Goal: Task Accomplishment & Management: Manage account settings

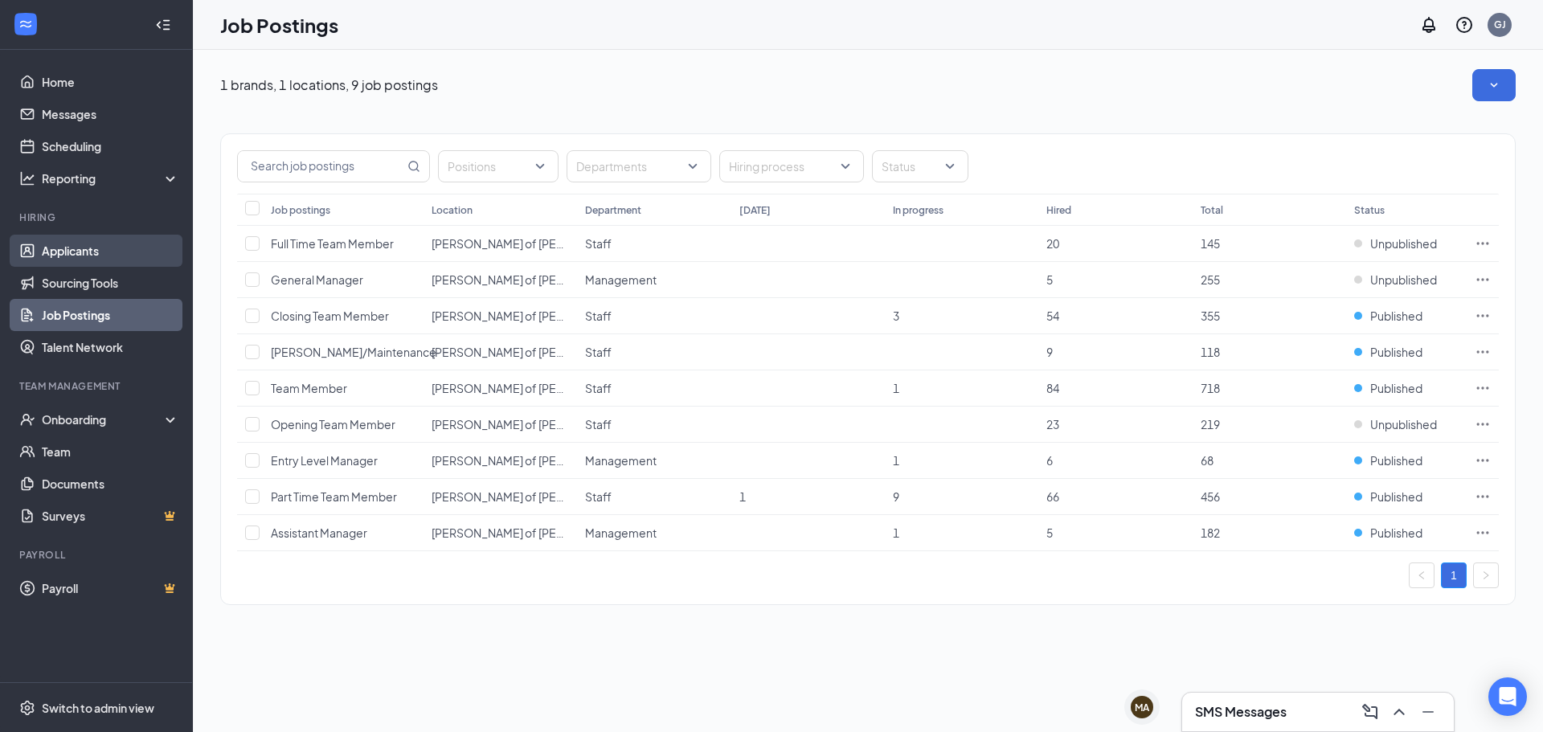
click at [67, 248] on link "Applicants" at bounding box center [110, 251] width 137 height 32
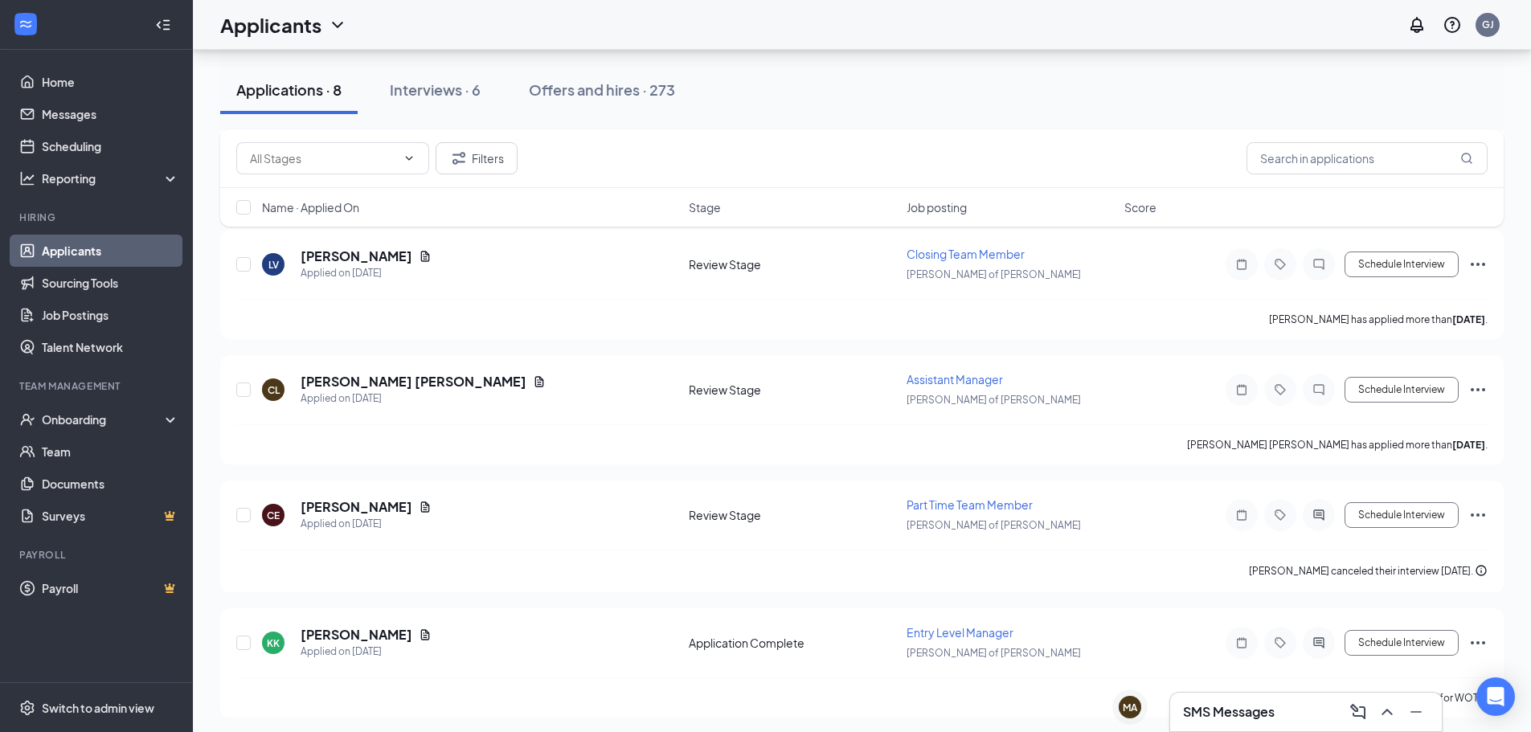
scroll to position [587, 0]
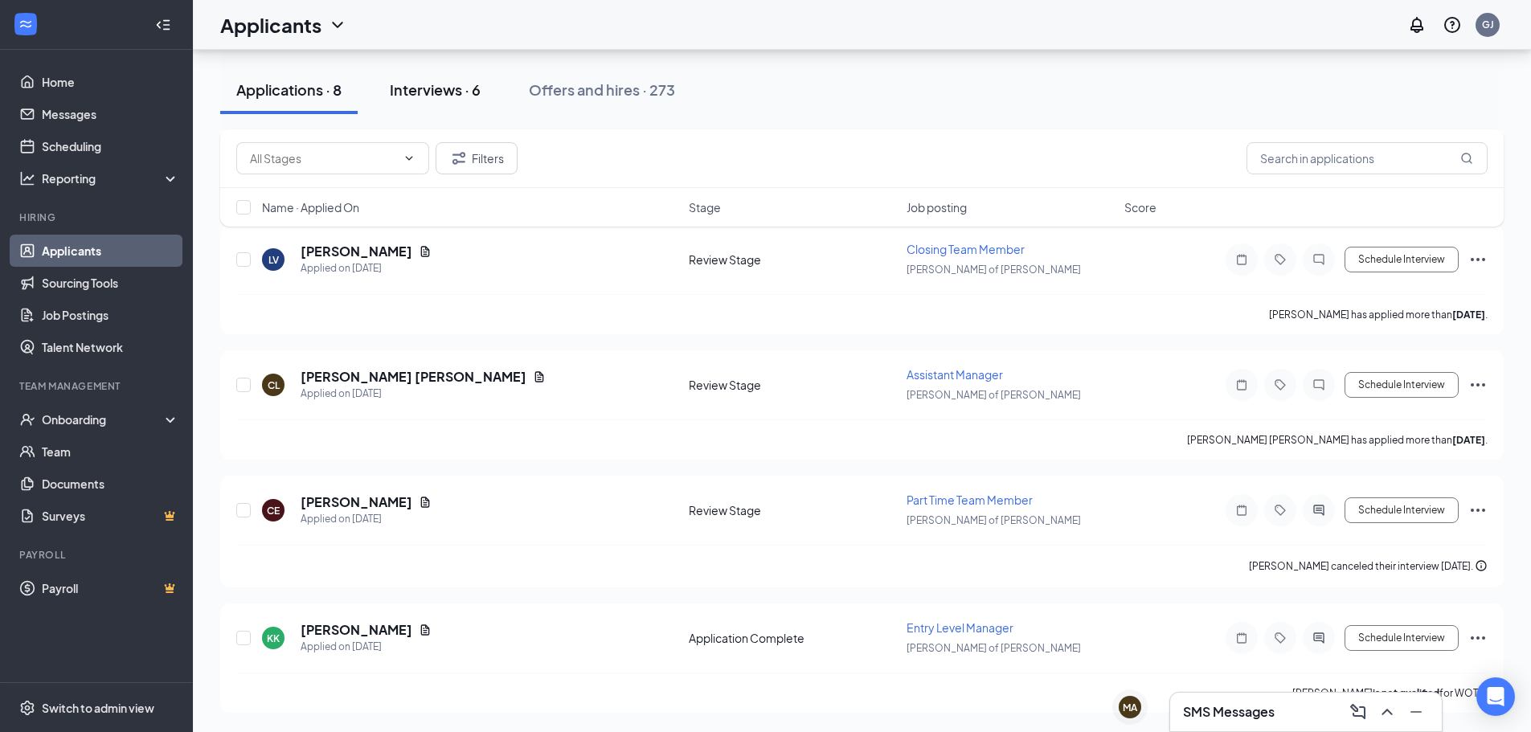
click at [461, 92] on div "Interviews · 6" at bounding box center [435, 90] width 91 height 20
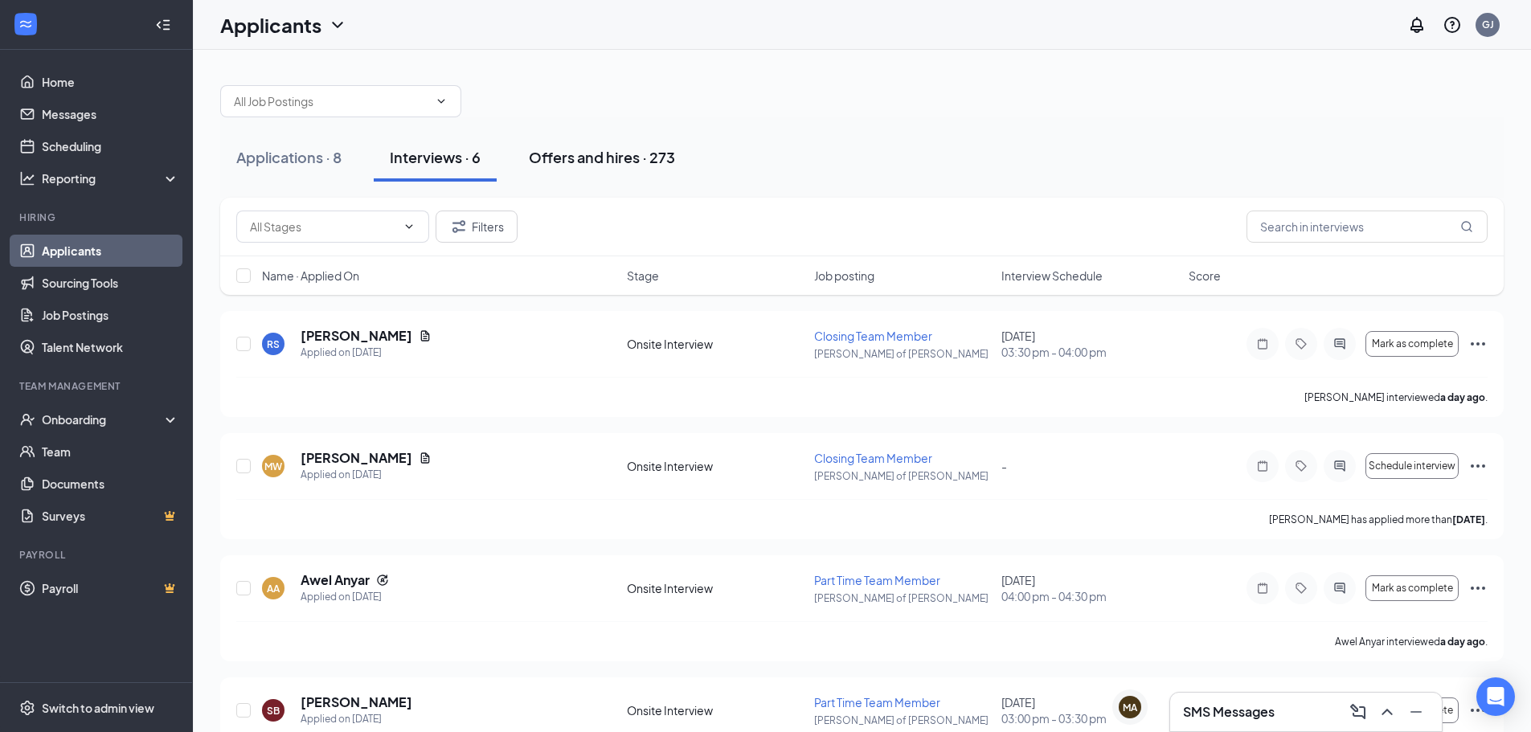
click at [553, 174] on button "Offers and hires · 273" at bounding box center [602, 157] width 178 height 48
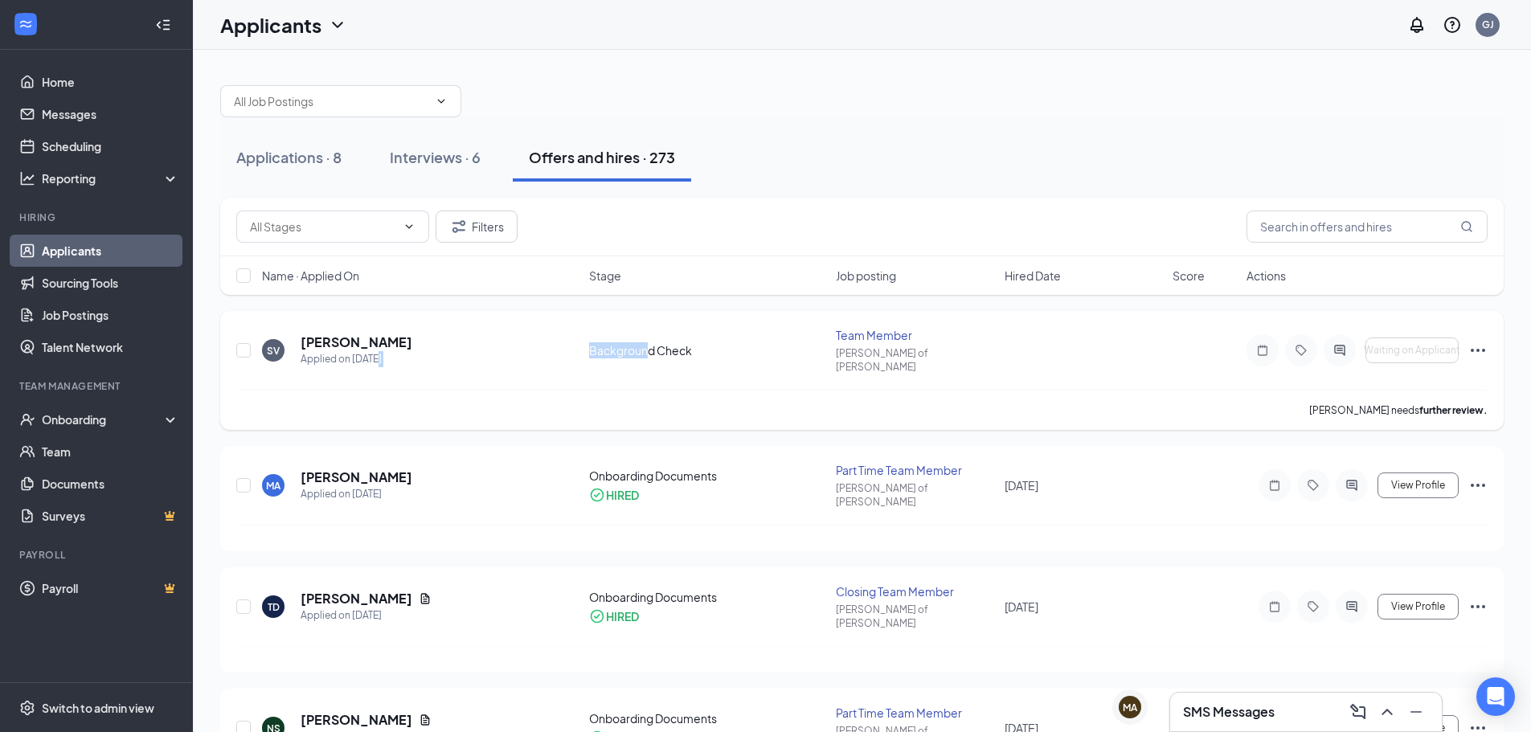
drag, startPoint x: 565, startPoint y: 346, endPoint x: 646, endPoint y: 337, distance: 81.7
click at [646, 337] on div "SV [PERSON_NAME] Applied on [DATE] Background Check Team Member [PERSON_NAME] o…" at bounding box center [861, 358] width 1251 height 63
drag, startPoint x: 450, startPoint y: 325, endPoint x: 603, endPoint y: 338, distance: 153.2
click at [603, 338] on div "SV [PERSON_NAME] Applied on [DATE] Background Check Team Member [PERSON_NAME] o…" at bounding box center [861, 370] width 1283 height 119
click at [603, 342] on div "Background Check" at bounding box center [708, 350] width 238 height 16
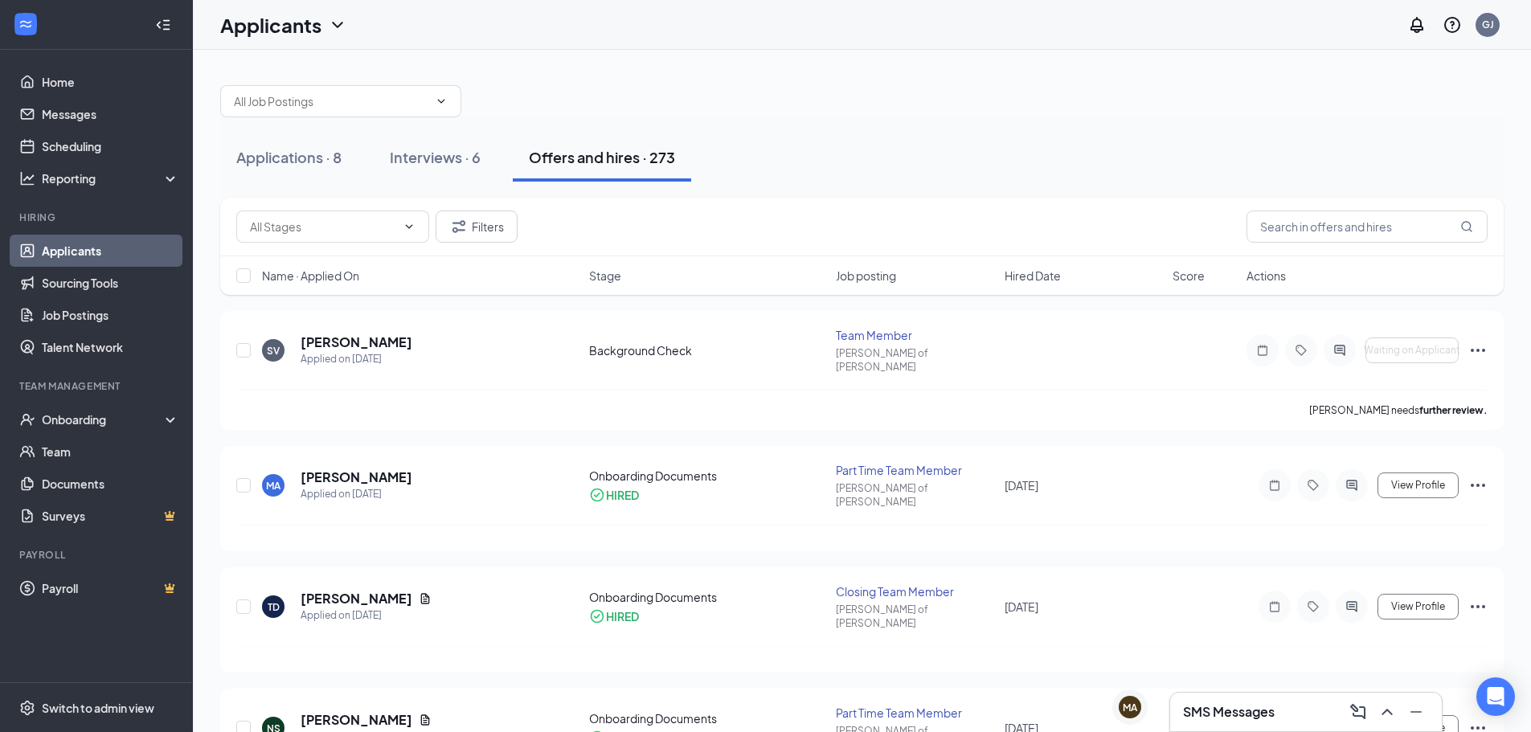
click at [454, 187] on div "Applications · 8 Interviews · 6 Offers and hires · 273" at bounding box center [861, 157] width 1283 height 80
click at [456, 166] on div "Interviews · 6" at bounding box center [435, 157] width 91 height 20
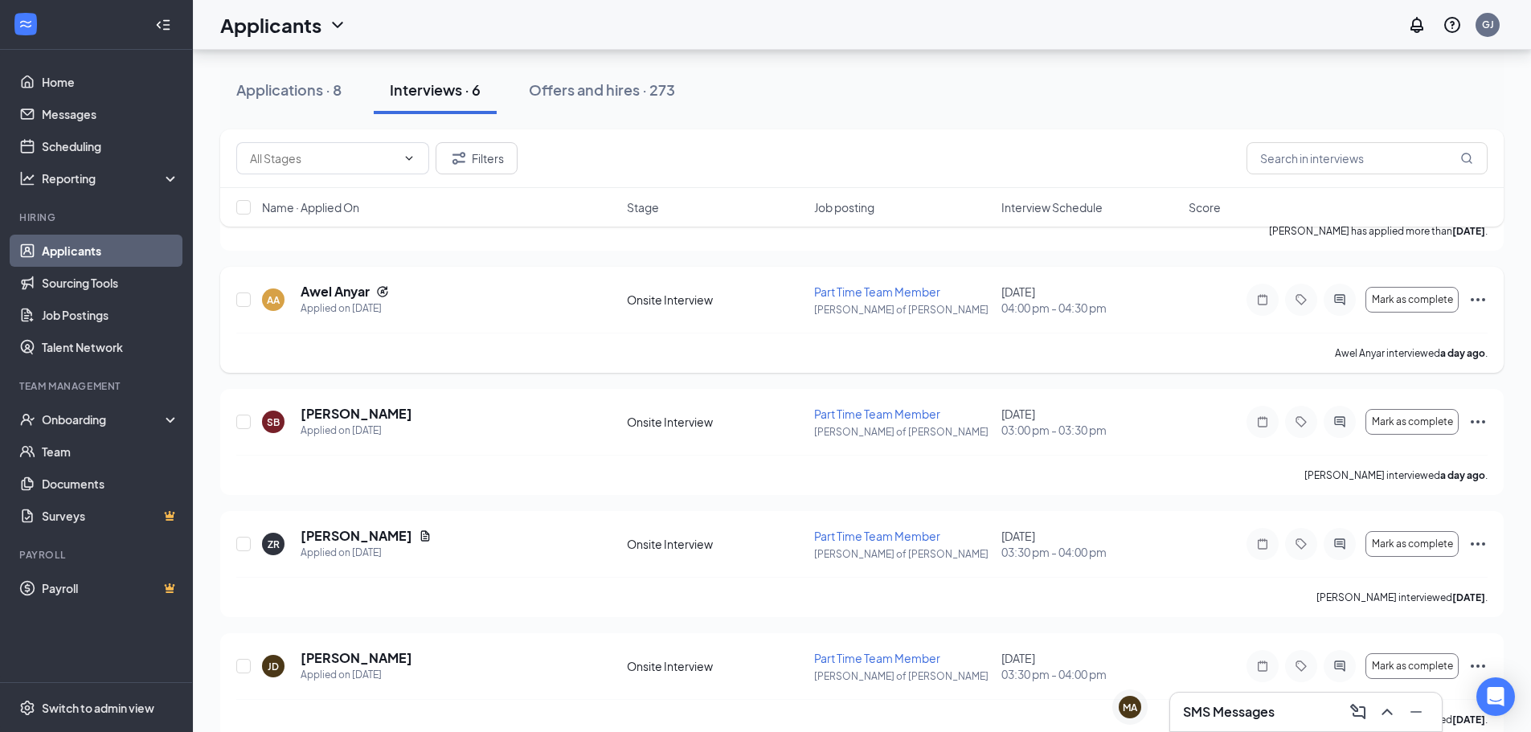
scroll to position [315, 0]
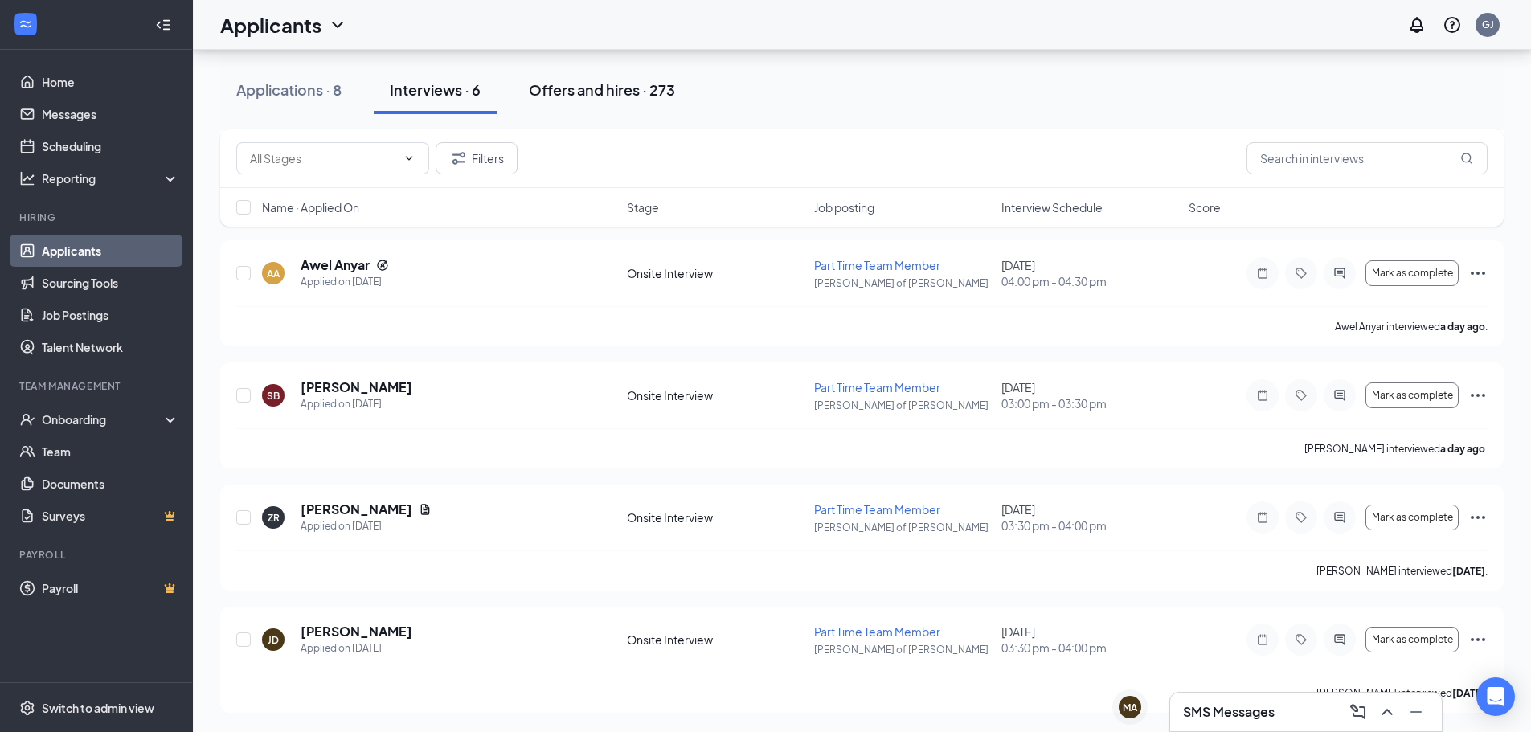
click at [608, 96] on div "Offers and hires · 273" at bounding box center [602, 90] width 146 height 20
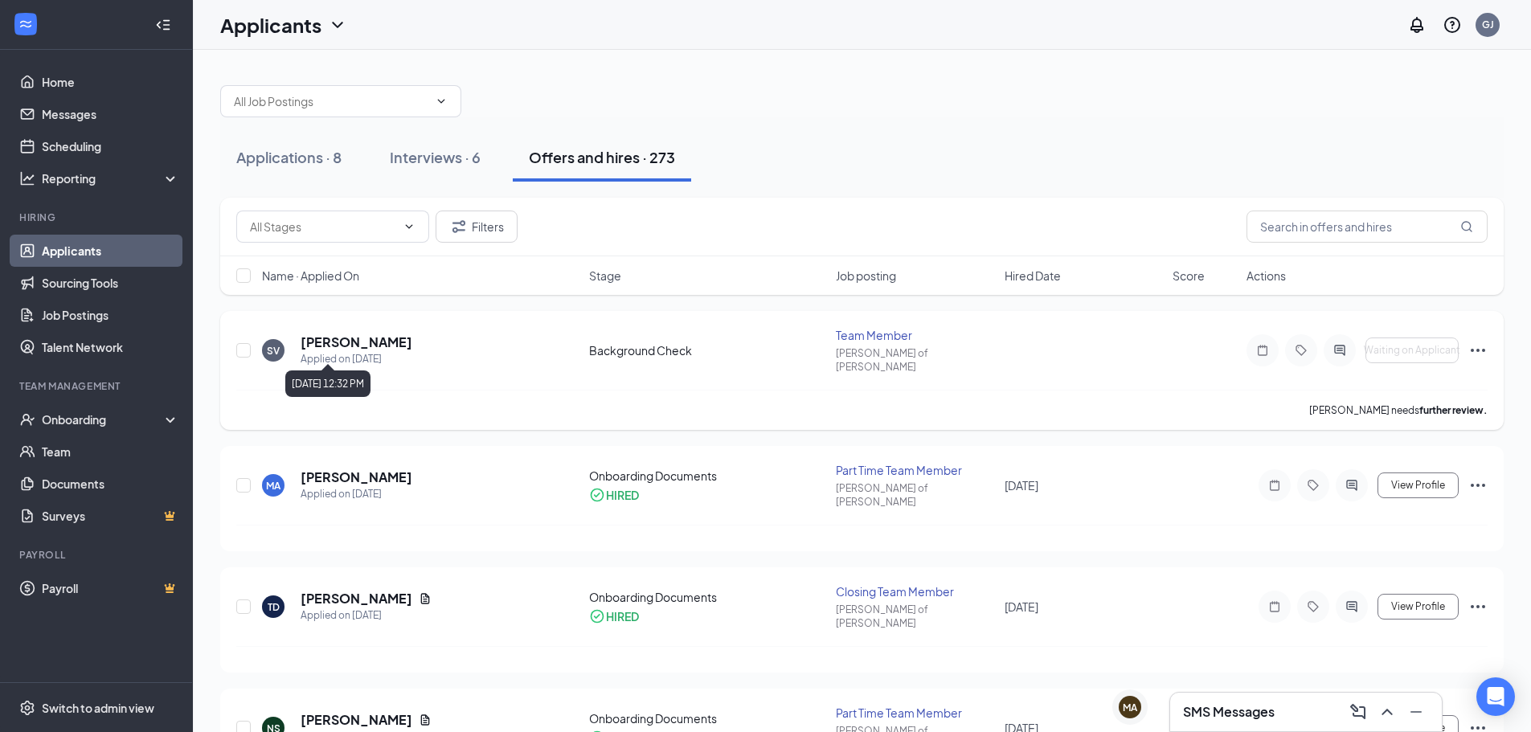
click at [383, 338] on h5 "[PERSON_NAME]" at bounding box center [357, 343] width 112 height 18
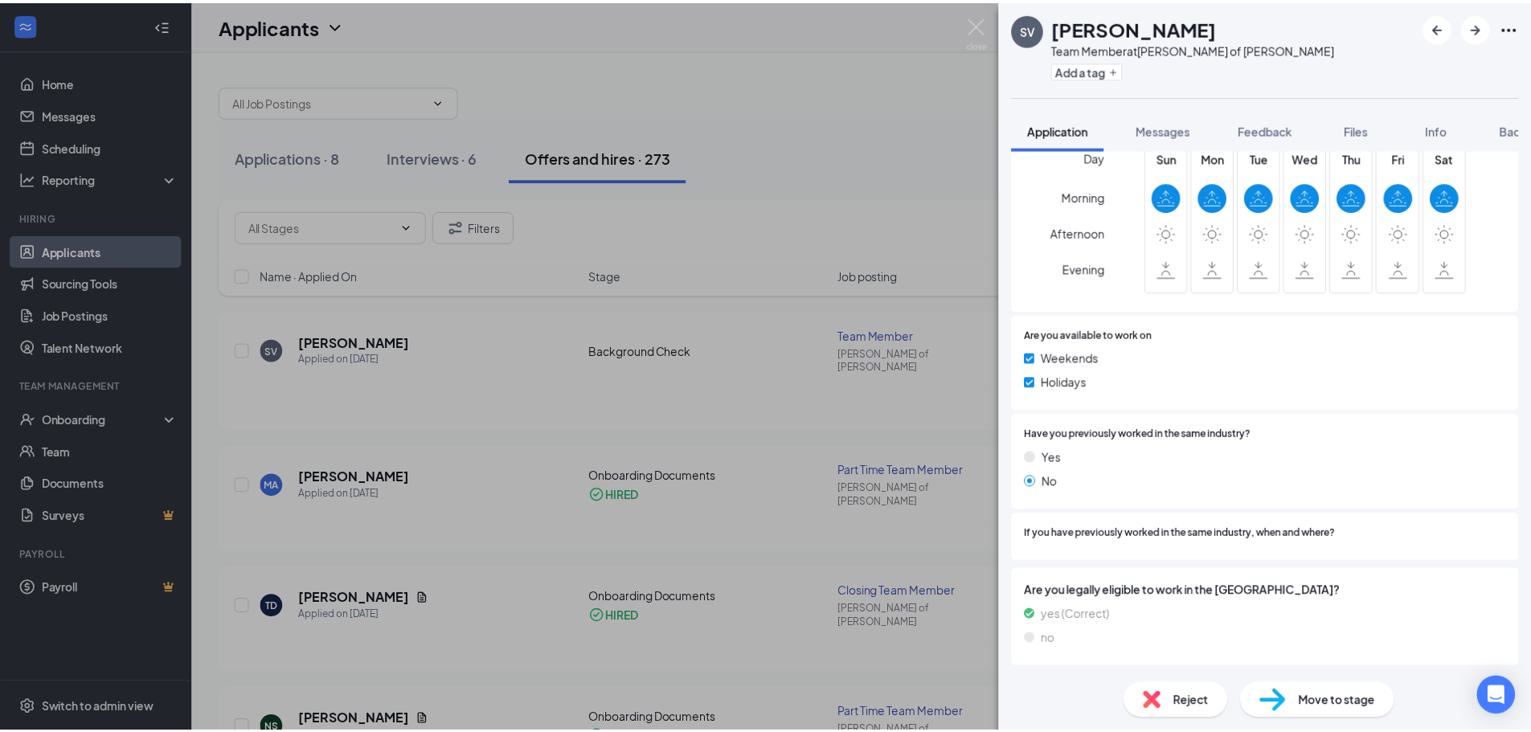
scroll to position [178, 0]
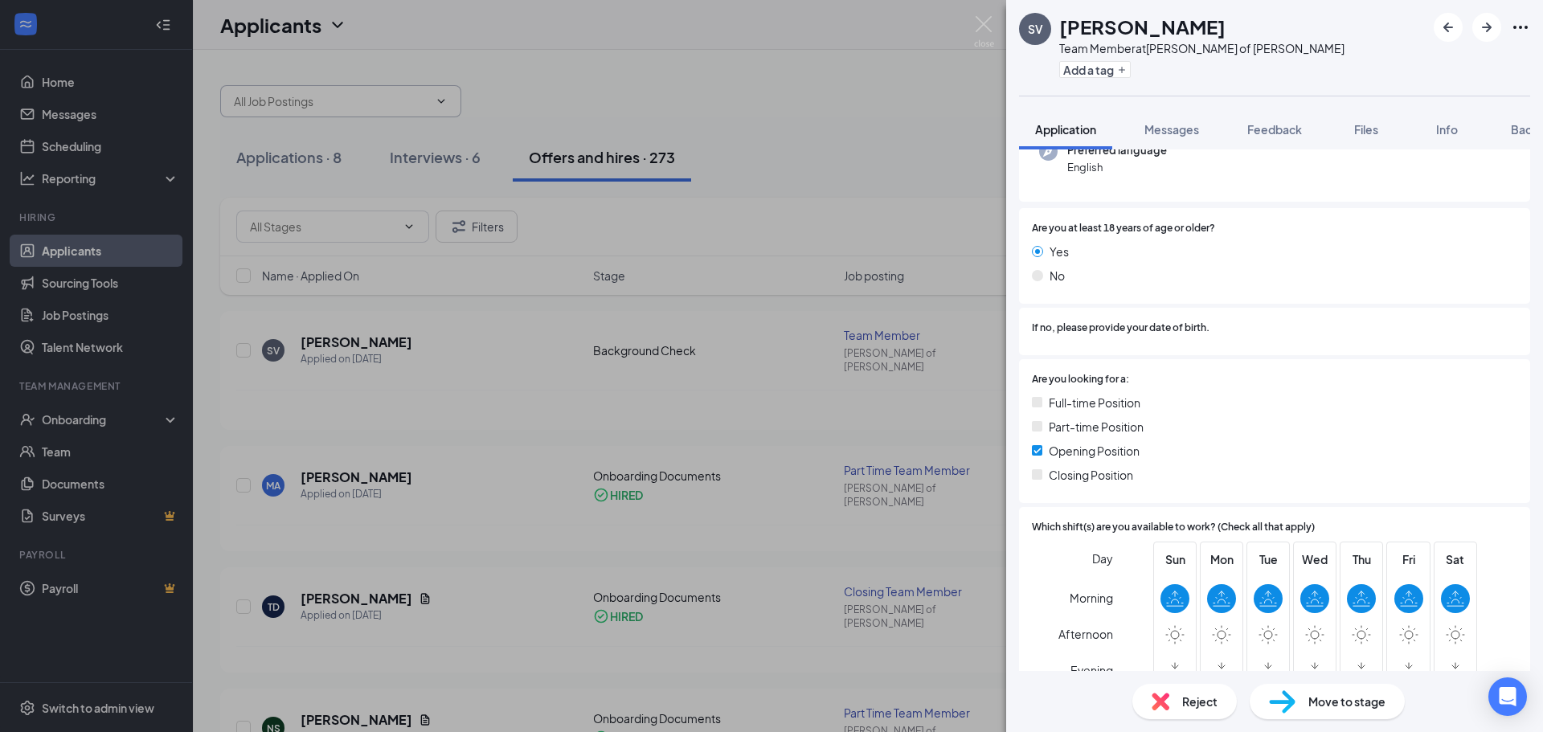
click at [437, 72] on div "SV [PERSON_NAME] Team Member at [GEOGRAPHIC_DATA][PERSON_NAME] of [PERSON_NAME]…" at bounding box center [771, 366] width 1543 height 732
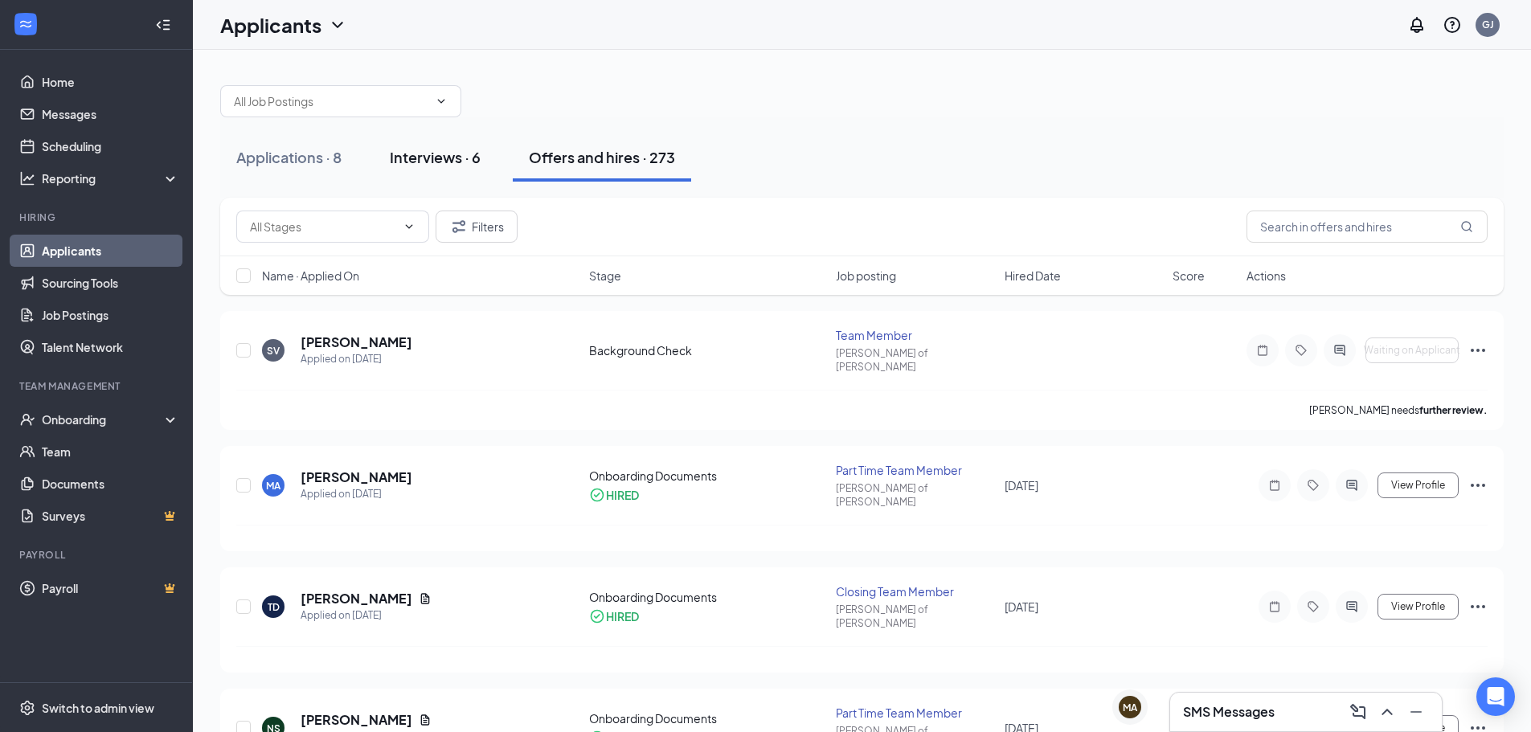
click at [458, 153] on div "Interviews · 6" at bounding box center [435, 157] width 91 height 20
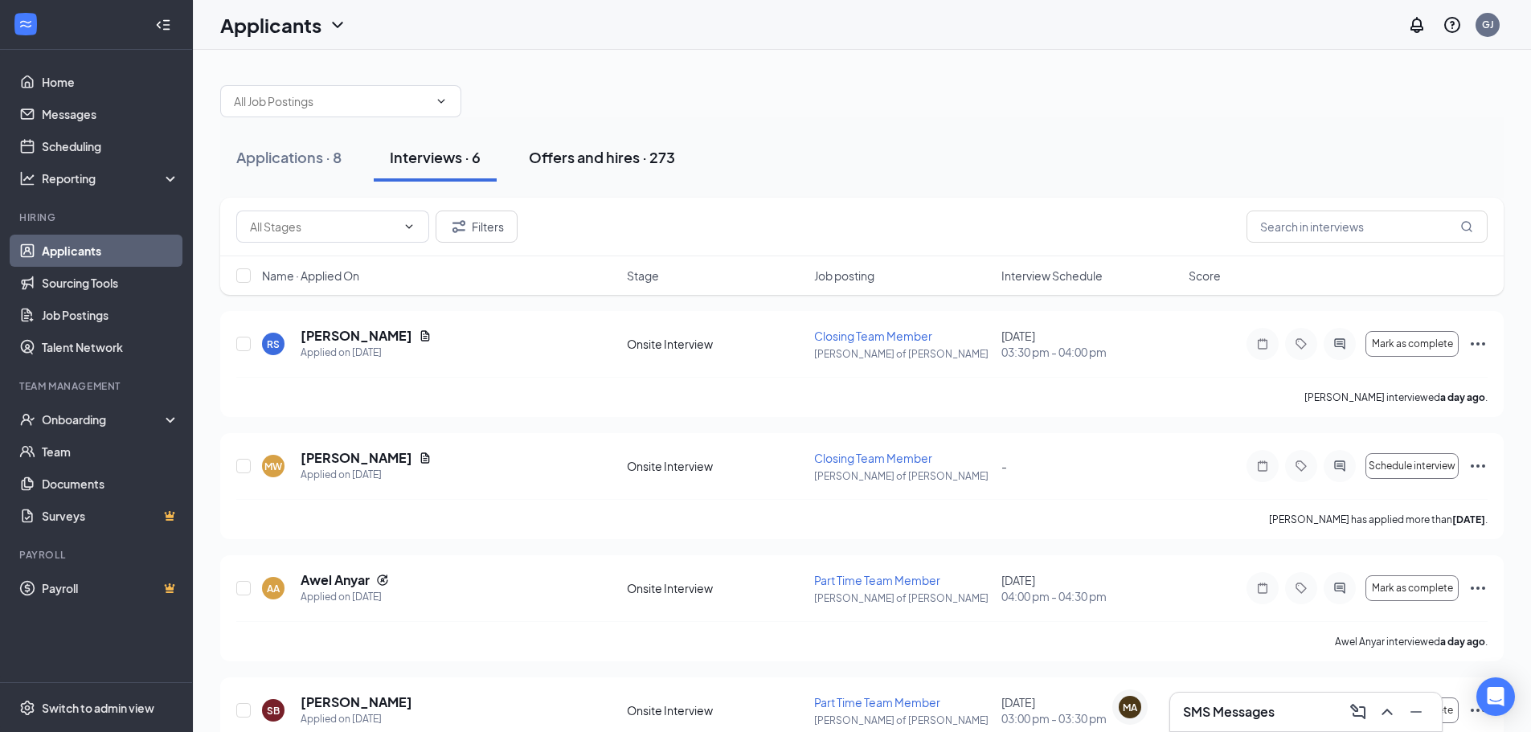
click at [574, 166] on div "Offers and hires · 273" at bounding box center [602, 157] width 146 height 20
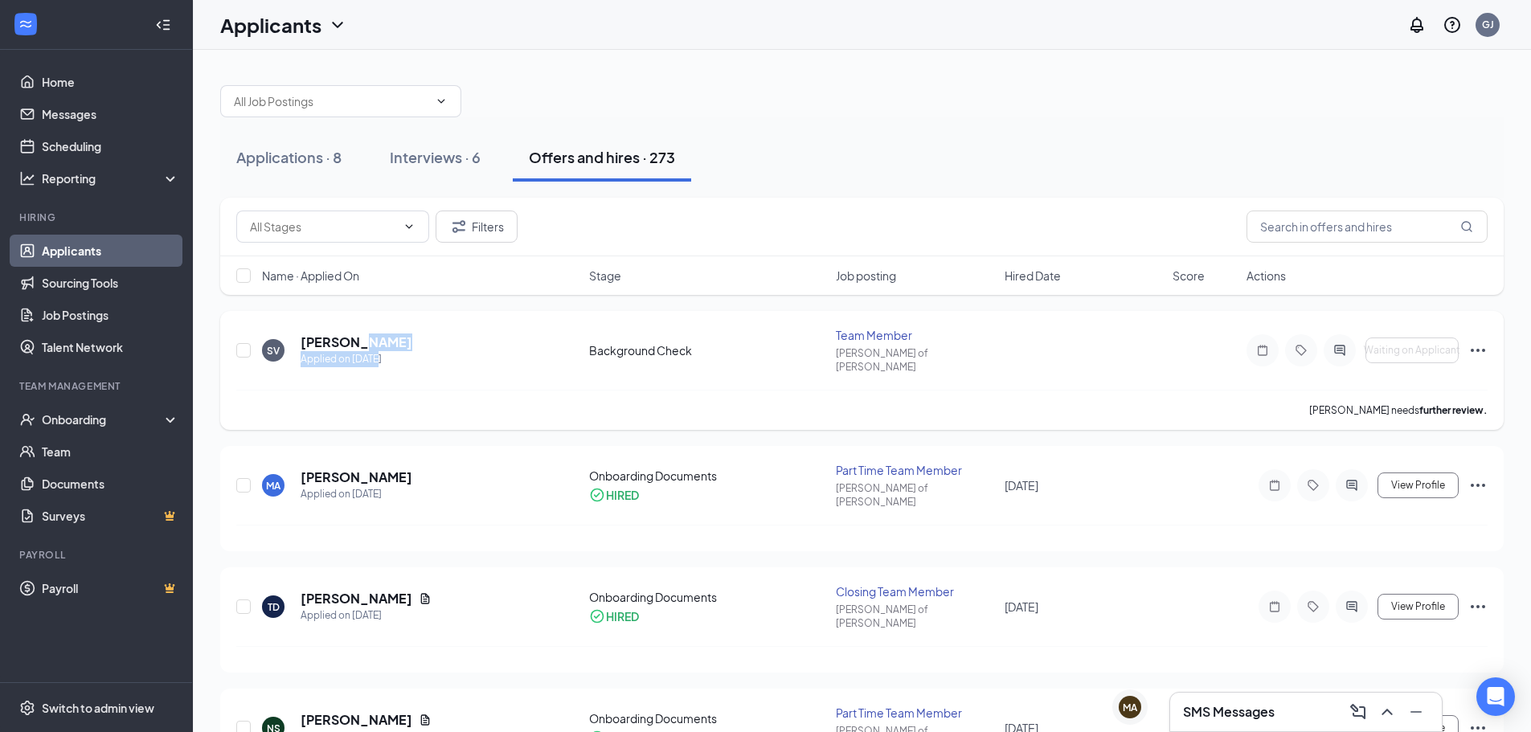
drag, startPoint x: 352, startPoint y: 340, endPoint x: 445, endPoint y: 350, distance: 93.7
click at [445, 350] on div "SV [PERSON_NAME] Applied on [DATE]" at bounding box center [420, 351] width 317 height 34
drag, startPoint x: 436, startPoint y: 336, endPoint x: 342, endPoint y: 334, distance: 94.1
click at [342, 334] on div "SV [PERSON_NAME] Applied on [DATE]" at bounding box center [420, 351] width 317 height 34
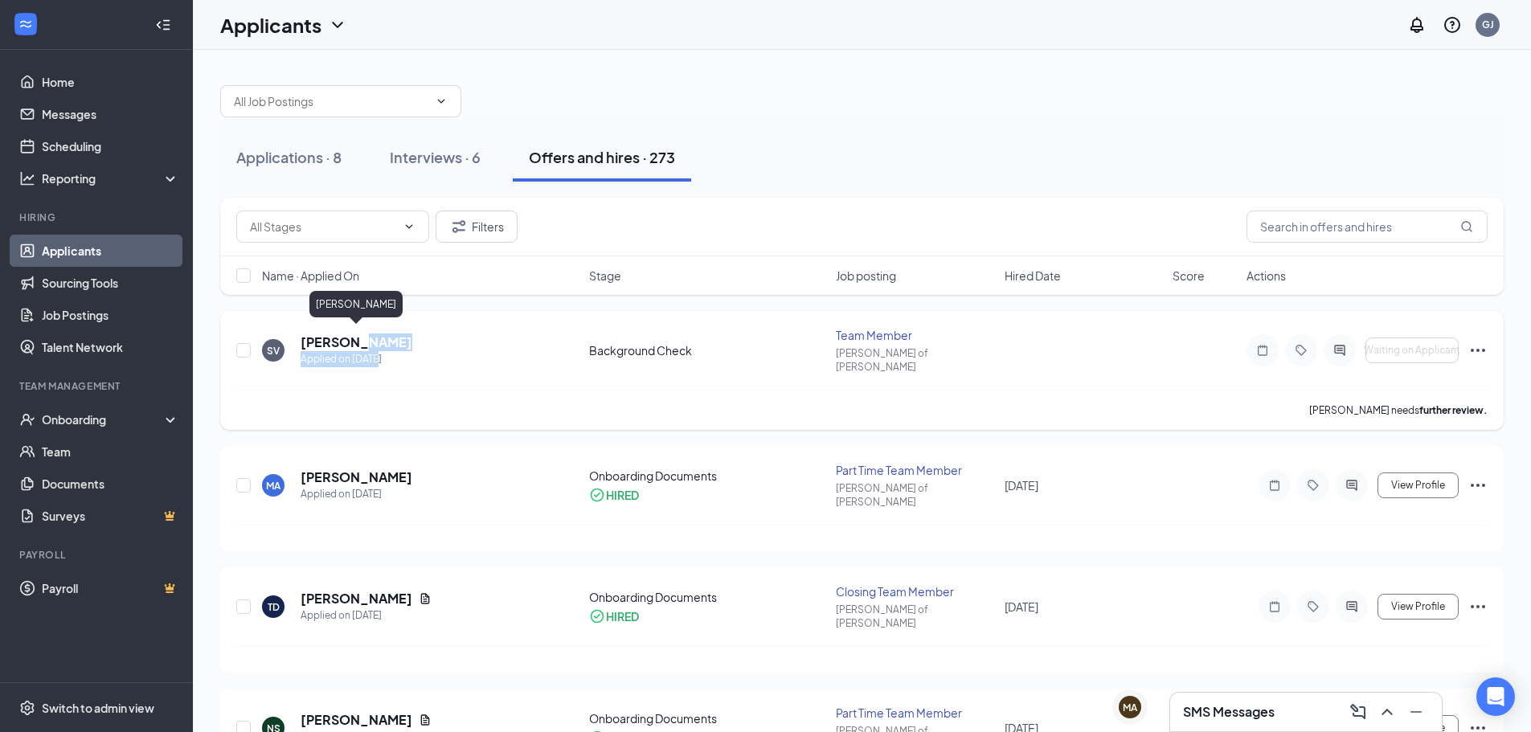
copy h5 "[PERSON_NAME]"
click at [1341, 223] on input "text" at bounding box center [1367, 227] width 241 height 32
paste input "[PERSON_NAME]"
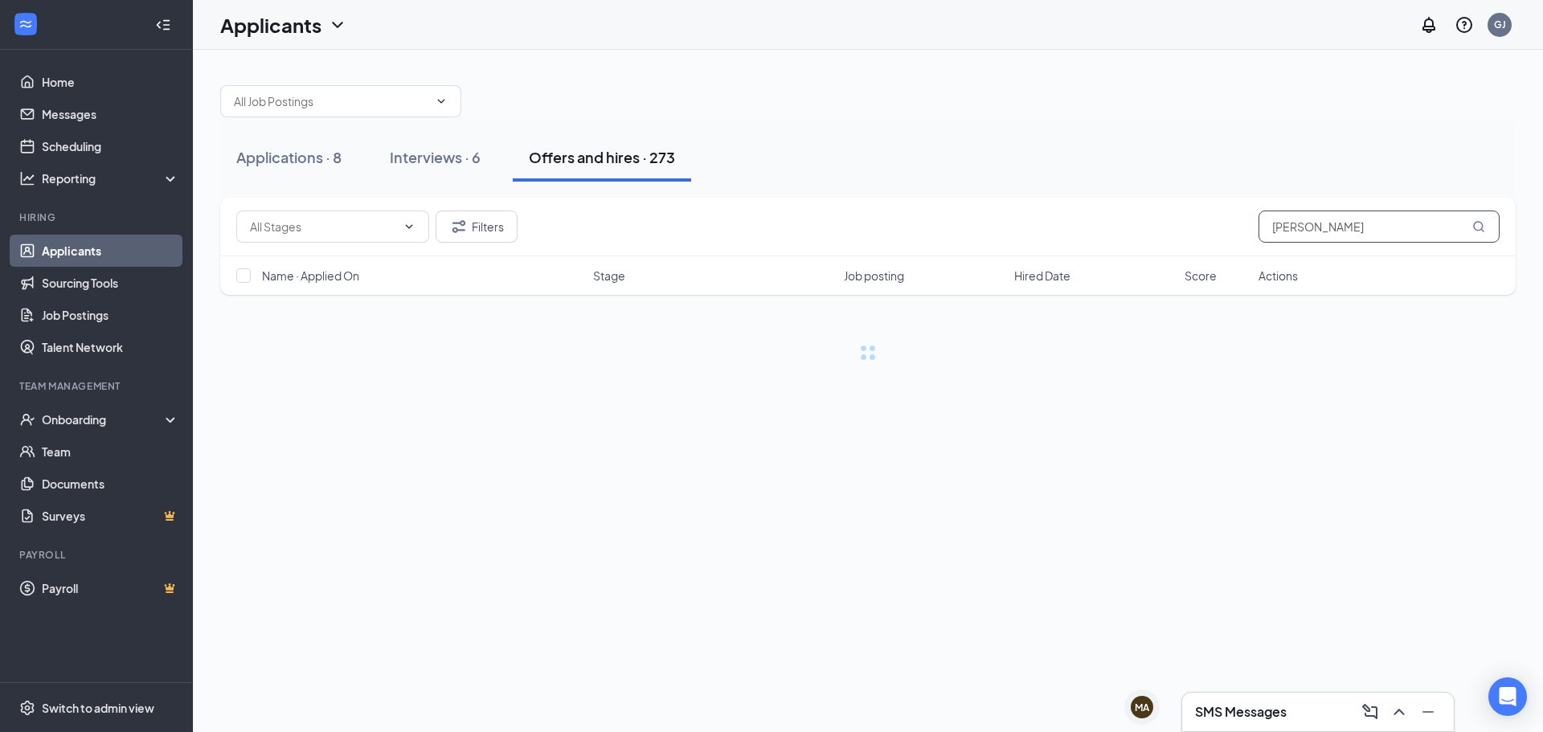
click at [1274, 219] on input "[PERSON_NAME]" at bounding box center [1379, 227] width 241 height 32
type input "[PERSON_NAME]"
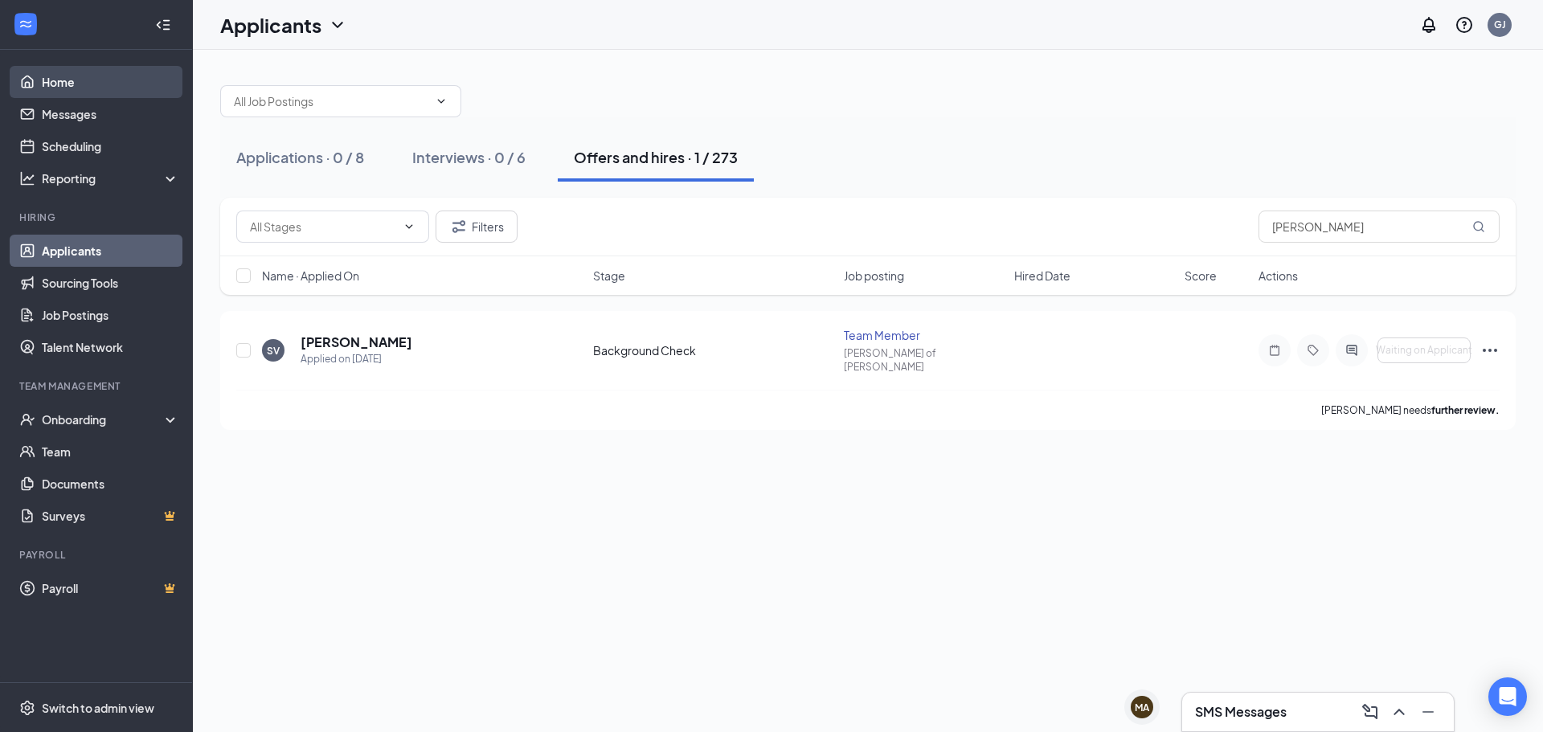
click at [114, 86] on link "Home" at bounding box center [110, 82] width 137 height 32
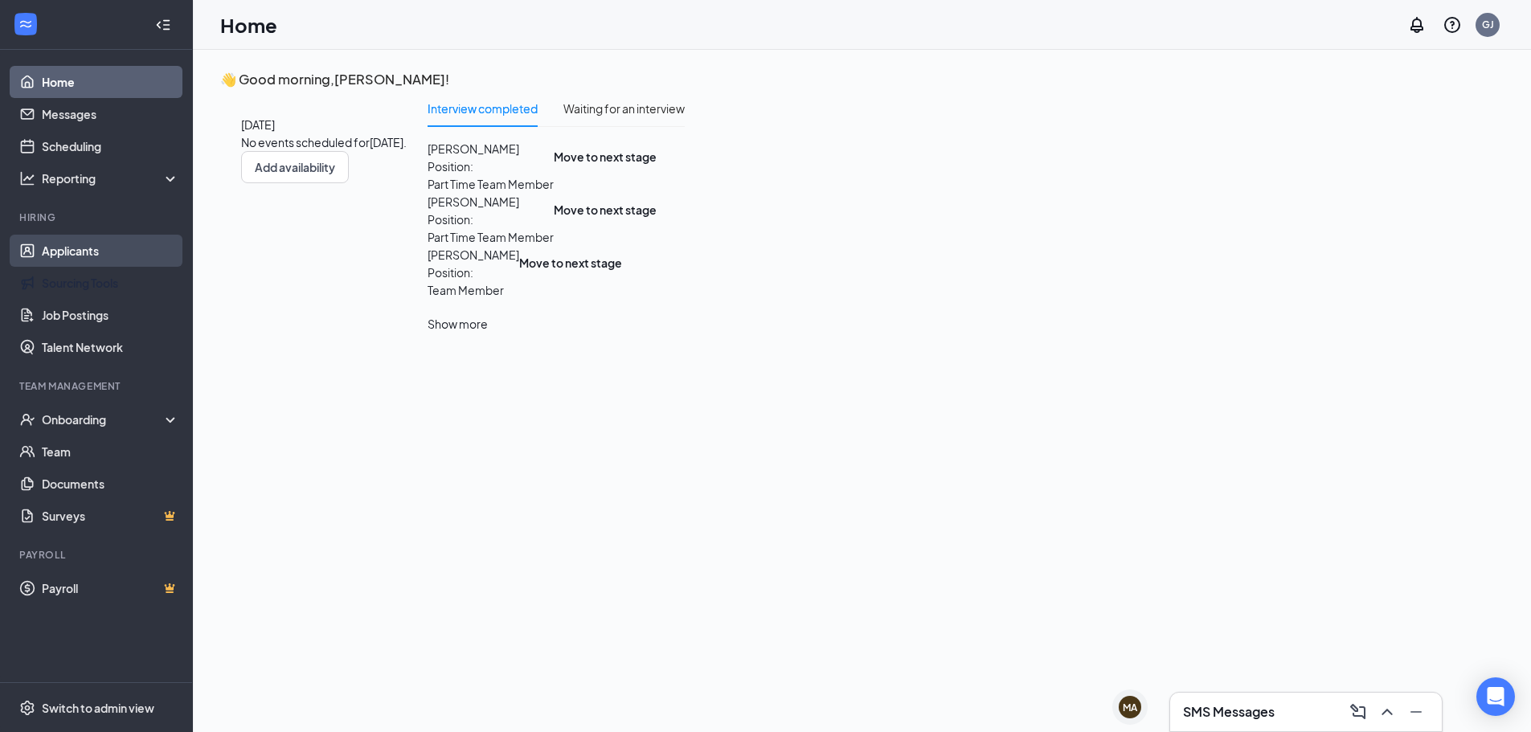
click at [119, 244] on link "Applicants" at bounding box center [110, 251] width 137 height 32
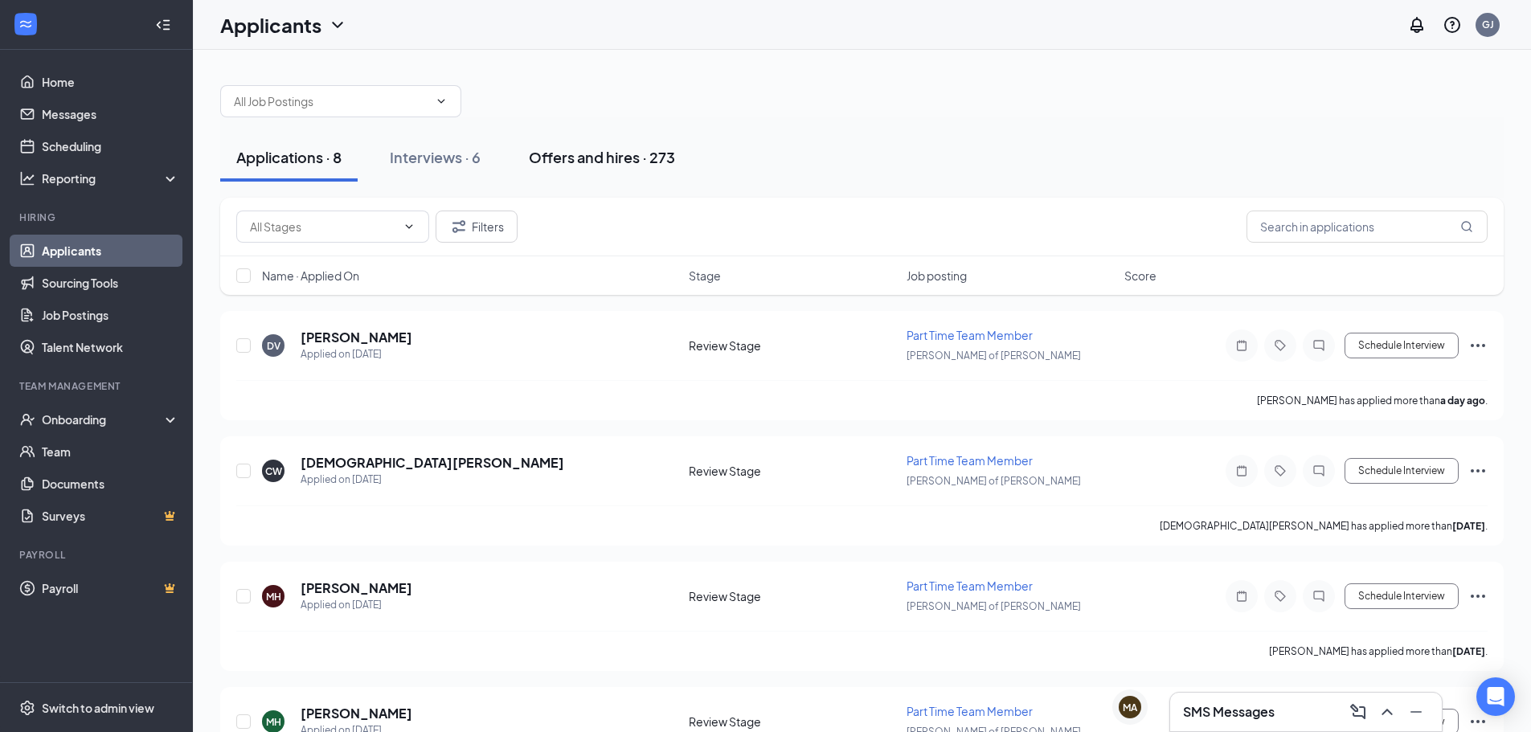
click at [641, 161] on div "Offers and hires · 273" at bounding box center [602, 157] width 146 height 20
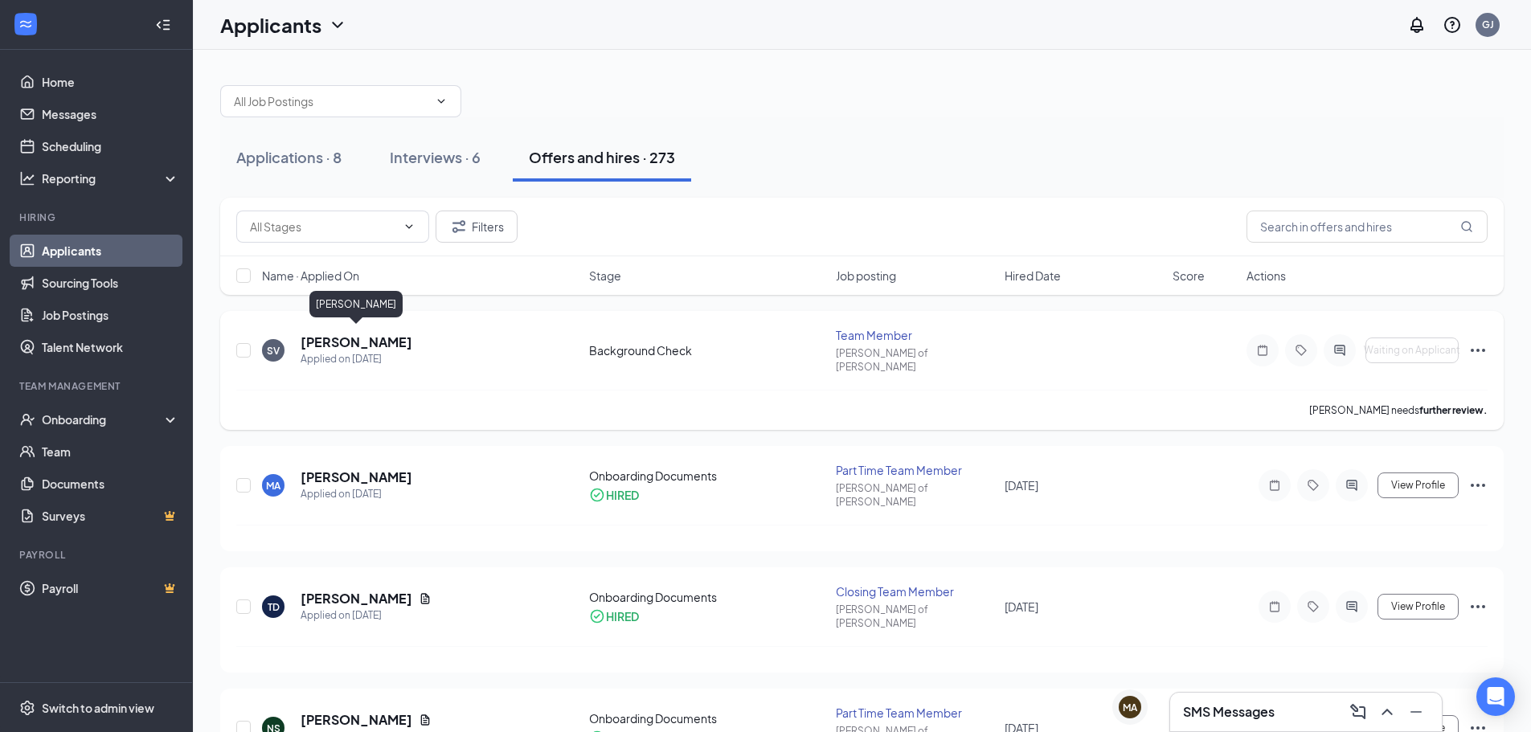
click at [400, 342] on h5 "[PERSON_NAME]" at bounding box center [357, 343] width 112 height 18
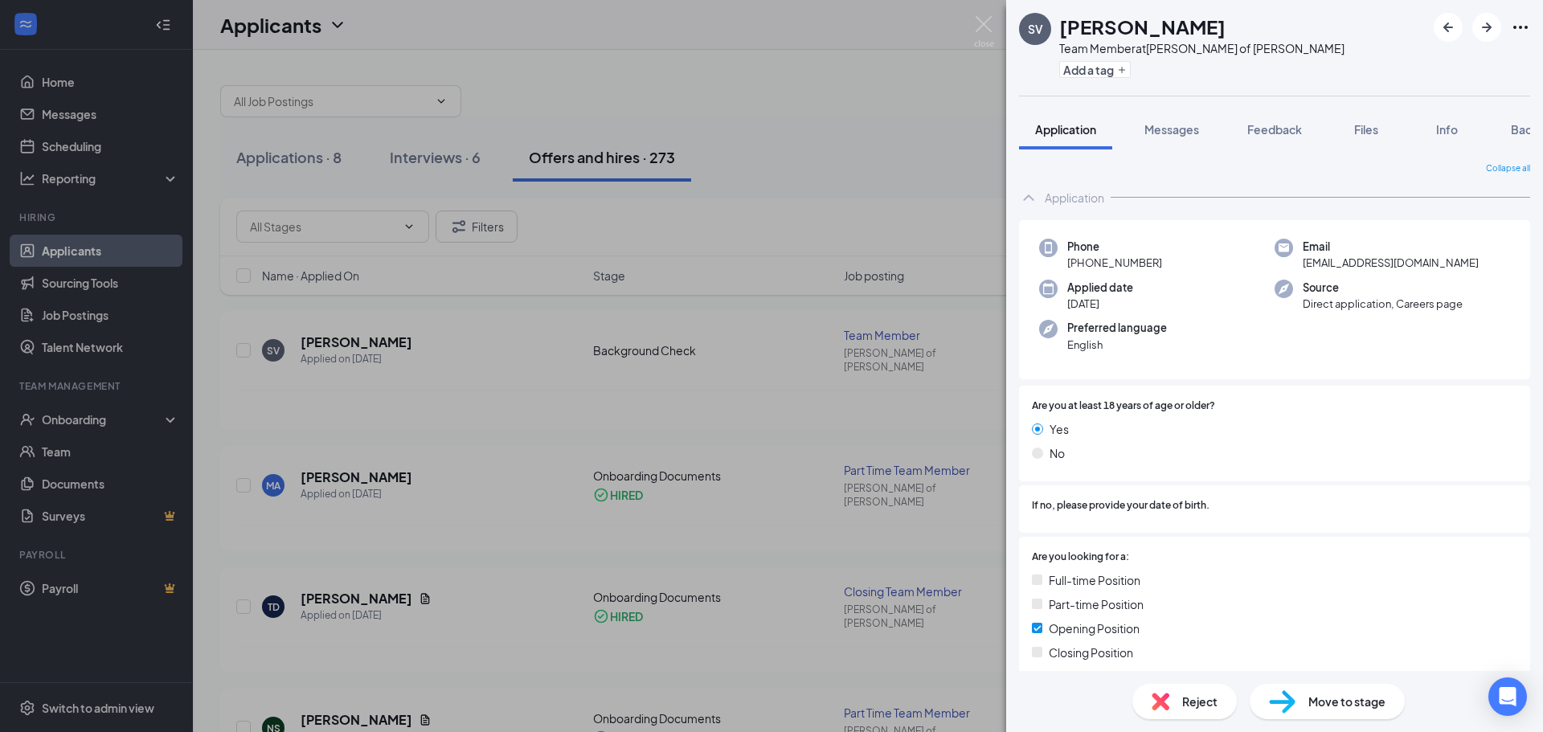
click at [1523, 26] on icon "Ellipses" at bounding box center [1520, 27] width 19 height 19
click at [668, 452] on div "SV [PERSON_NAME] Team Member at [GEOGRAPHIC_DATA][PERSON_NAME] of [PERSON_NAME]…" at bounding box center [771, 366] width 1543 height 732
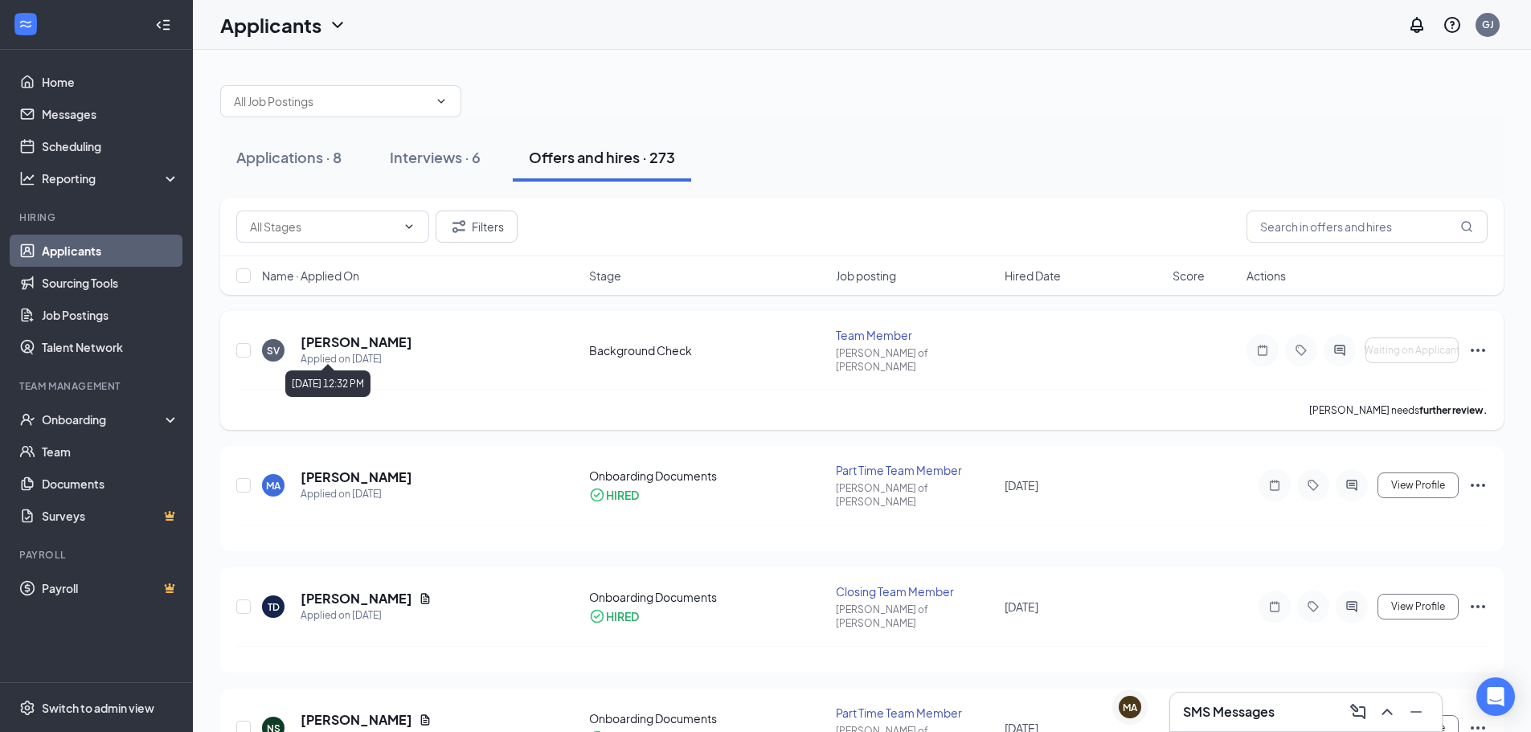
click at [382, 342] on h5 "[PERSON_NAME]" at bounding box center [357, 343] width 112 height 18
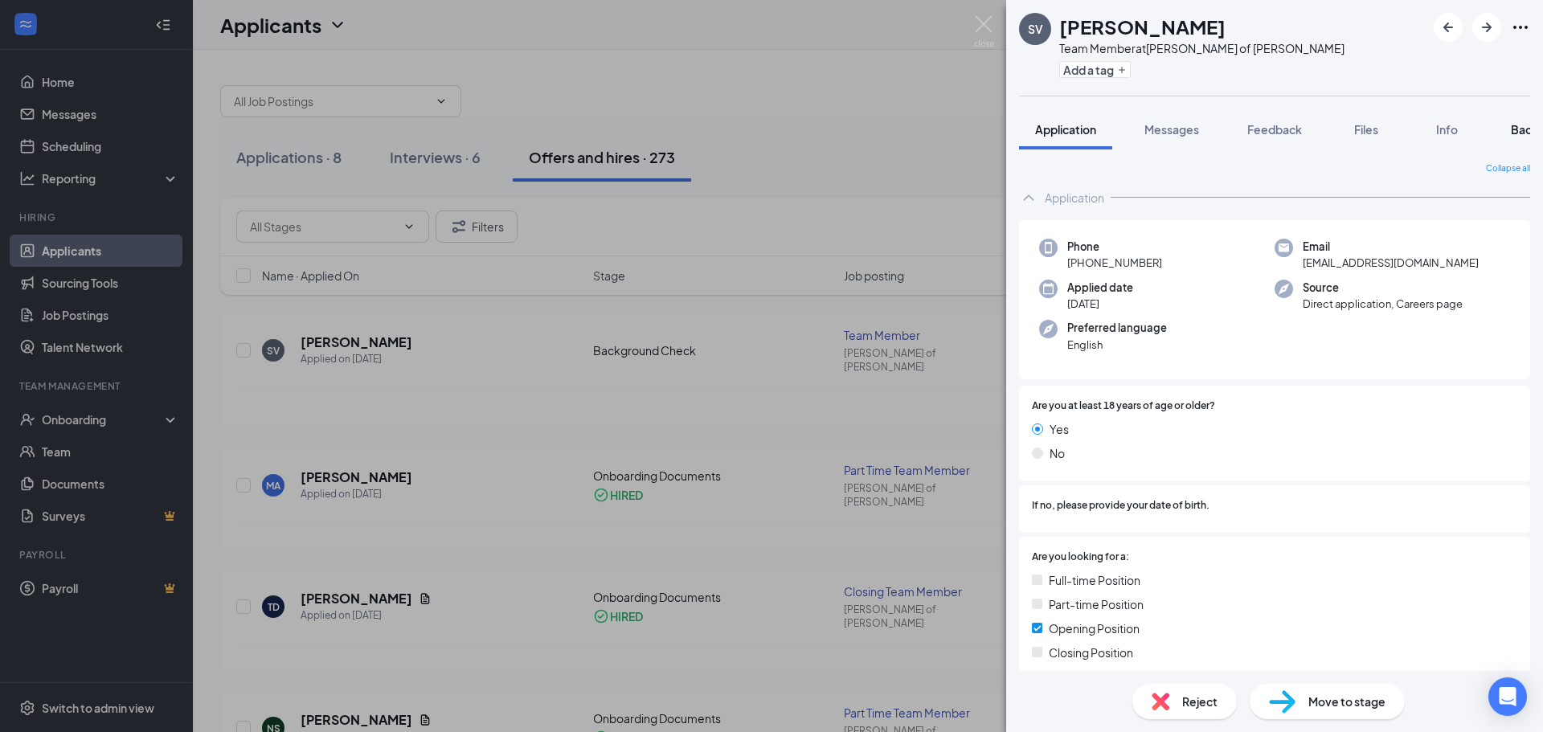
click at [1507, 141] on button "Background" at bounding box center [1544, 129] width 98 height 40
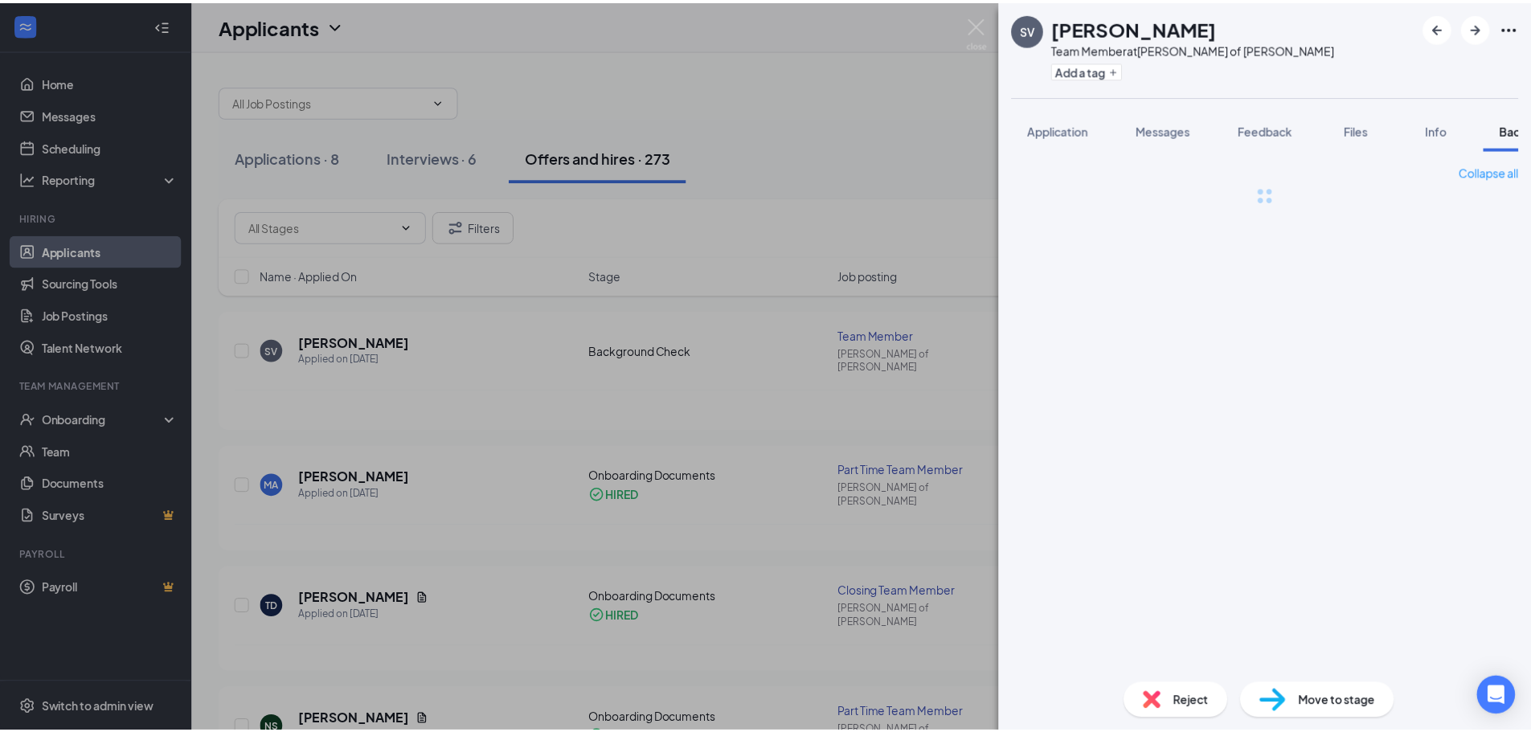
scroll to position [0, 66]
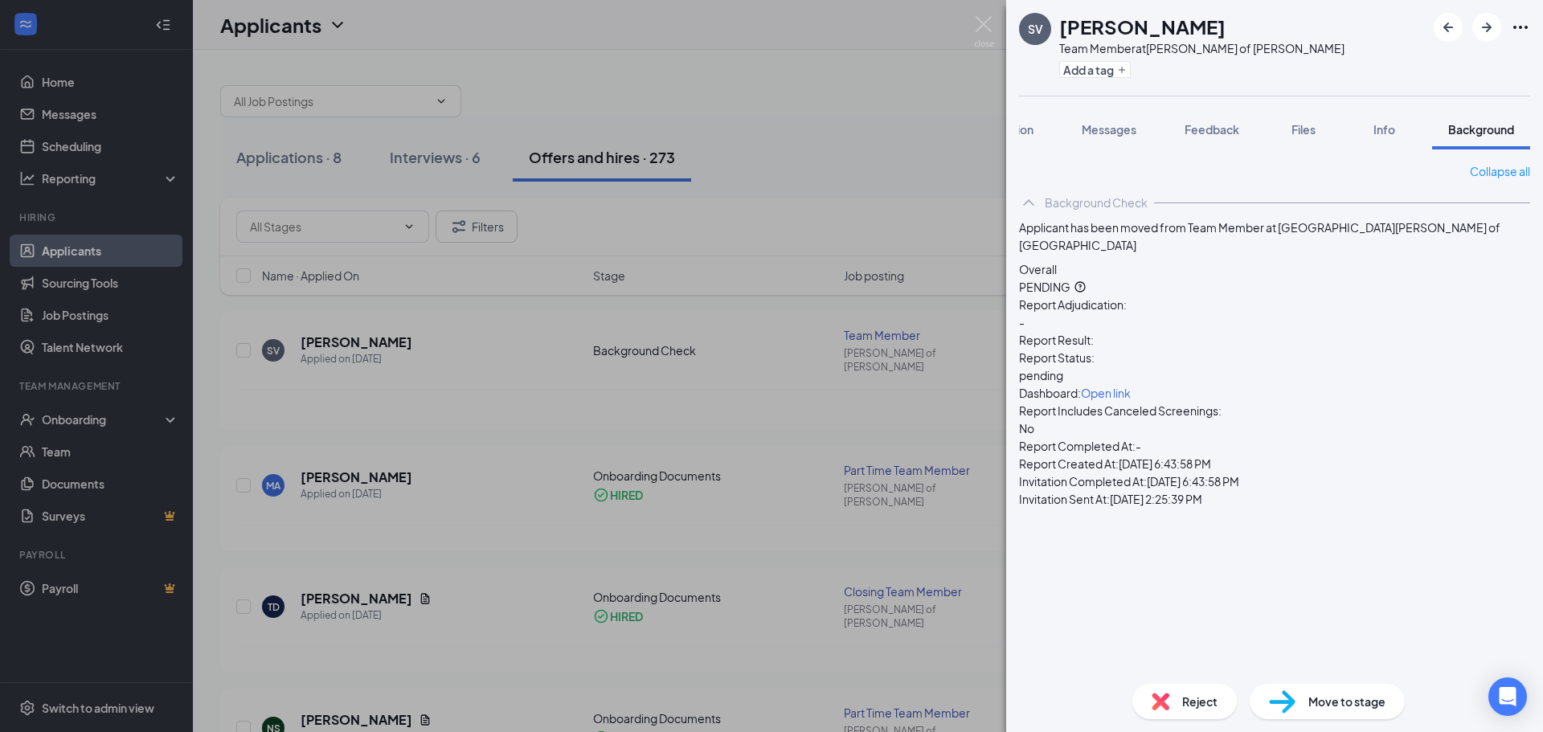
click at [1063, 368] on span "pending" at bounding box center [1041, 375] width 44 height 14
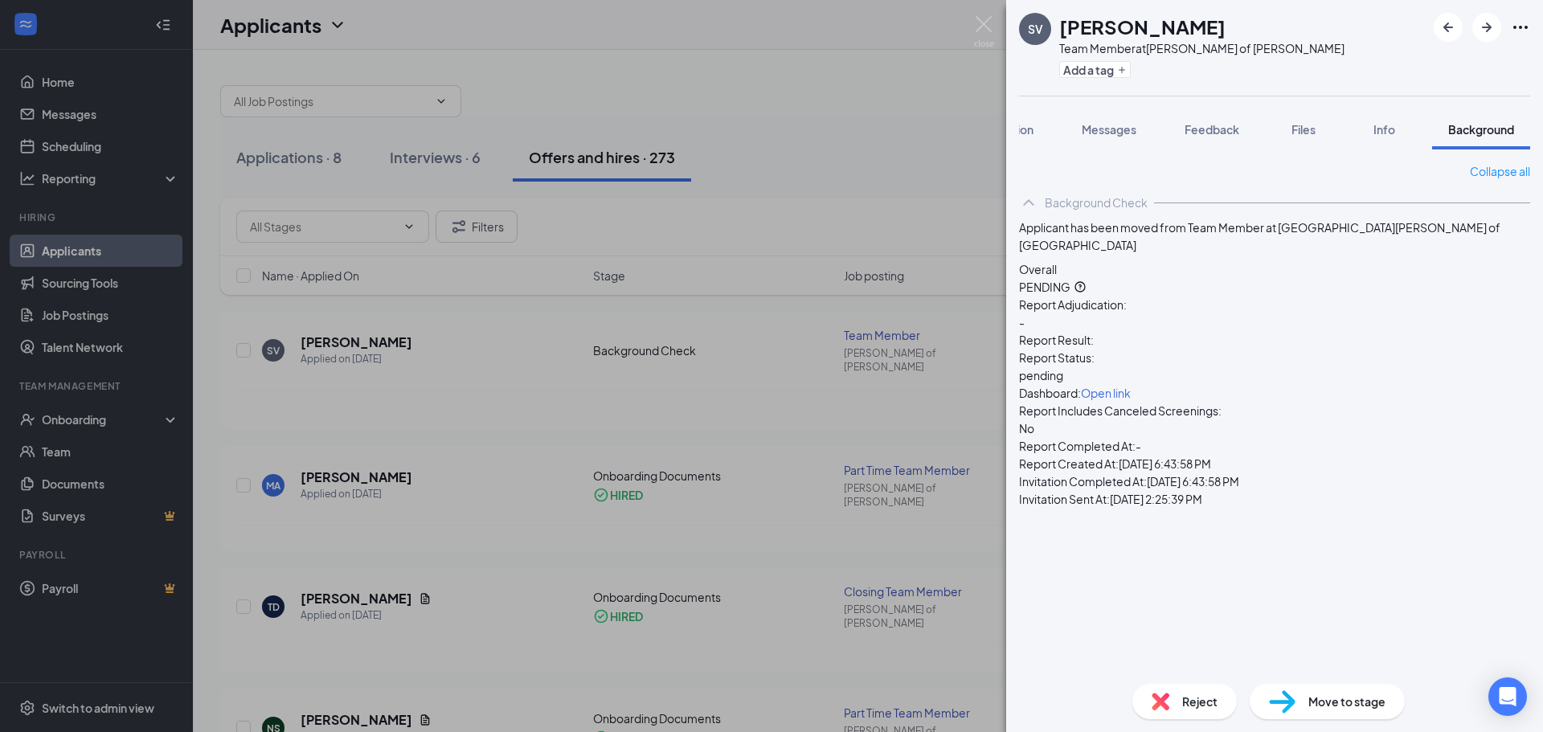
click at [1063, 368] on span "pending" at bounding box center [1041, 375] width 44 height 14
click at [1464, 327] on div "Report Adjudication: - Report Result: Report Status: pending Dashboard: Open li…" at bounding box center [1274, 402] width 511 height 212
click at [1087, 280] on icon "QuestionInfo" at bounding box center [1080, 286] width 13 height 13
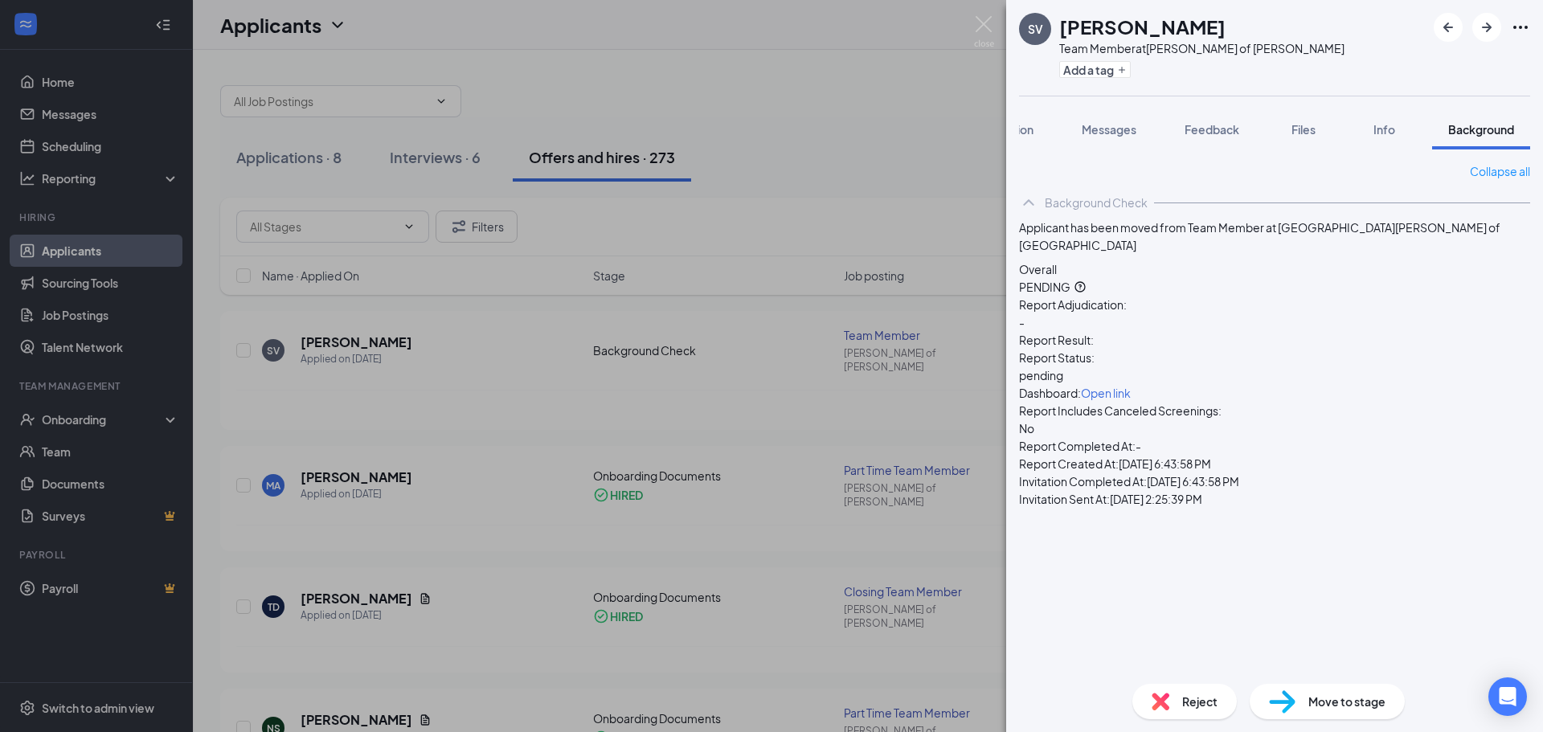
click at [1087, 280] on icon "QuestionInfo" at bounding box center [1080, 286] width 13 height 13
click at [315, 392] on div "SV [PERSON_NAME] Team Member at [GEOGRAPHIC_DATA][PERSON_NAME] of [PERSON_NAME]…" at bounding box center [771, 366] width 1543 height 732
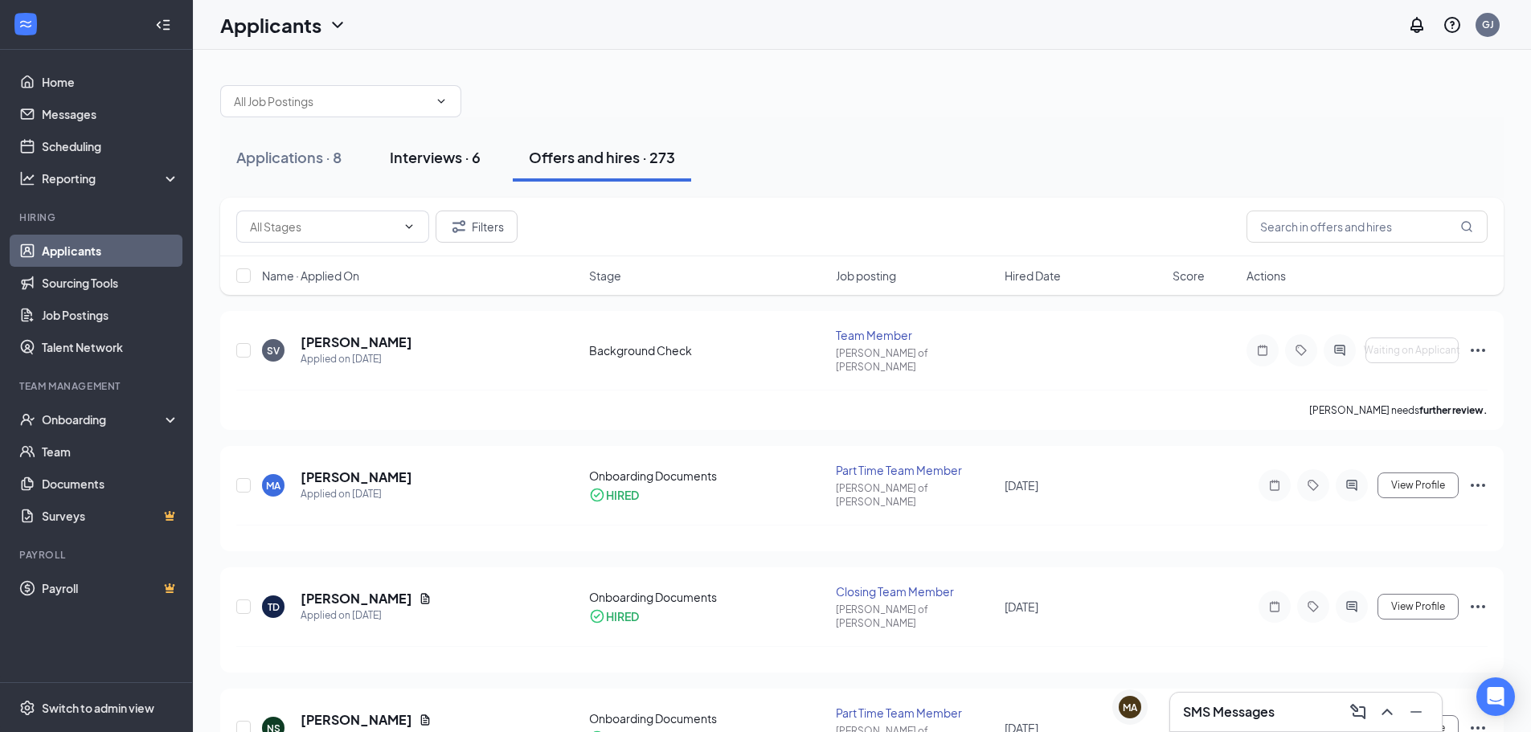
click at [461, 153] on div "Interviews · 6" at bounding box center [435, 157] width 91 height 20
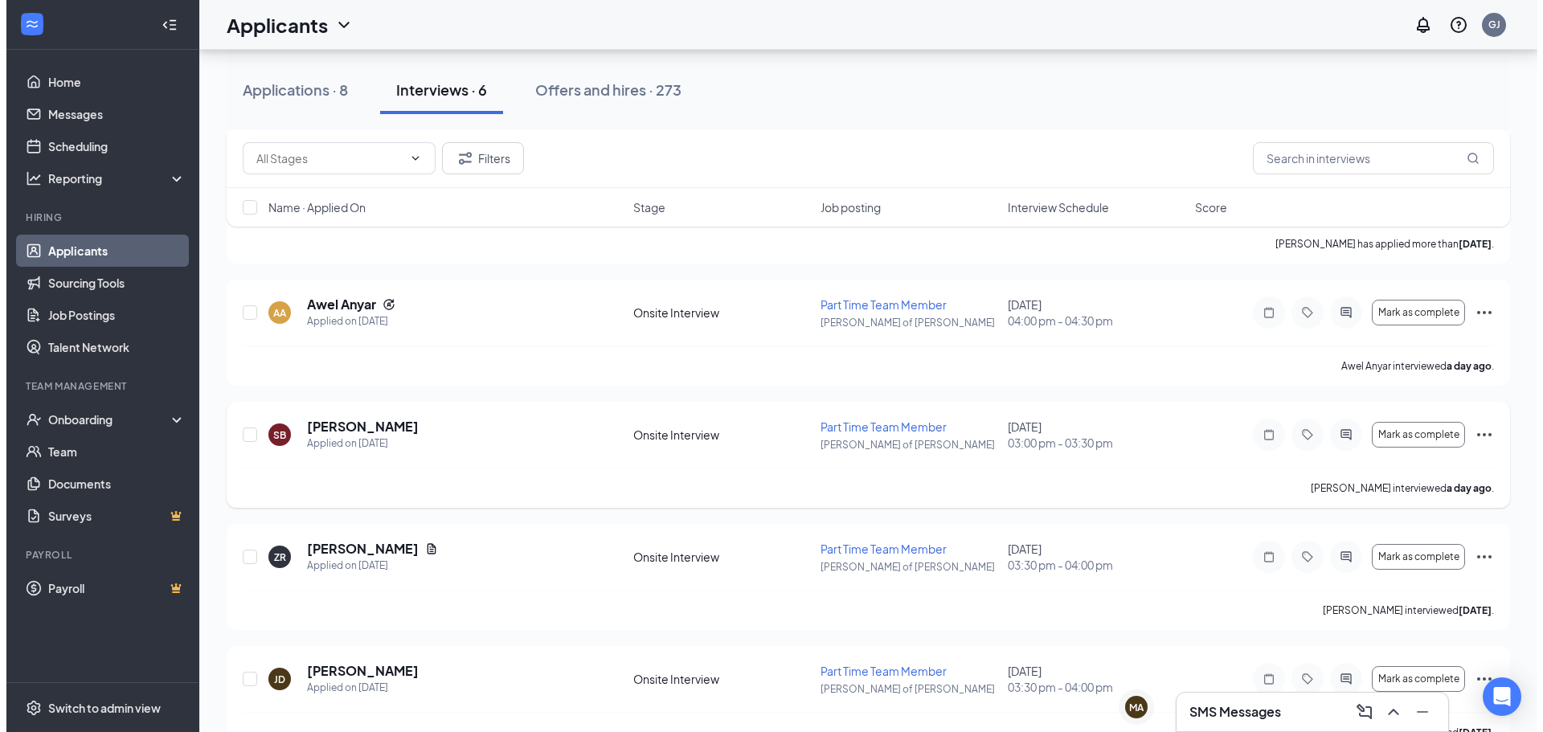
scroll to position [315, 0]
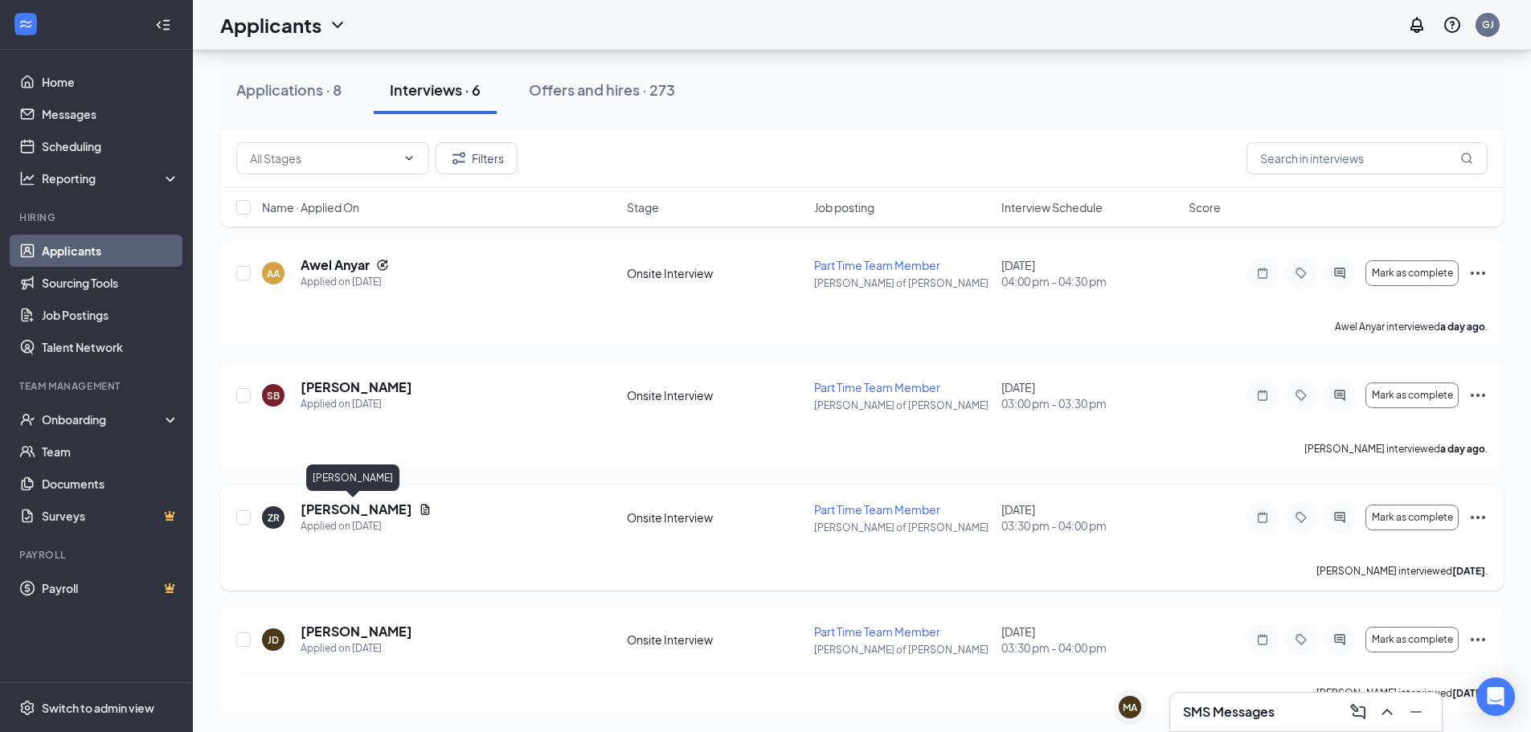
click at [378, 512] on h5 "[PERSON_NAME]" at bounding box center [357, 510] width 112 height 18
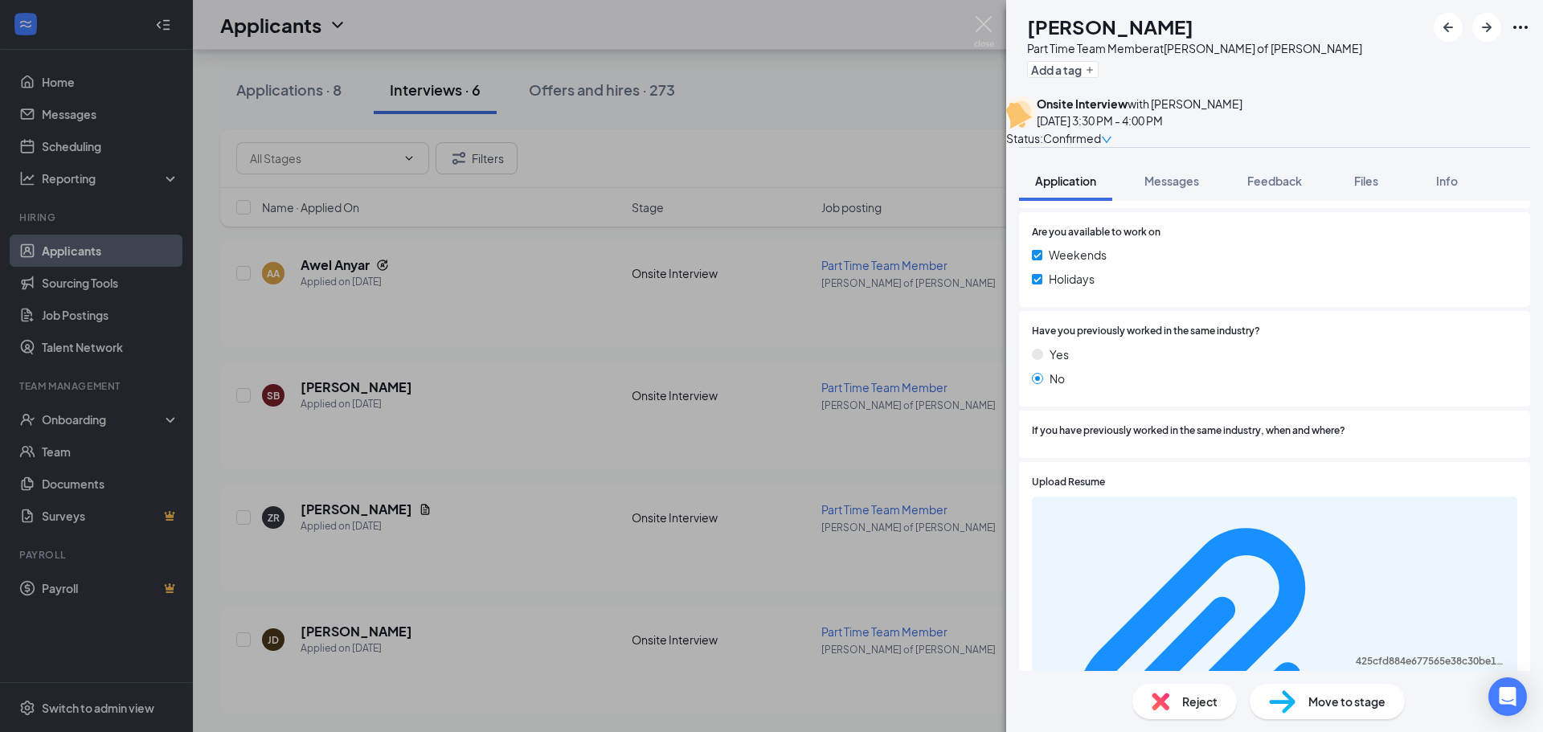
scroll to position [735, 0]
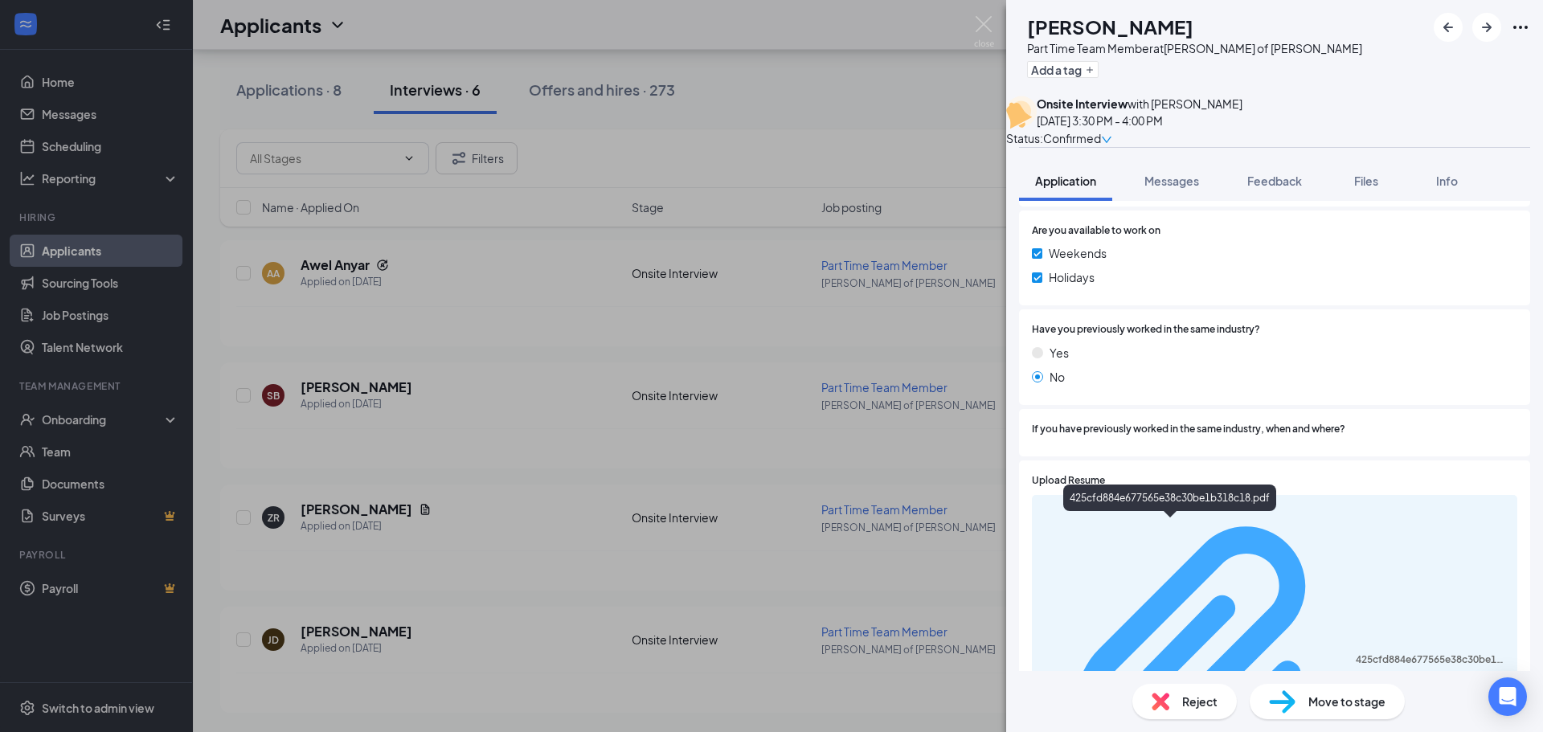
click at [1356, 653] on div "425cfd884e677565e38c30be1b318c18.pdf" at bounding box center [1432, 659] width 152 height 13
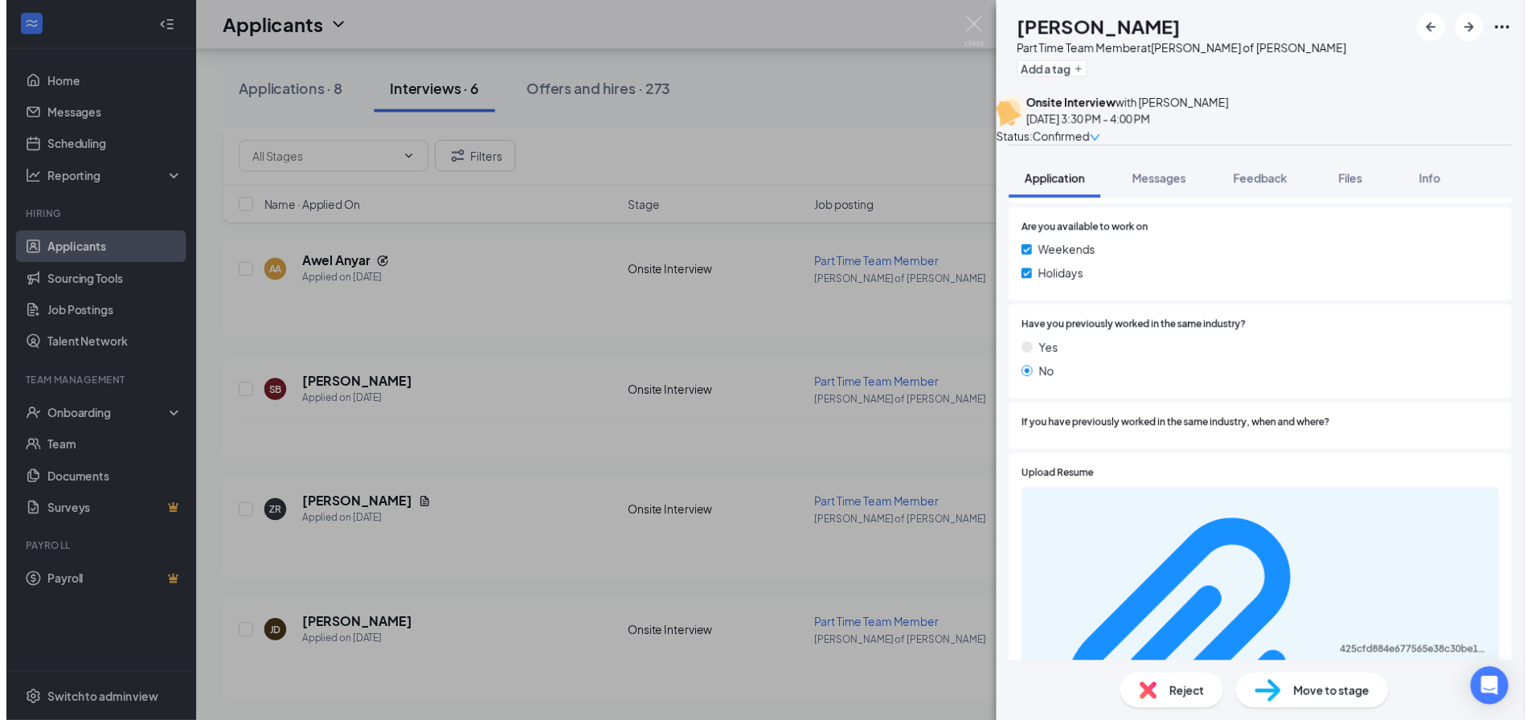
scroll to position [729, 0]
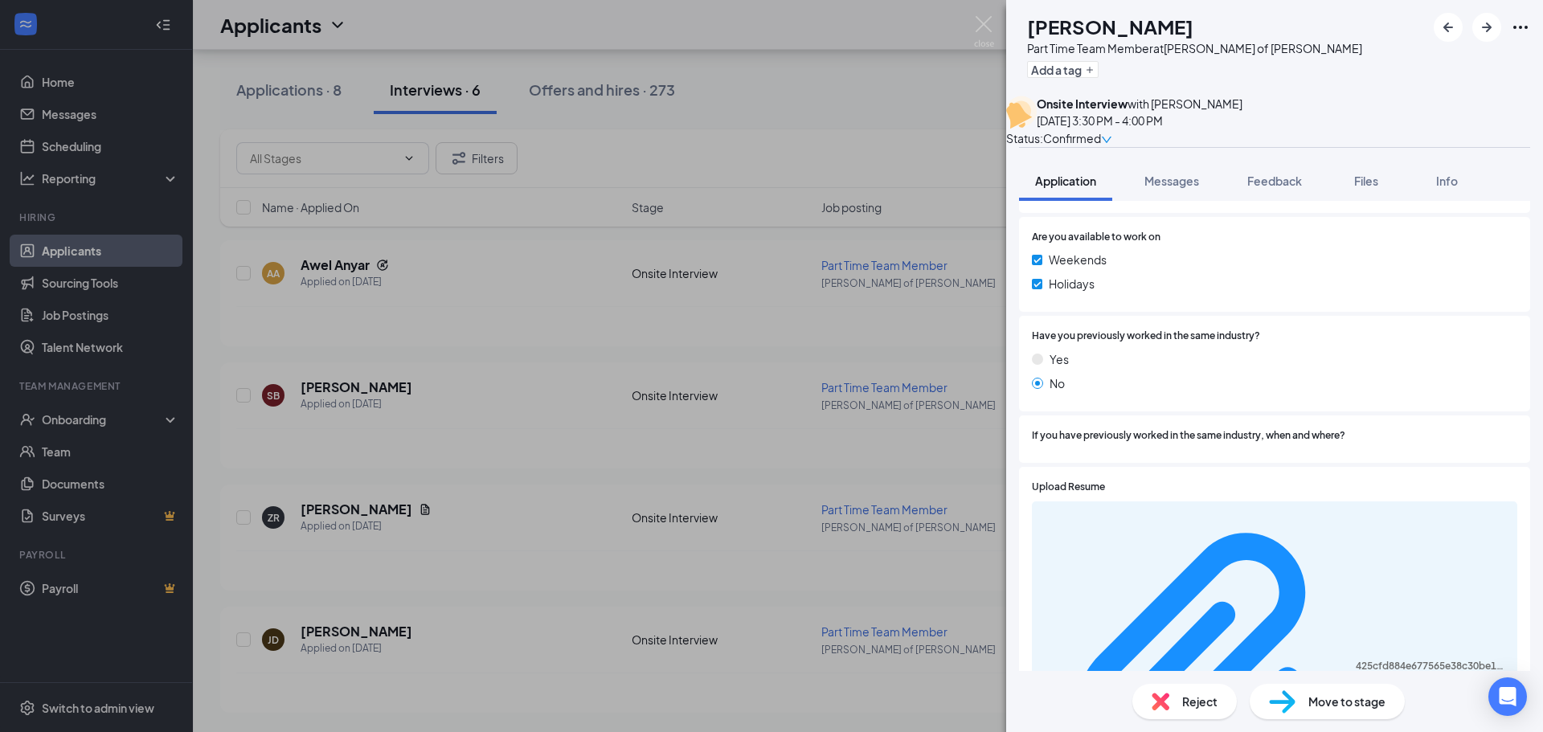
click at [531, 467] on div "ZR [PERSON_NAME] Part Time Team Member at [PERSON_NAME] of [PERSON_NAME] Add a …" at bounding box center [771, 366] width 1543 height 732
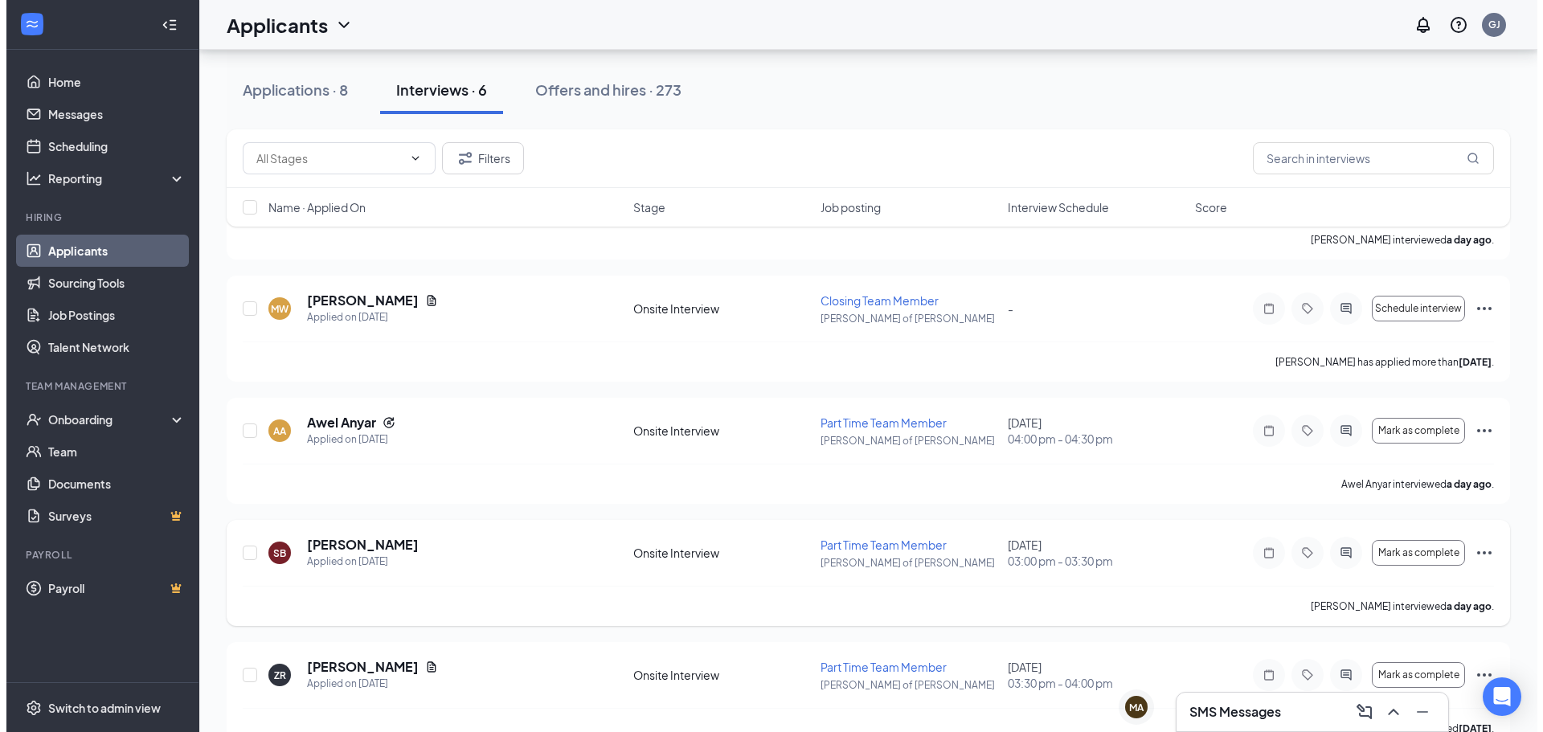
scroll to position [315, 0]
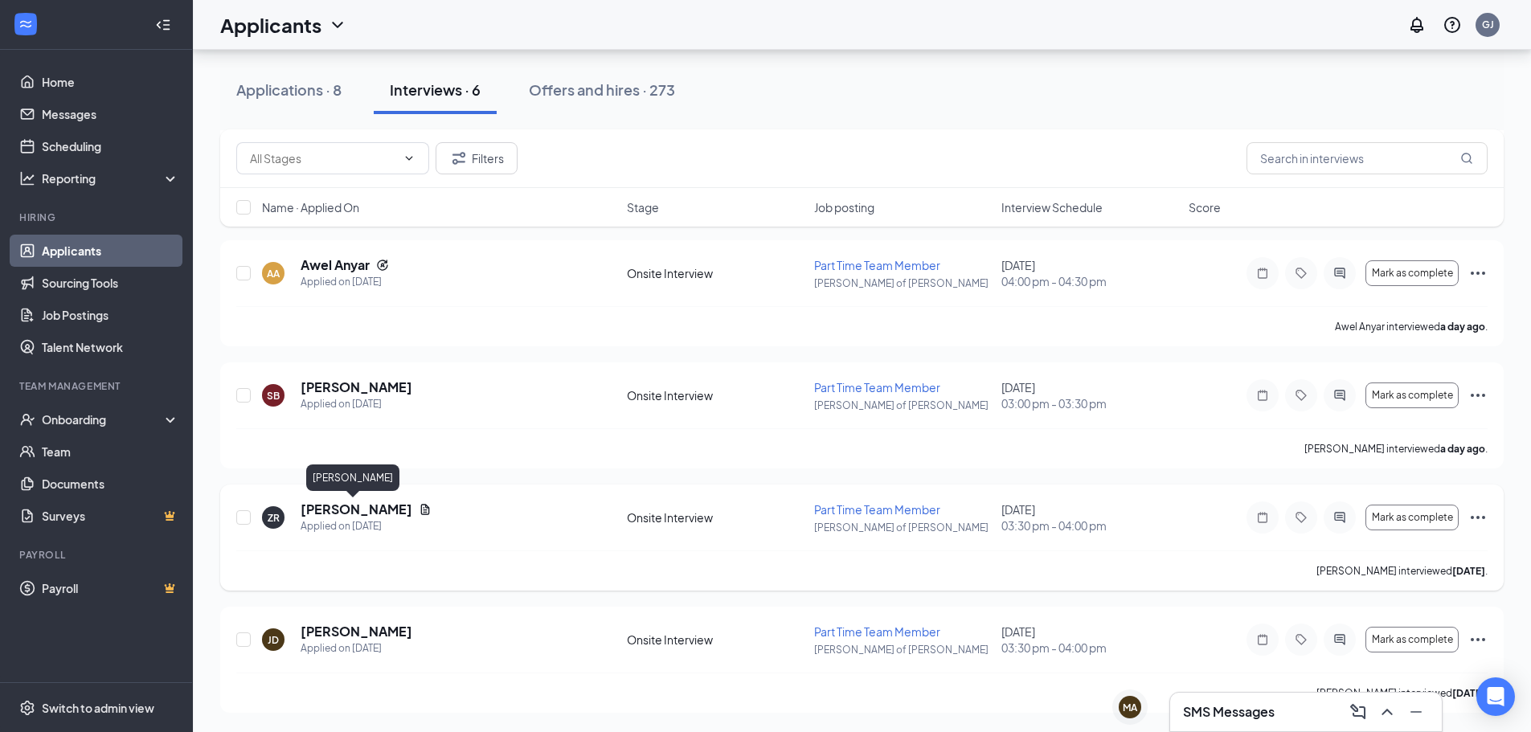
click at [314, 514] on h5 "[PERSON_NAME]" at bounding box center [357, 510] width 112 height 18
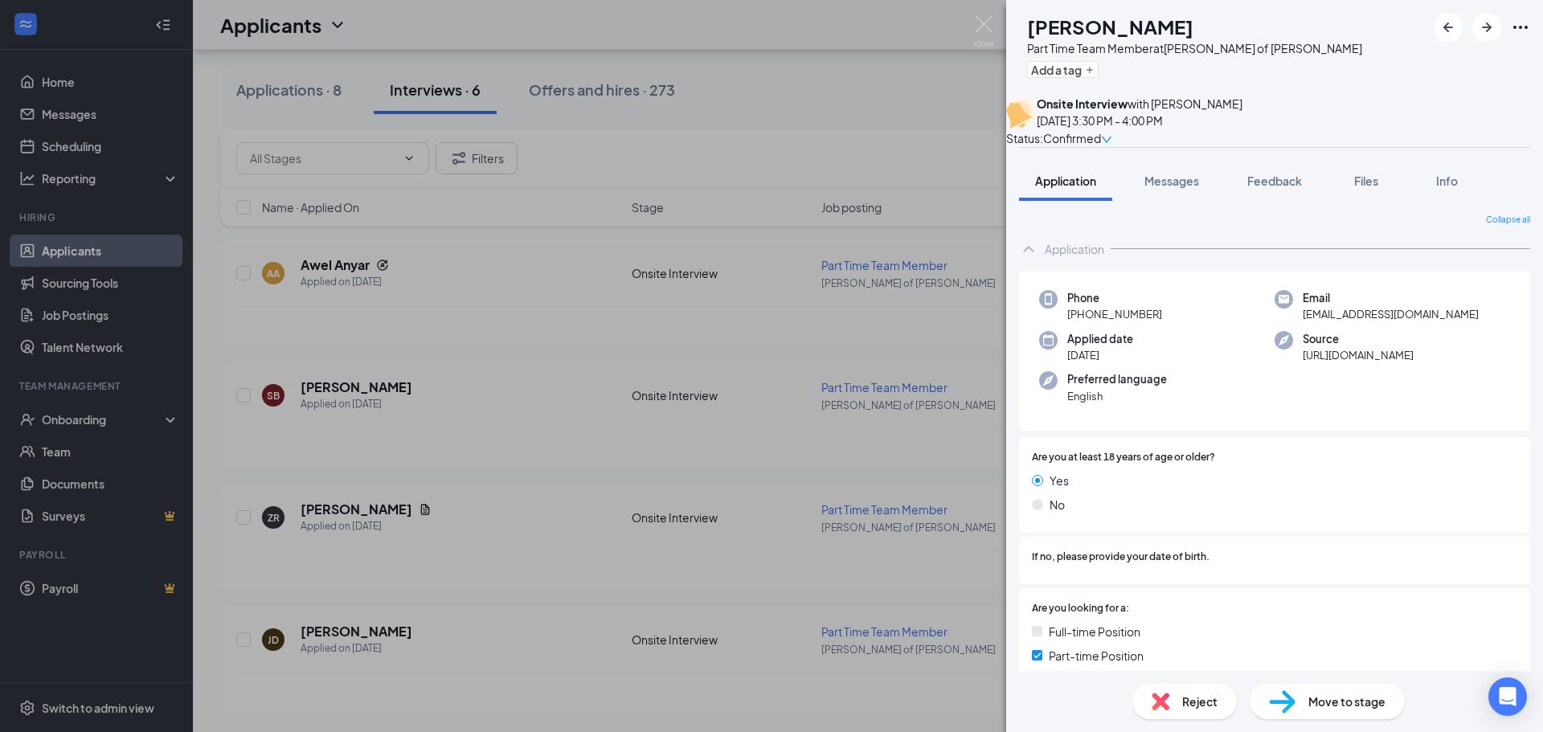
click at [386, 491] on div "ZR [PERSON_NAME] Part Time Team Member at [PERSON_NAME] of [PERSON_NAME] Add a …" at bounding box center [771, 366] width 1543 height 732
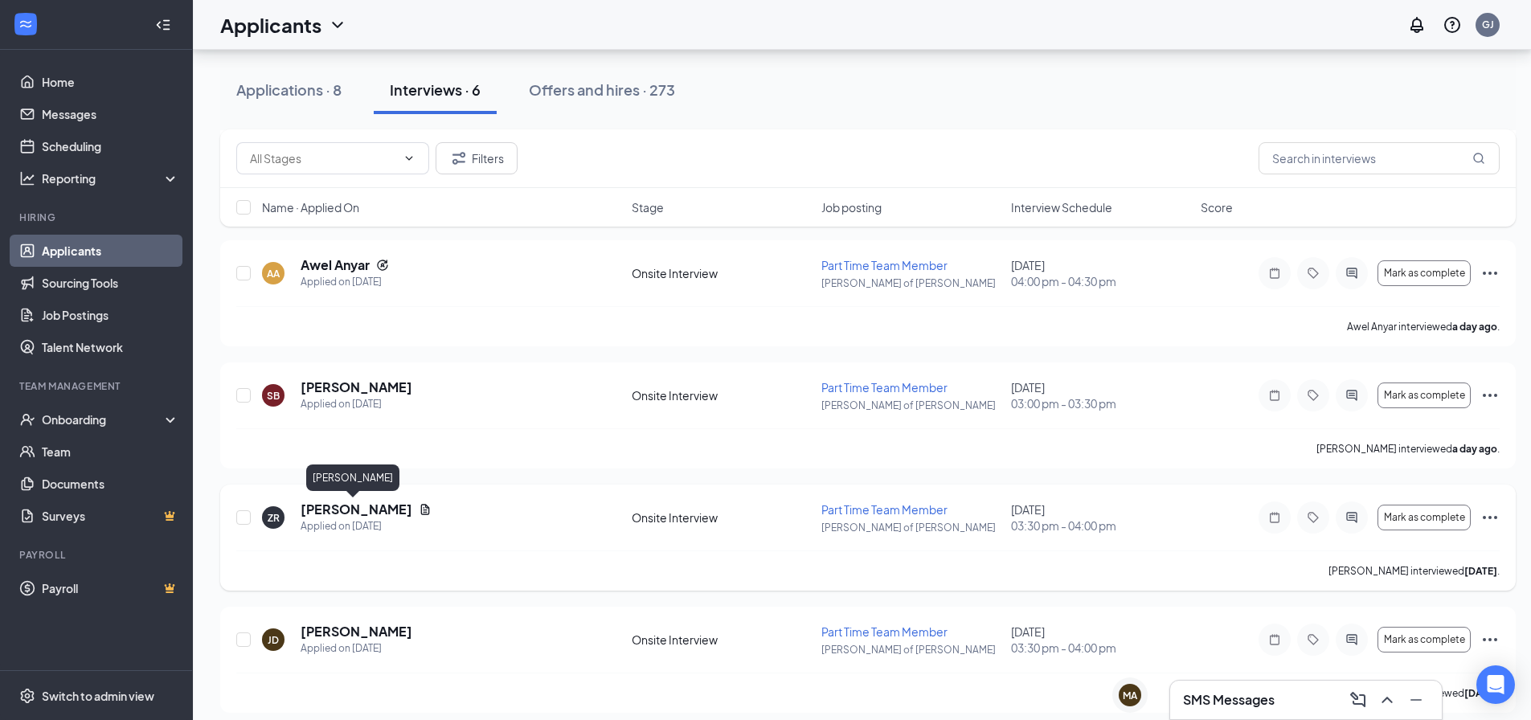
click at [317, 510] on h5 "[PERSON_NAME]" at bounding box center [357, 510] width 112 height 18
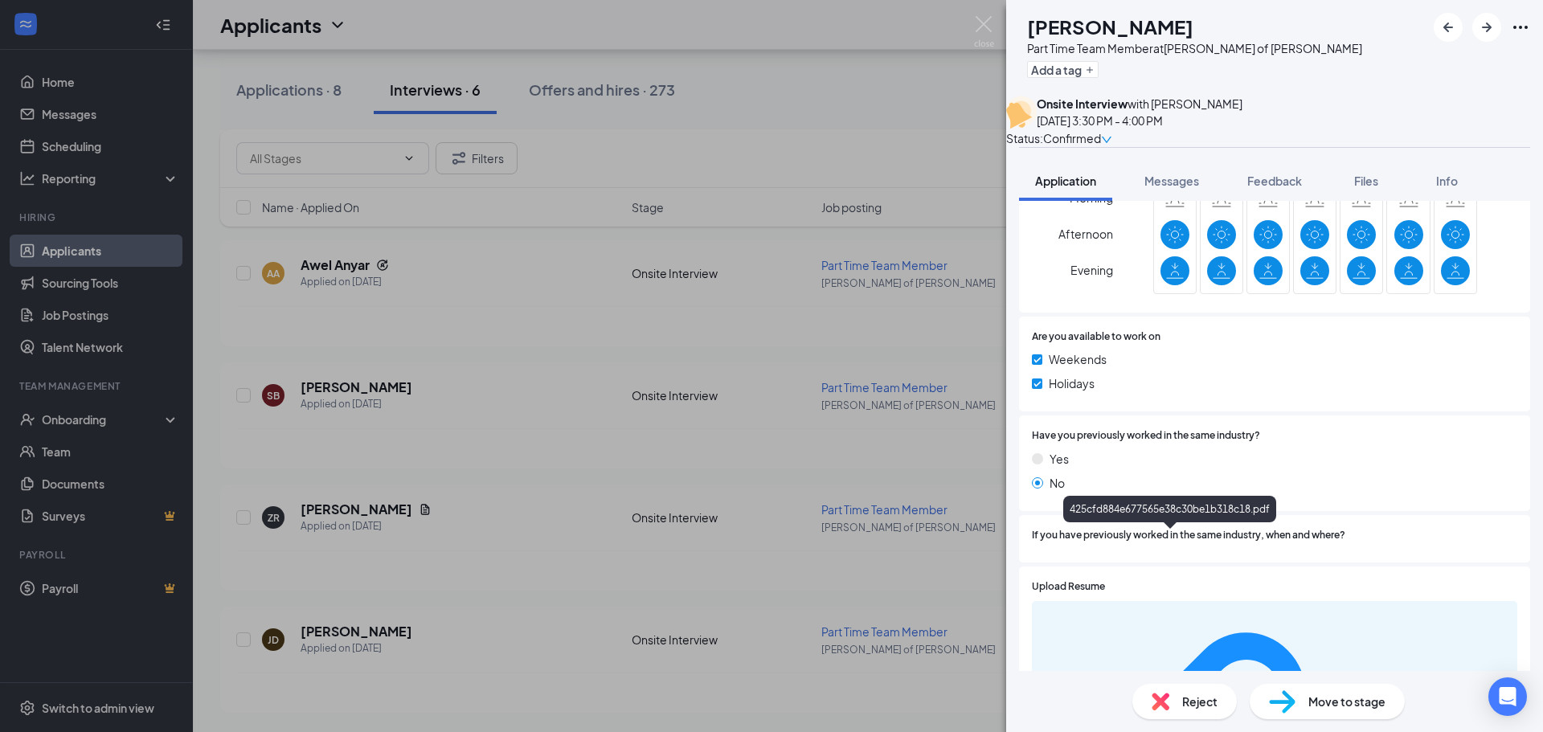
scroll to position [735, 0]
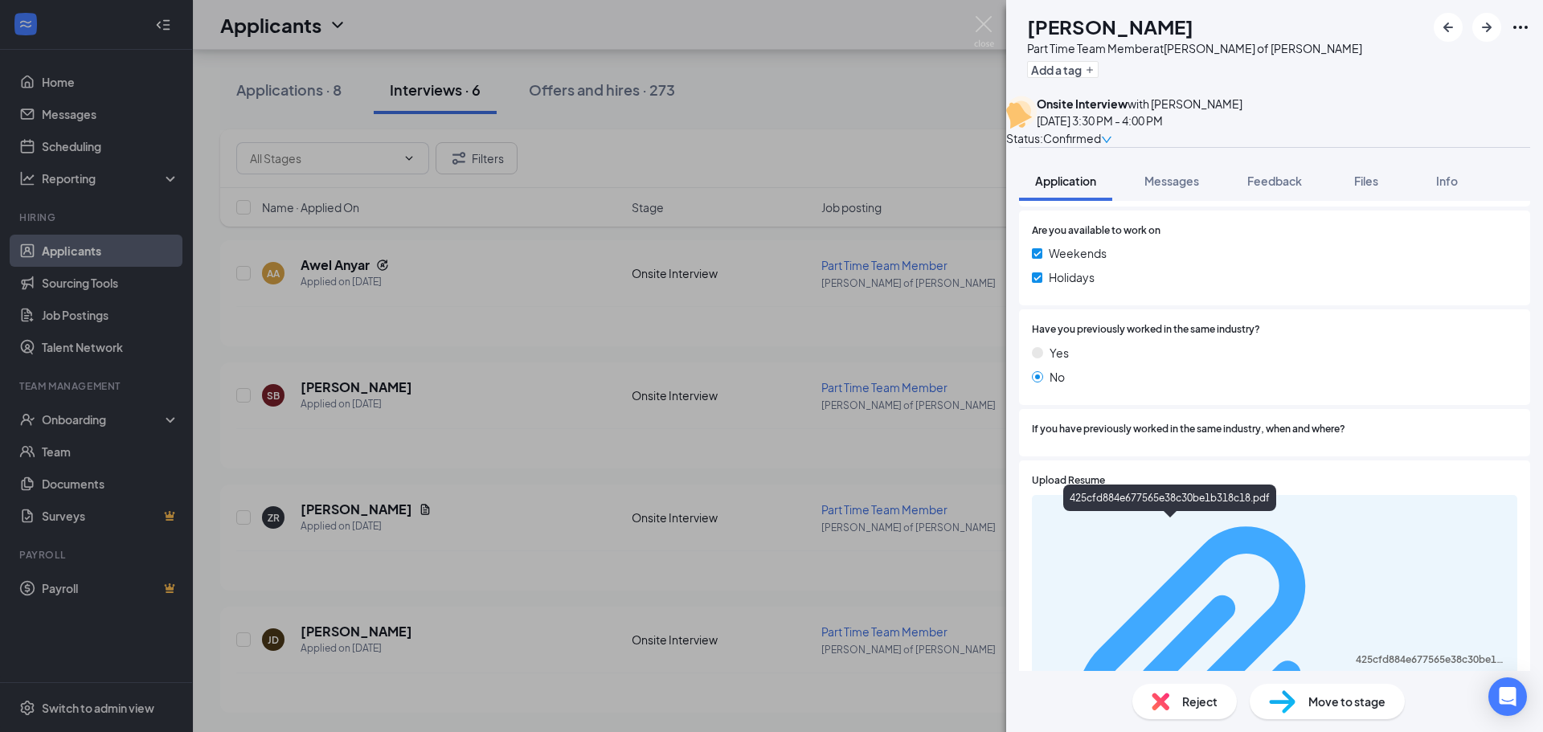
click at [1356, 653] on div "425cfd884e677565e38c30be1b318c18.pdf" at bounding box center [1432, 659] width 152 height 13
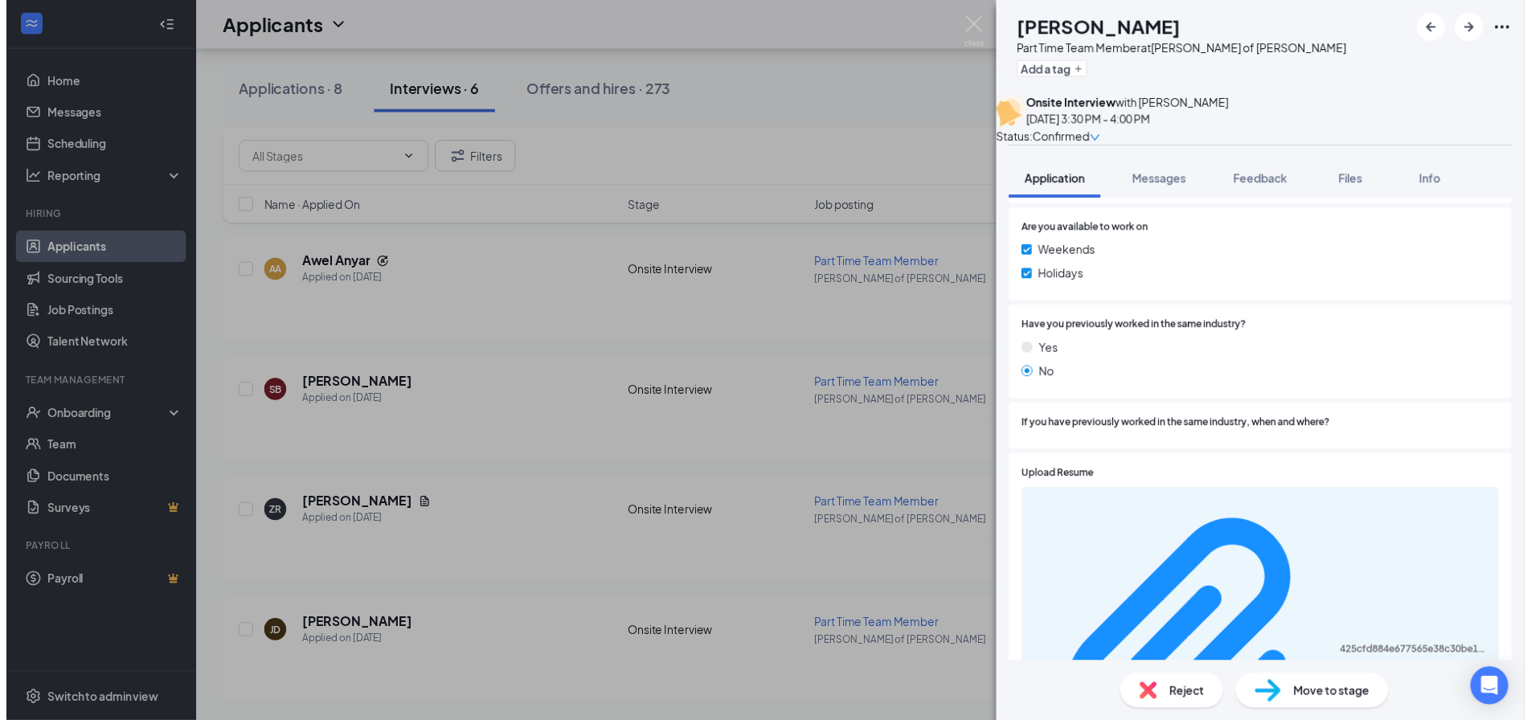
scroll to position [729, 0]
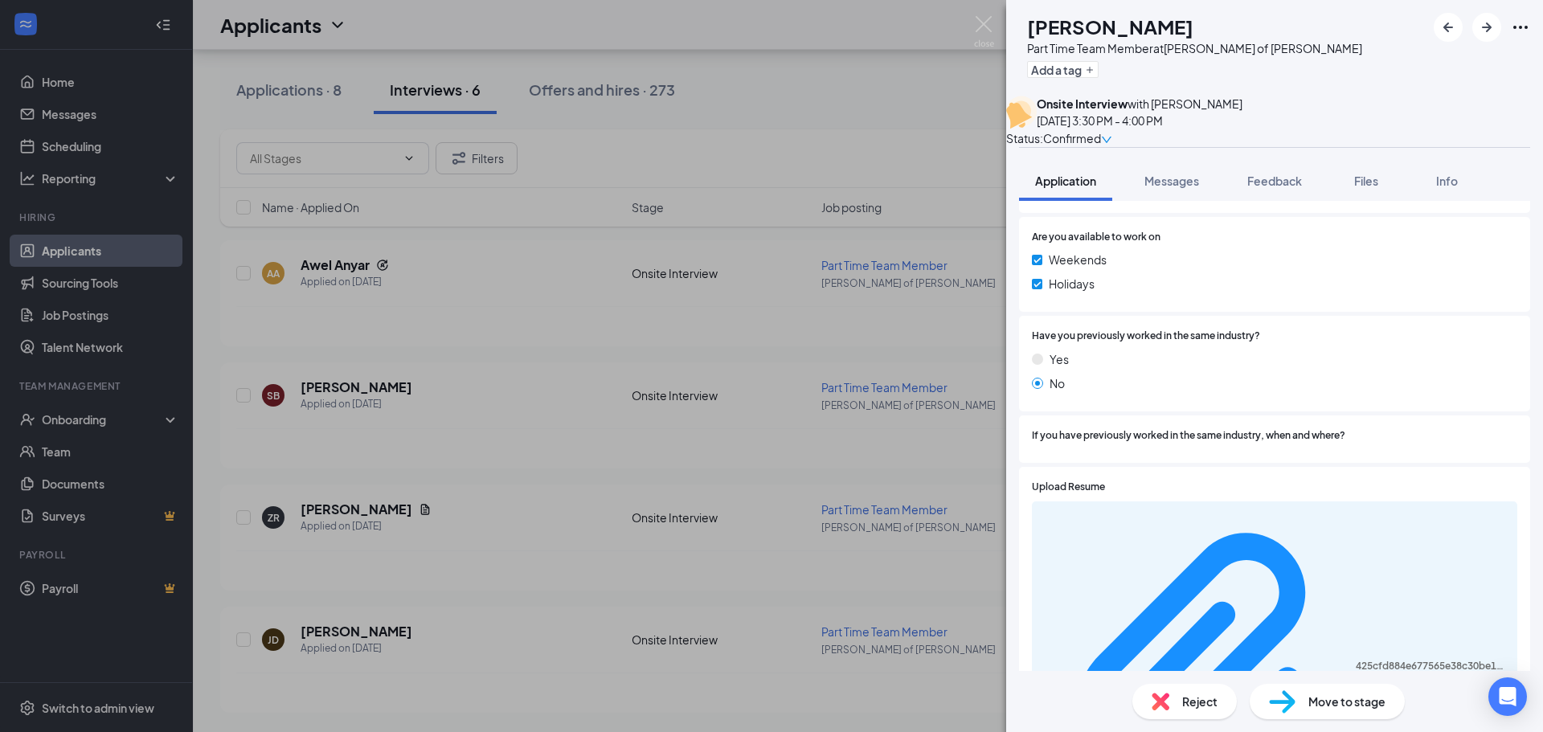
click at [571, 489] on div "ZR [PERSON_NAME] Part Time Team Member at [PERSON_NAME] of [PERSON_NAME] Add a …" at bounding box center [771, 366] width 1543 height 732
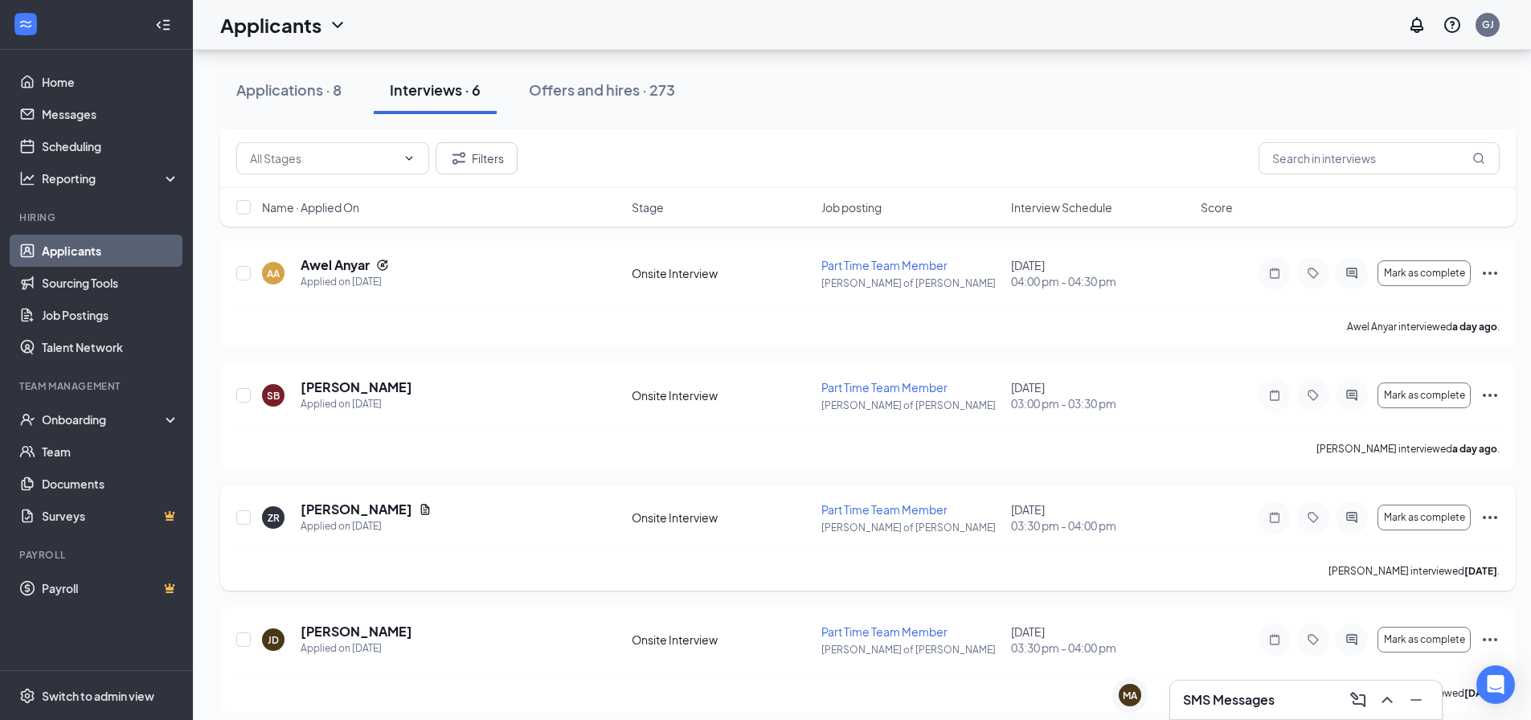
click at [1494, 516] on icon "Ellipses" at bounding box center [1489, 517] width 19 height 19
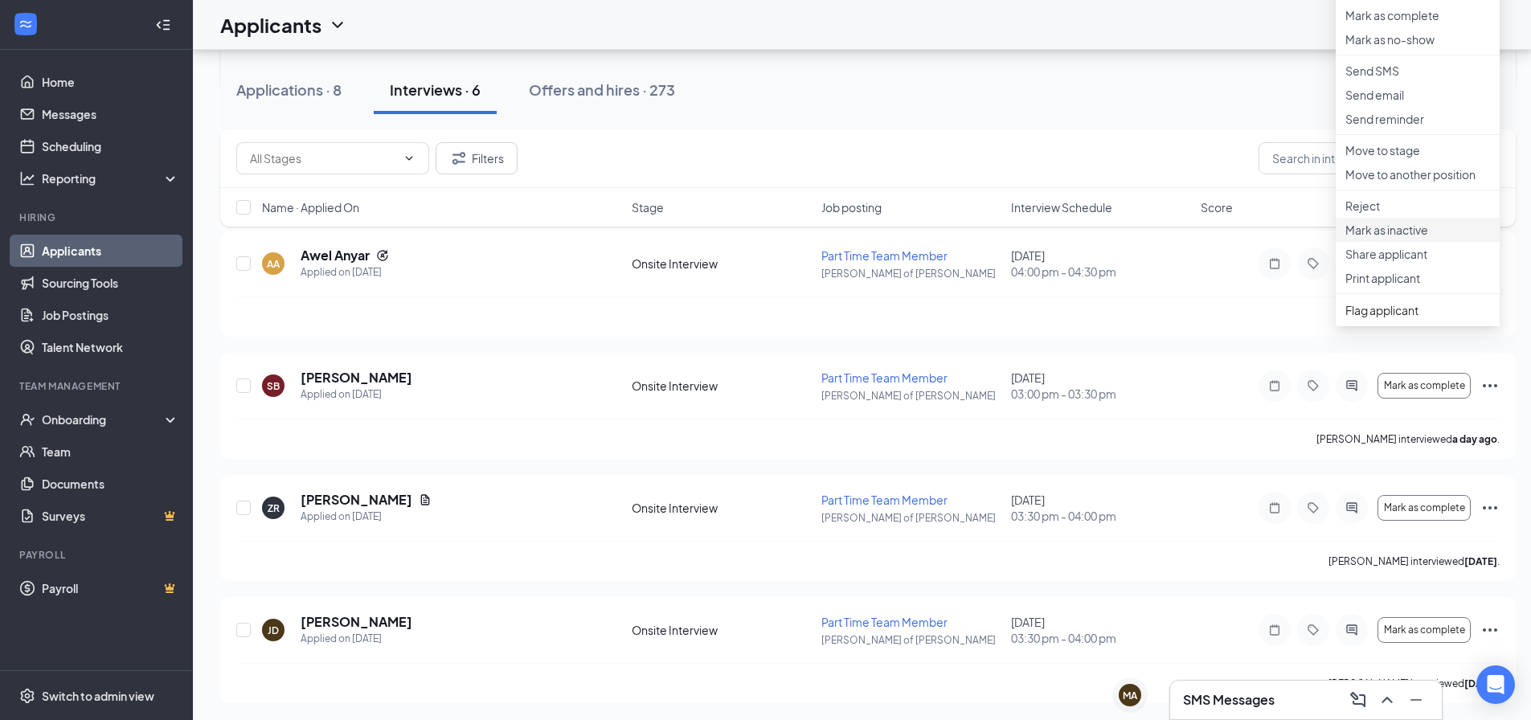
scroll to position [327, 0]
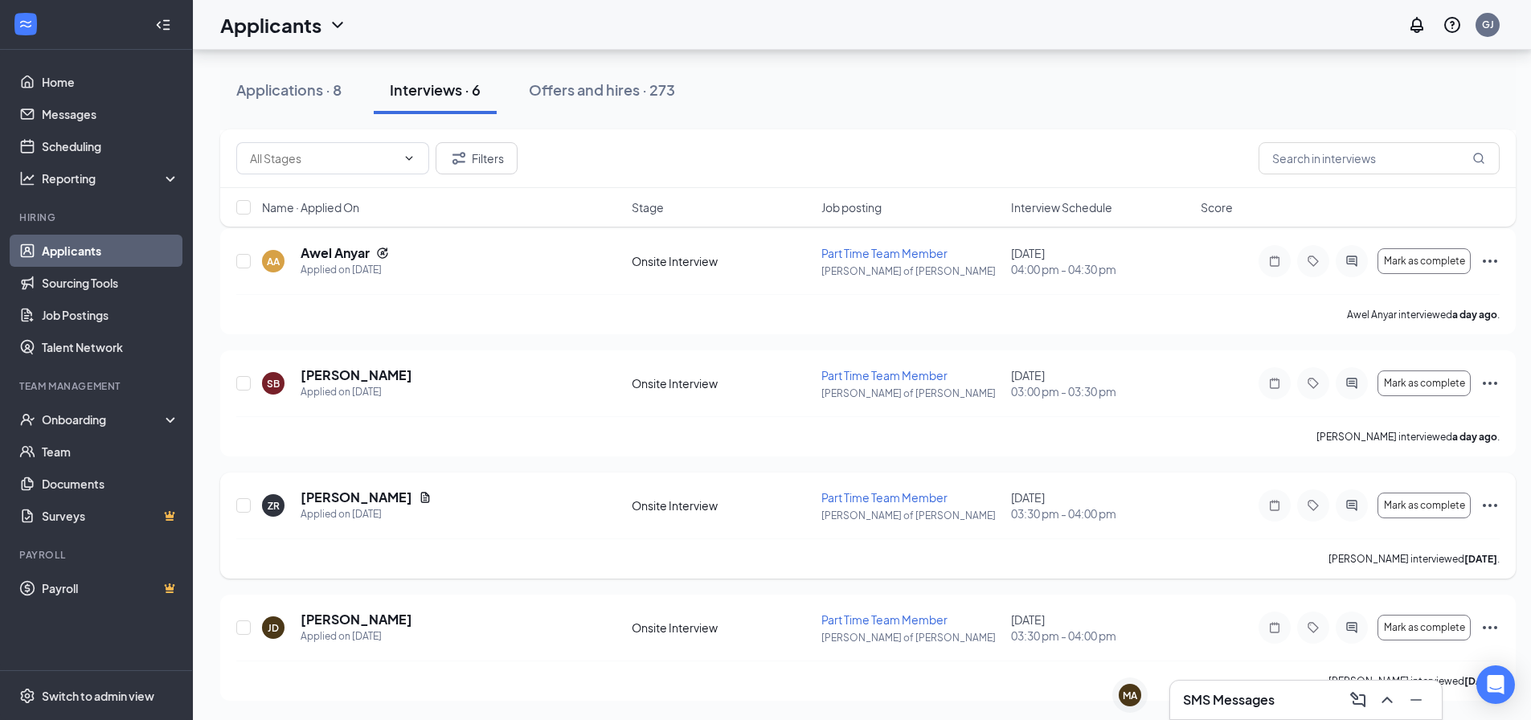
drag, startPoint x: 1116, startPoint y: 519, endPoint x: 1251, endPoint y: 515, distance: 134.3
click at [1117, 519] on span "03:30 pm - 04:00 pm" at bounding box center [1101, 514] width 180 height 16
click at [1415, 502] on span "Mark as complete" at bounding box center [1424, 505] width 81 height 11
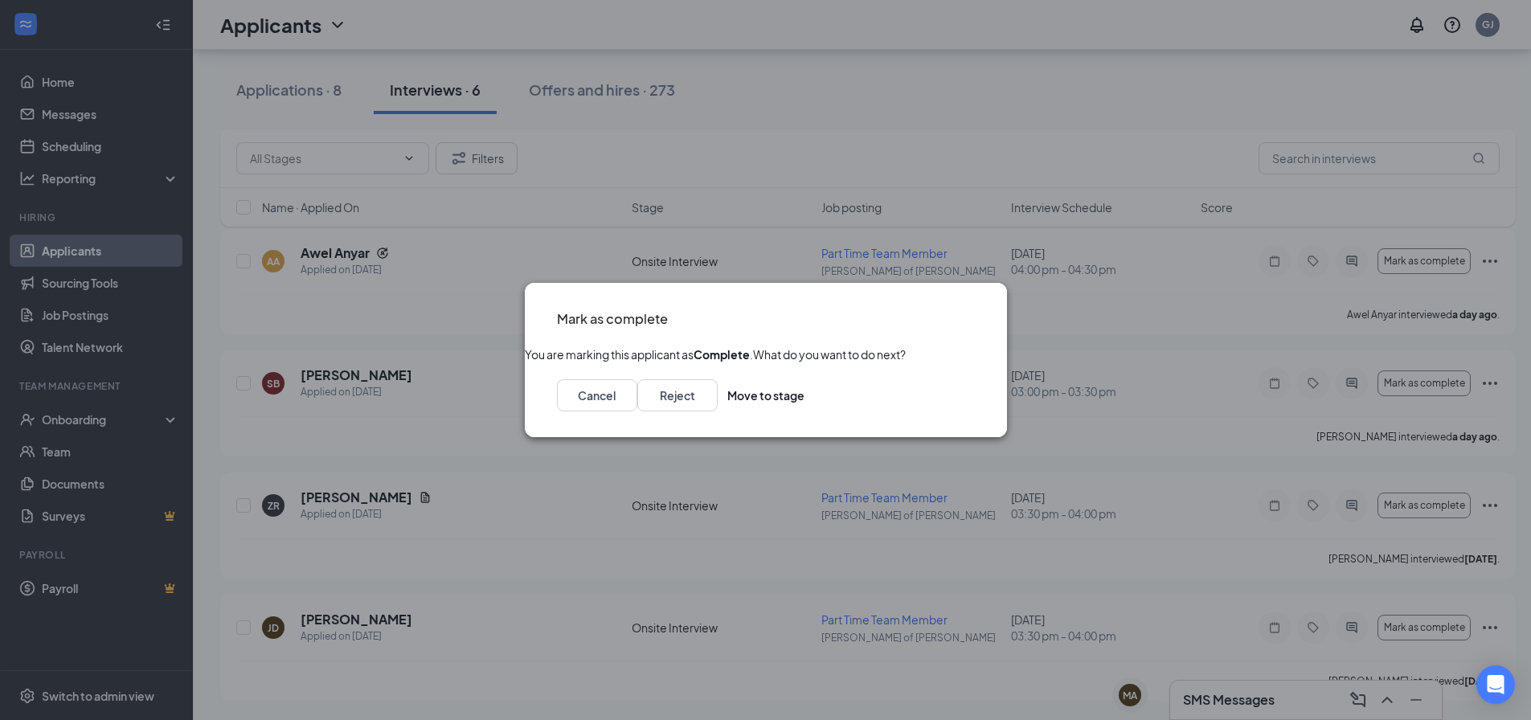
click at [979, 313] on icon "Cross" at bounding box center [984, 318] width 10 height 10
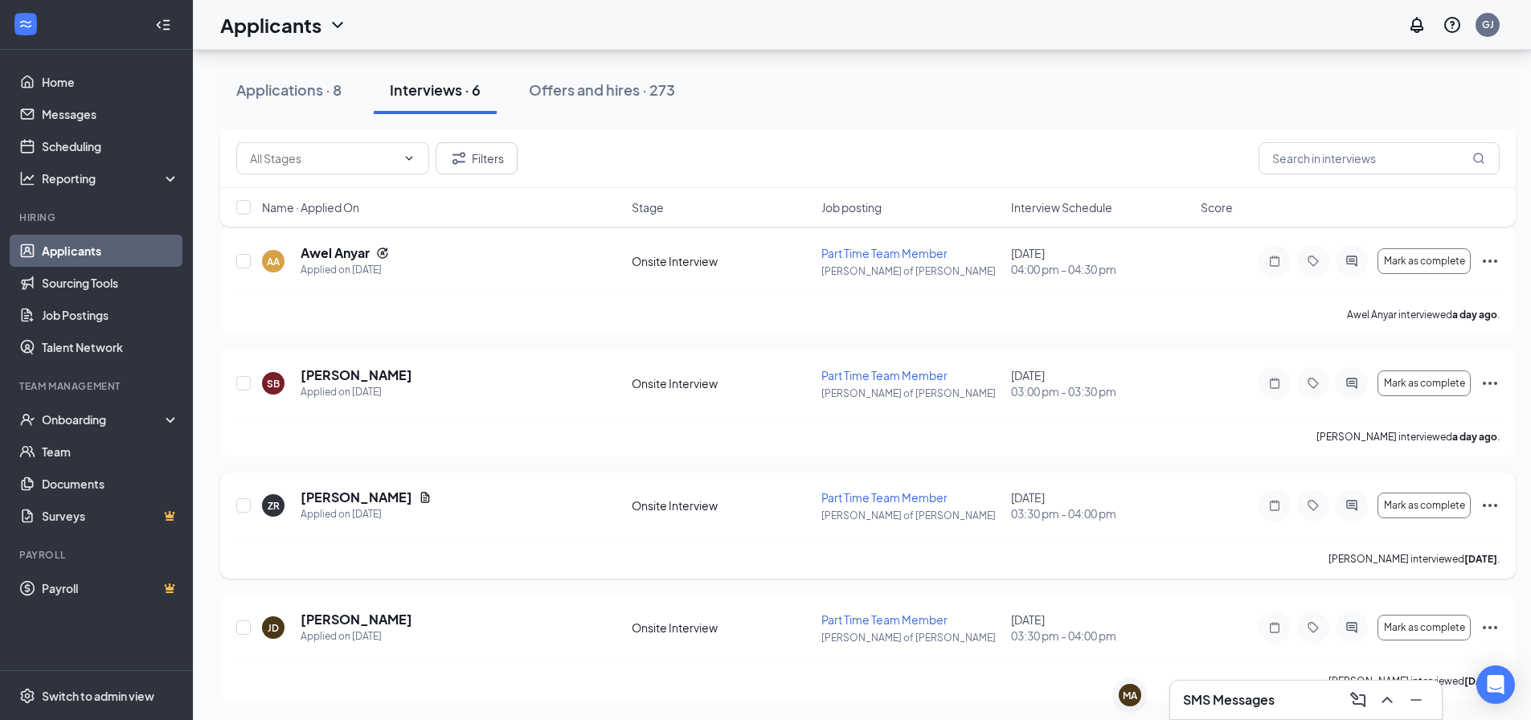
click at [300, 494] on div "ZR [PERSON_NAME] Applied on [DATE]" at bounding box center [442, 506] width 360 height 34
click at [303, 494] on h5 "[PERSON_NAME]" at bounding box center [357, 498] width 112 height 18
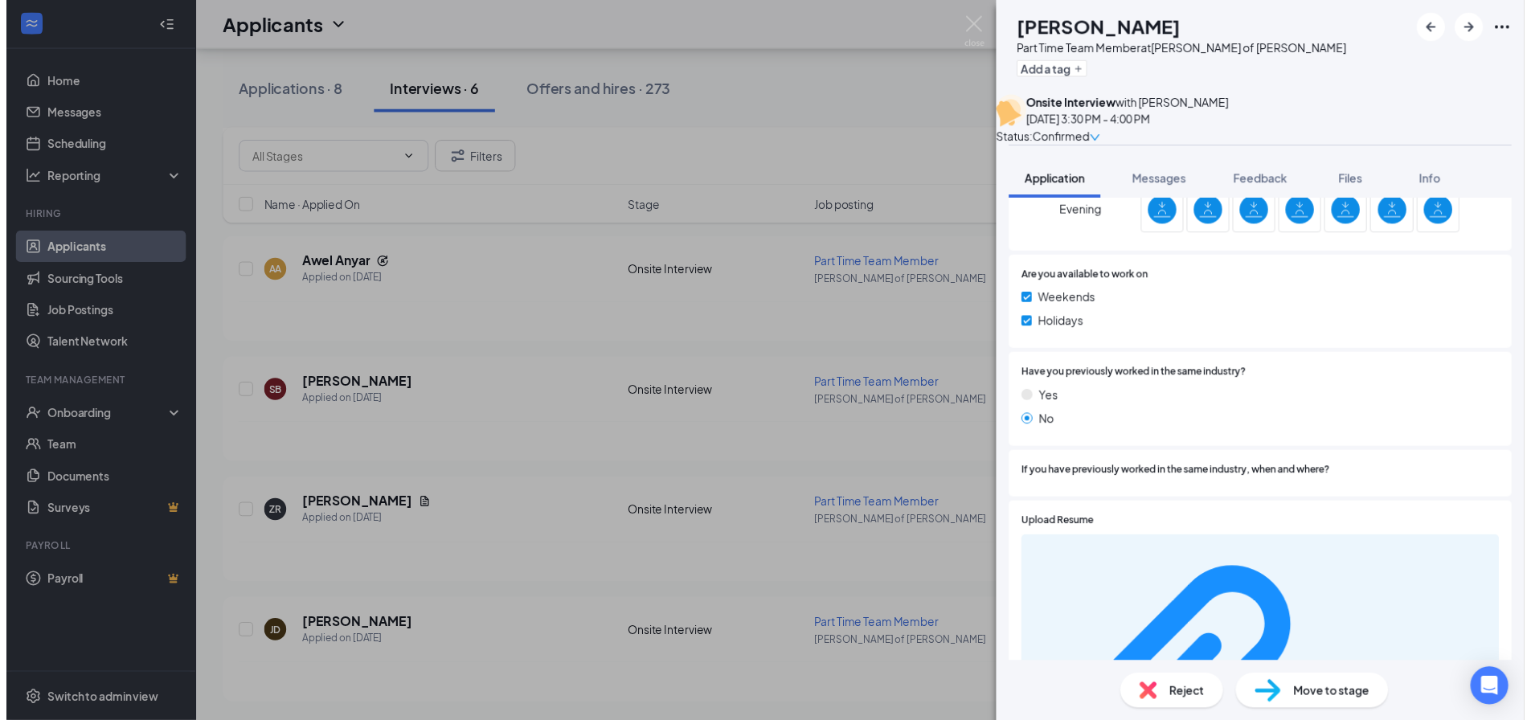
scroll to position [735, 0]
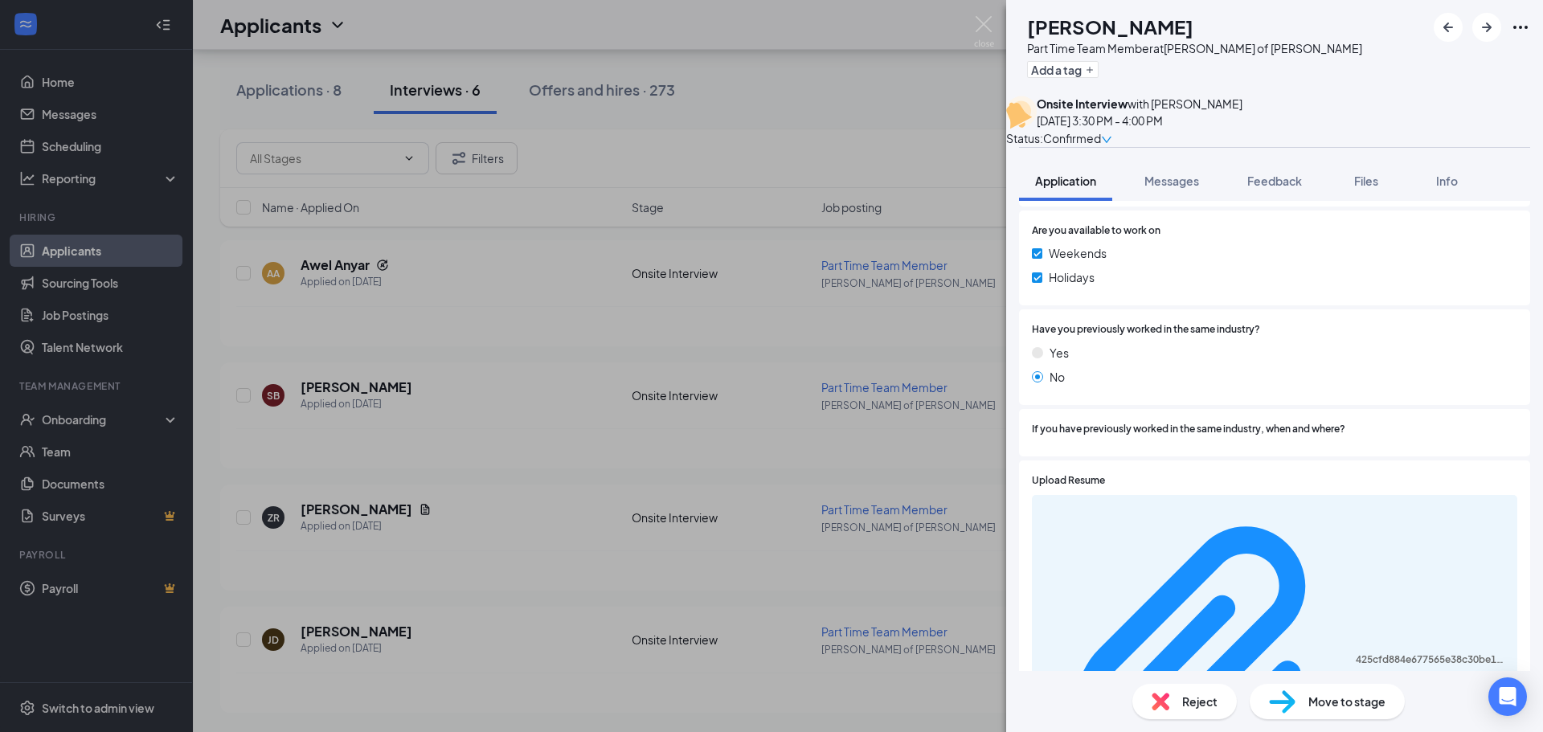
click at [566, 417] on div "ZR [PERSON_NAME] Part Time Team Member at [PERSON_NAME] of [PERSON_NAME] Add a …" at bounding box center [771, 366] width 1543 height 732
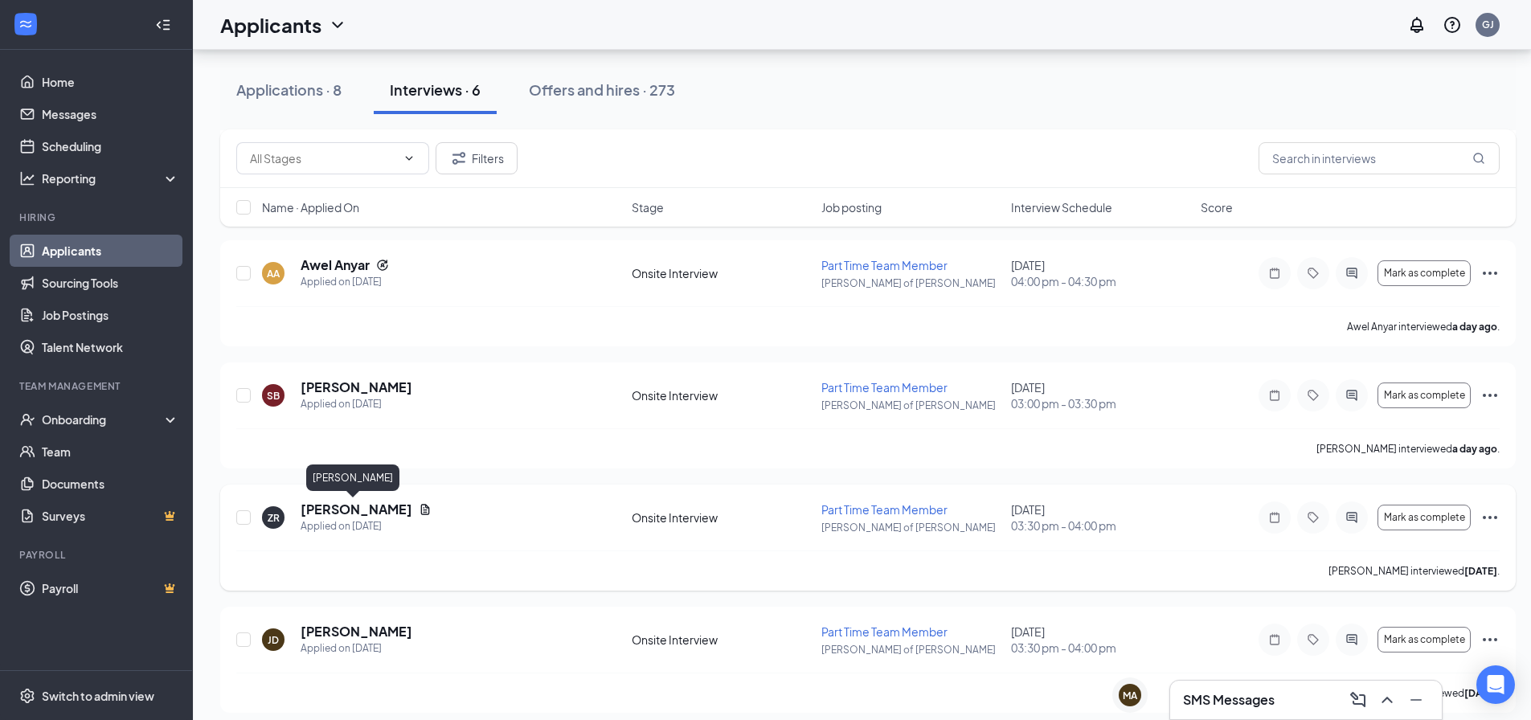
click at [375, 507] on h5 "[PERSON_NAME]" at bounding box center [357, 510] width 112 height 18
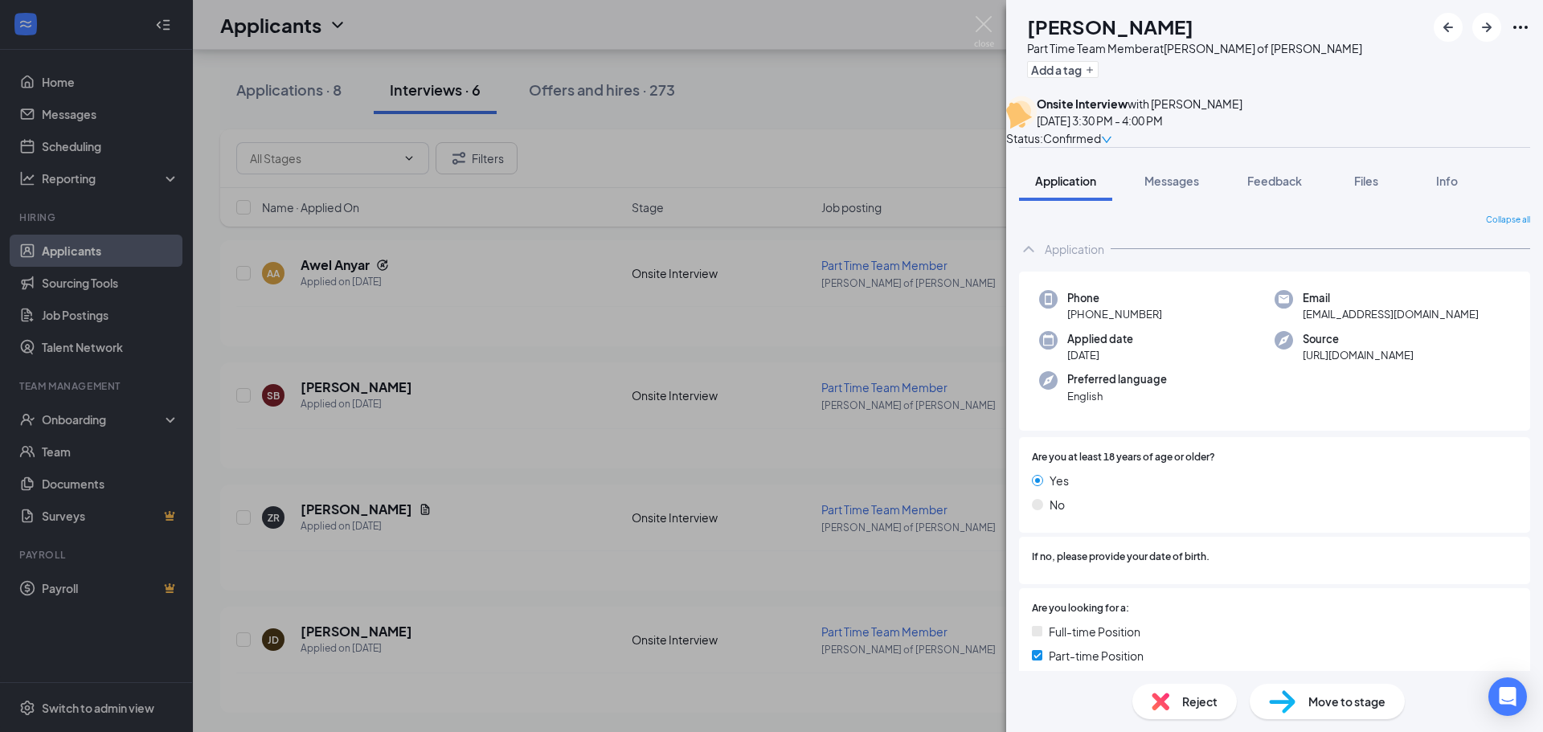
click at [1520, 33] on icon "Ellipses" at bounding box center [1520, 27] width 19 height 19
drag, startPoint x: 690, startPoint y: 330, endPoint x: 771, endPoint y: 619, distance: 300.3
click at [688, 331] on div "ZR [PERSON_NAME] Part Time Team Member at [PERSON_NAME] of [PERSON_NAME] Add a …" at bounding box center [771, 366] width 1543 height 732
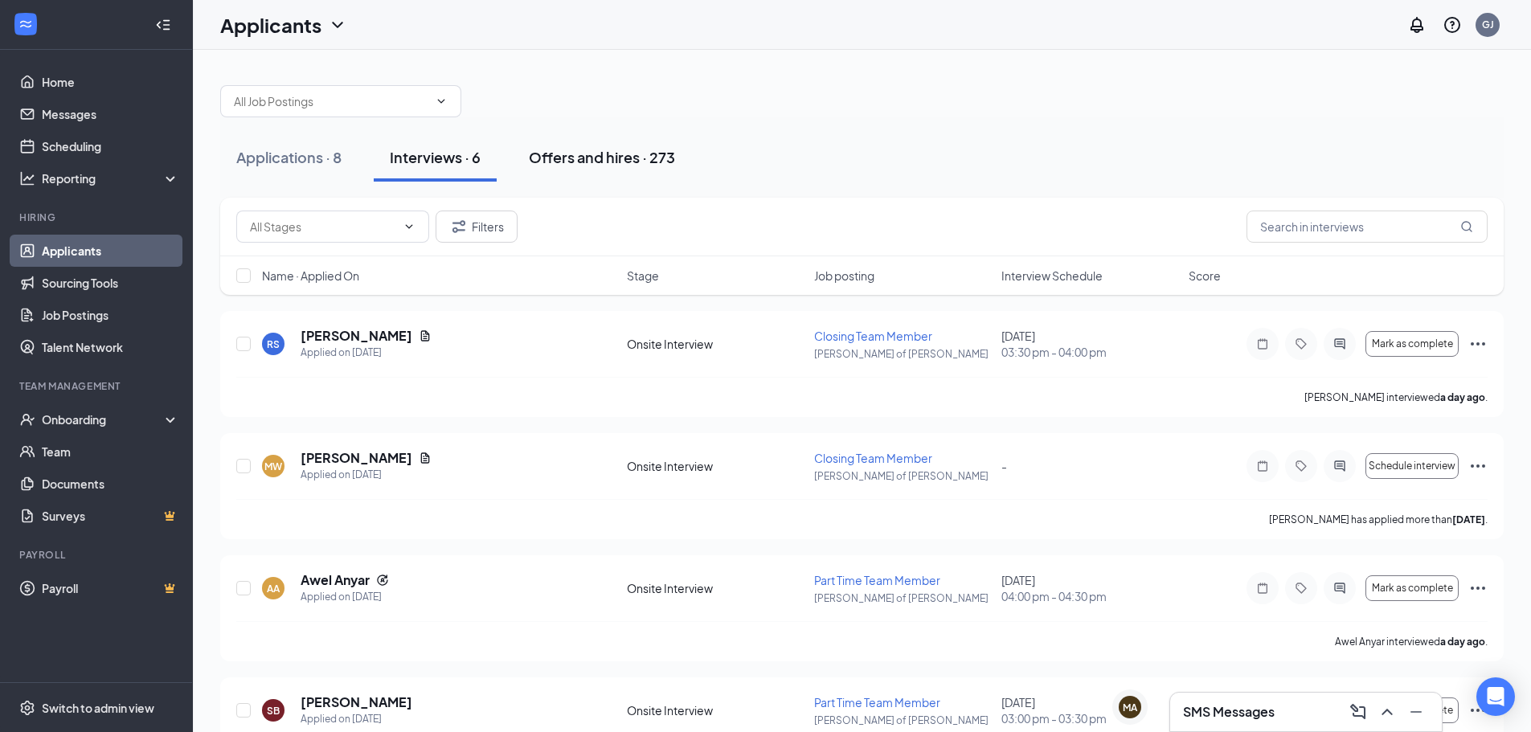
click at [636, 144] on button "Offers and hires · 273" at bounding box center [602, 157] width 178 height 48
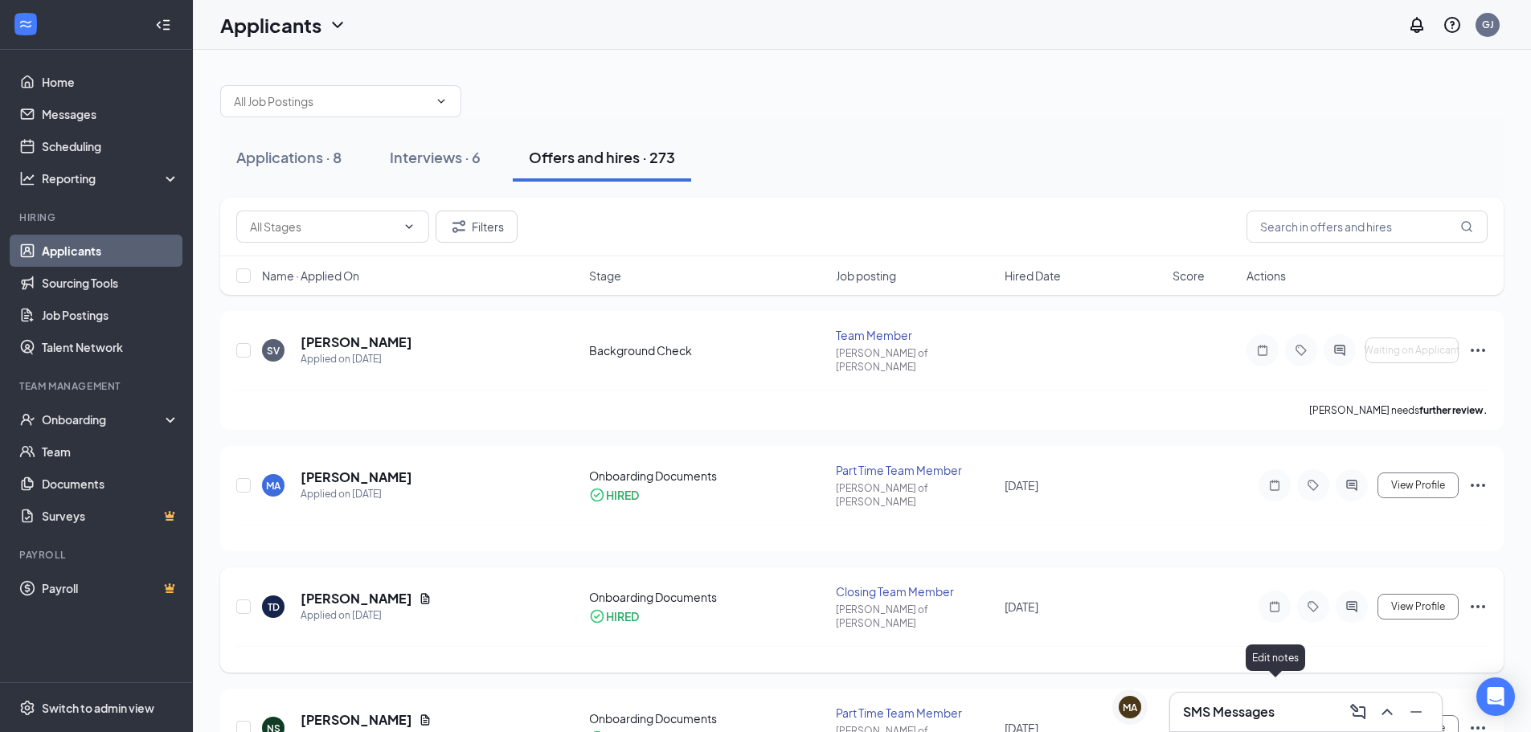
drag, startPoint x: 1181, startPoint y: 606, endPoint x: 1181, endPoint y: 588, distance: 17.7
drag, startPoint x: 1181, startPoint y: 588, endPoint x: 1087, endPoint y: 225, distance: 375.2
click at [1087, 225] on div "Filters" at bounding box center [861, 227] width 1251 height 32
drag, startPoint x: 1161, startPoint y: 232, endPoint x: 1119, endPoint y: 96, distance: 142.1
click at [1119, 96] on div at bounding box center [861, 93] width 1283 height 48
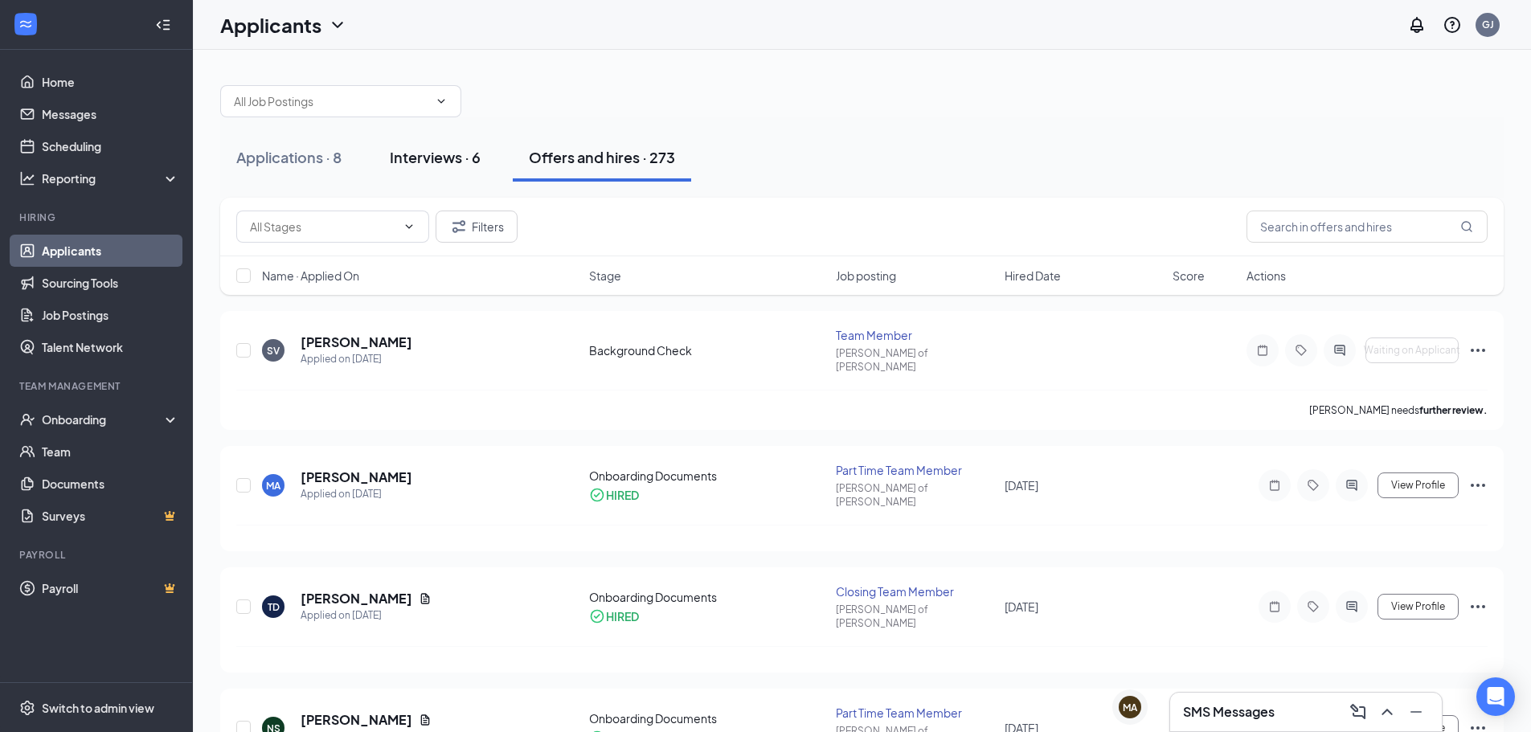
click at [474, 163] on div "Interviews · 6" at bounding box center [435, 157] width 91 height 20
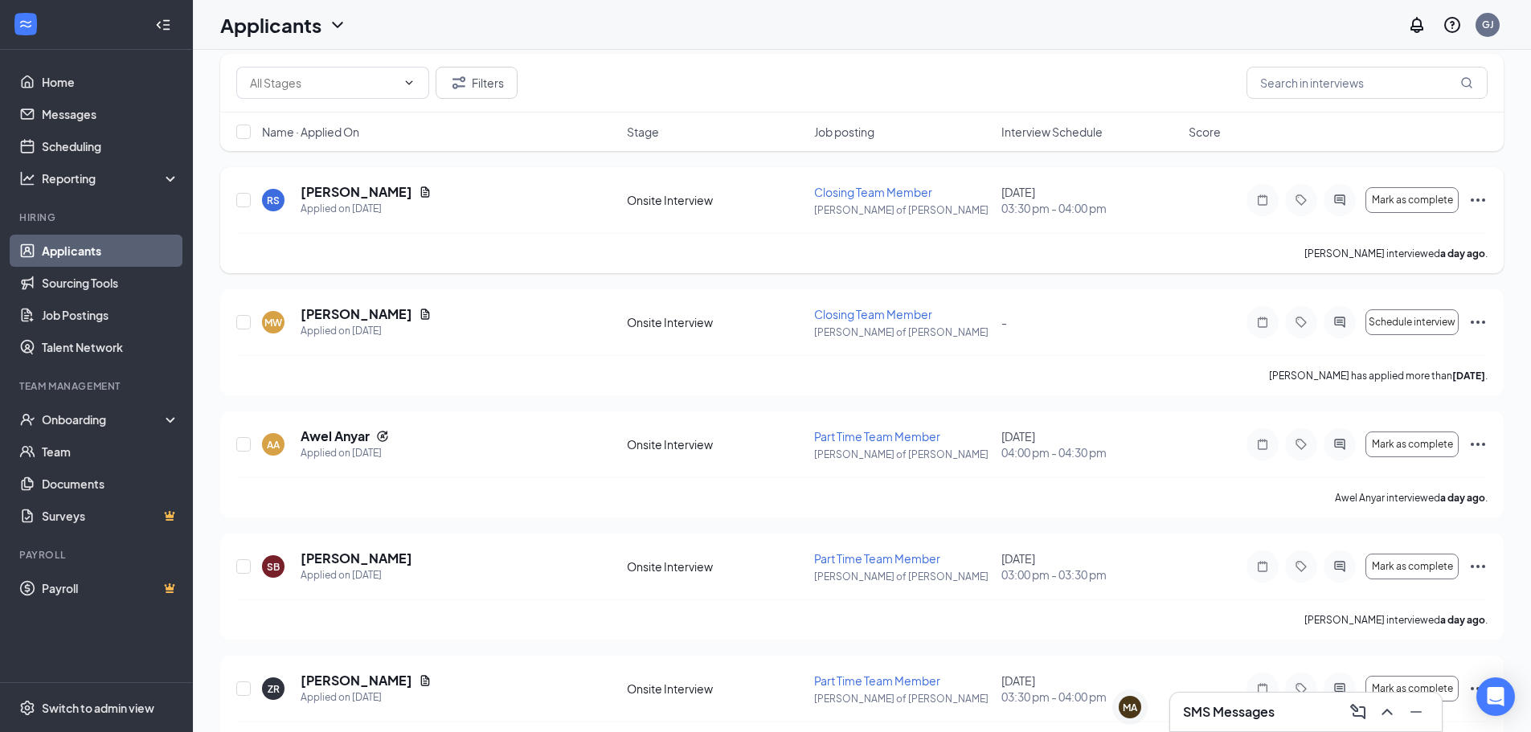
scroll to position [315, 0]
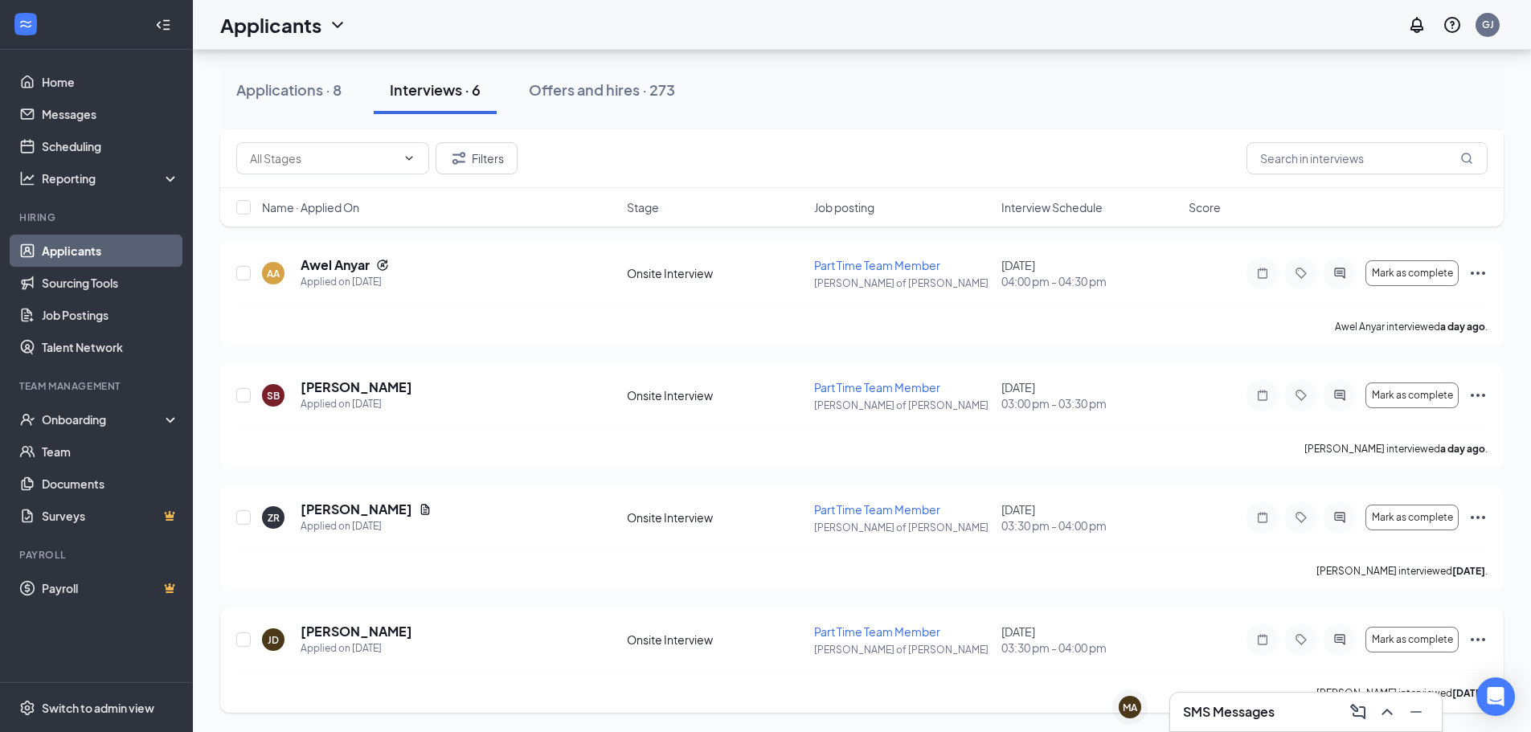
click at [1475, 639] on icon "Ellipses" at bounding box center [1477, 639] width 19 height 19
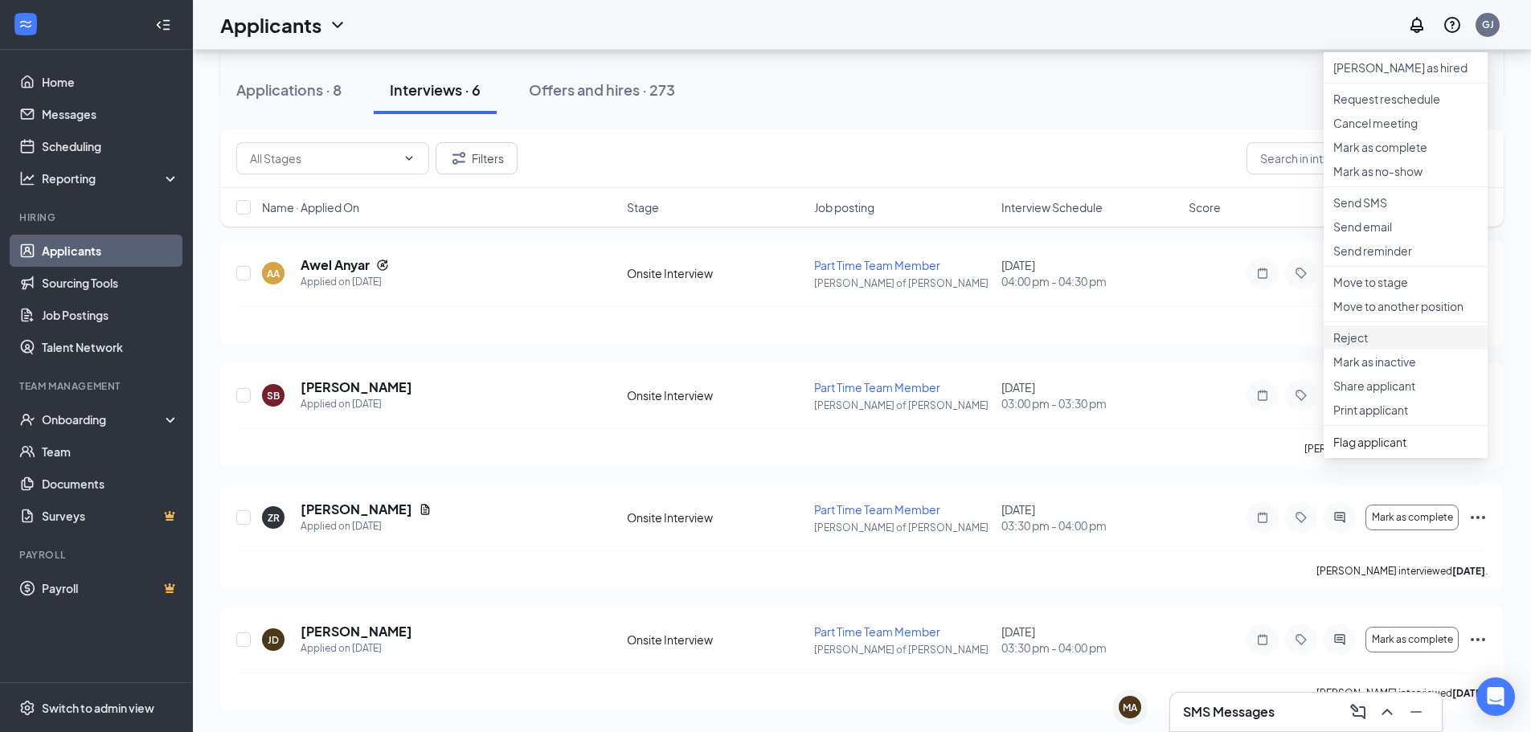
click at [1423, 346] on p "Reject" at bounding box center [1405, 338] width 145 height 16
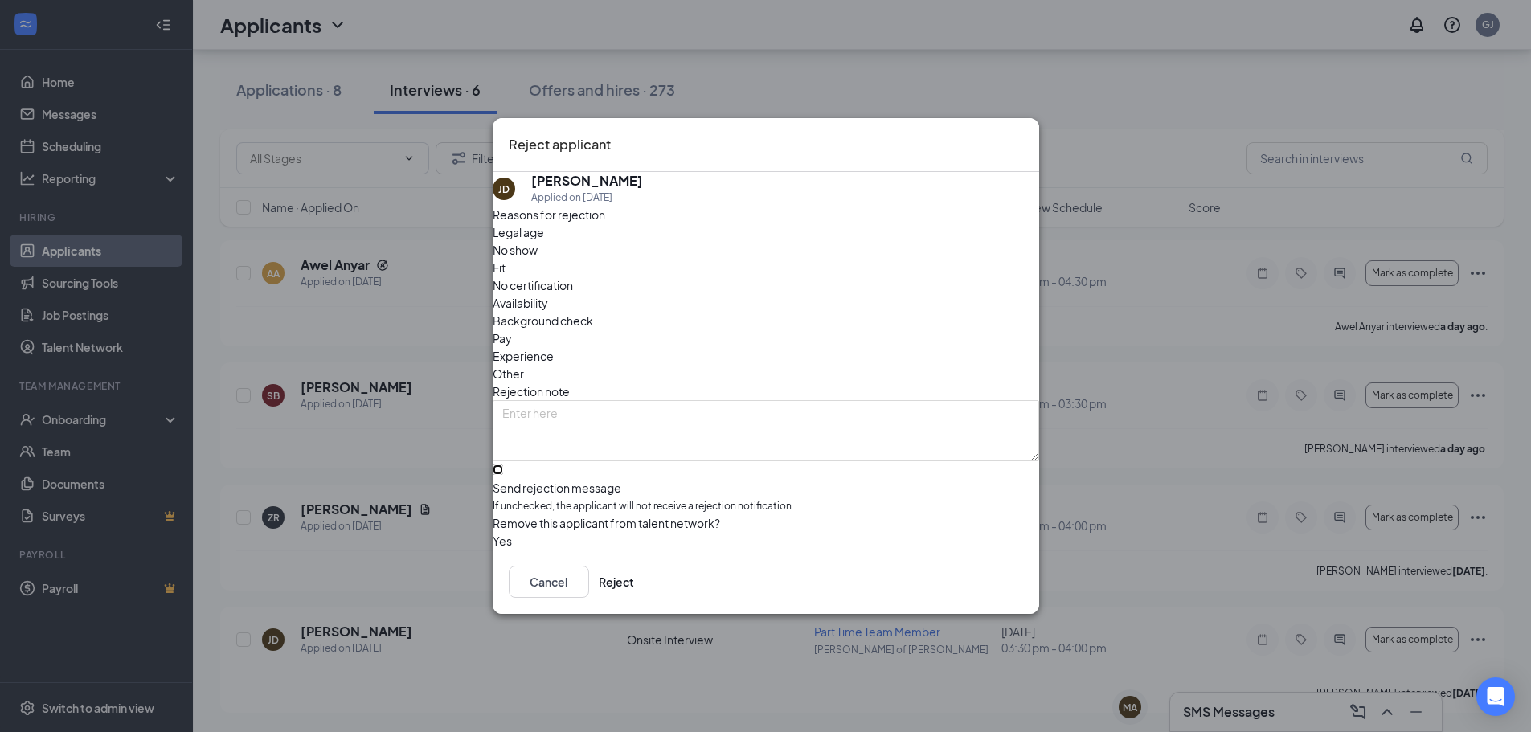
click at [503, 467] on input "Send rejection message If unchecked, the applicant will not receive a rejection…" at bounding box center [498, 470] width 10 height 10
checkbox input "true"
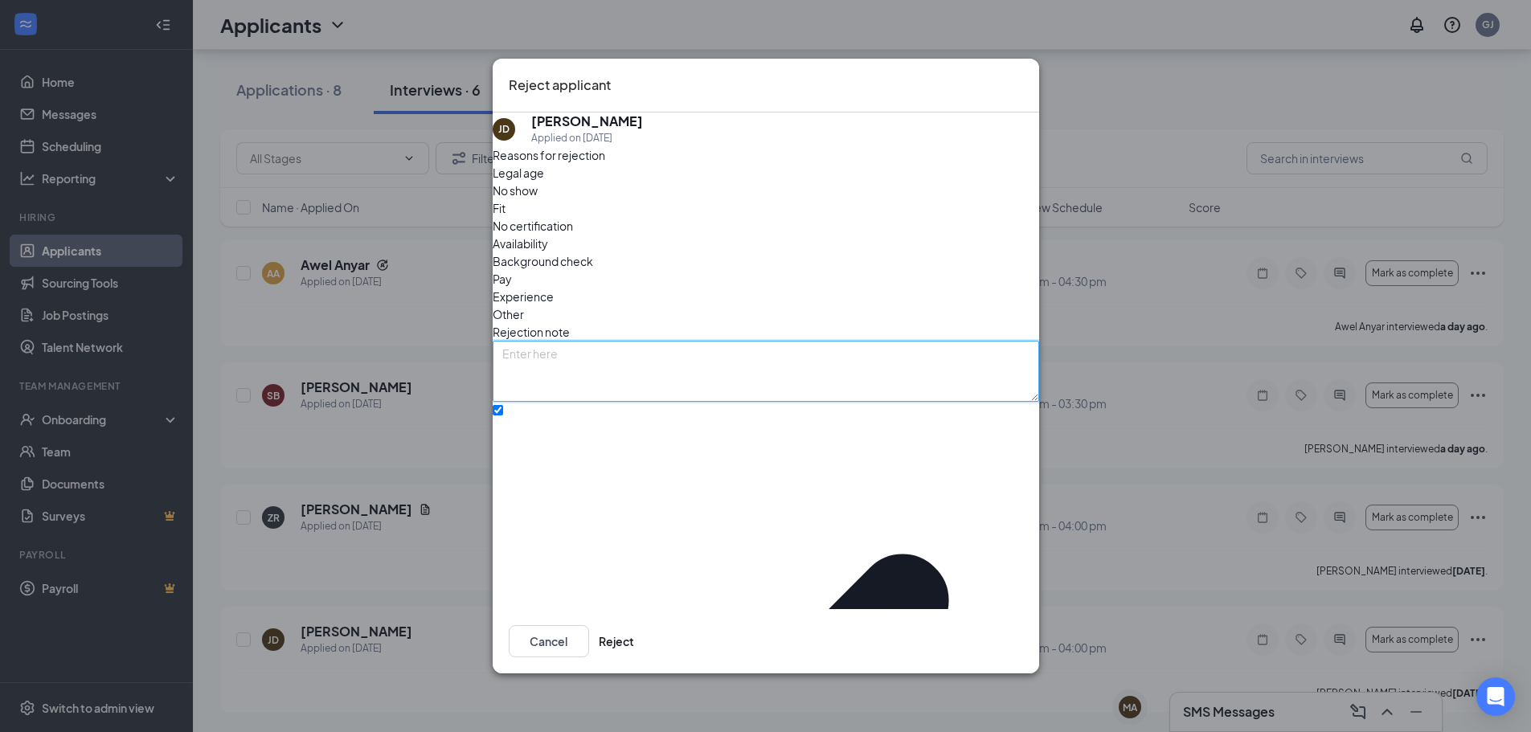
click at [588, 348] on textarea at bounding box center [766, 371] width 547 height 61
type textarea "Other Applicant Chosen."
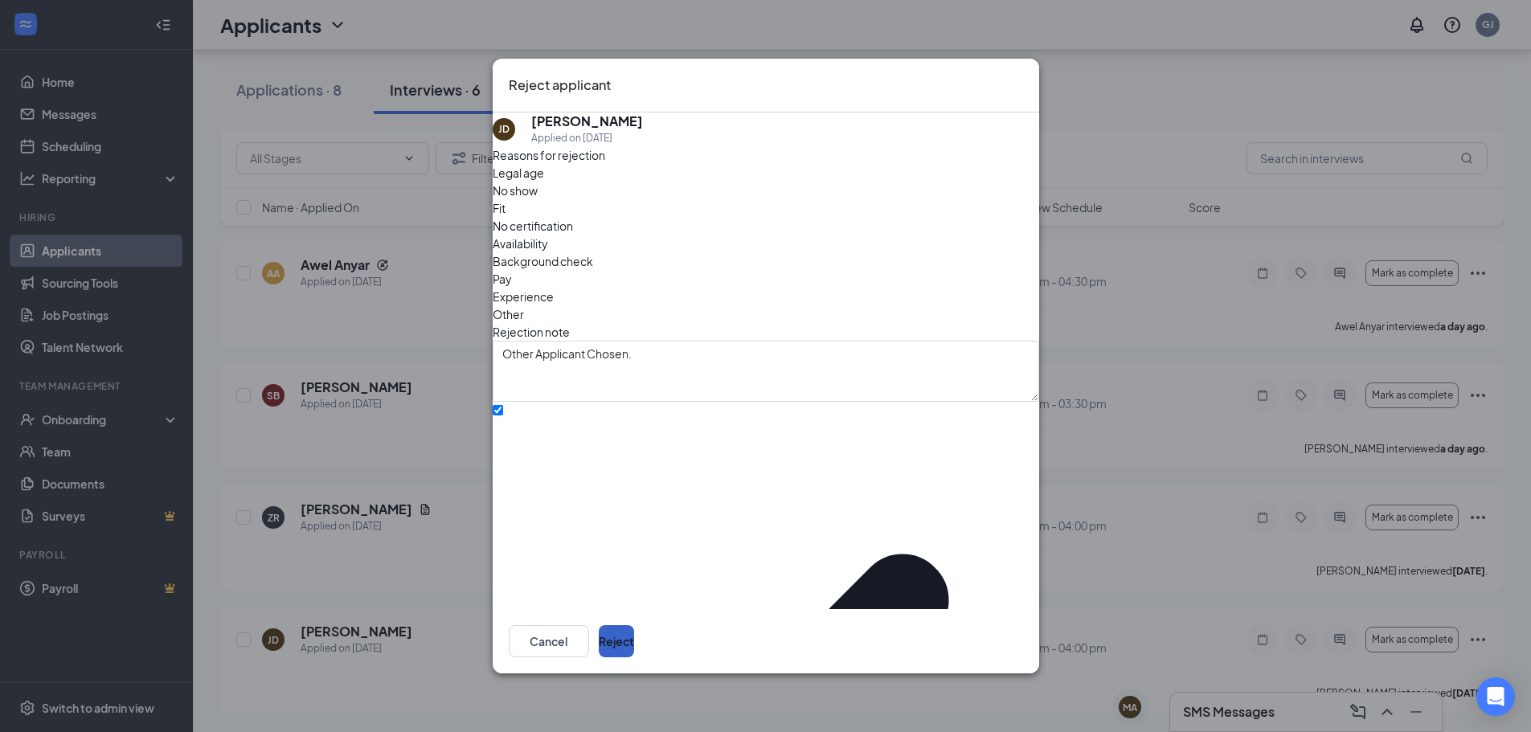
click at [634, 634] on button "Reject" at bounding box center [616, 641] width 35 height 32
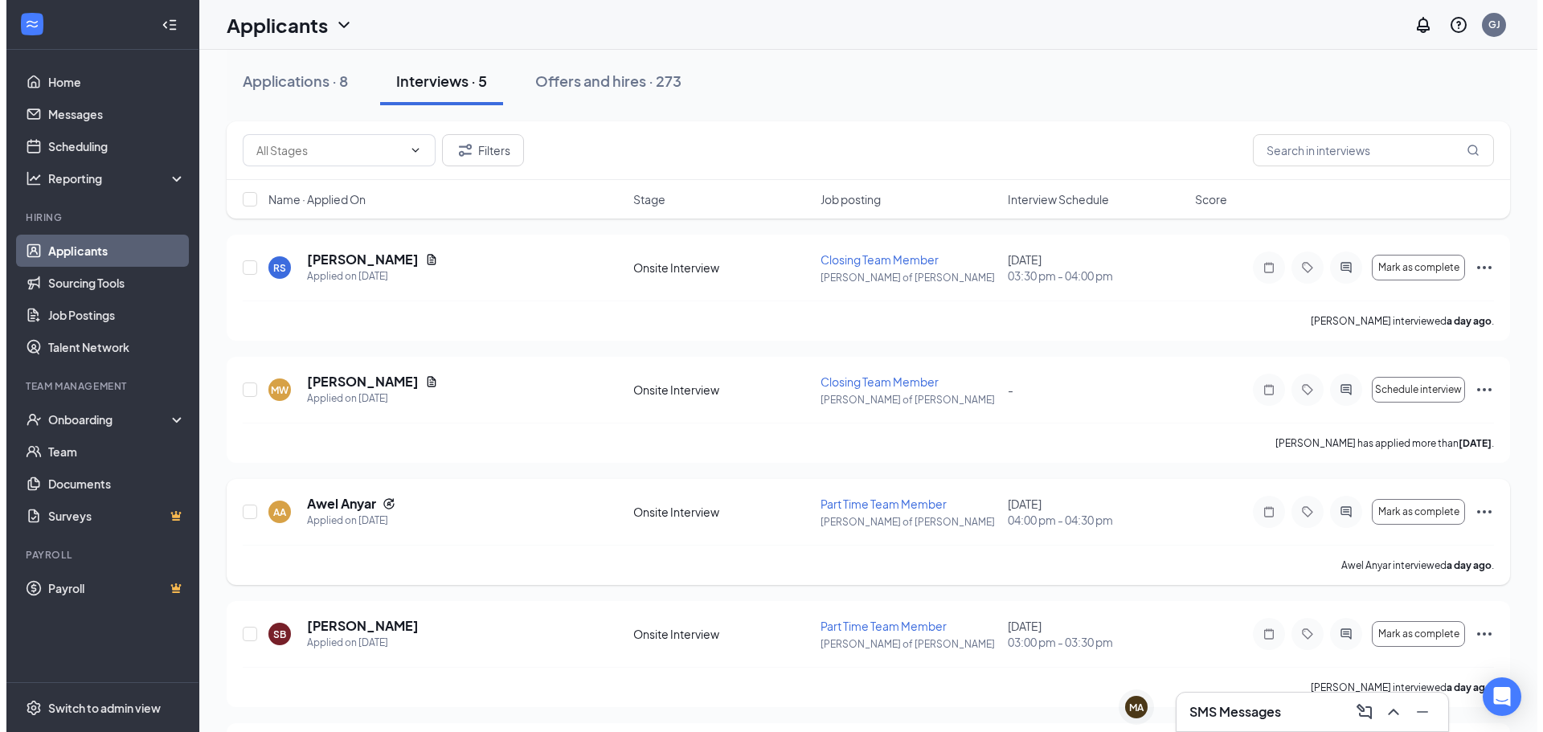
scroll to position [193, 0]
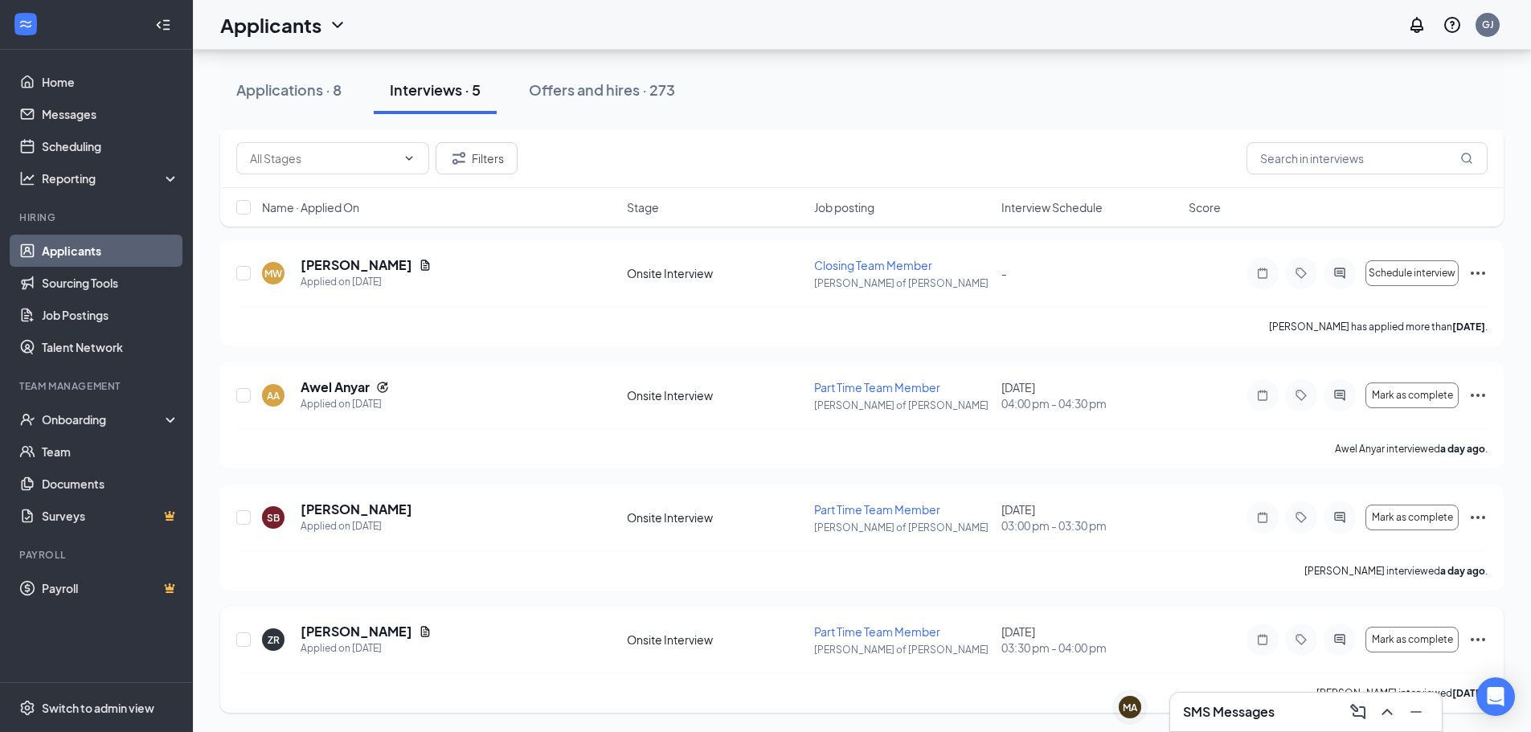
click at [386, 620] on div "ZR [PERSON_NAME] Applied on [DATE] Onsite Interview Part Time Team Member [PERS…" at bounding box center [861, 660] width 1283 height 106
click at [383, 621] on div "ZR [PERSON_NAME] Applied on [DATE] Onsite Interview Part Time Team Member [PERS…" at bounding box center [861, 660] width 1283 height 106
click at [383, 623] on div "ZR [PERSON_NAME] Applied on [DATE] Onsite Interview Part Time Team Member [PERS…" at bounding box center [861, 660] width 1283 height 106
click at [383, 623] on h5 "[PERSON_NAME]" at bounding box center [357, 632] width 112 height 18
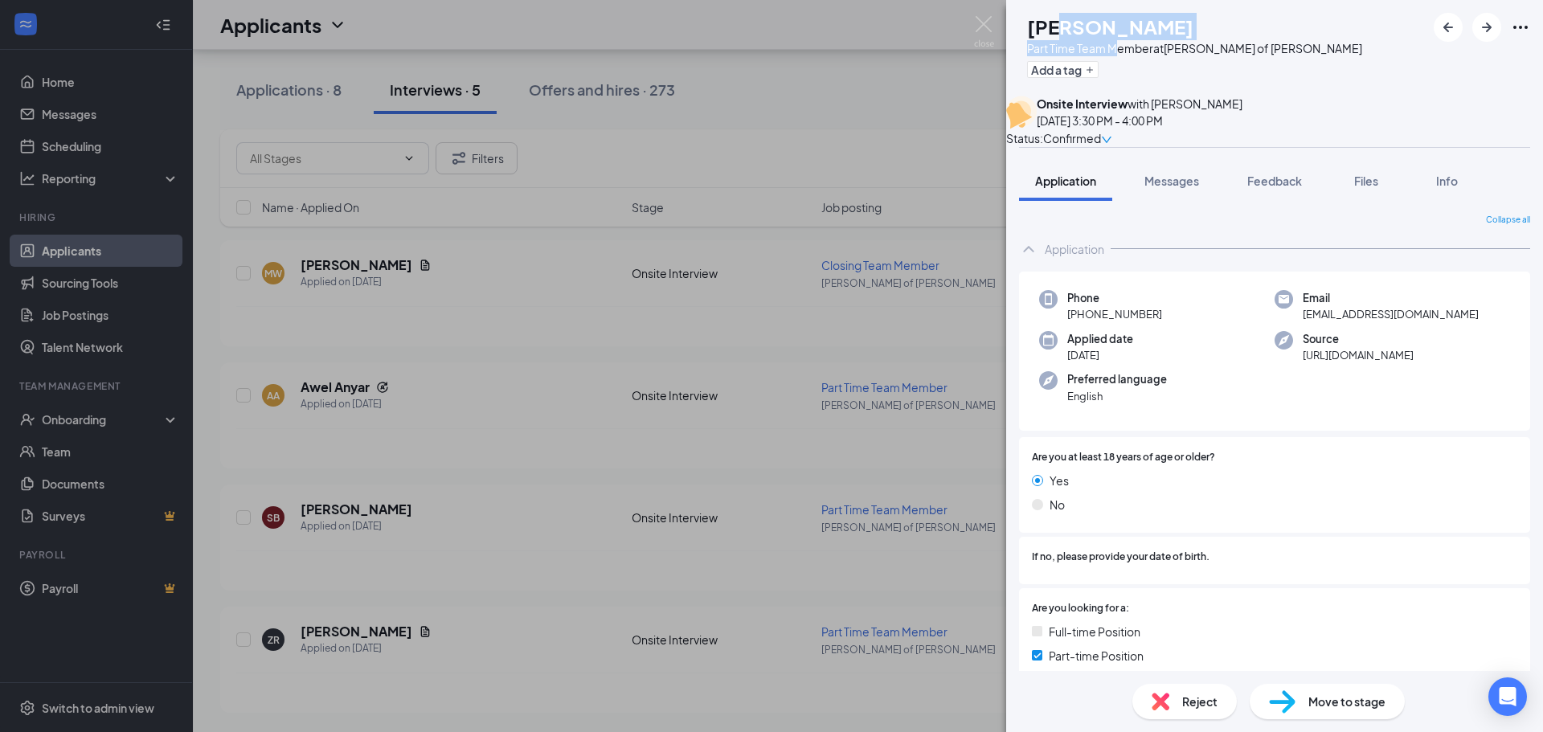
drag, startPoint x: 1088, startPoint y: 22, endPoint x: 1148, endPoint y: 58, distance: 70.3
click at [1135, 43] on div "[PERSON_NAME] Part Time Team Member at [PERSON_NAME] of [PERSON_NAME] Add a tag" at bounding box center [1194, 48] width 335 height 70
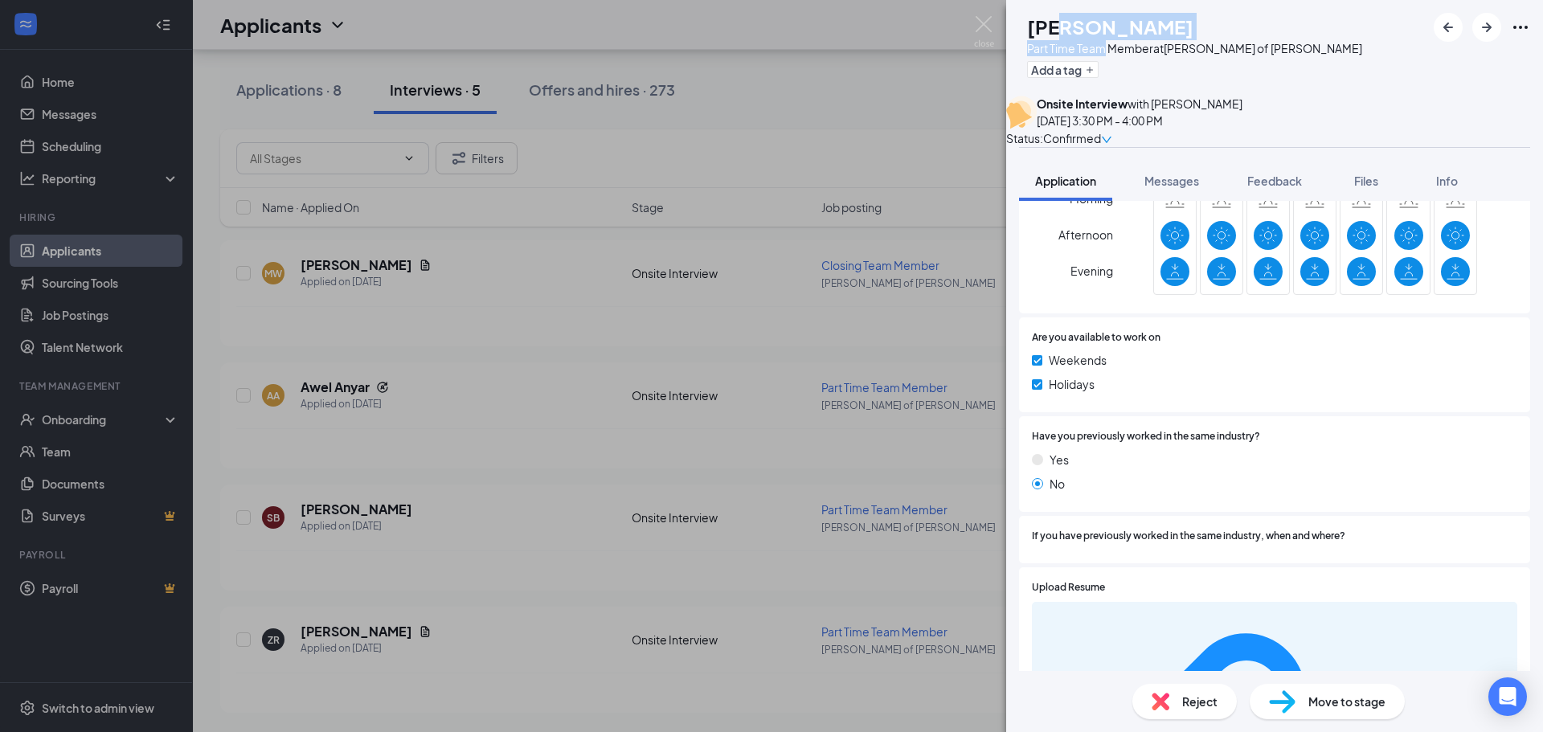
scroll to position [735, 0]
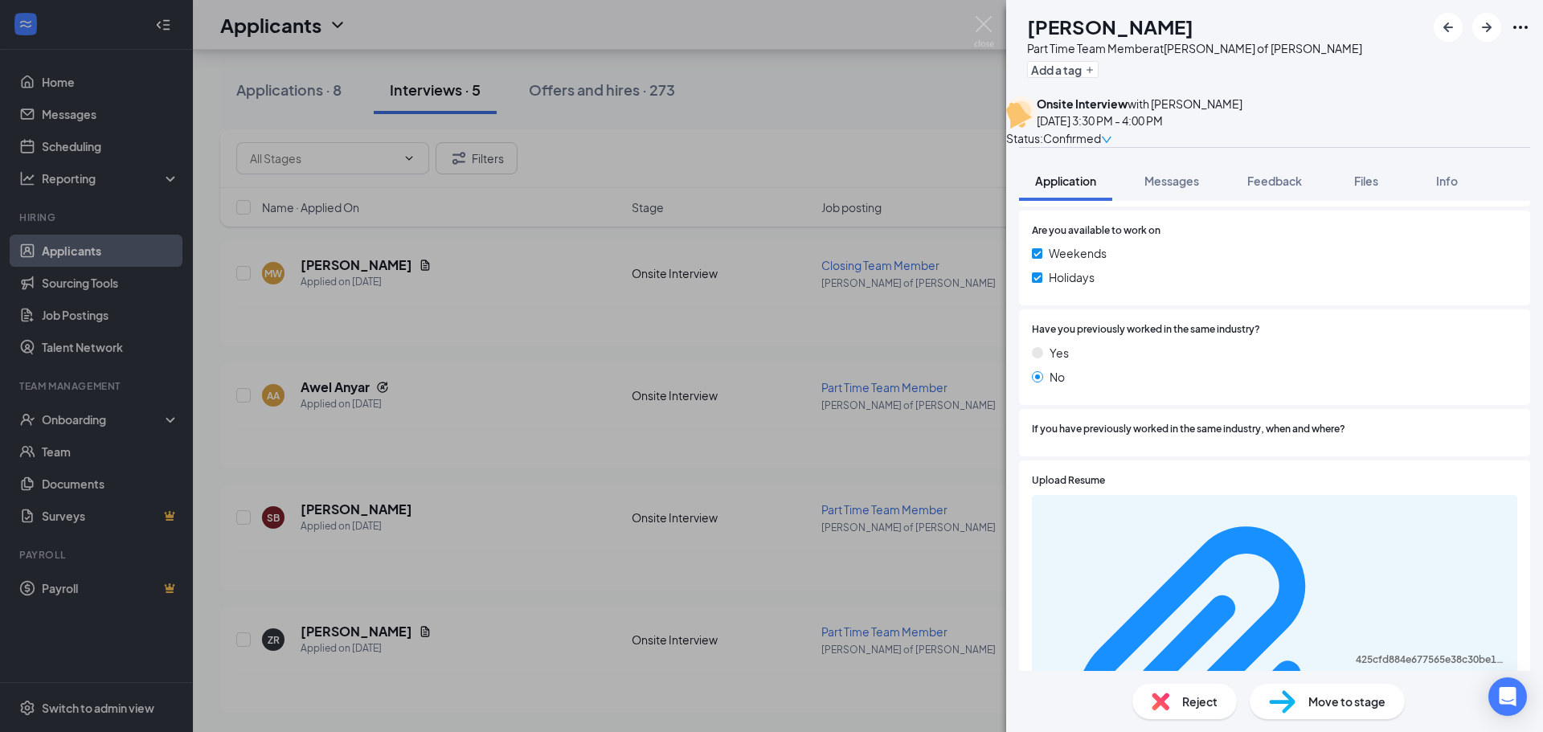
click at [1251, 520] on div "425cfd884e677565e38c30be1b318c18.pdf" at bounding box center [1274, 660] width 485 height 331
click at [1249, 519] on div "425cfd884e677565e38c30be1b318c18.pdf" at bounding box center [1274, 660] width 485 height 331
click at [1523, 26] on icon "Ellipses" at bounding box center [1520, 27] width 19 height 19
click at [1365, 713] on div "Move to stage" at bounding box center [1327, 701] width 155 height 35
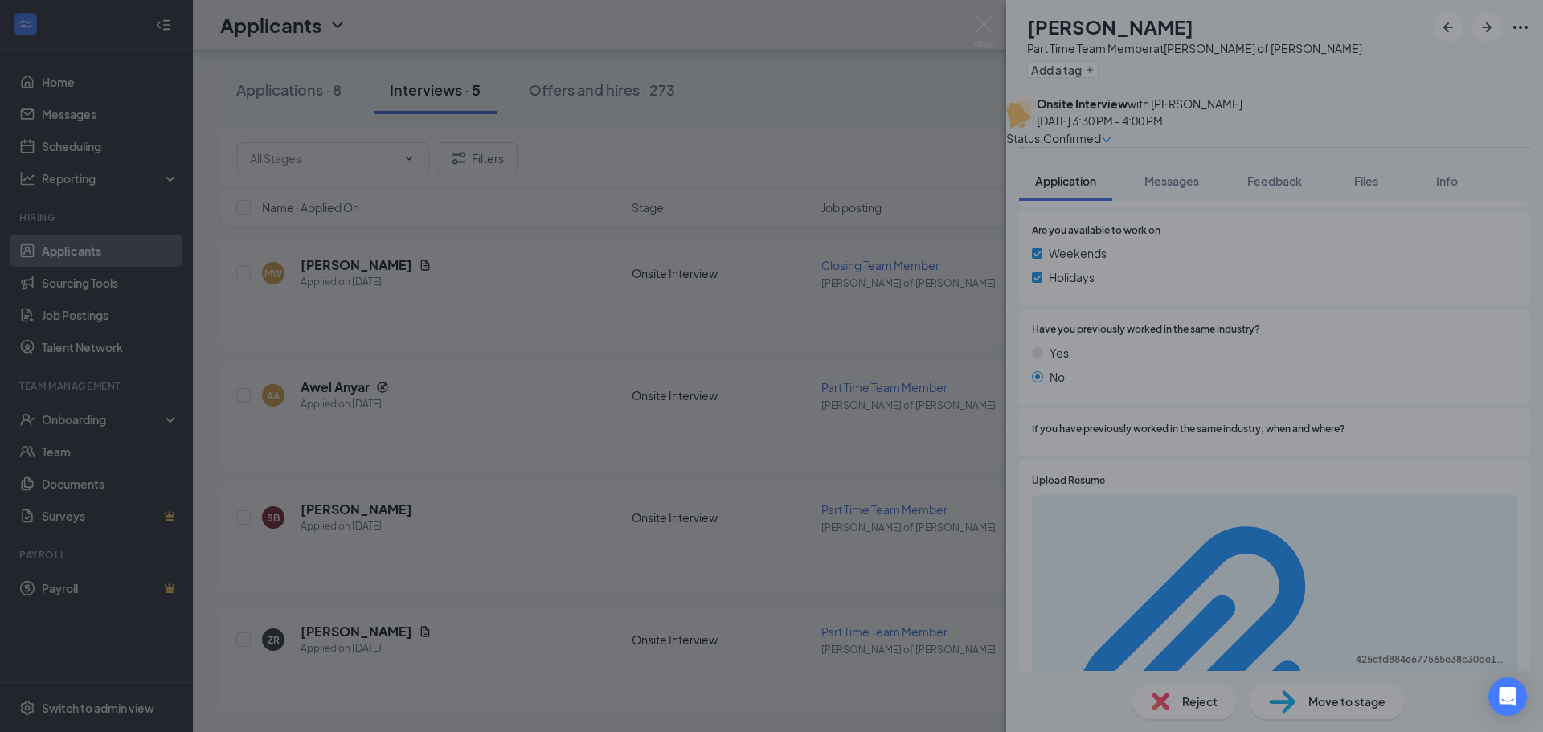
scroll to position [729, 0]
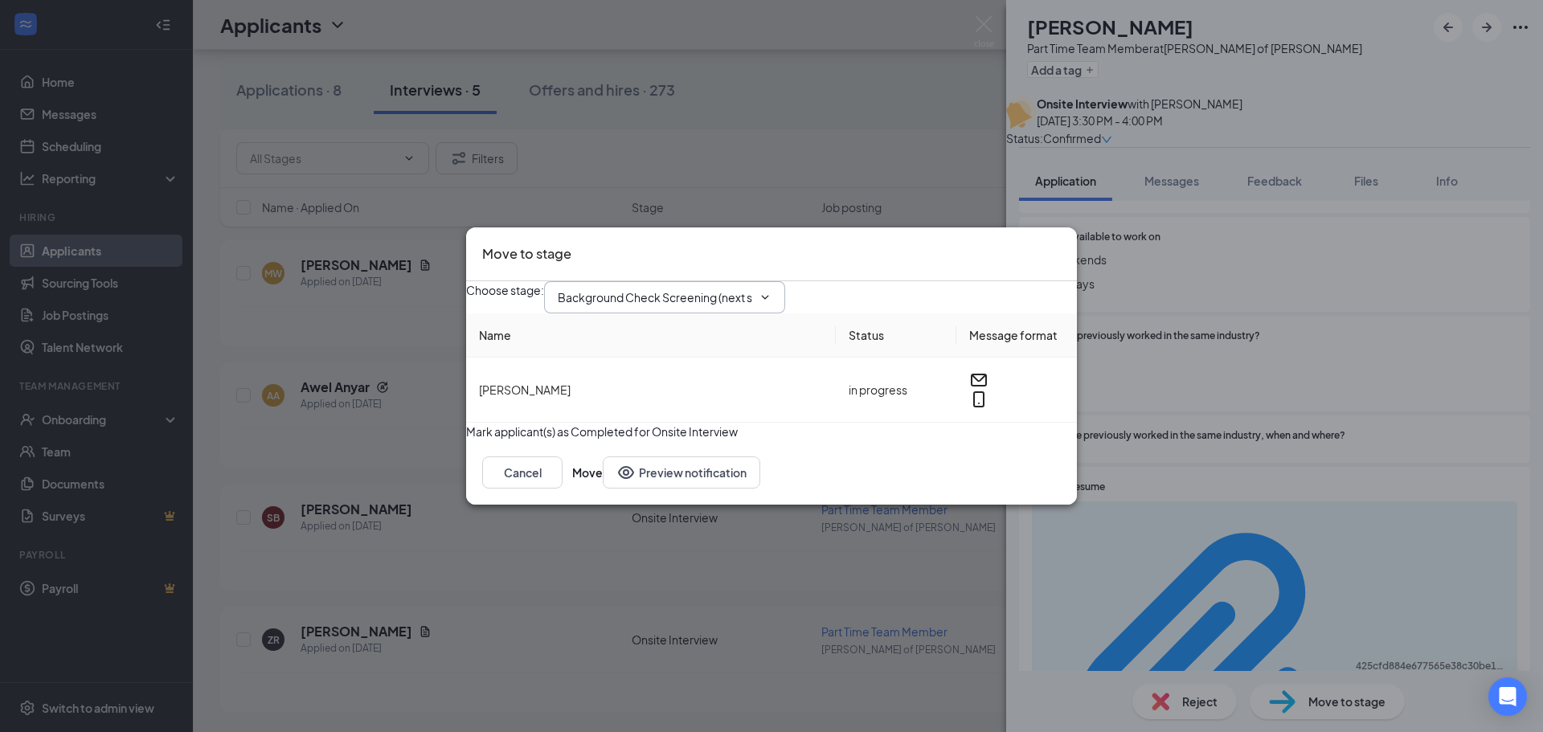
click at [689, 289] on input "Background Check Screening (next stage)" at bounding box center [655, 298] width 194 height 18
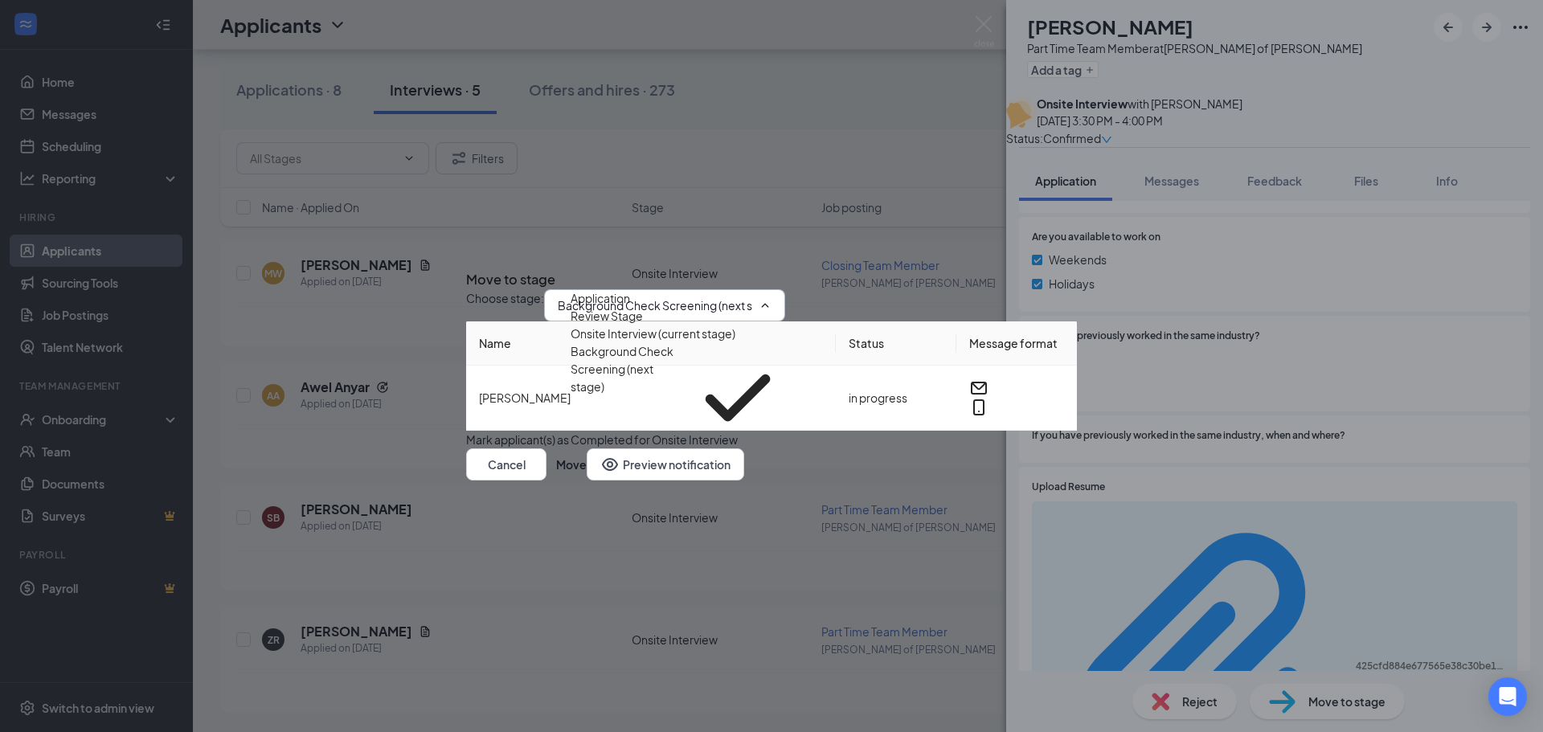
click at [692, 454] on div "Background Check" at bounding box center [682, 463] width 223 height 18
type input "Background Check"
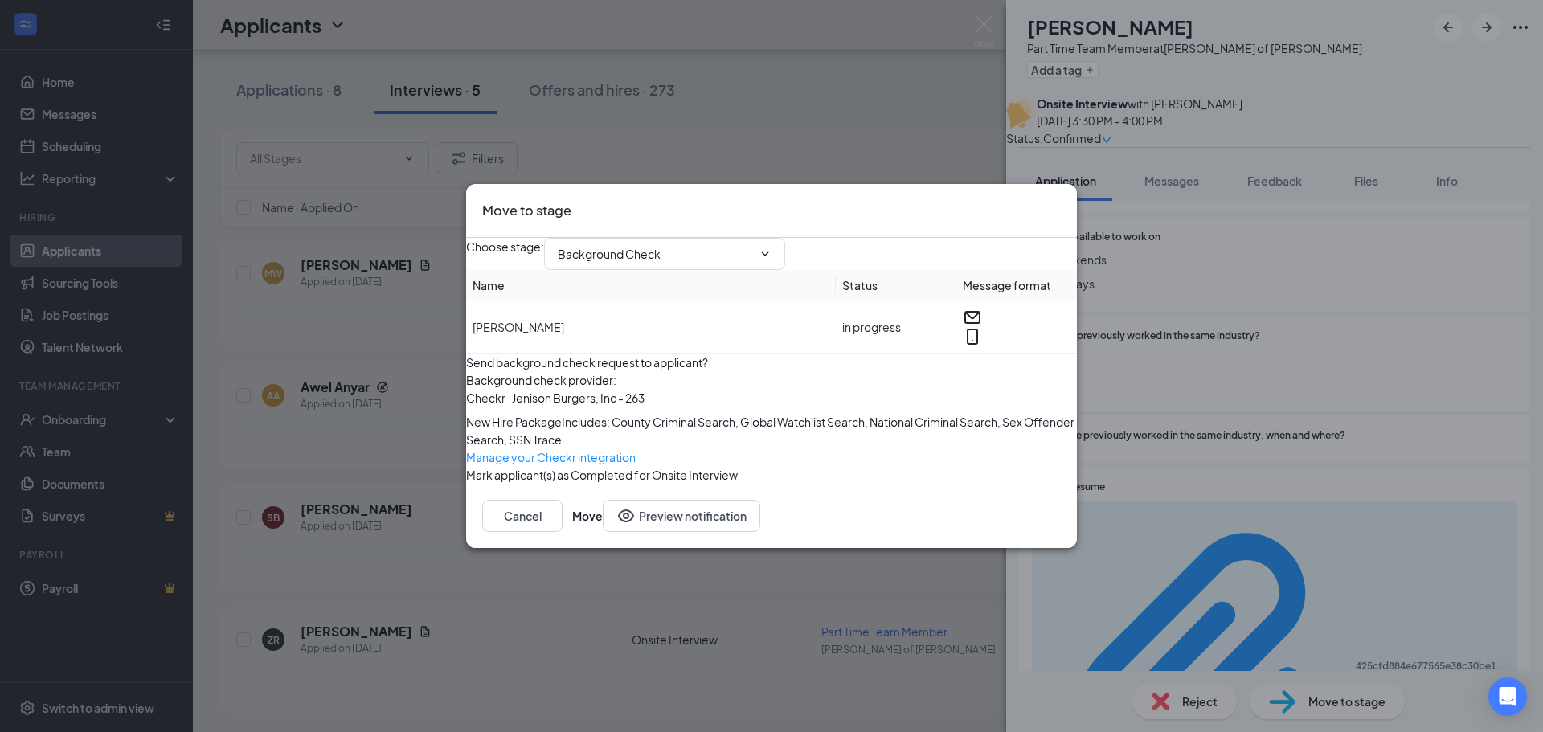
click at [1302, 393] on div "Move to stage Choose stage : Background Check Application Review Stage Onsite I…" at bounding box center [771, 366] width 1543 height 732
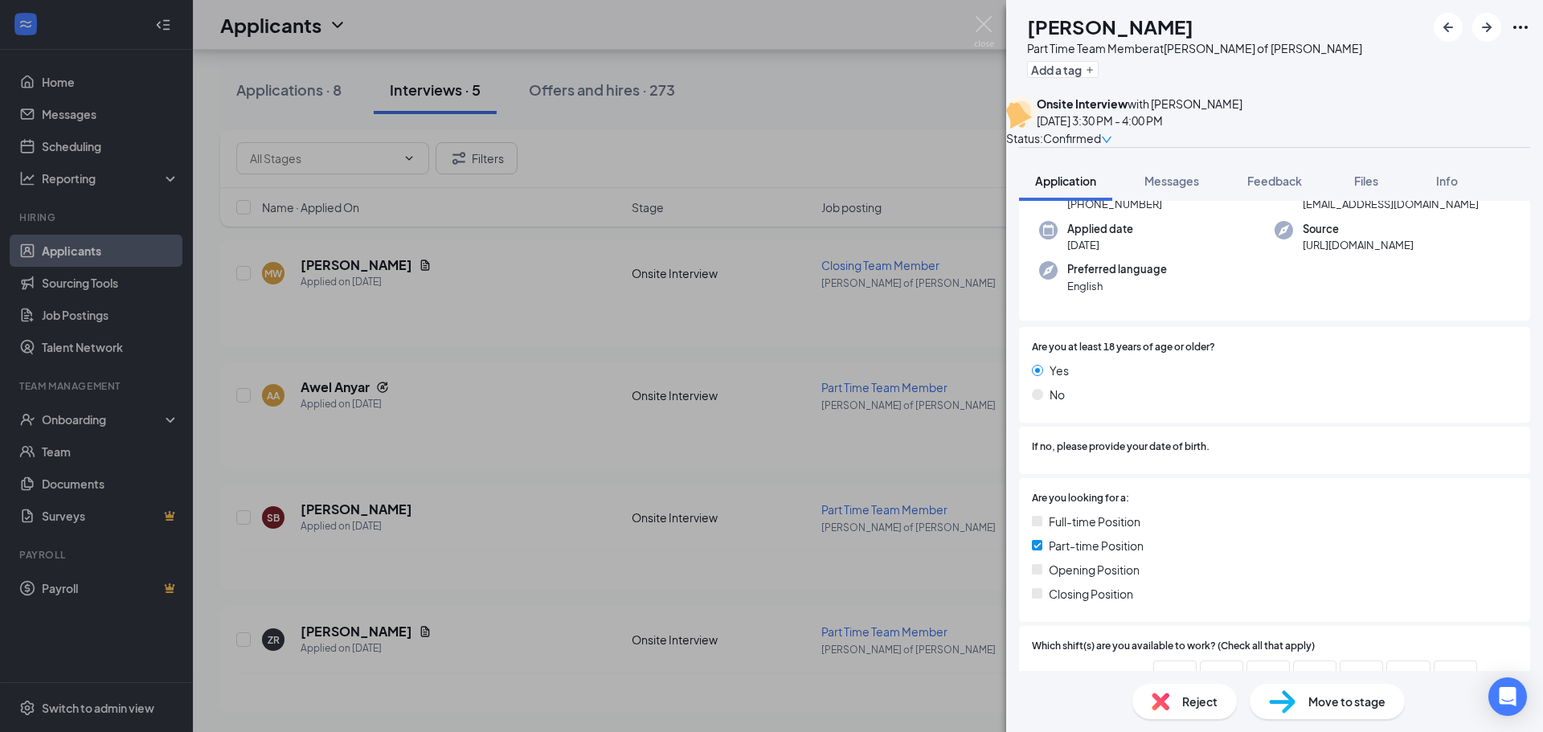
scroll to position [86, 0]
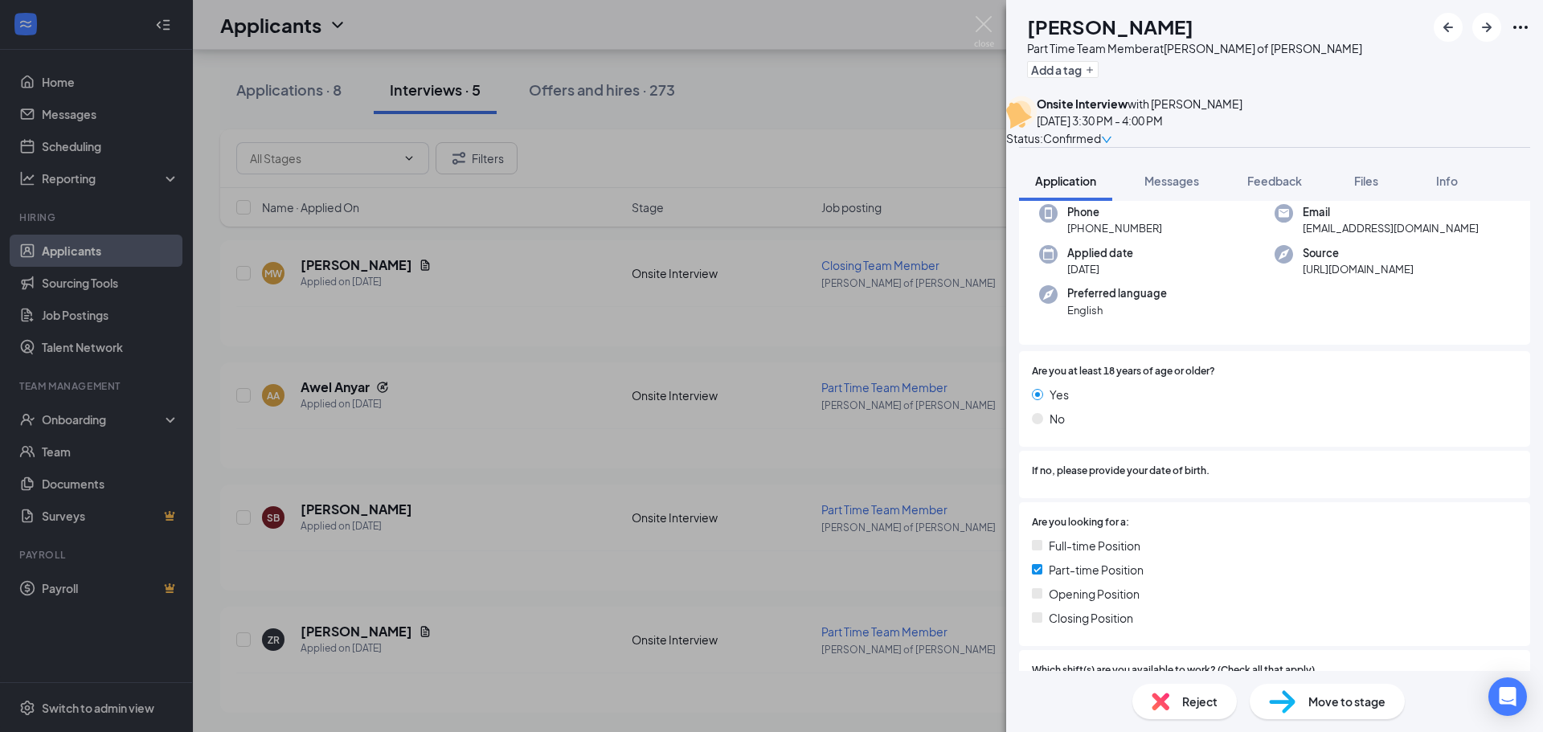
click at [1335, 690] on div "Move to stage" at bounding box center [1327, 701] width 155 height 35
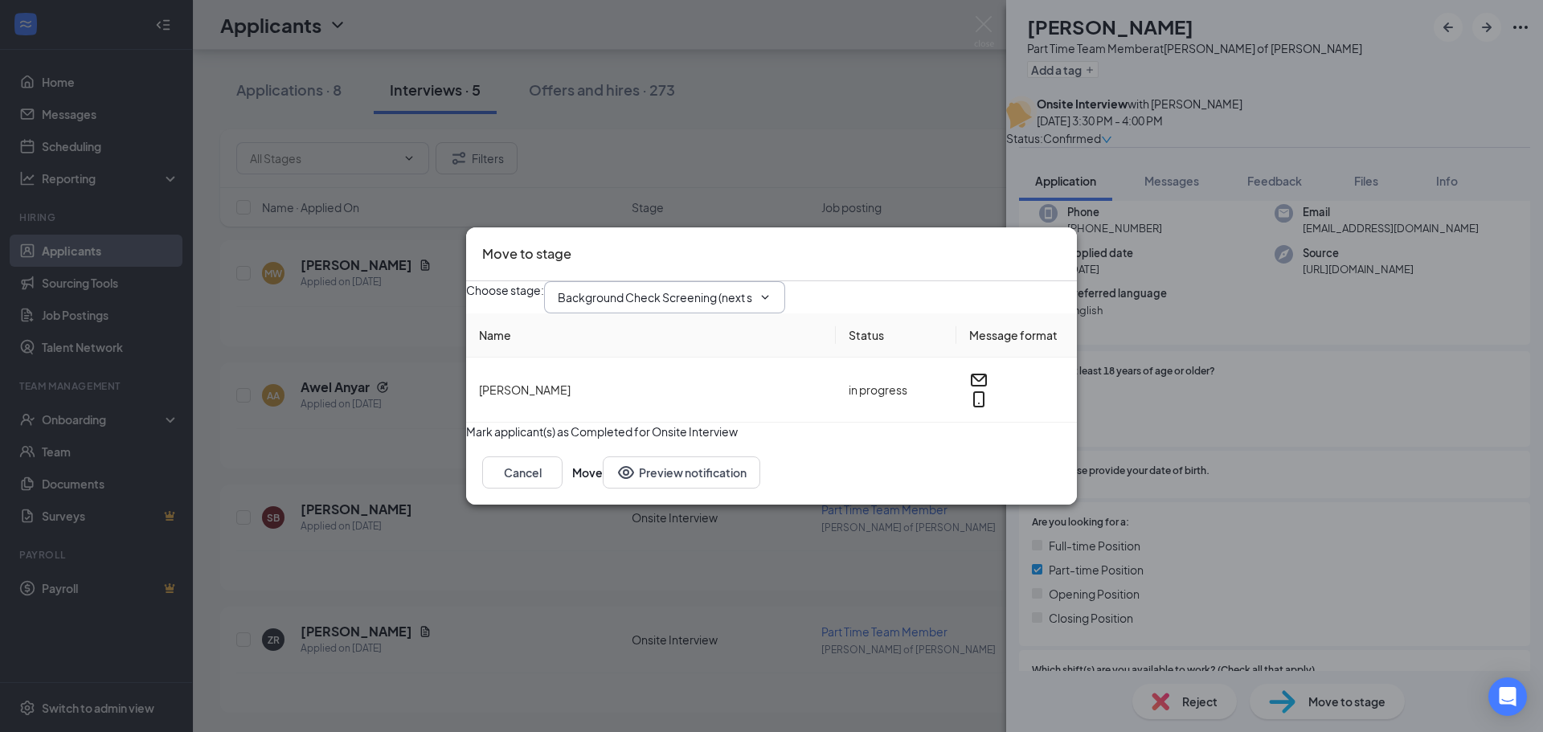
click at [743, 289] on input "Background Check Screening (next stage)" at bounding box center [655, 298] width 194 height 18
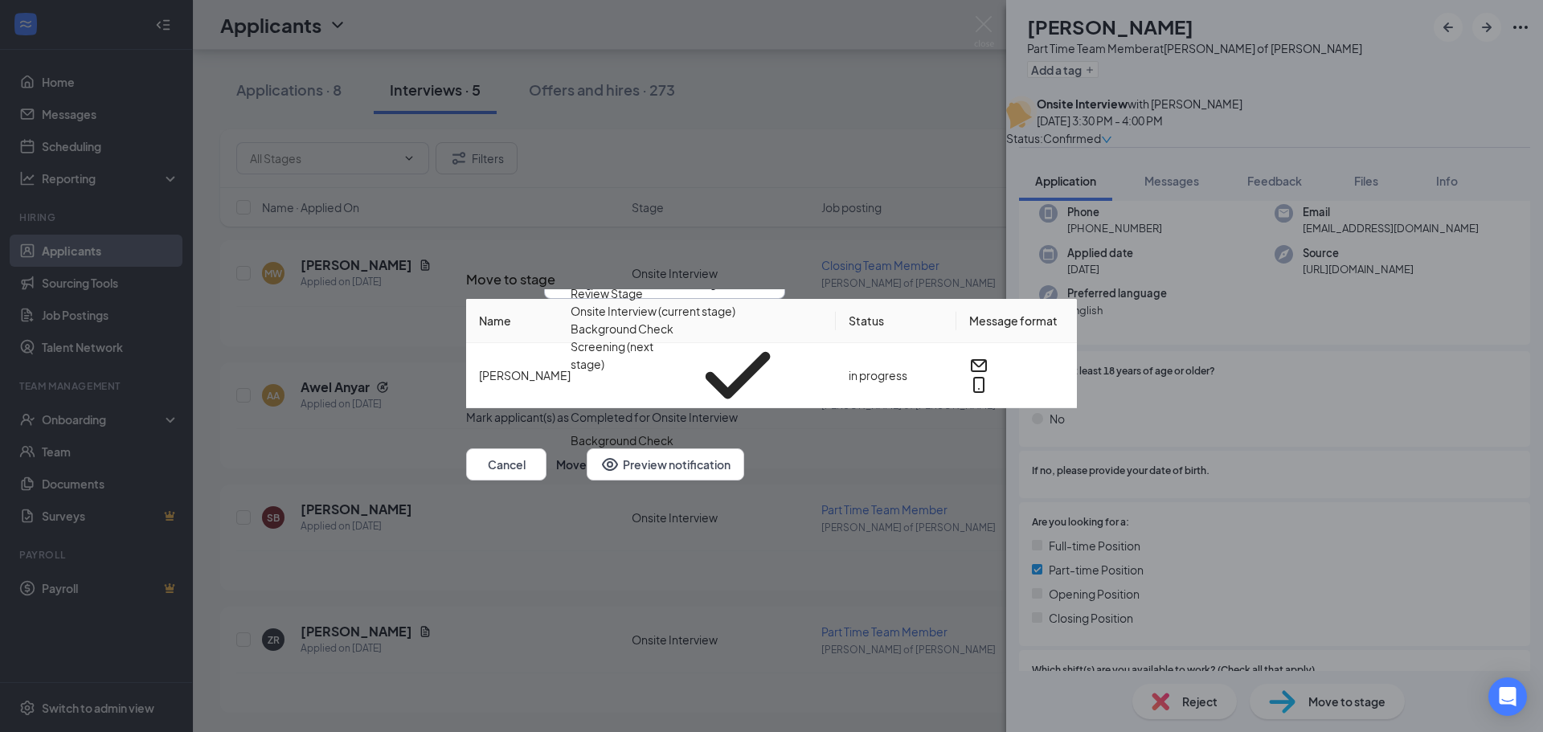
scroll to position [27, 0]
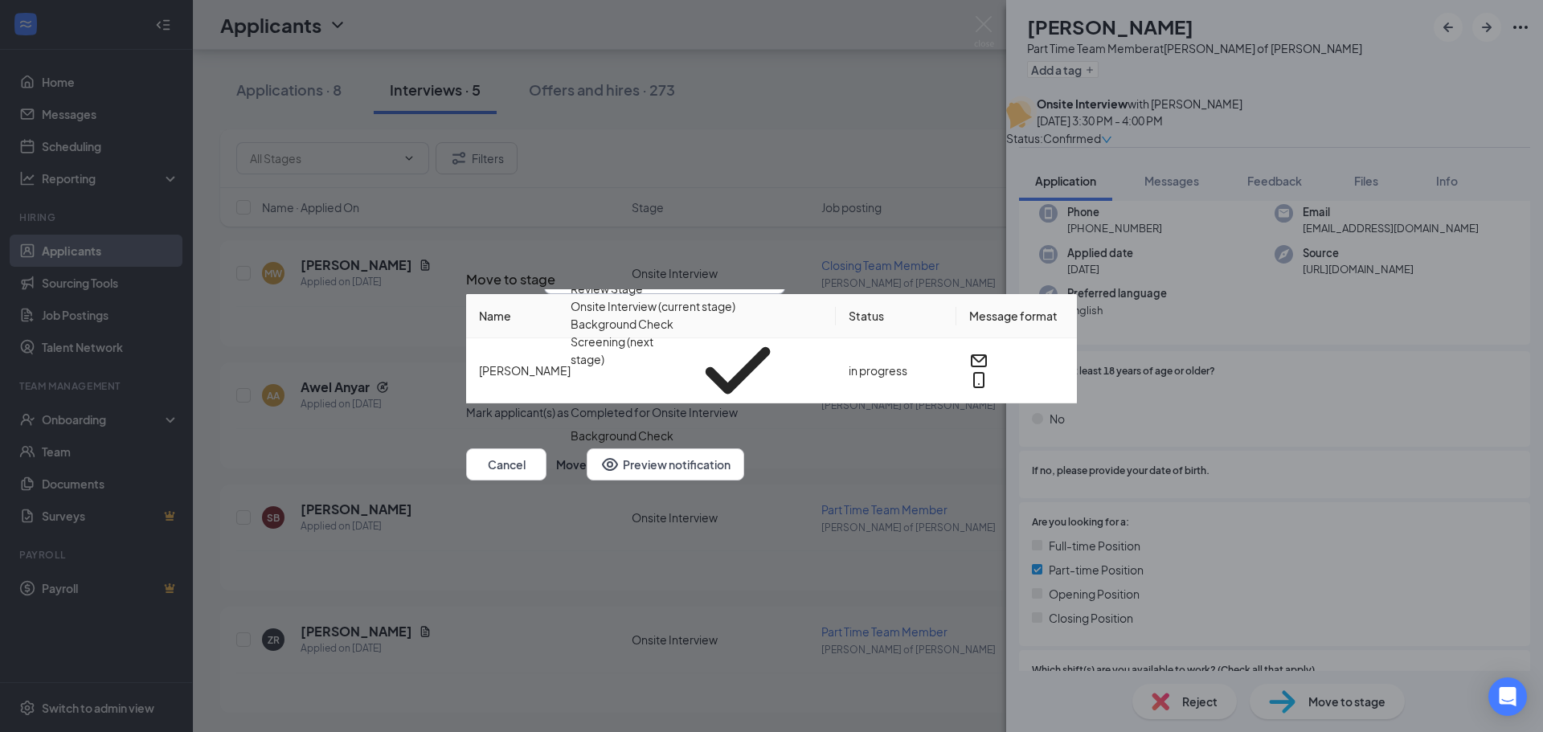
click at [708, 427] on div "Background Check" at bounding box center [682, 436] width 223 height 18
type input "Background Check"
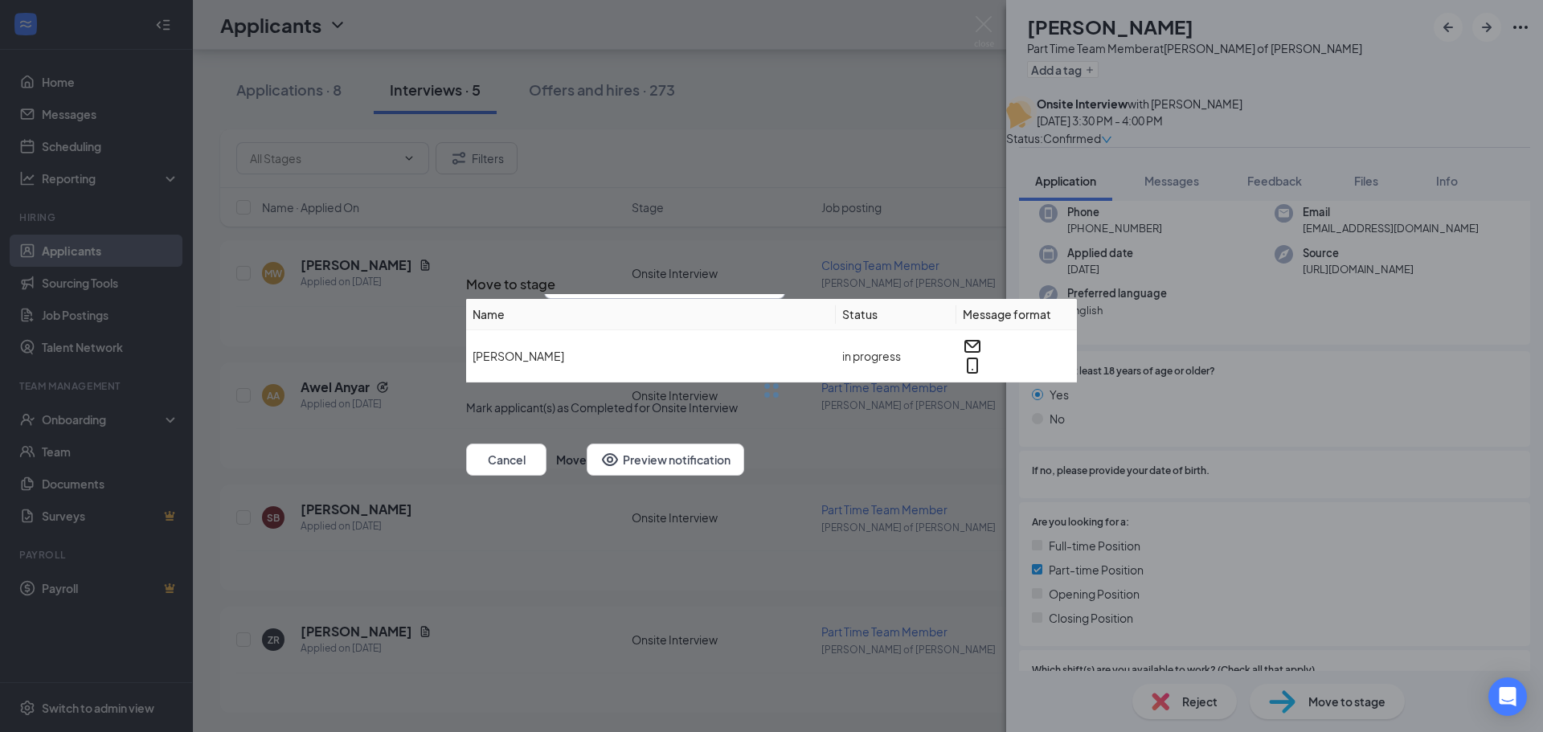
scroll to position [0, 0]
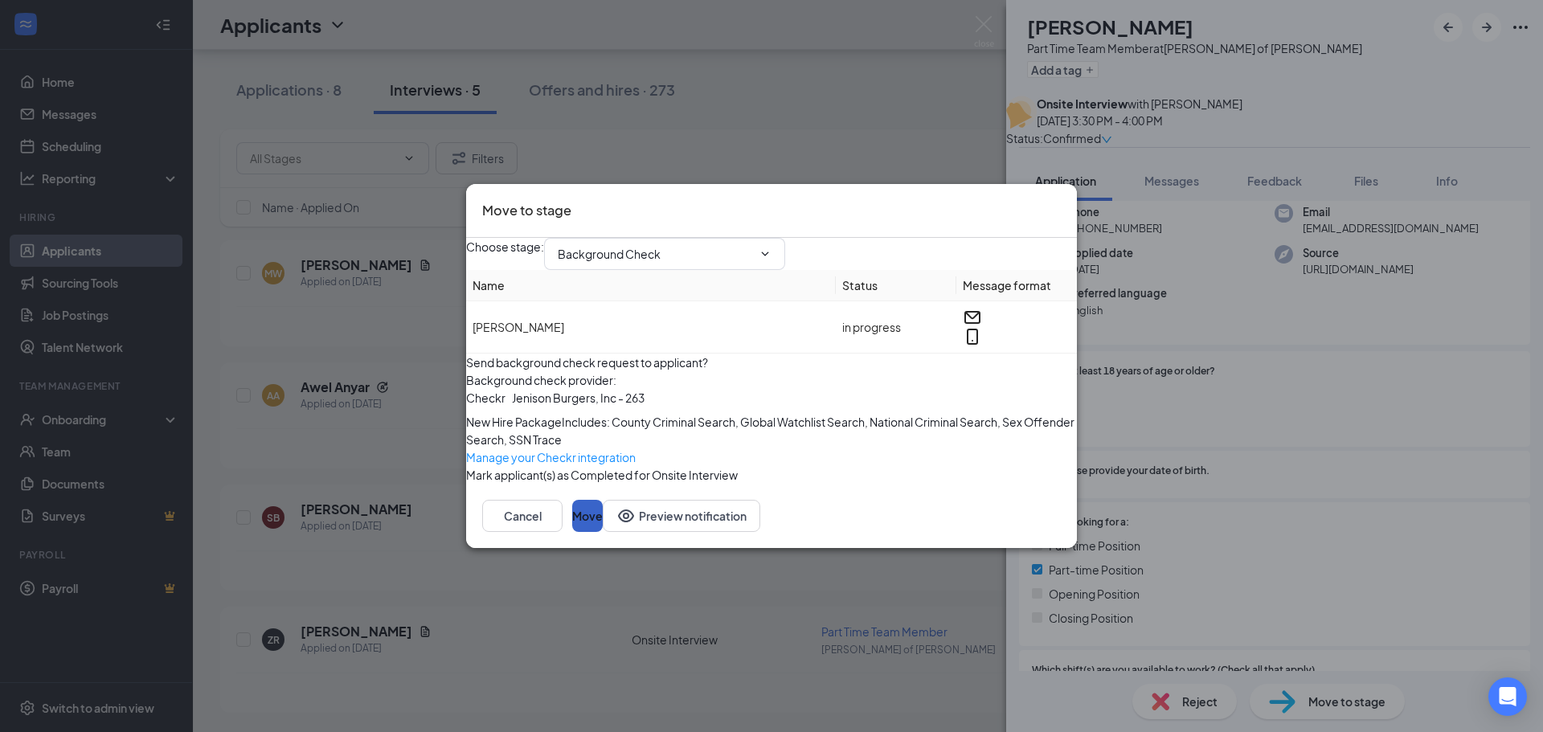
drag, startPoint x: 1031, startPoint y: 589, endPoint x: 1022, endPoint y: 543, distance: 46.7
click at [603, 532] on button "Move" at bounding box center [587, 516] width 31 height 32
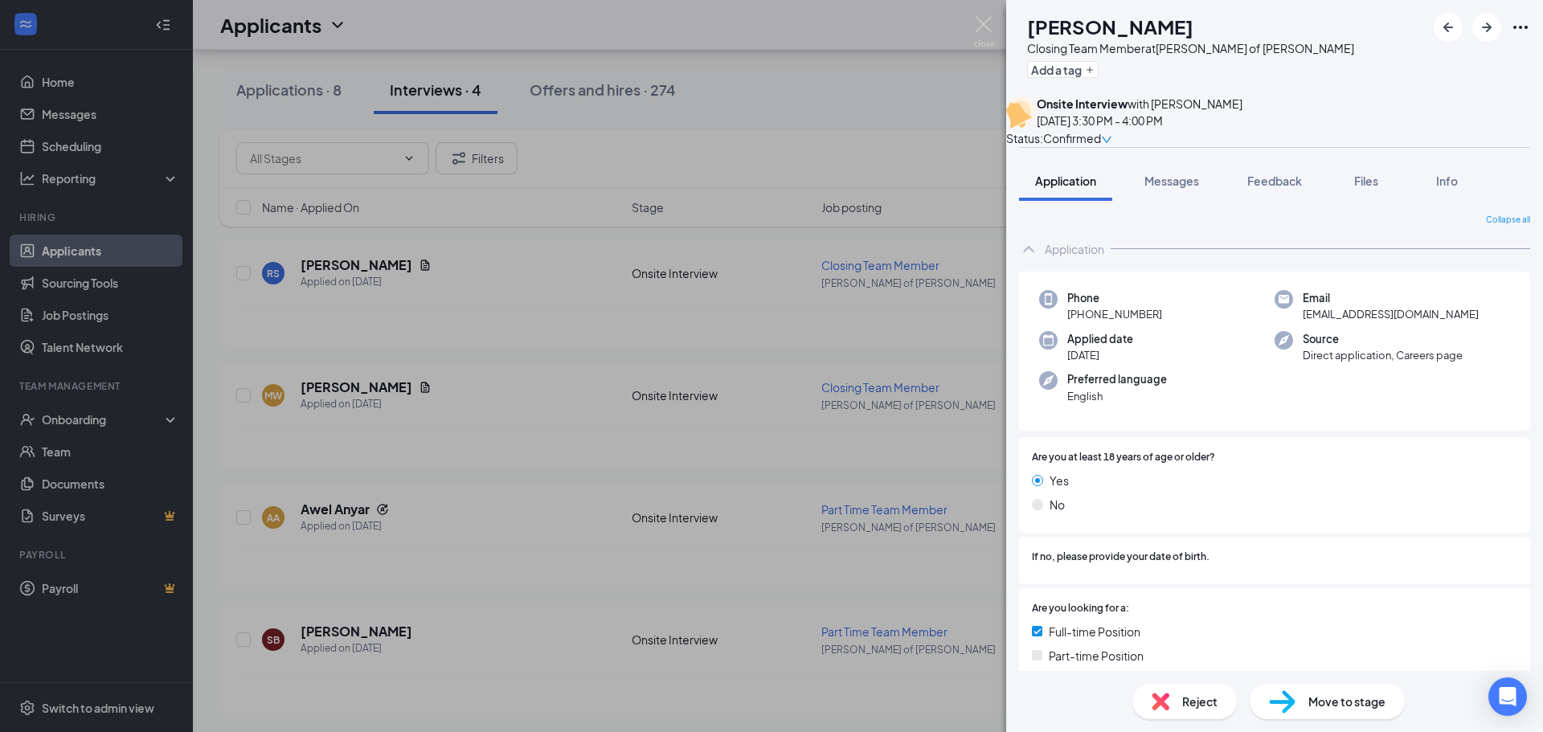
click at [757, 399] on div "RS [PERSON_NAME] Closing Team Member at [PERSON_NAME] of [PERSON_NAME] Add a ta…" at bounding box center [771, 366] width 1543 height 732
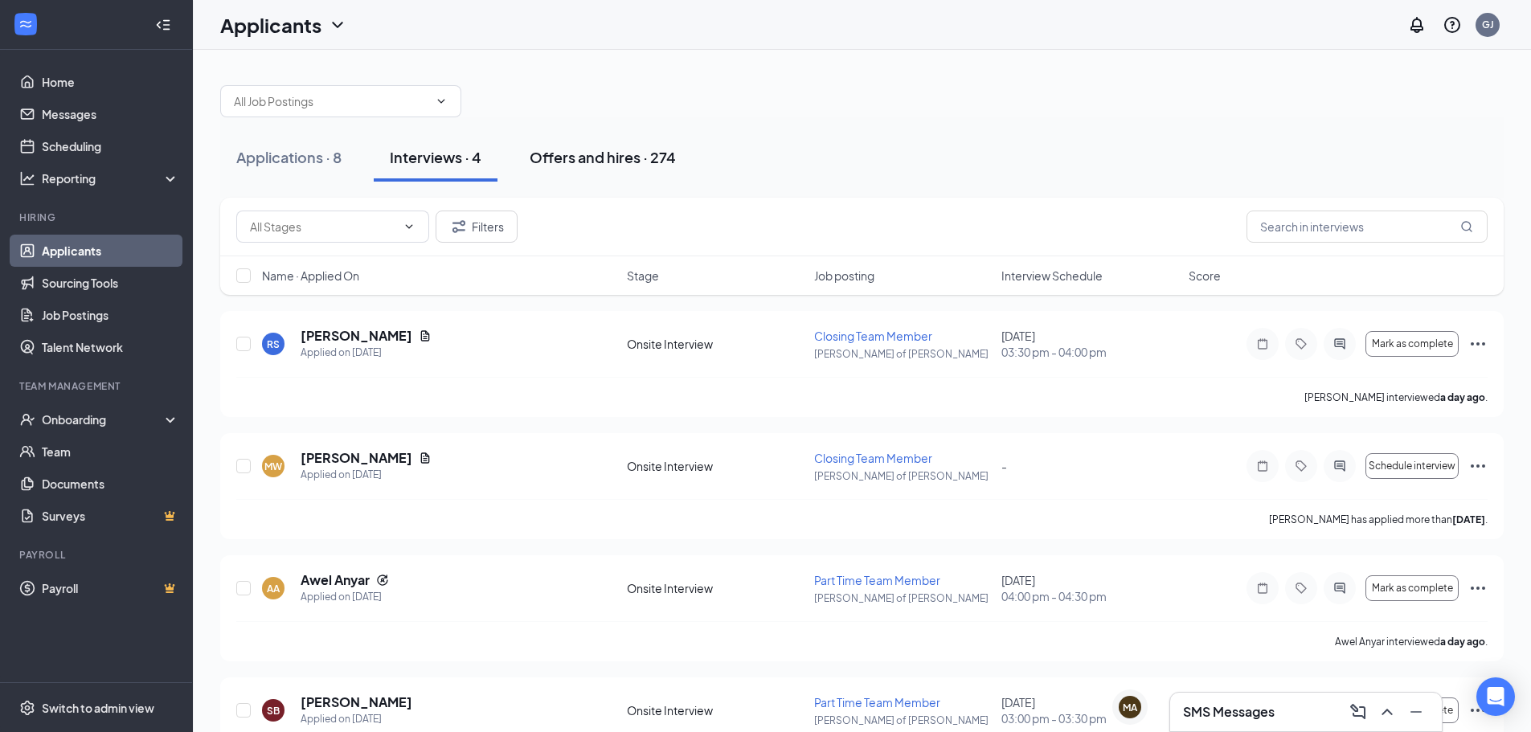
click at [641, 178] on button "Offers and hires · 274" at bounding box center [603, 157] width 178 height 48
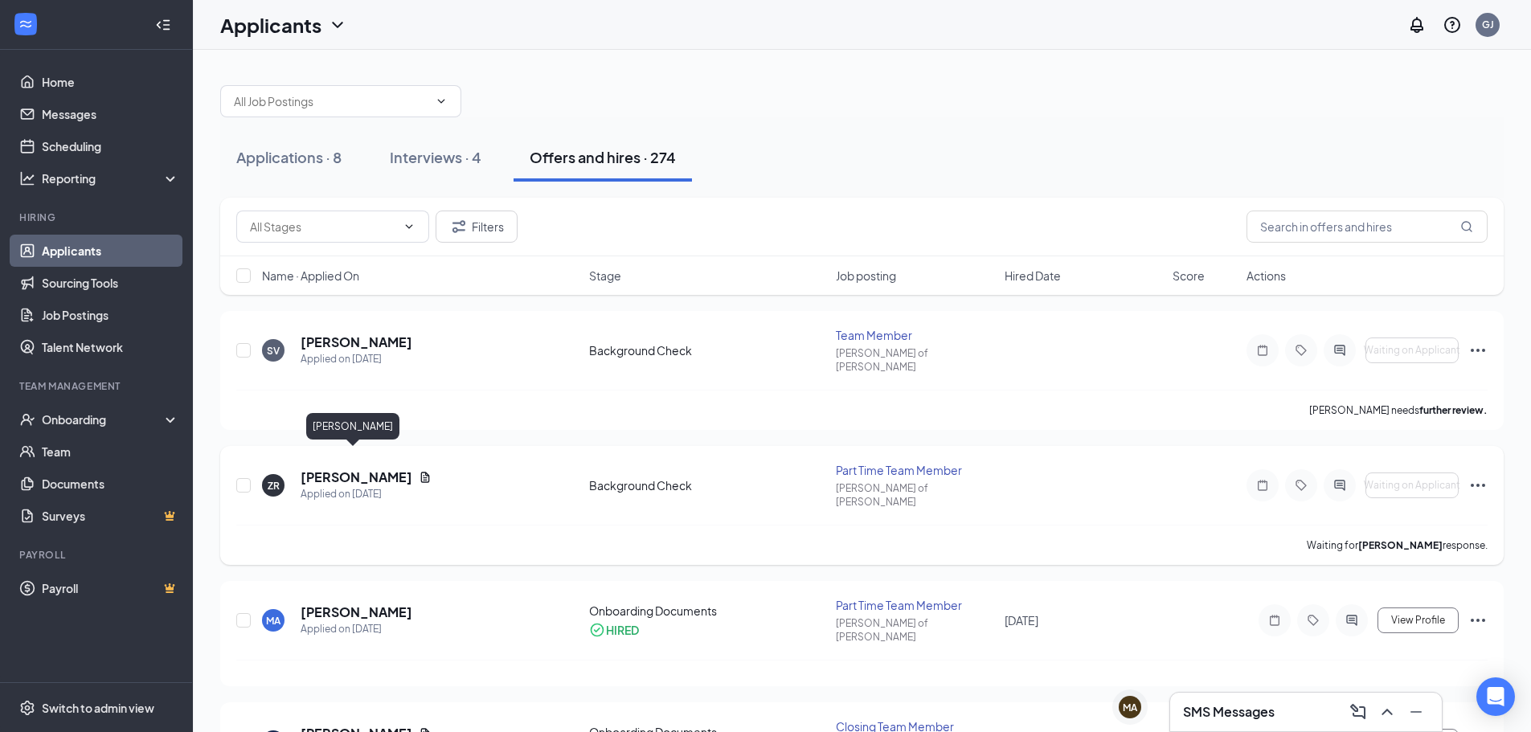
click at [352, 469] on h5 "[PERSON_NAME]" at bounding box center [357, 478] width 112 height 18
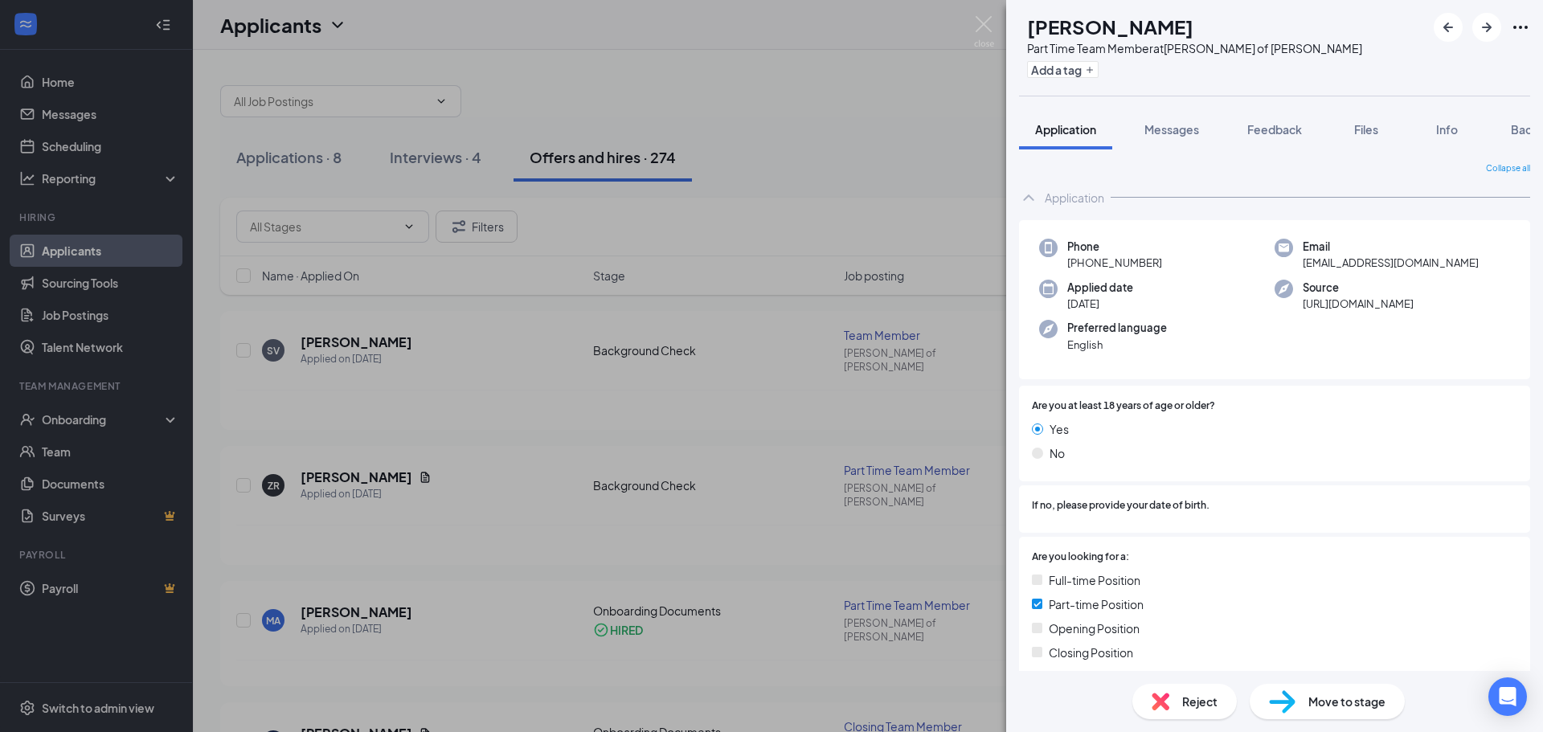
click at [380, 302] on div "ZR [PERSON_NAME] Part Time Team Member at [PERSON_NAME] of [PERSON_NAME] Add a …" at bounding box center [771, 366] width 1543 height 732
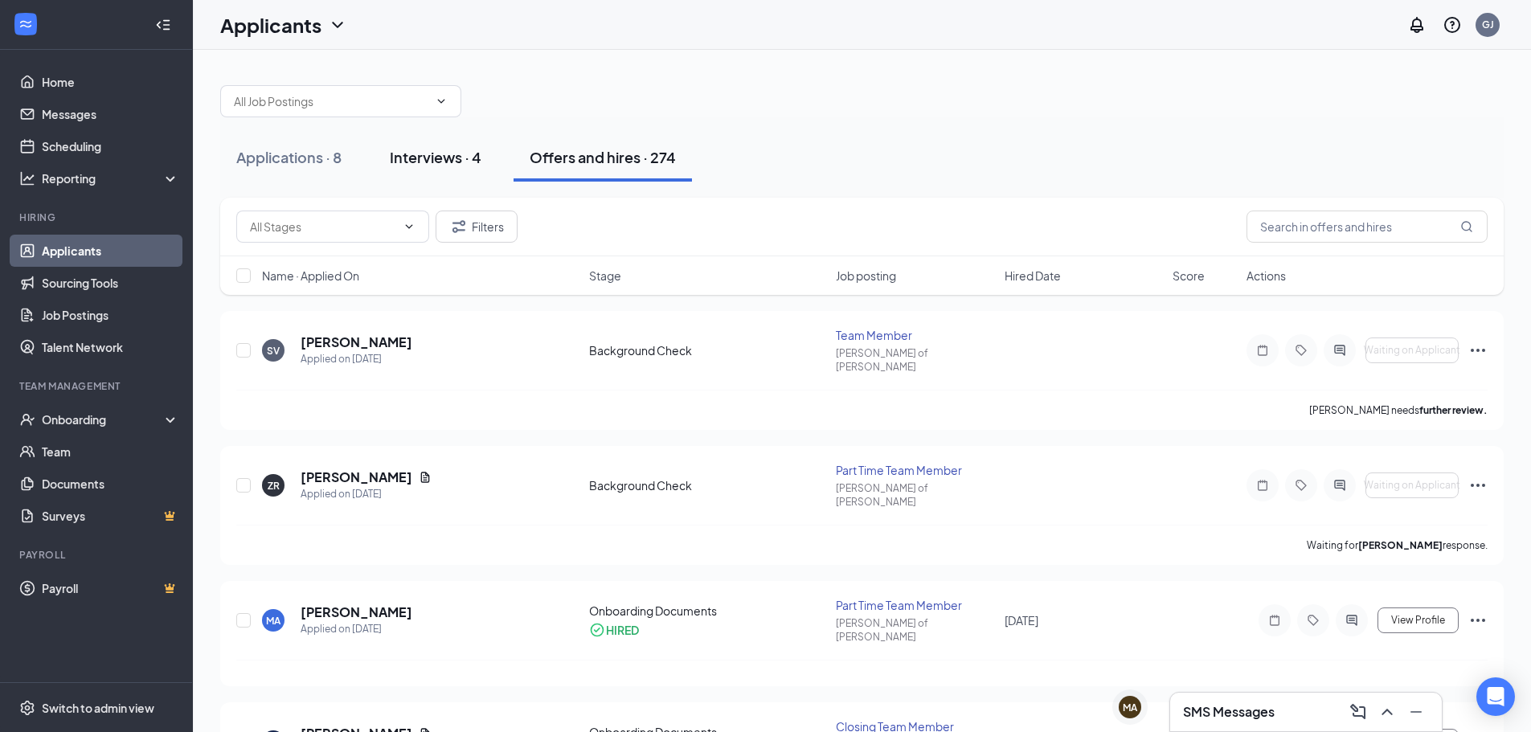
drag, startPoint x: 401, startPoint y: 154, endPoint x: 381, endPoint y: 154, distance: 20.1
click at [401, 154] on div "Interviews · 4" at bounding box center [436, 157] width 92 height 20
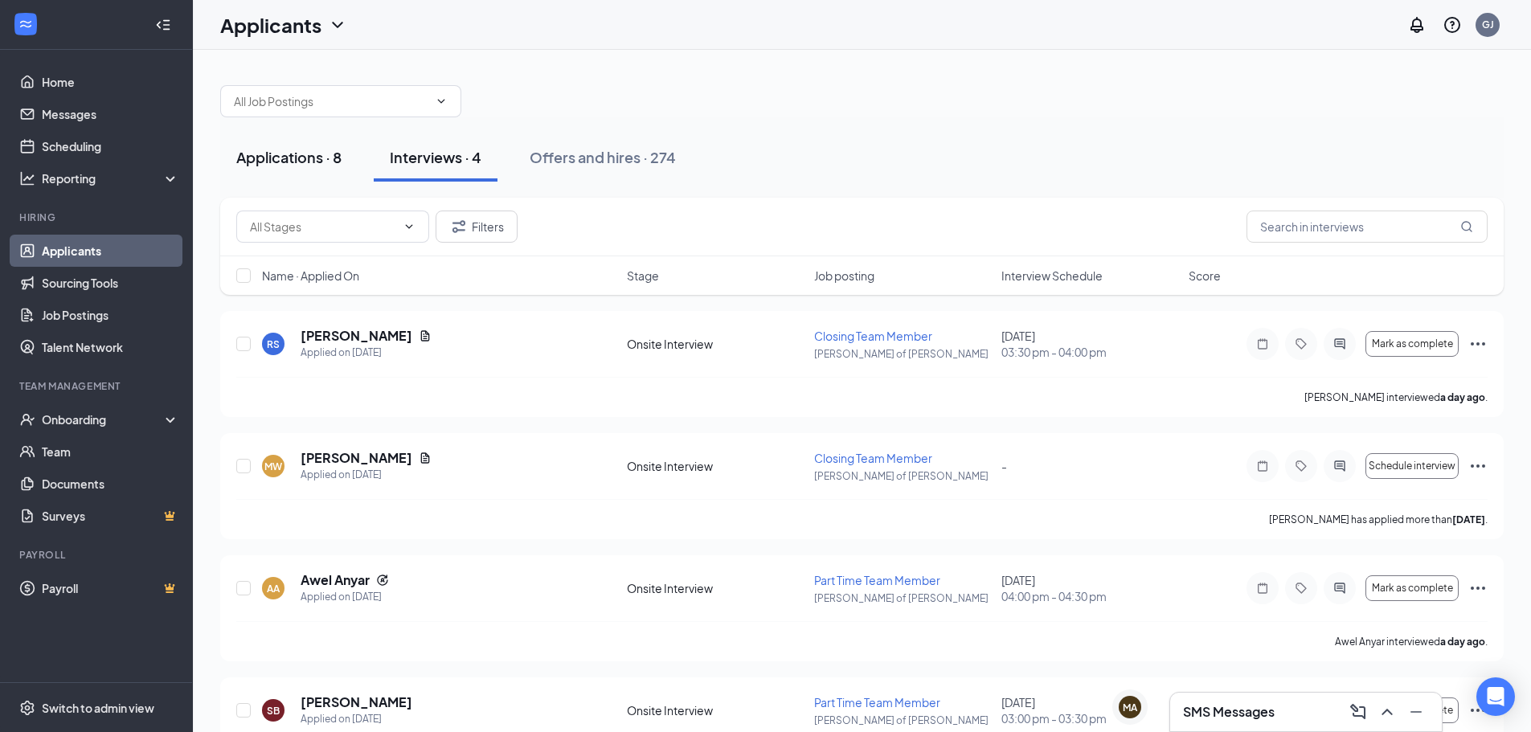
click at [317, 155] on div "Applications · 8" at bounding box center [288, 157] width 105 height 20
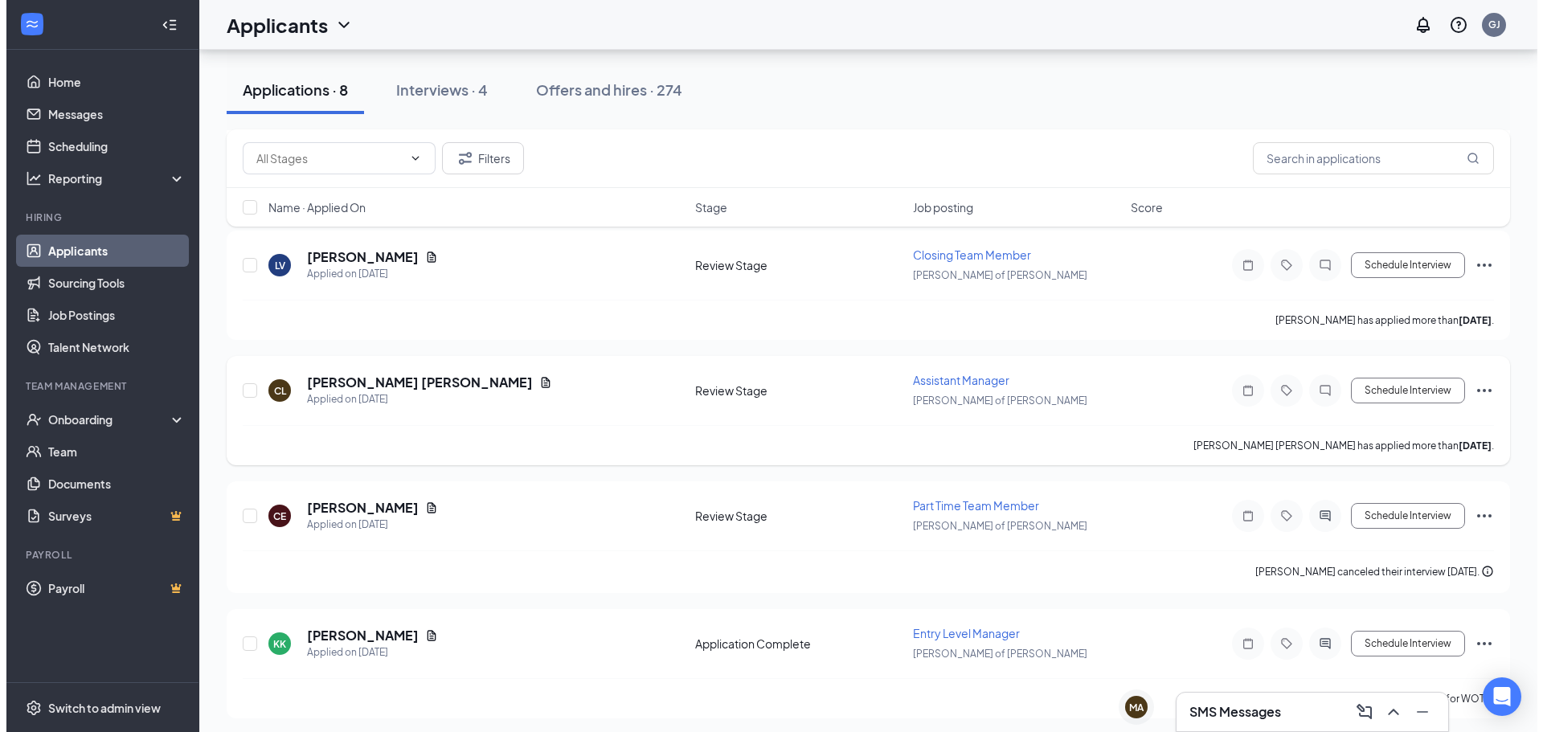
scroll to position [587, 0]
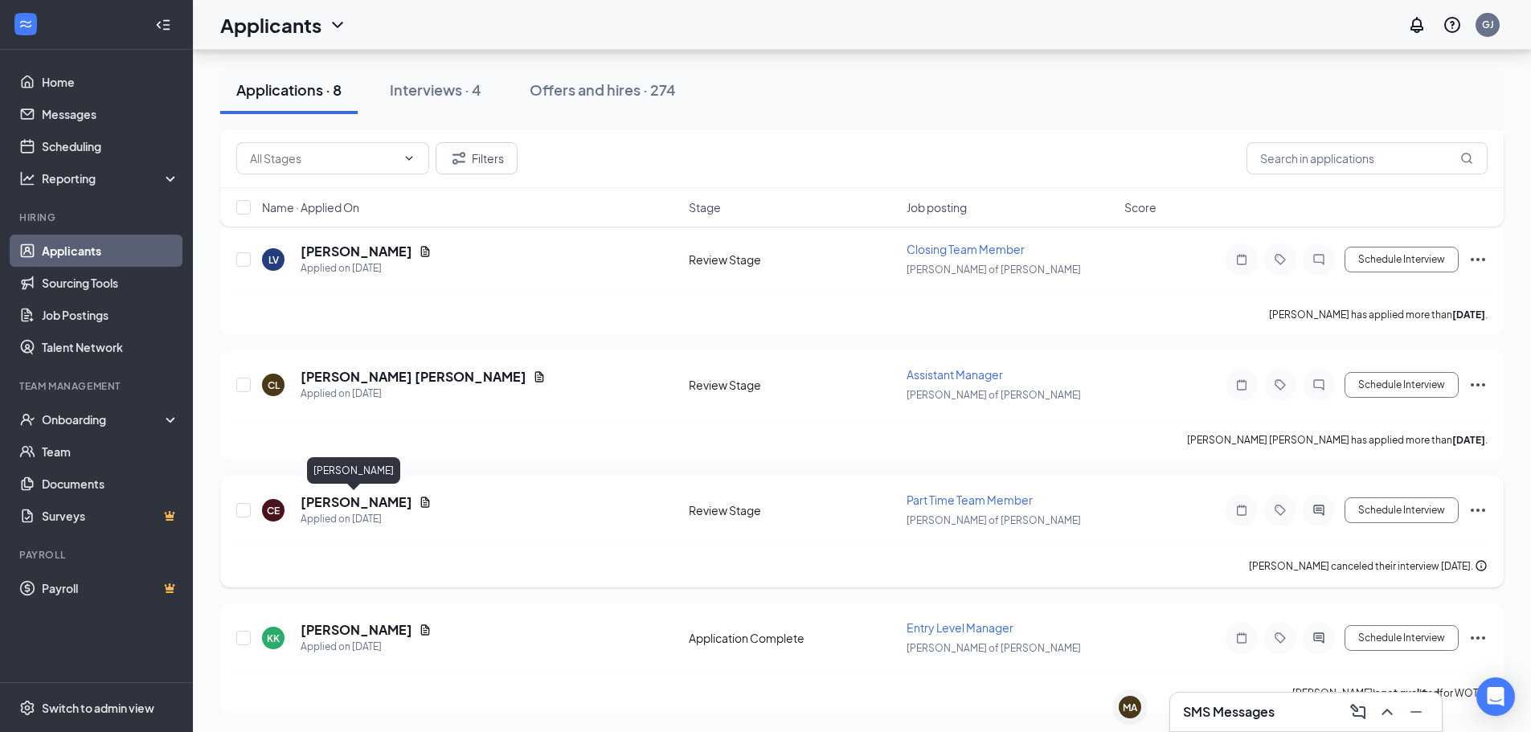
click at [329, 493] on h5 "[PERSON_NAME]" at bounding box center [357, 502] width 112 height 18
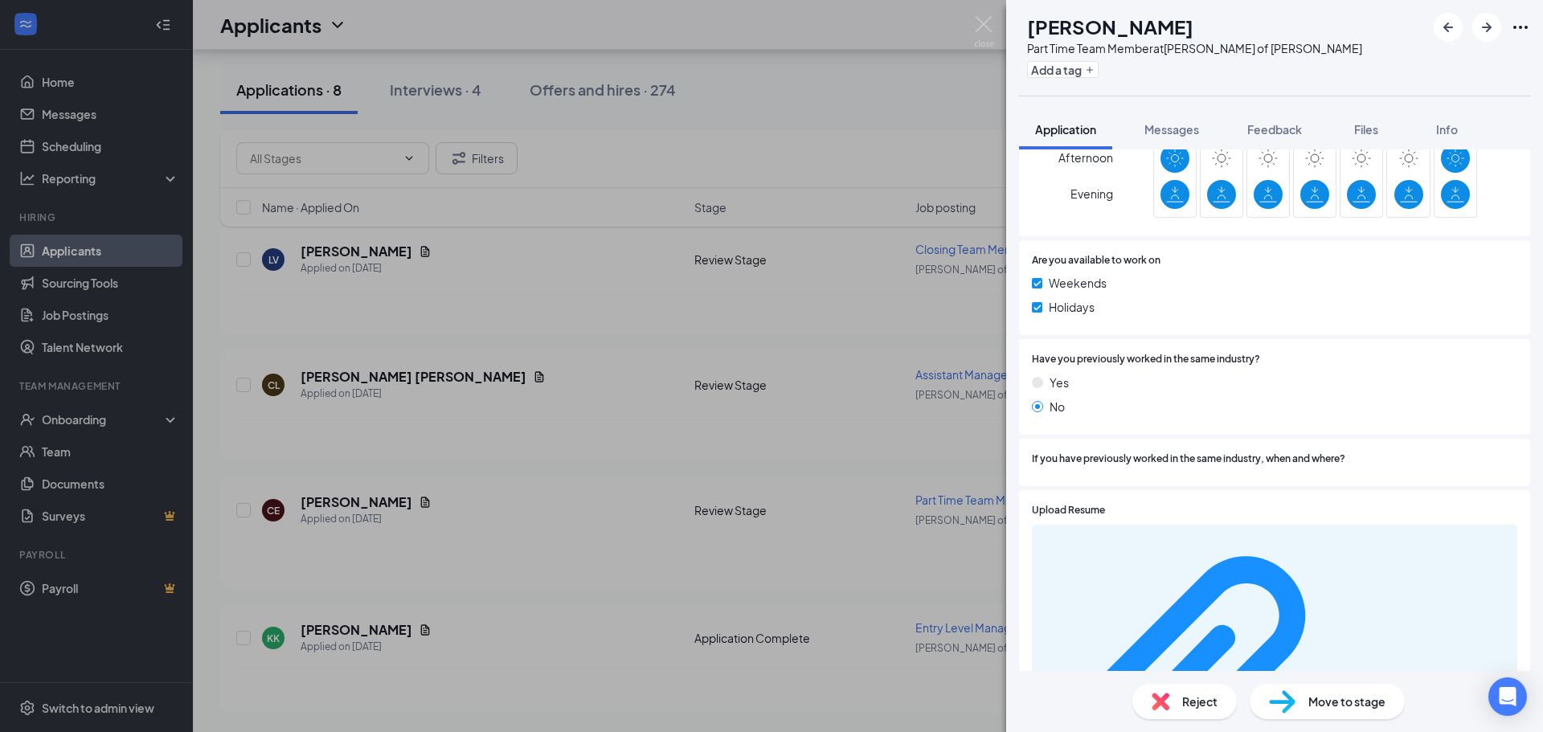
scroll to position [685, 0]
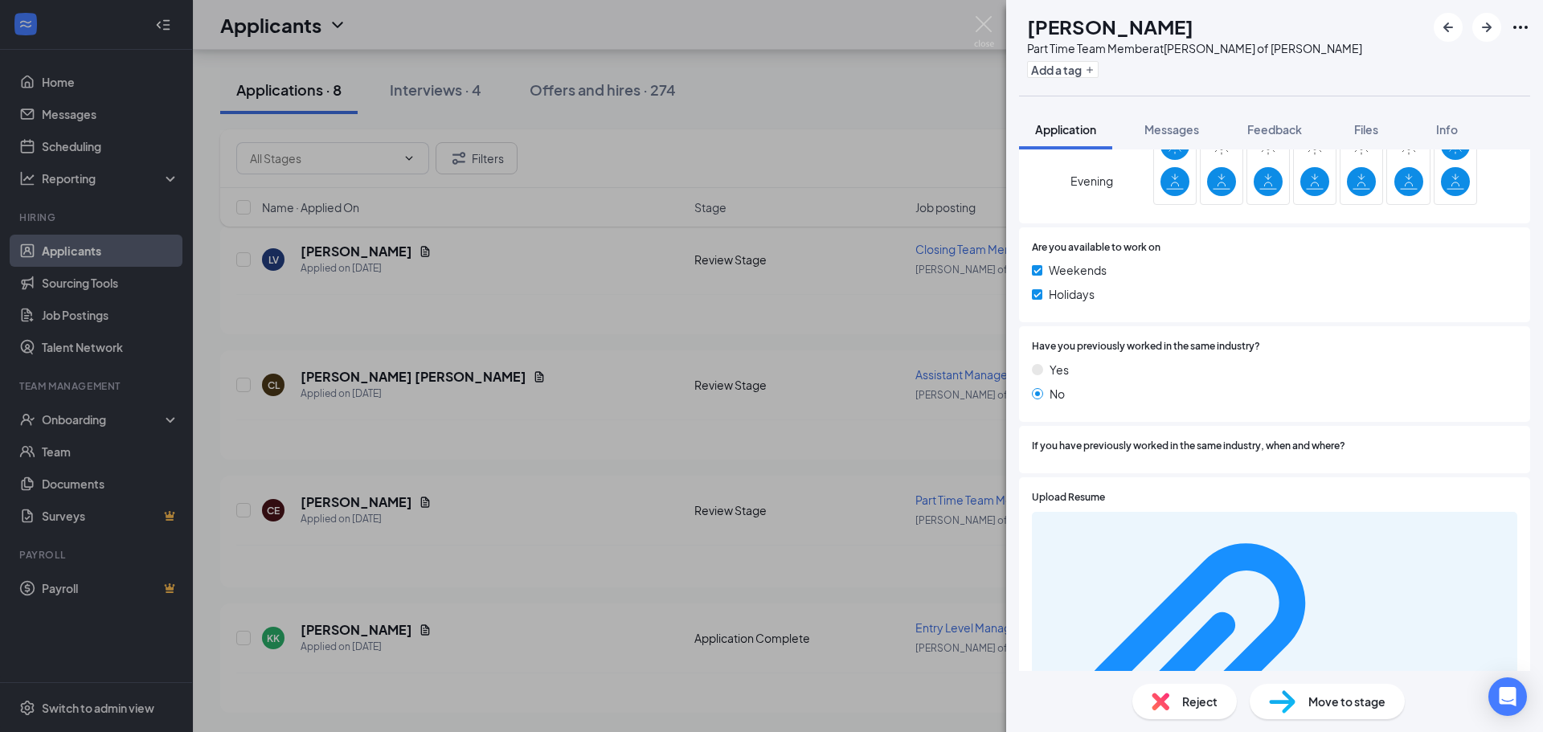
click at [1325, 704] on span "Move to stage" at bounding box center [1346, 702] width 77 height 18
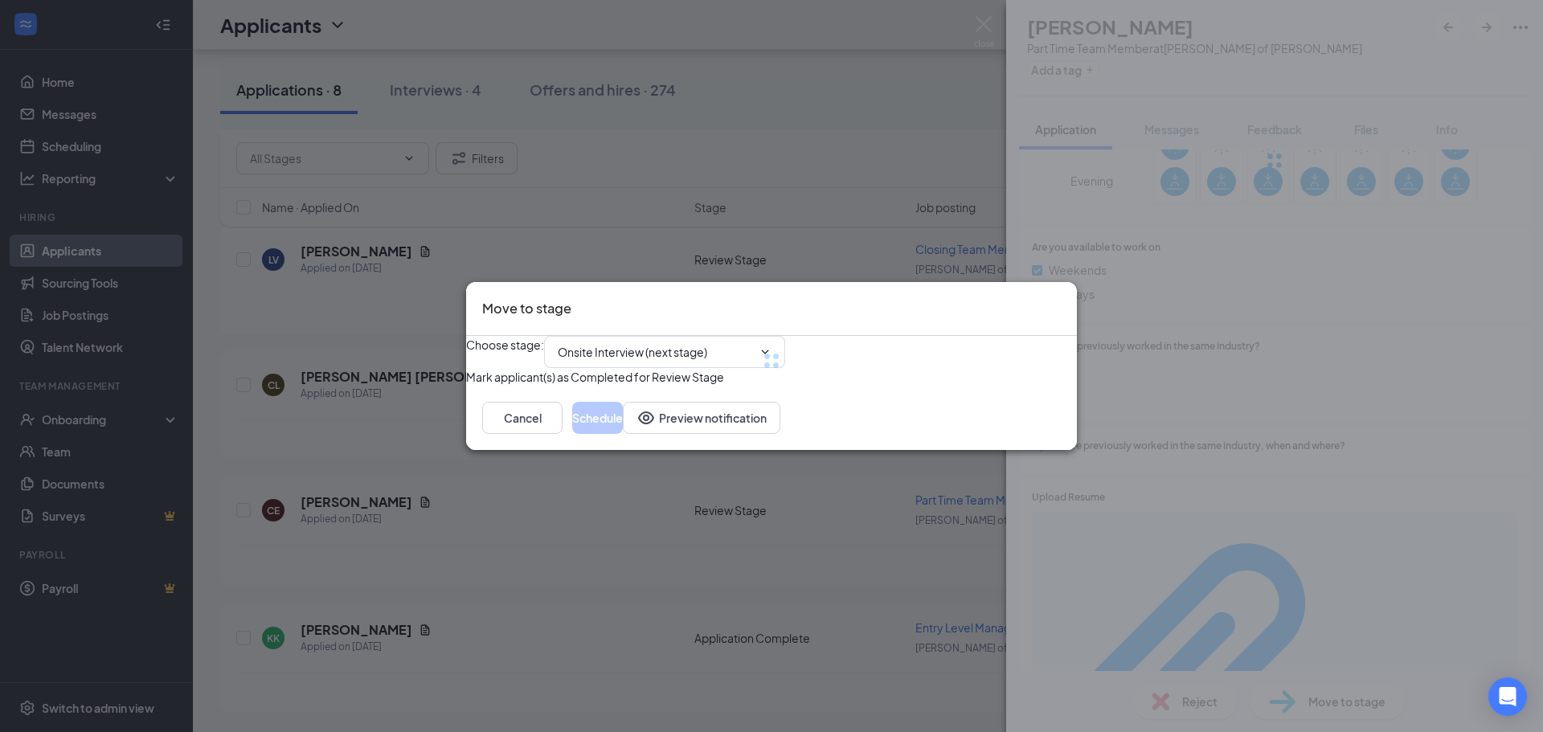
scroll to position [678, 0]
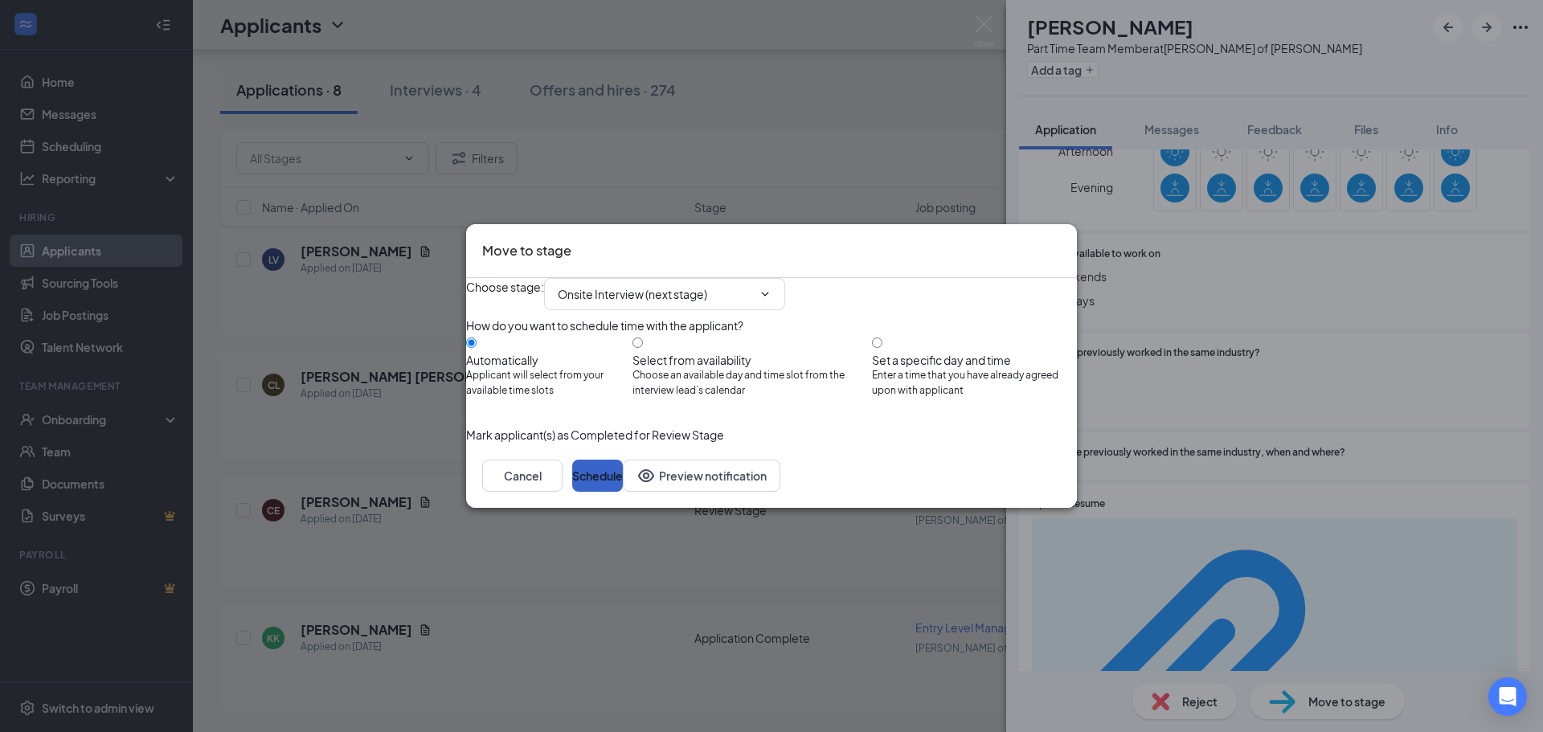
click at [623, 492] on button "Schedule" at bounding box center [597, 476] width 51 height 32
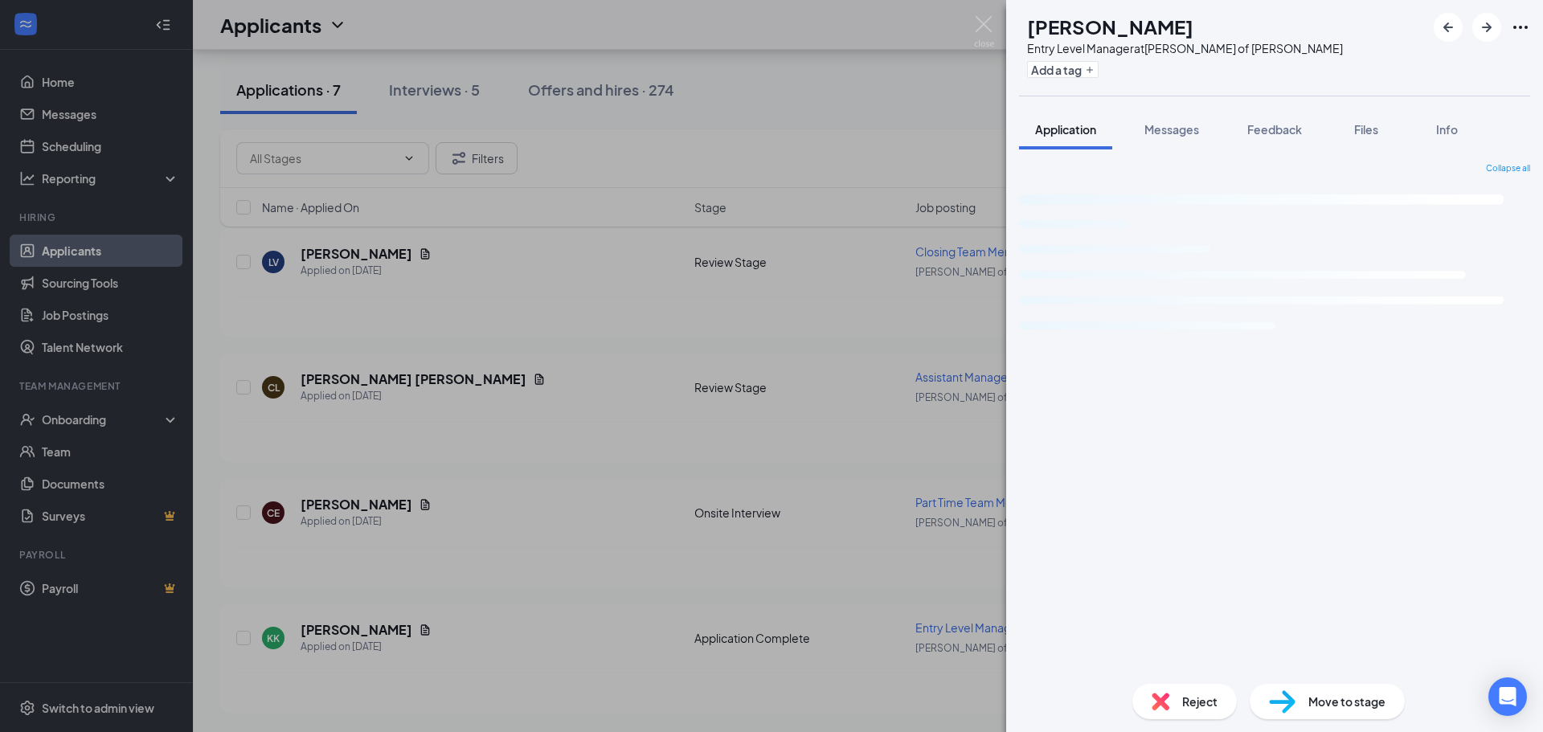
click at [802, 503] on div "KK [PERSON_NAME] Entry Level Manager at [PERSON_NAME] of [PERSON_NAME] Add a ta…" at bounding box center [771, 366] width 1543 height 732
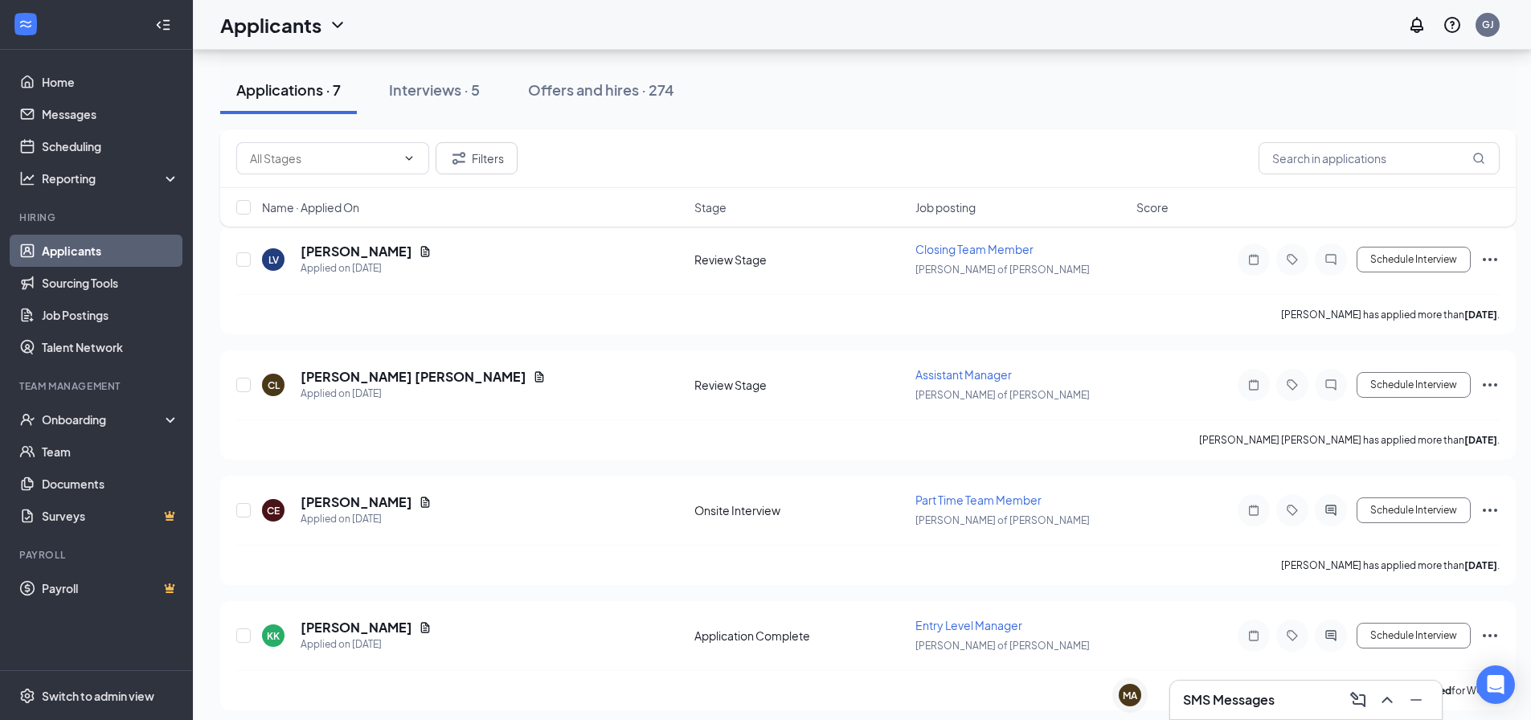
scroll to position [472, 0]
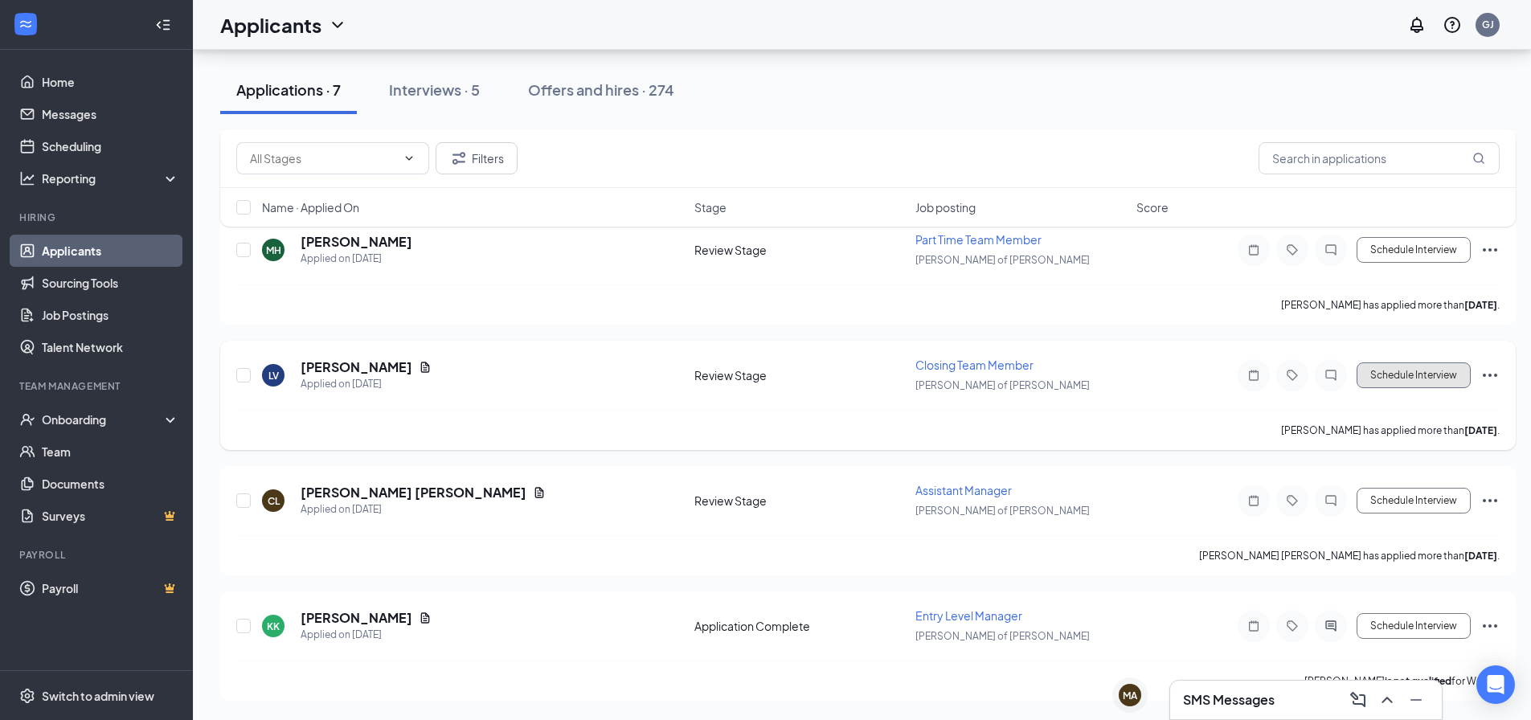
click at [1410, 376] on button "Schedule Interview" at bounding box center [1414, 375] width 114 height 26
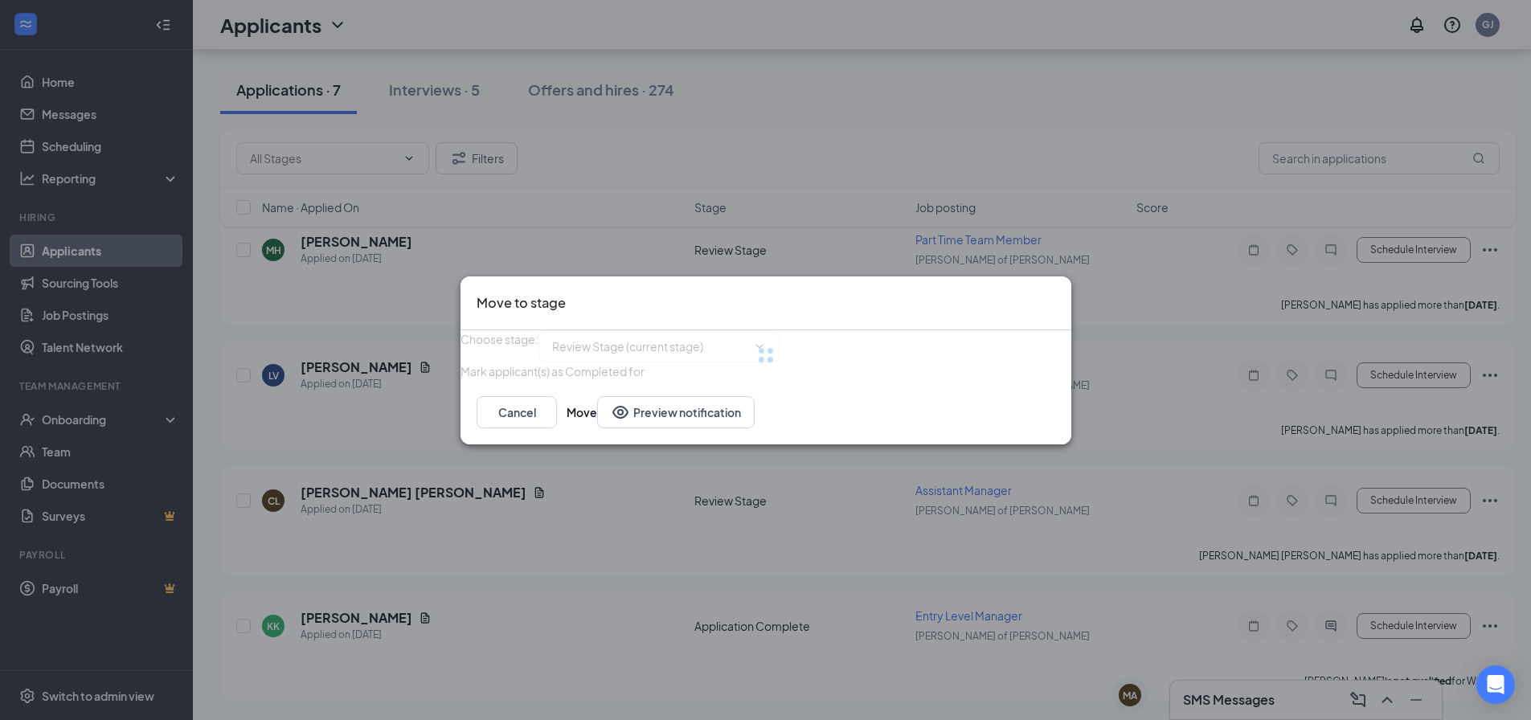
type input "Onsite Interview (next stage)"
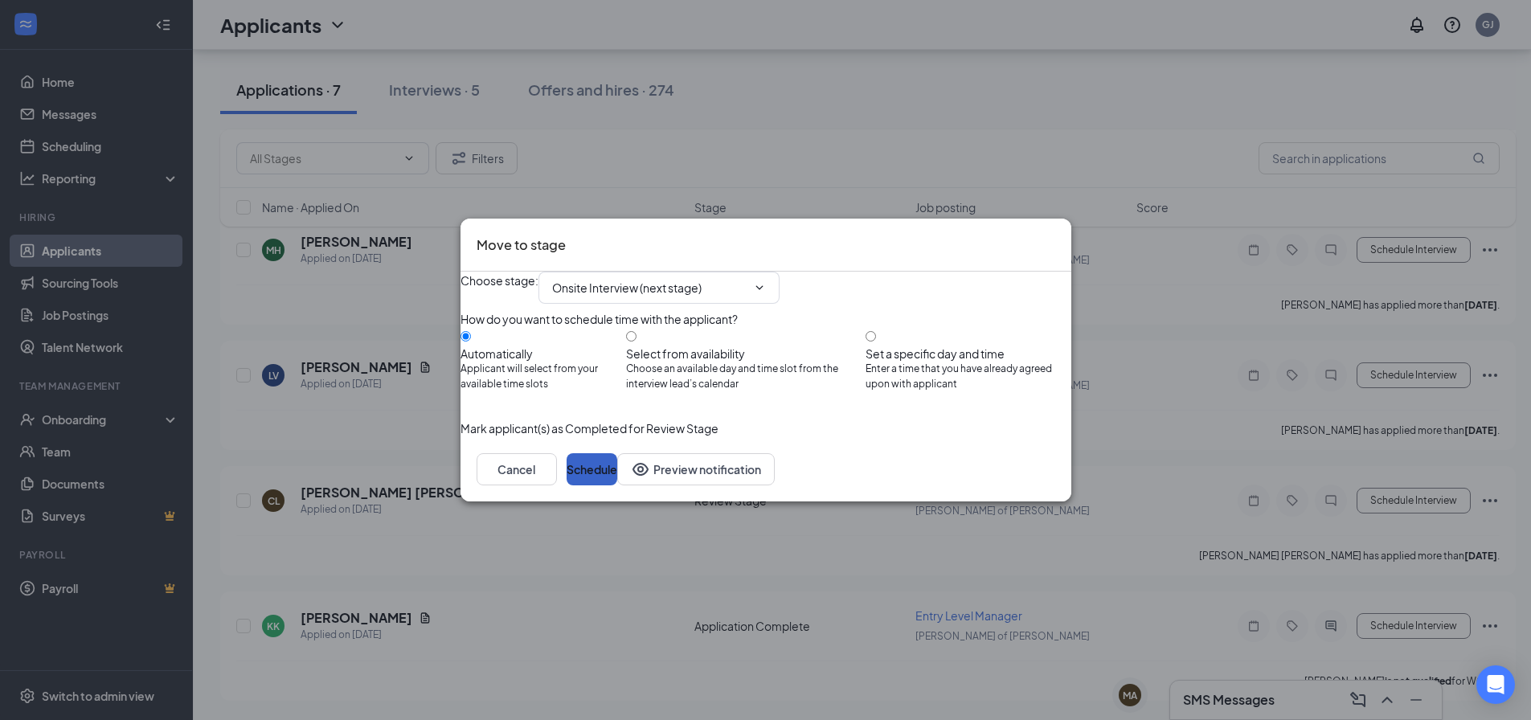
click at [617, 485] on button "Schedule" at bounding box center [592, 469] width 51 height 32
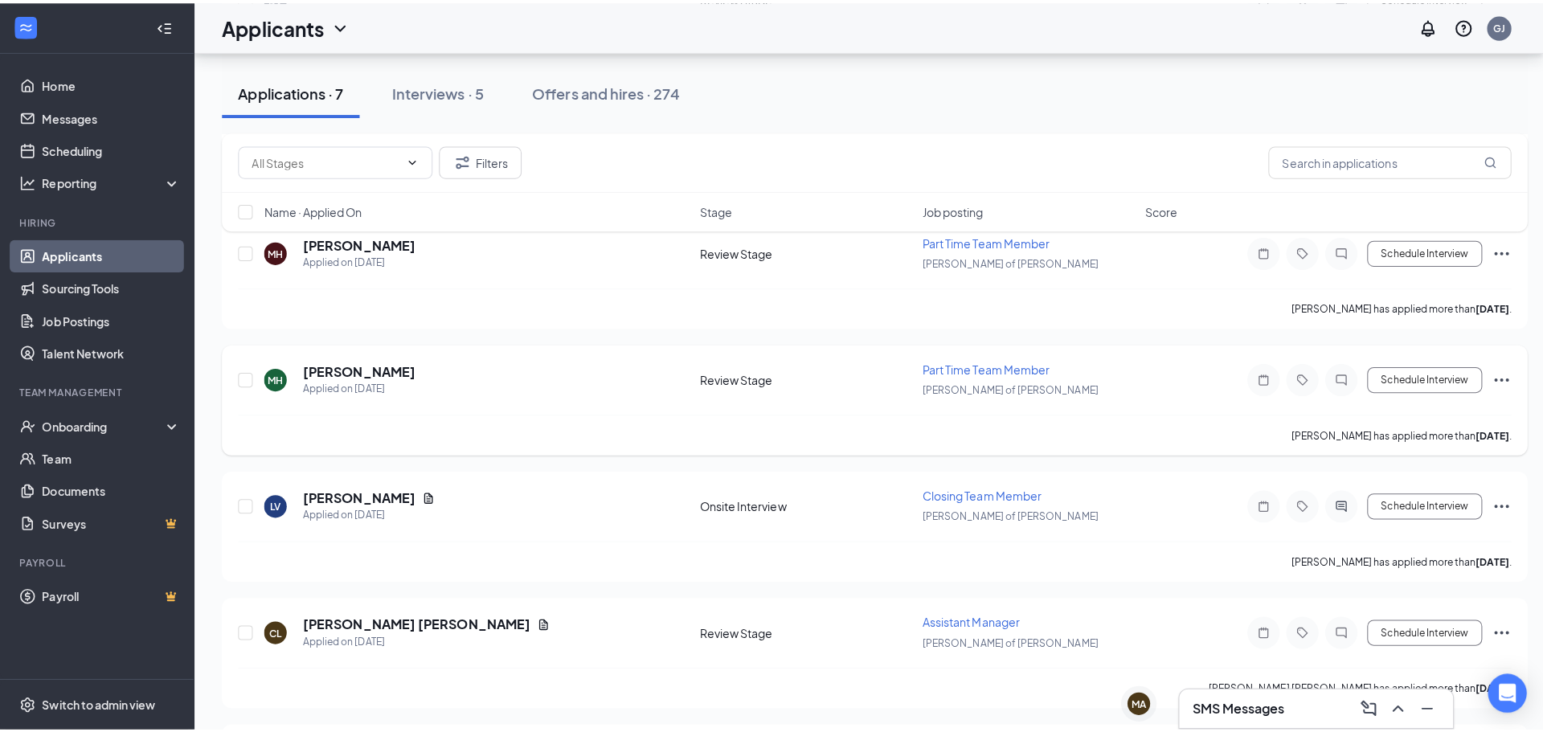
scroll to position [311, 0]
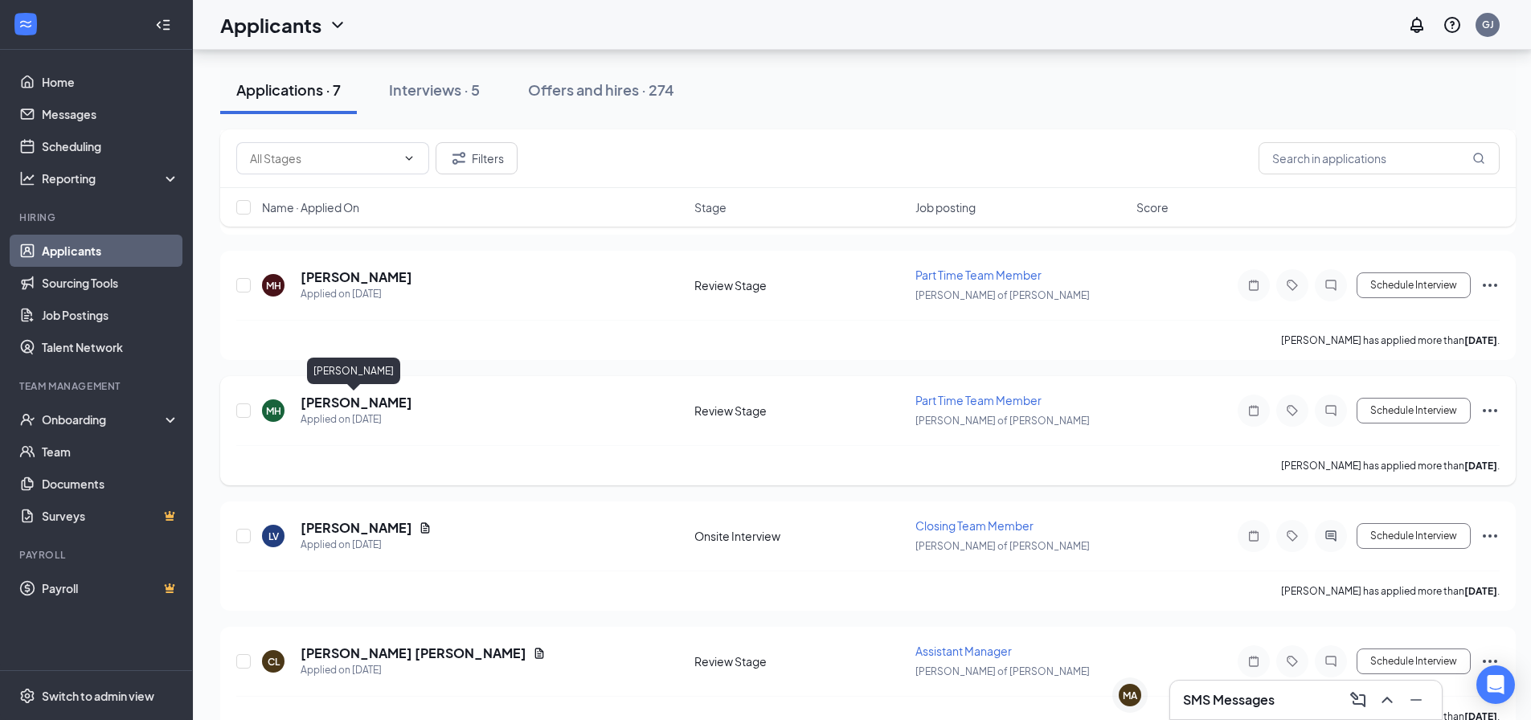
click at [345, 403] on h5 "[PERSON_NAME]" at bounding box center [357, 403] width 112 height 18
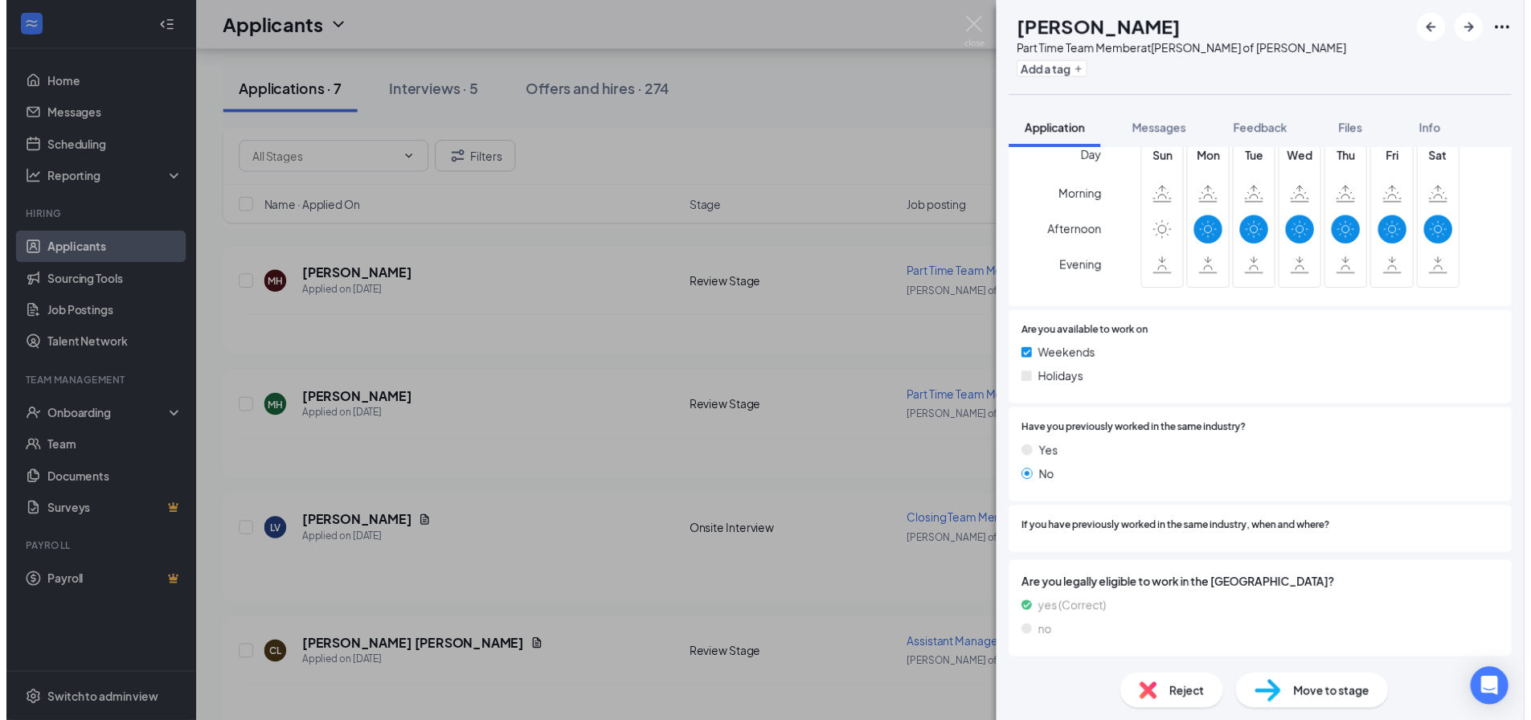
scroll to position [517, 0]
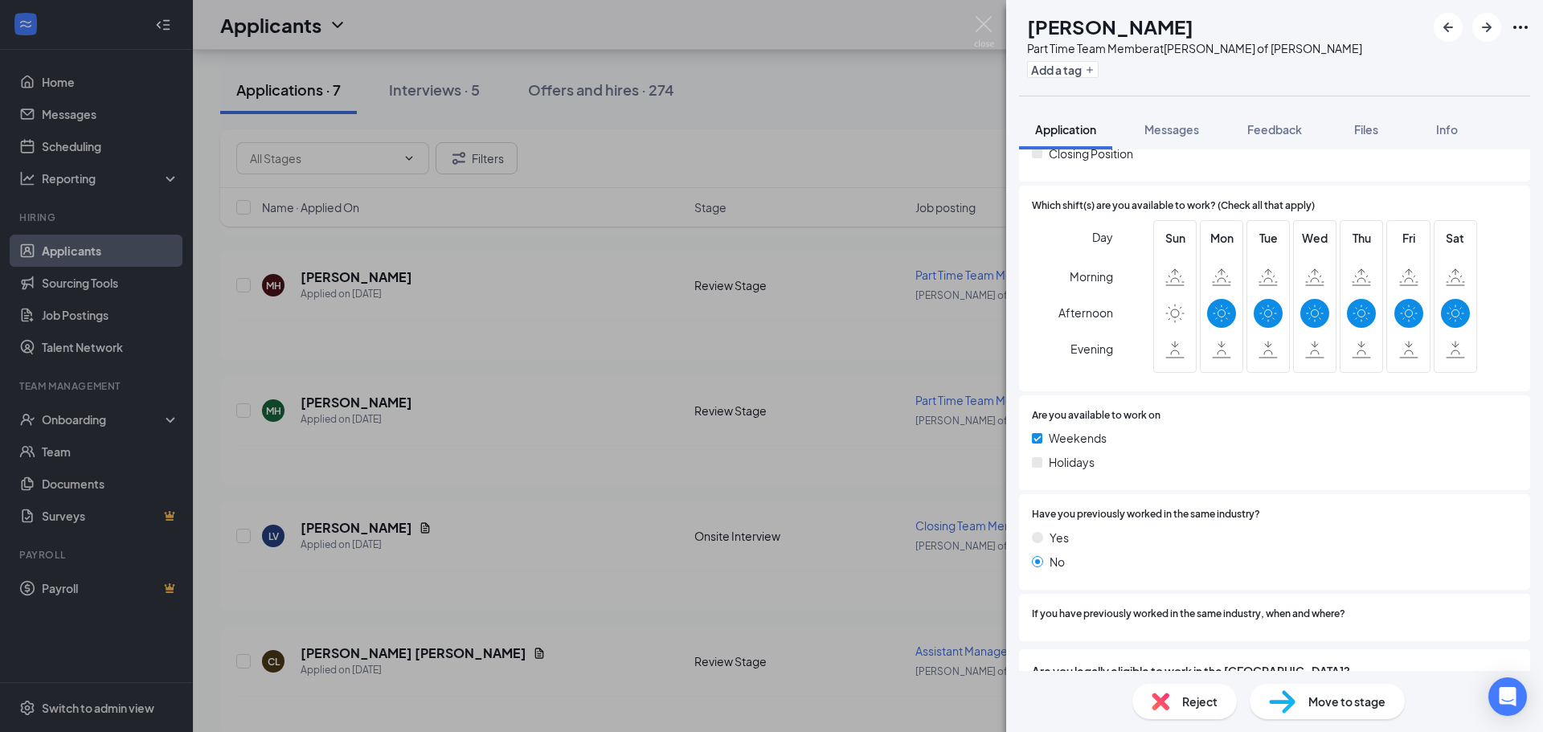
click at [776, 319] on div "[PERSON_NAME] Part Time Team Member at [PERSON_NAME] of [PERSON_NAME] Add a tag…" at bounding box center [771, 366] width 1543 height 732
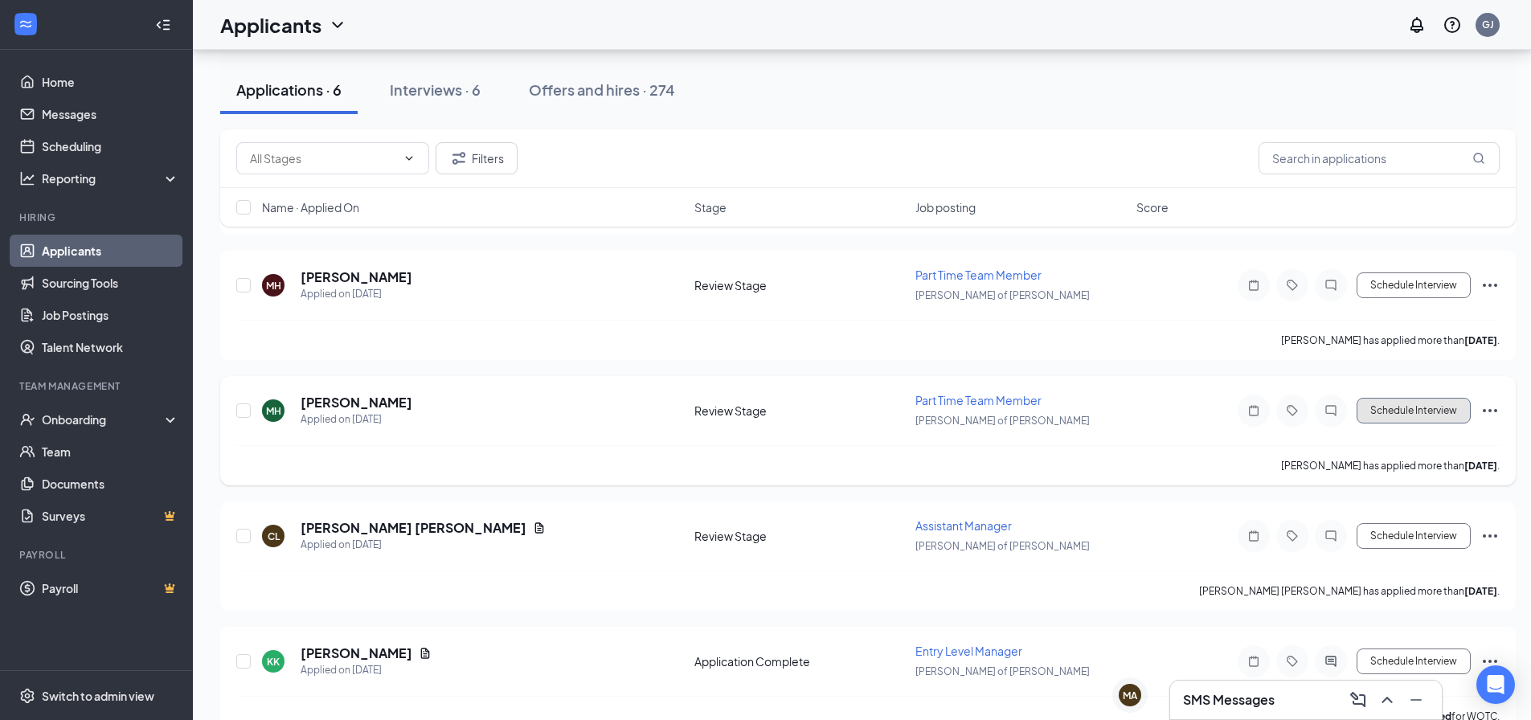
click at [1419, 418] on button "Schedule Interview" at bounding box center [1414, 411] width 114 height 26
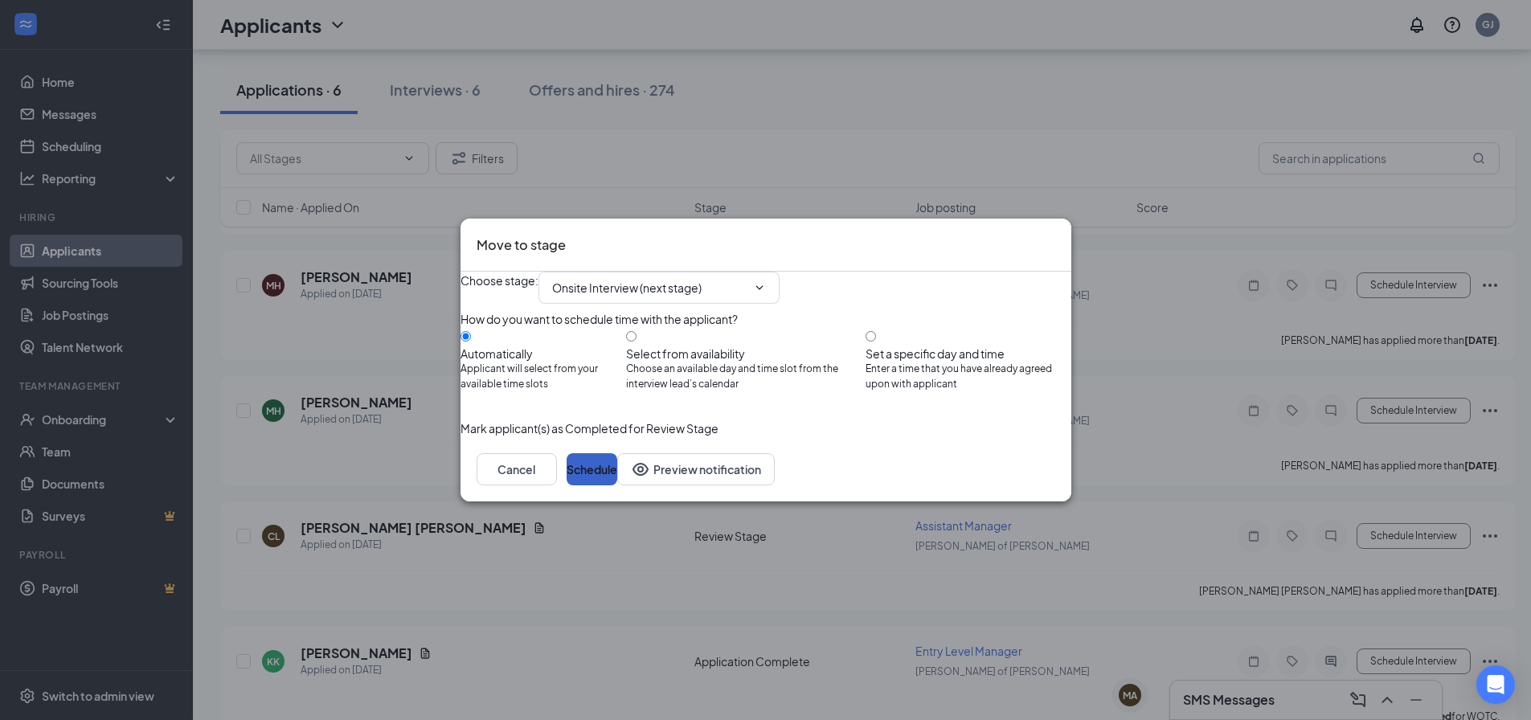
click at [617, 485] on button "Schedule" at bounding box center [592, 469] width 51 height 32
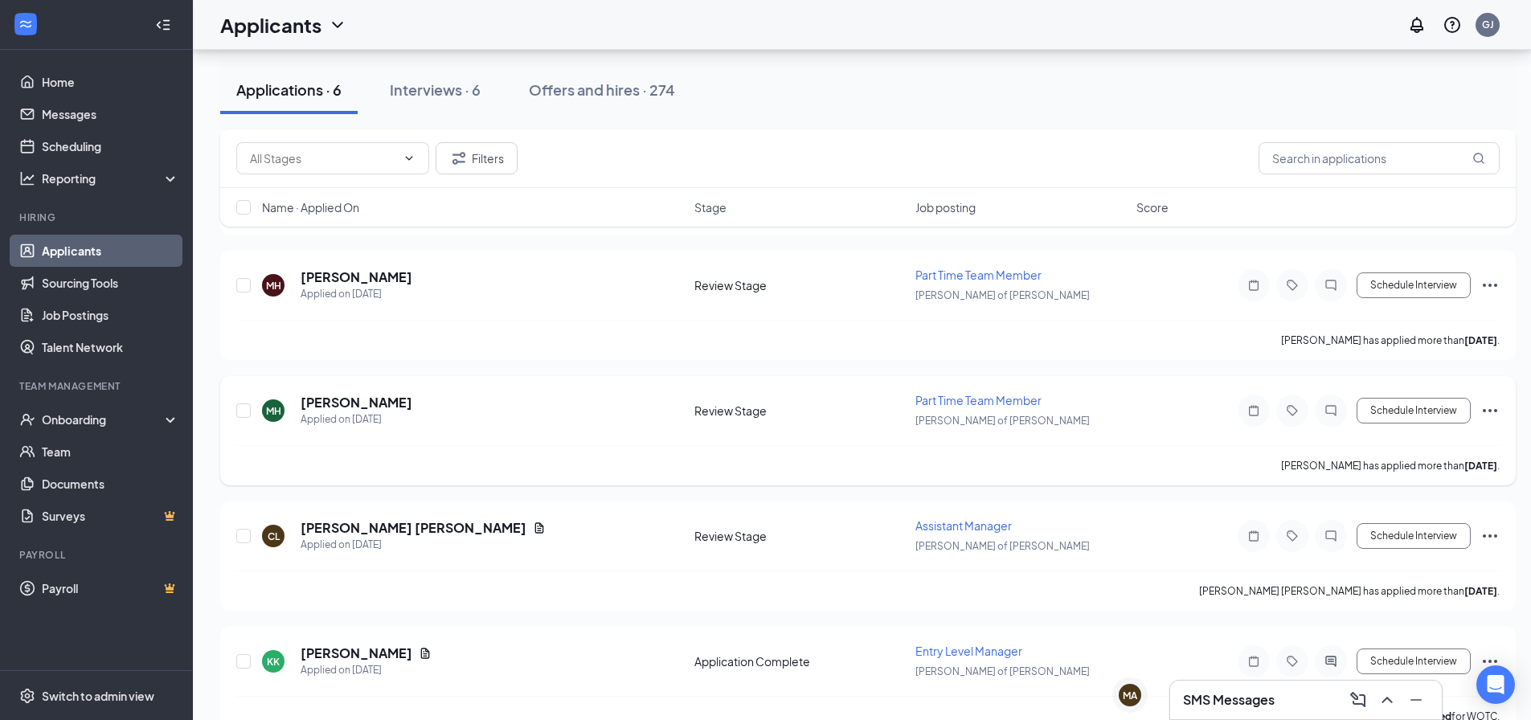
scroll to position [221, 0]
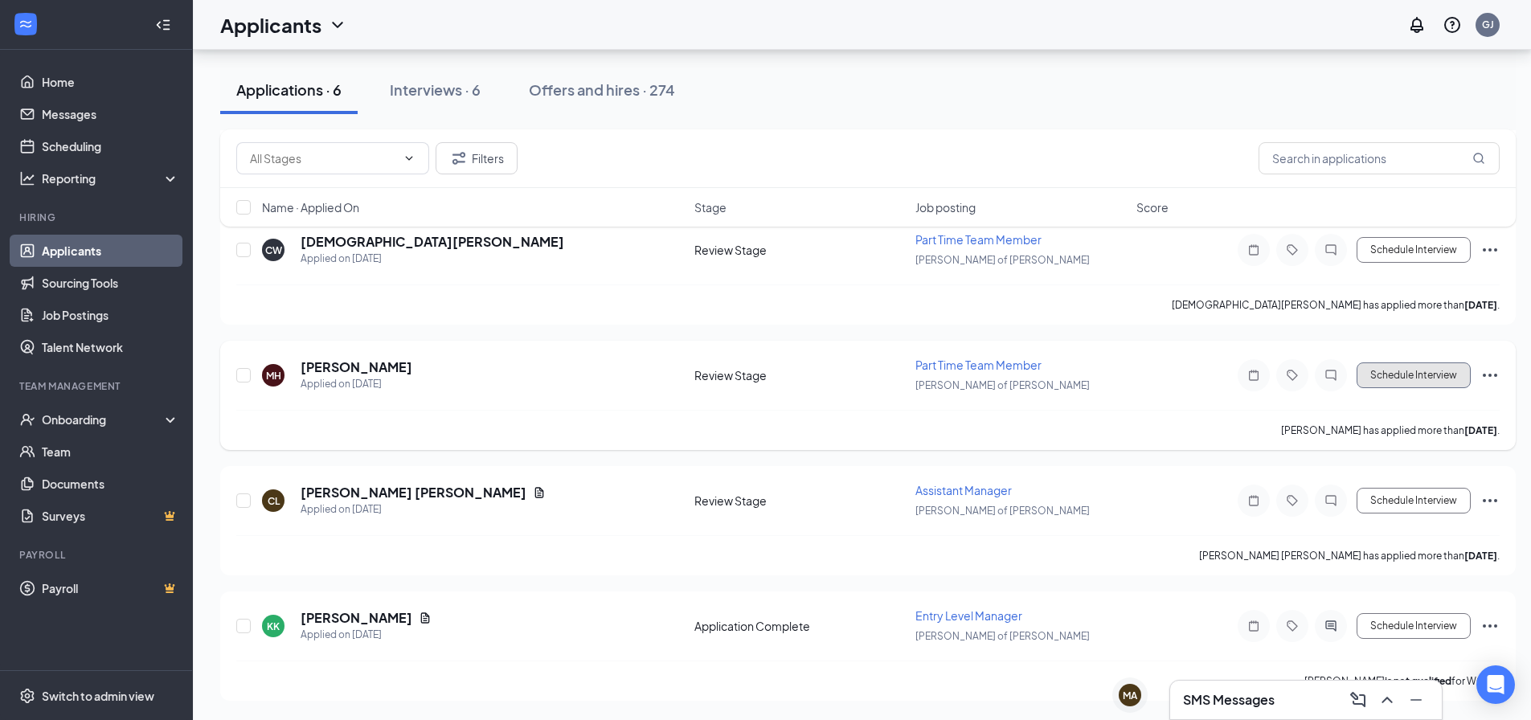
click at [1390, 387] on button "Schedule Interview" at bounding box center [1414, 375] width 114 height 26
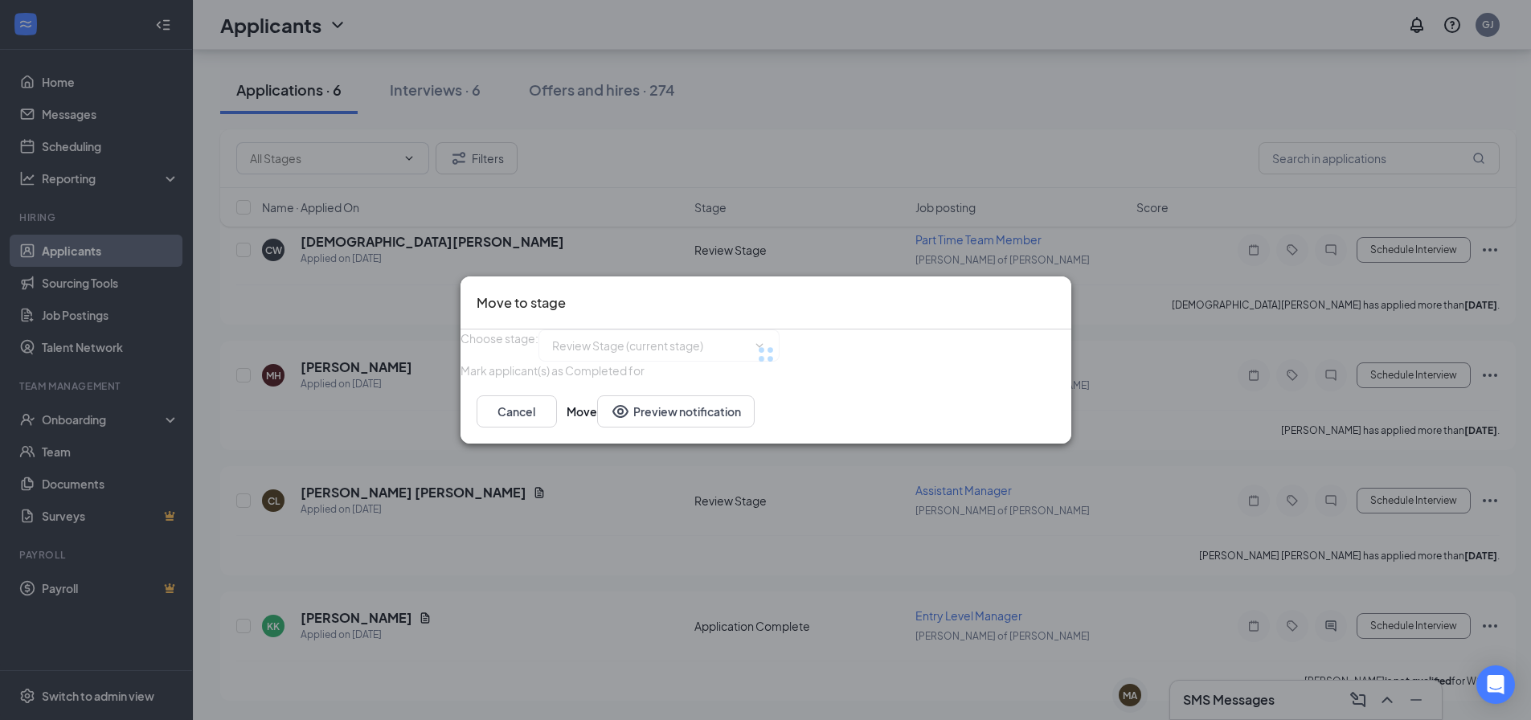
type input "Onsite Interview (next stage)"
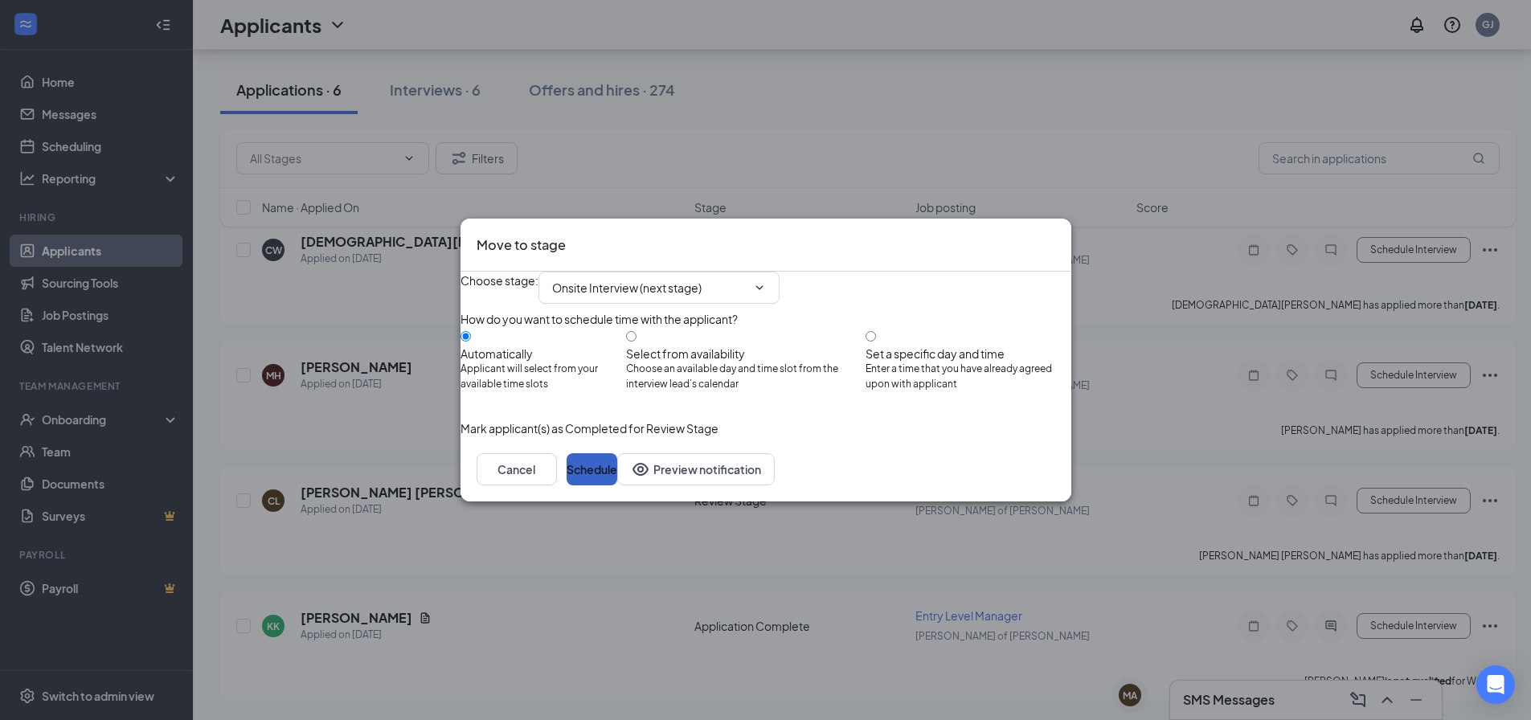
click at [617, 485] on button "Schedule" at bounding box center [592, 469] width 51 height 32
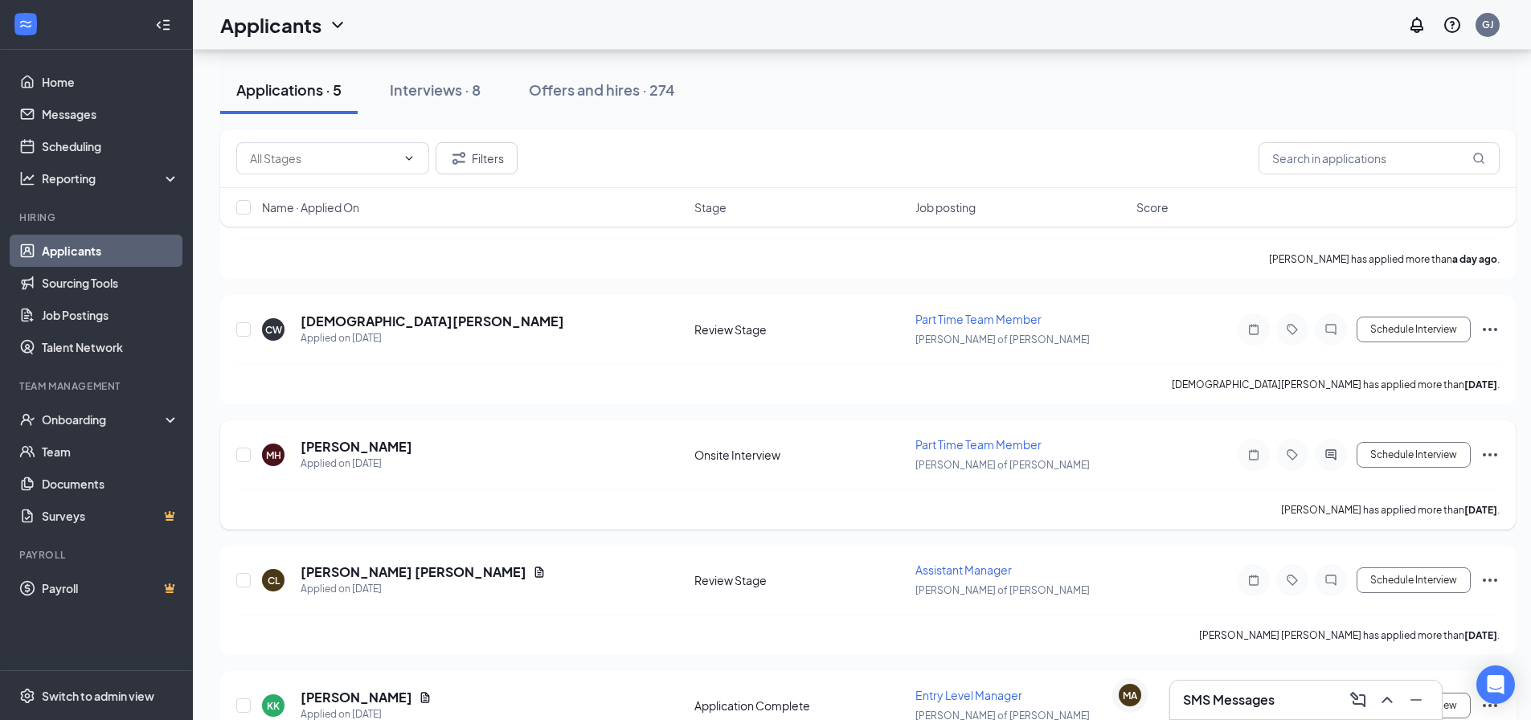
scroll to position [141, 0]
click at [1391, 334] on button "Schedule Interview" at bounding box center [1414, 330] width 114 height 26
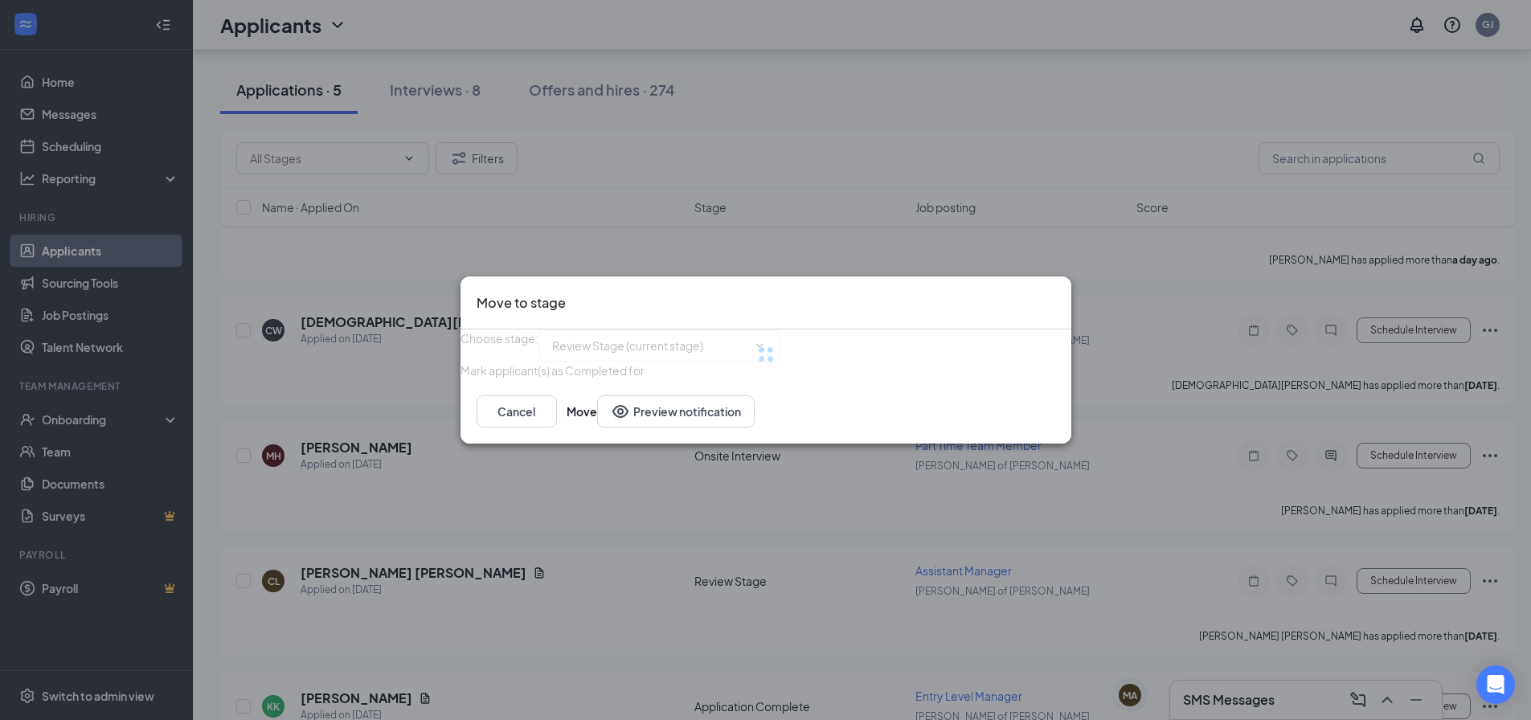
type input "Onsite Interview (next stage)"
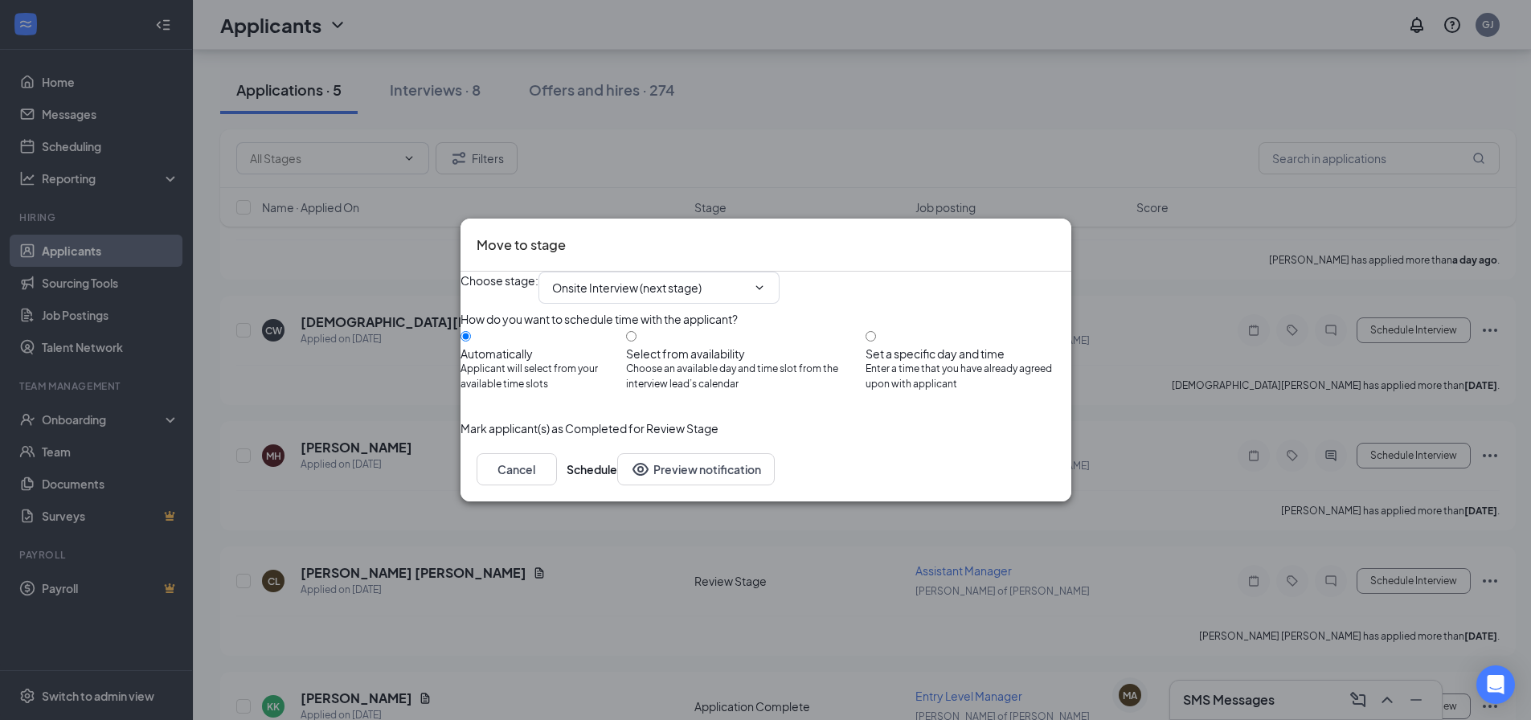
click at [1050, 272] on div "Choose stage : Onsite Interview (next stage)" at bounding box center [766, 288] width 611 height 32
click at [1054, 225] on div "Move to stage" at bounding box center [766, 246] width 611 height 54
click at [1056, 219] on div "Move to stage" at bounding box center [766, 246] width 611 height 54
drag, startPoint x: 1019, startPoint y: 219, endPoint x: 1030, endPoint y: 220, distance: 11.4
click at [1021, 235] on div "Move to stage" at bounding box center [752, 245] width 550 height 21
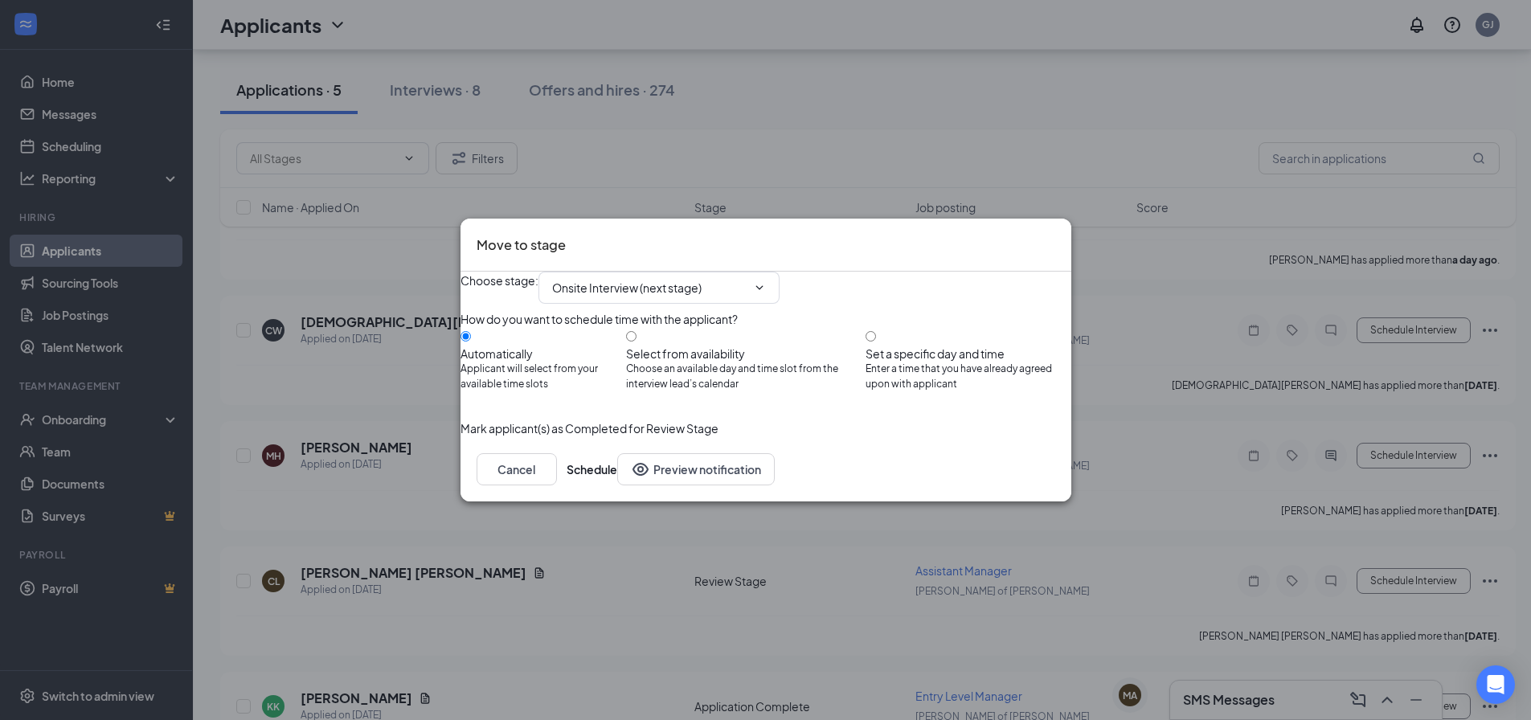
click at [1055, 235] on icon "Cross" at bounding box center [1055, 235] width 0 height 0
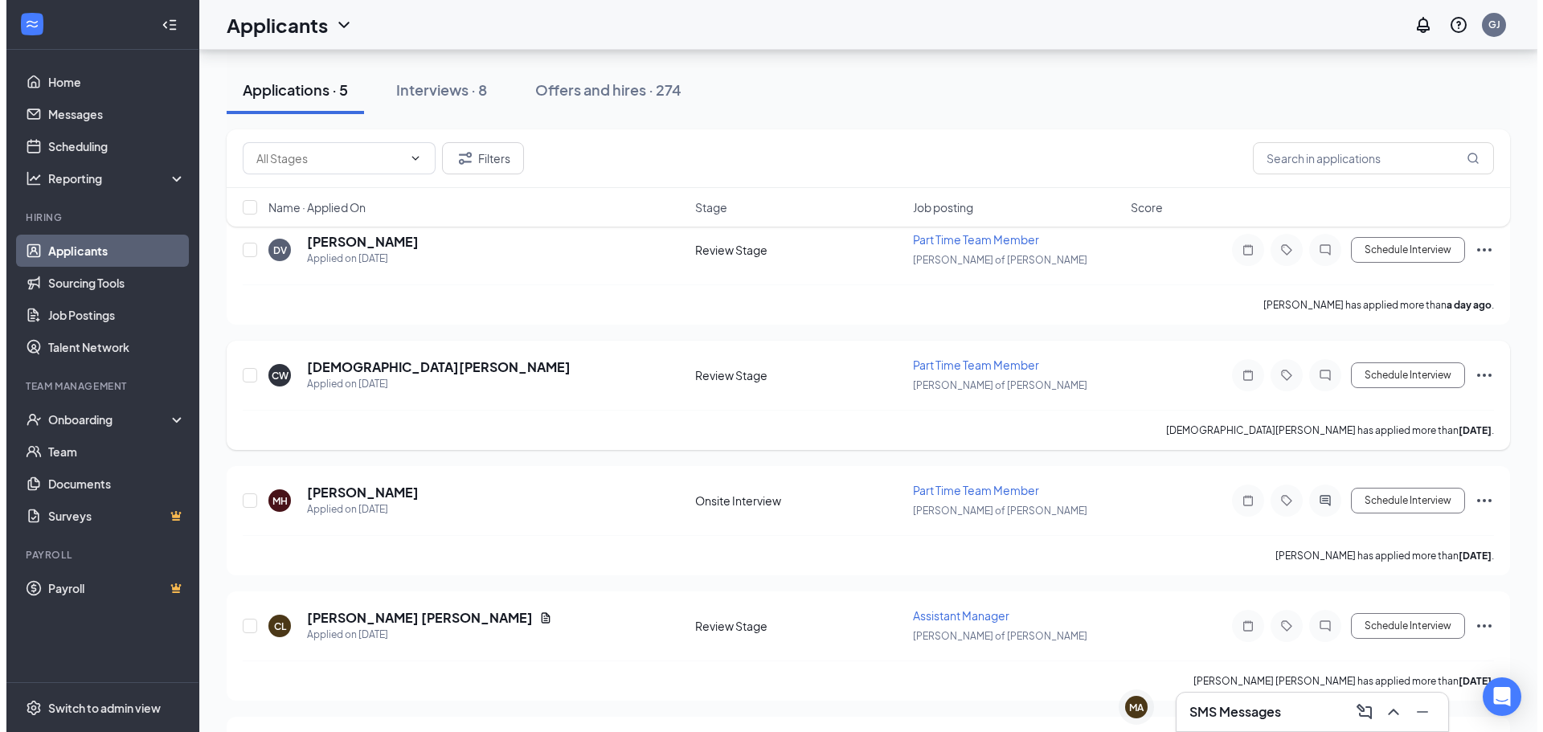
scroll to position [209, 0]
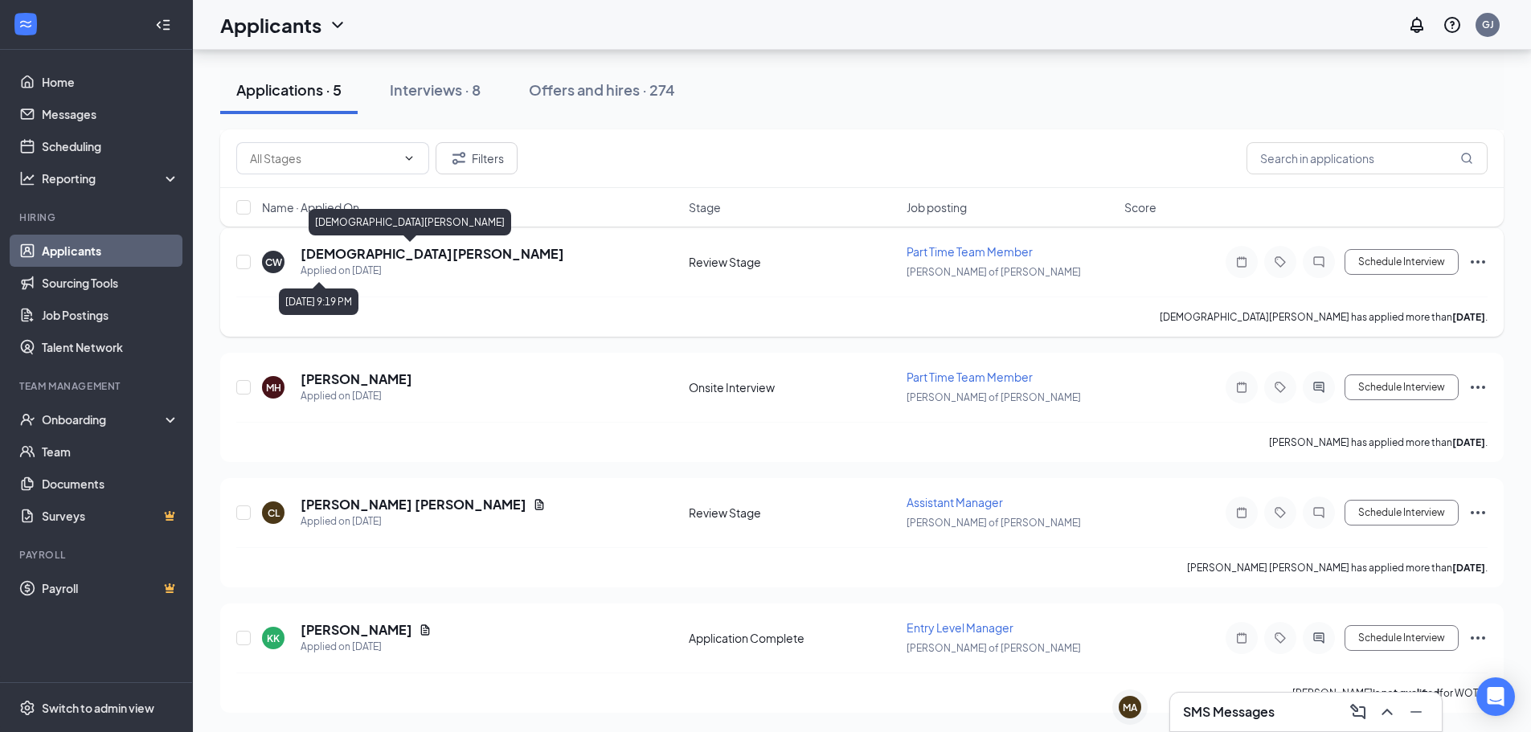
click at [367, 252] on h5 "[DEMOGRAPHIC_DATA][PERSON_NAME]" at bounding box center [433, 254] width 264 height 18
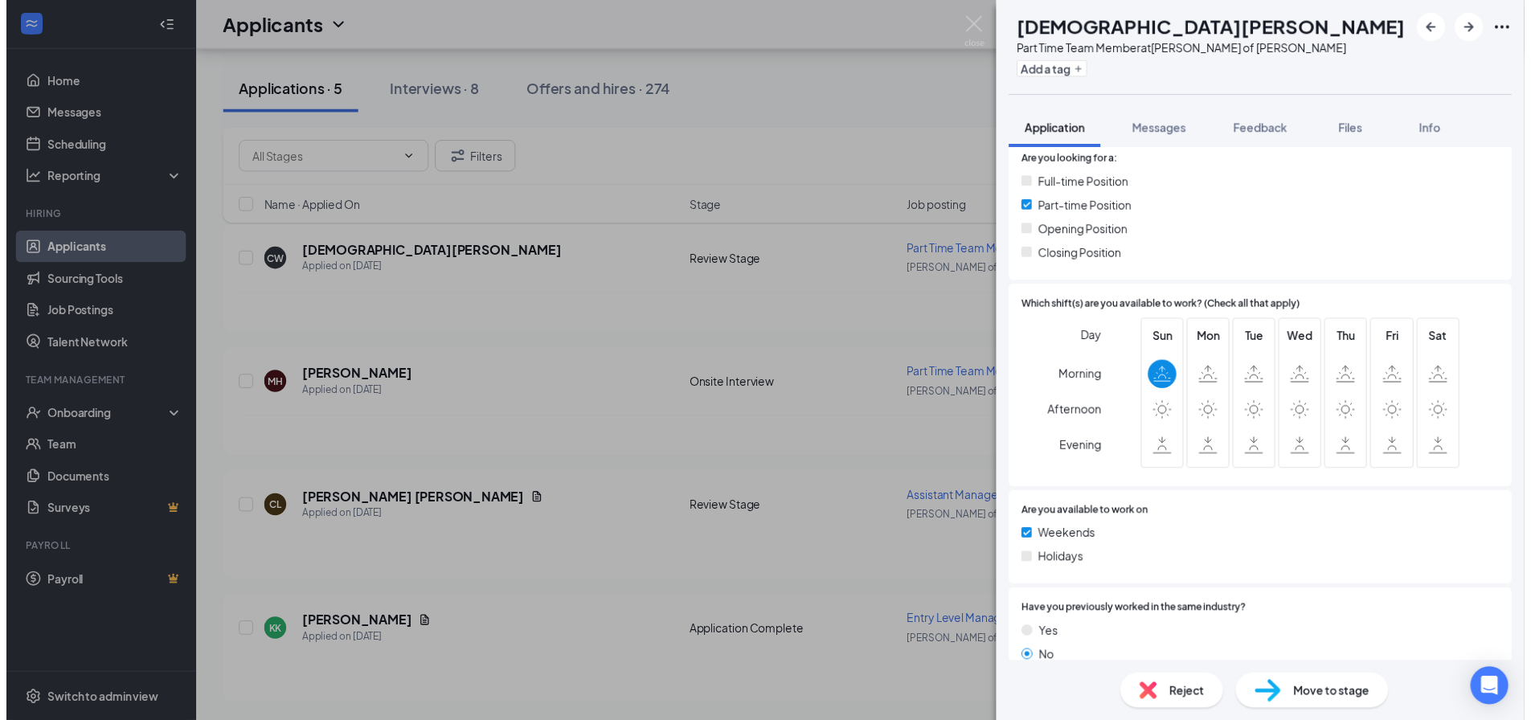
scroll to position [385, 0]
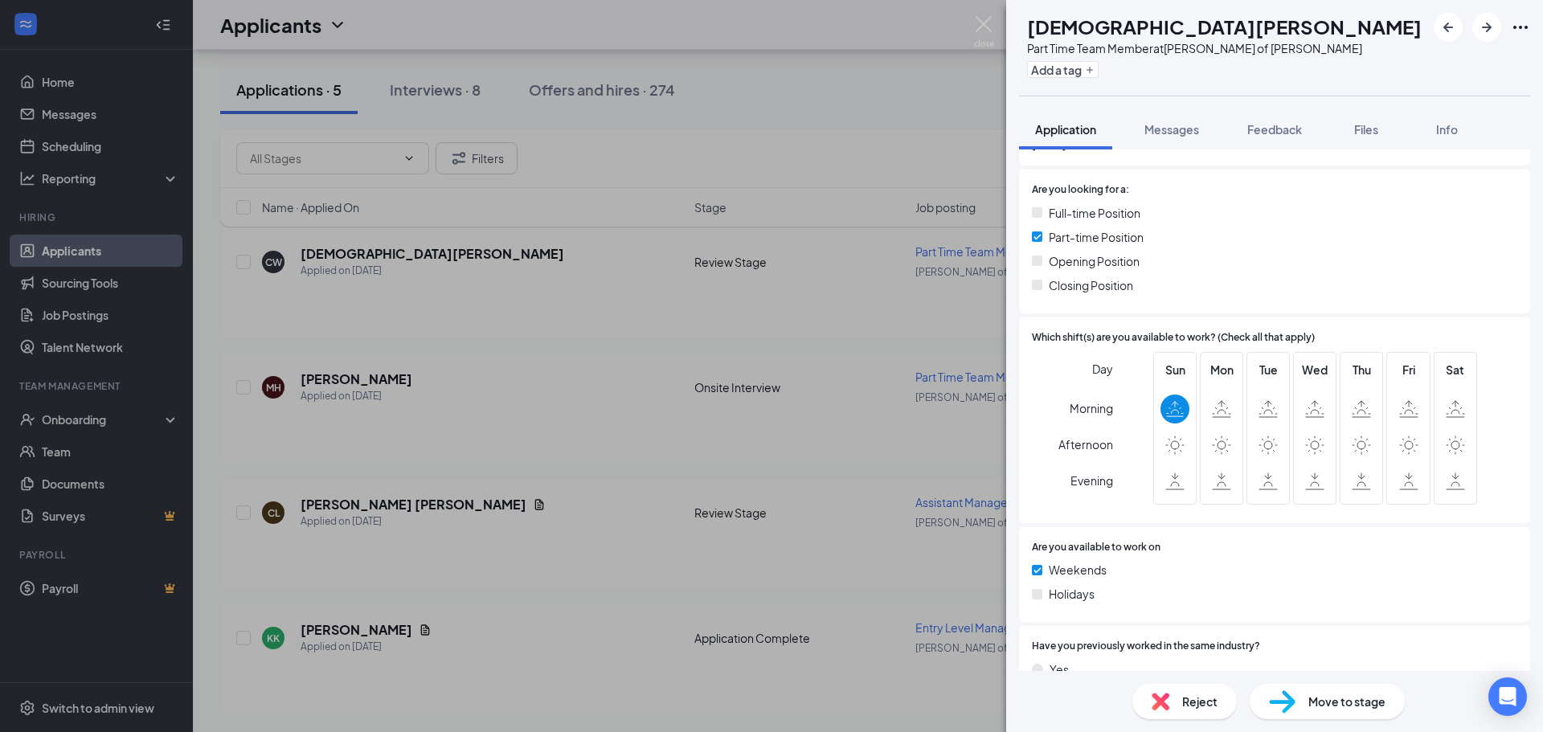
click at [747, 302] on div "CW [DEMOGRAPHIC_DATA][PERSON_NAME] Part Time Team Member at [PERSON_NAME] of [P…" at bounding box center [771, 366] width 1543 height 732
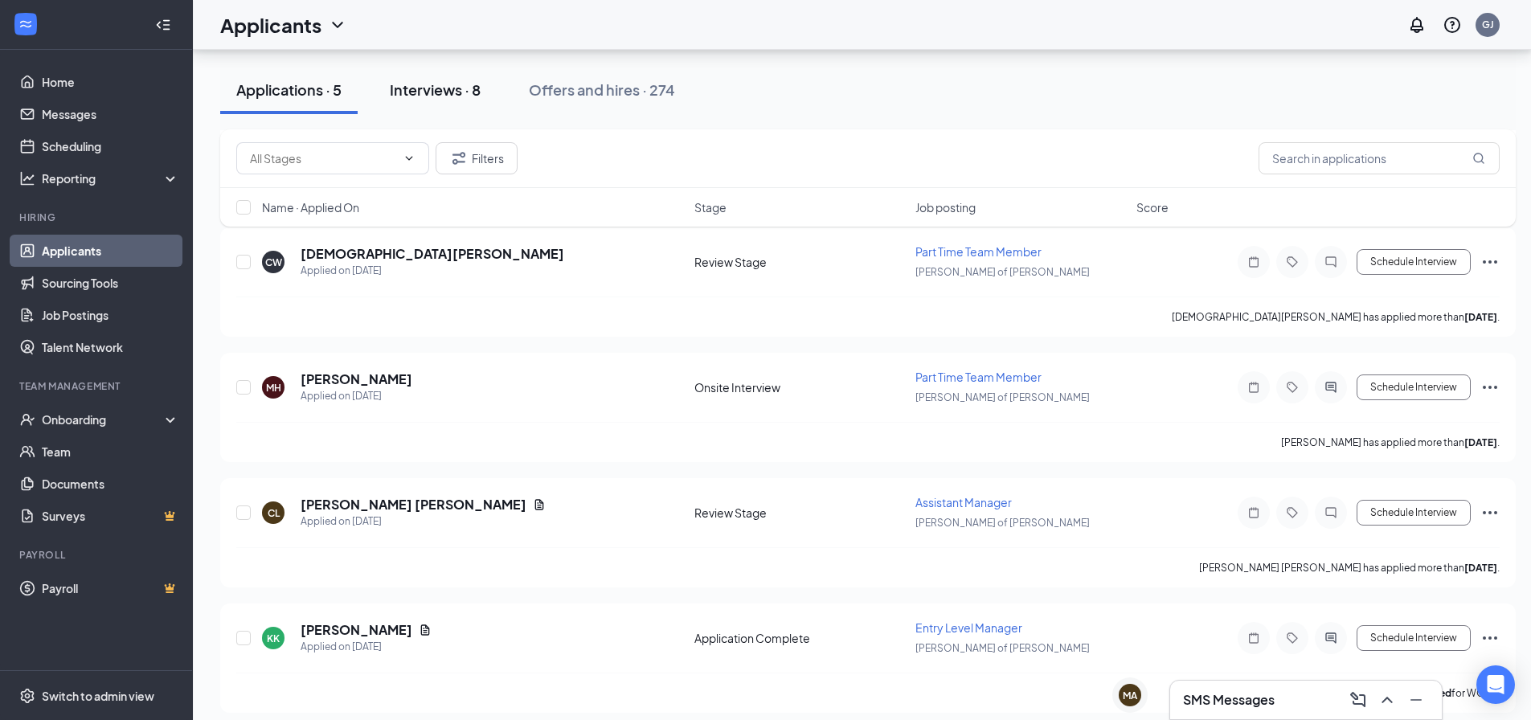
scroll to position [96, 0]
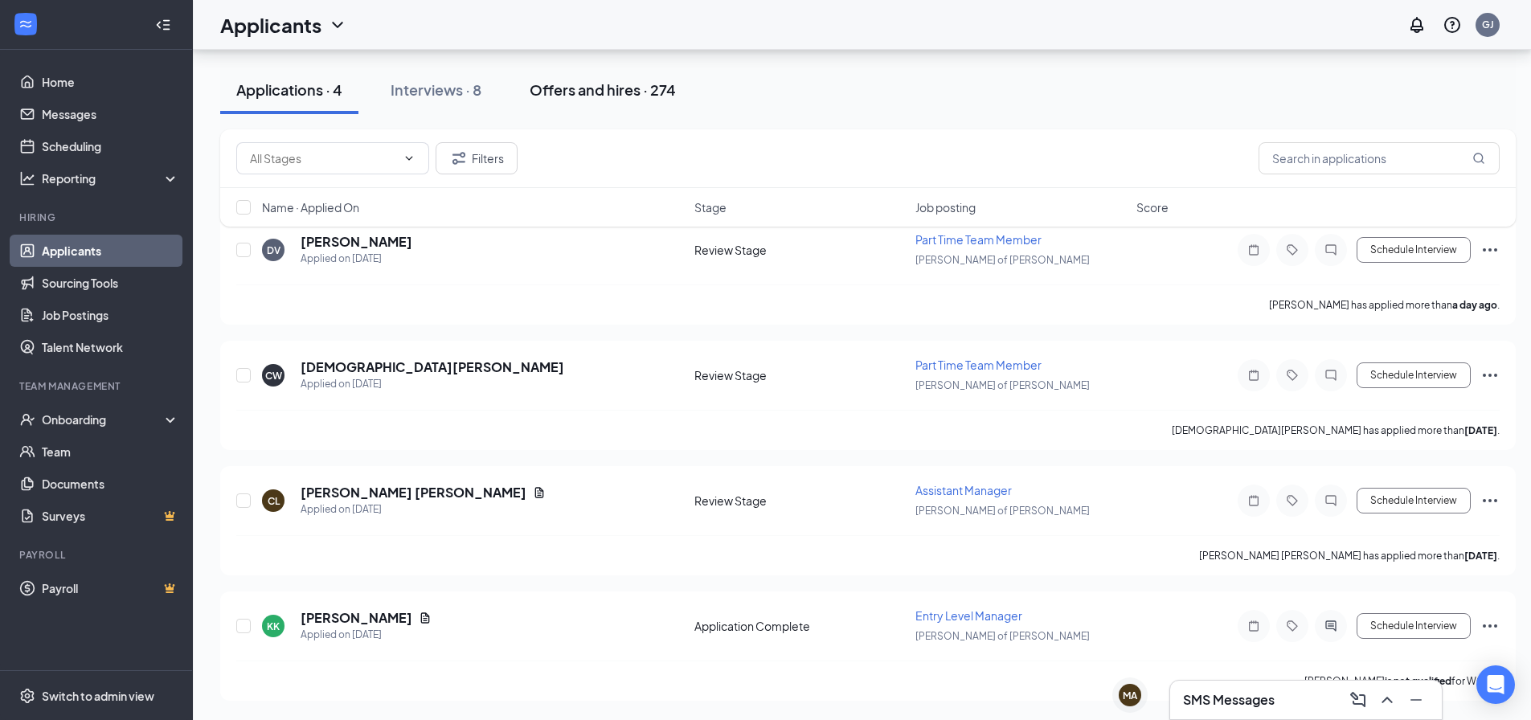
click at [610, 102] on button "Offers and hires · 274" at bounding box center [603, 90] width 178 height 48
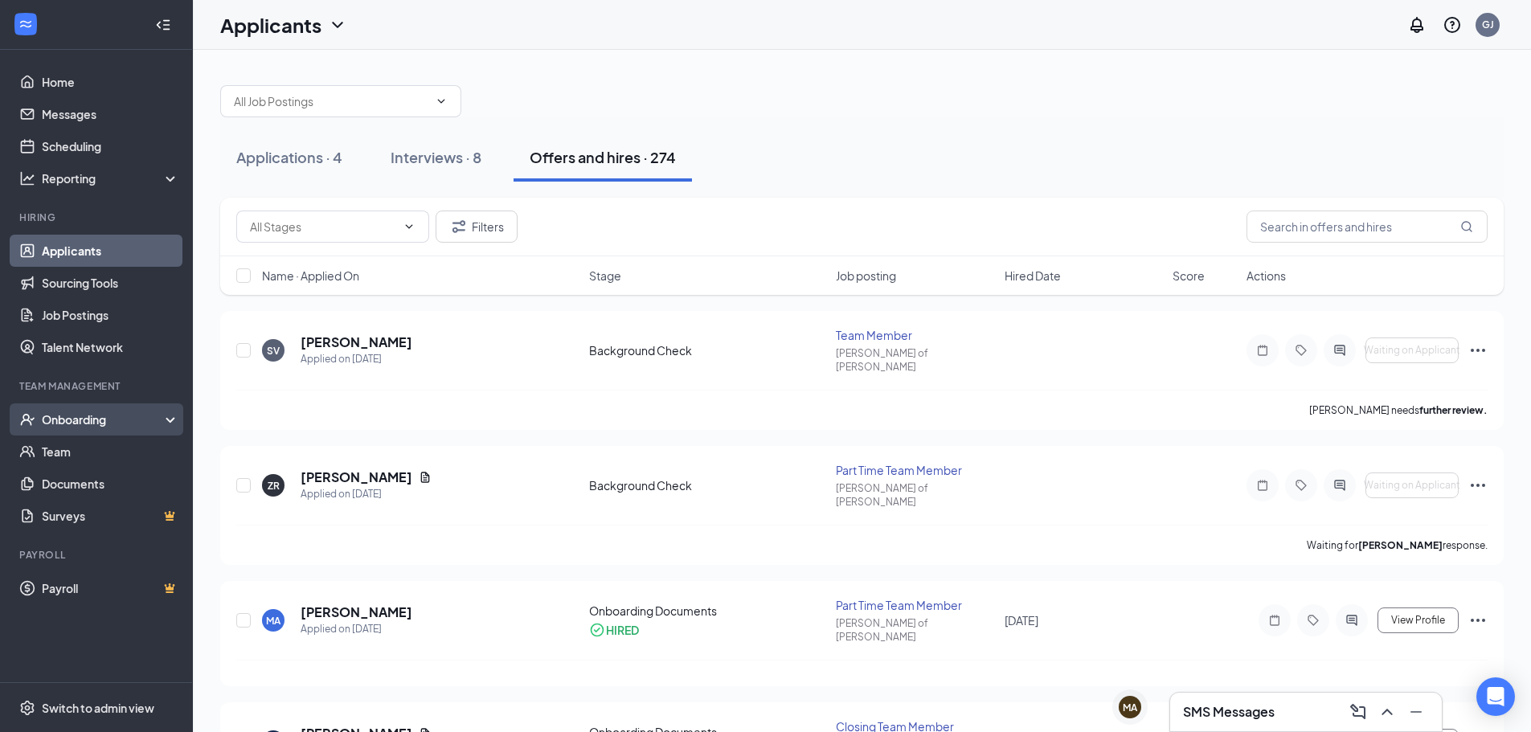
click at [100, 414] on div "Onboarding" at bounding box center [104, 419] width 124 height 16
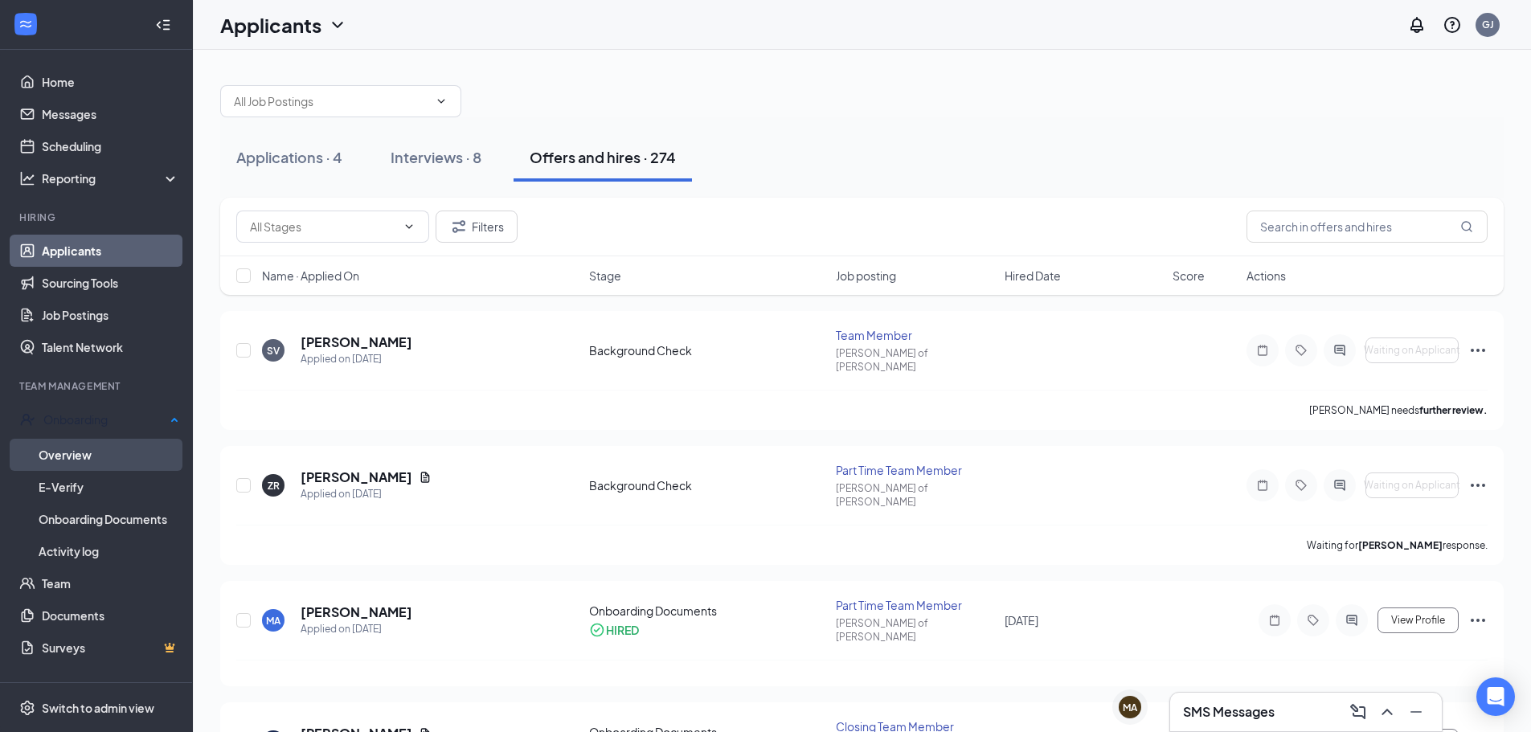
click at [108, 461] on link "Overview" at bounding box center [109, 455] width 141 height 32
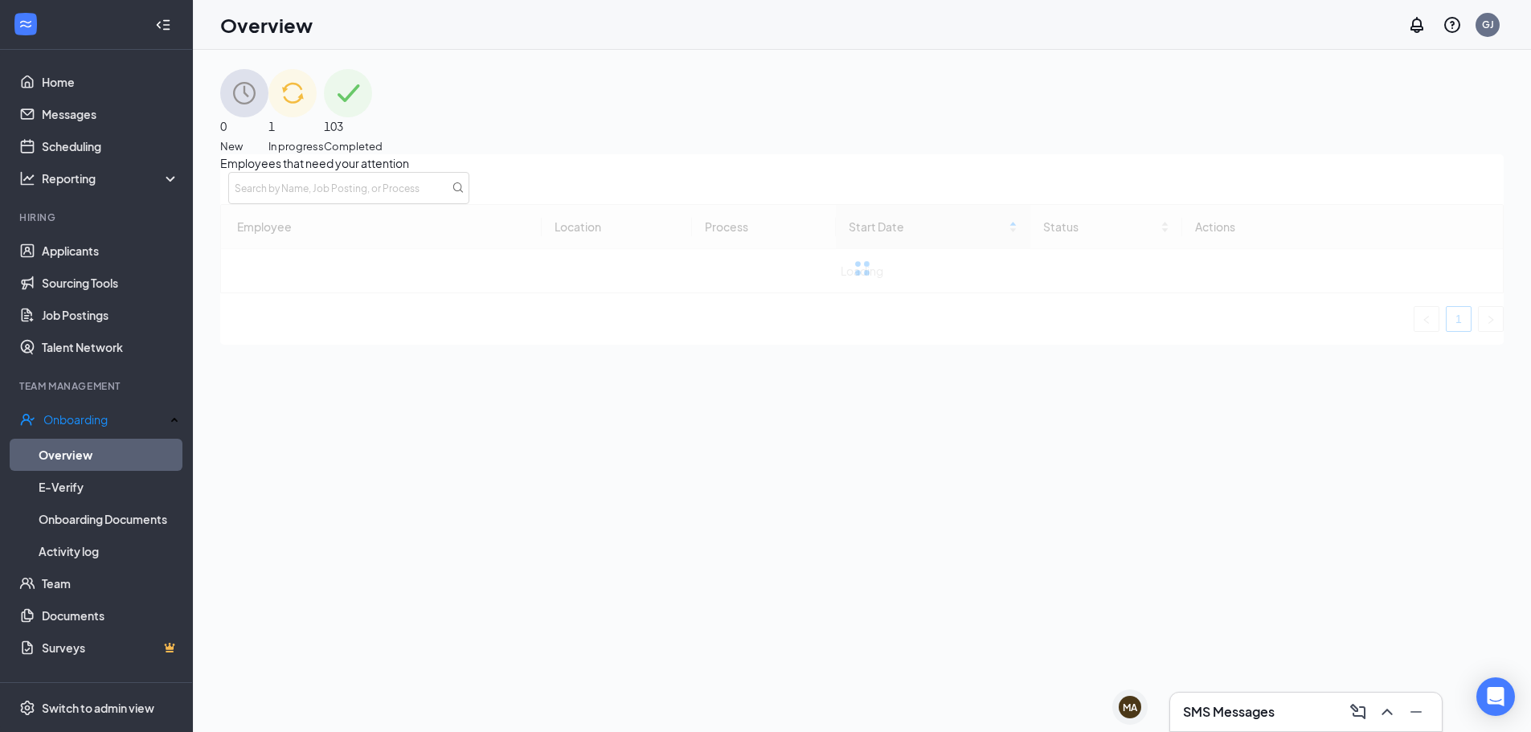
click at [383, 138] on span "Completed" at bounding box center [353, 146] width 59 height 16
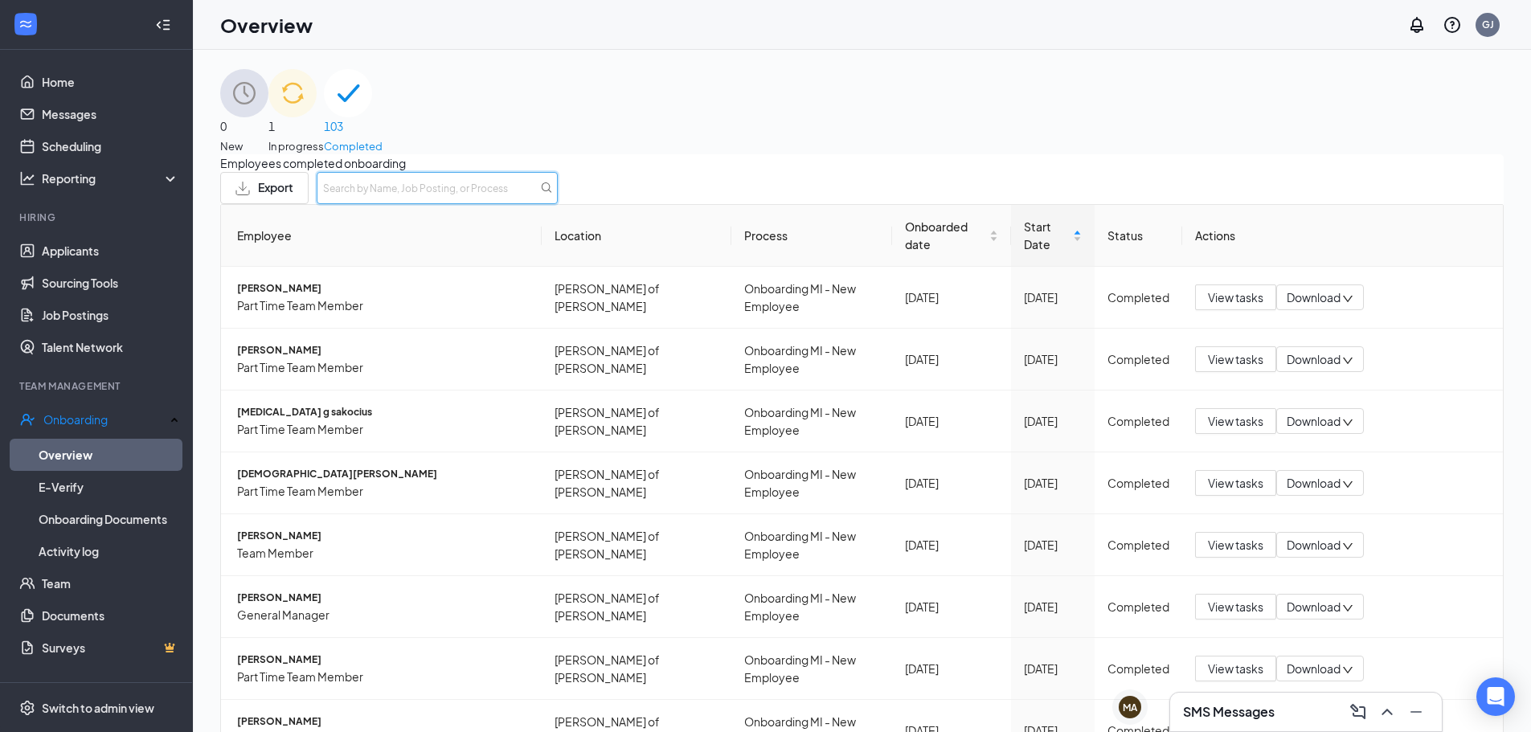
click at [558, 204] on input "text" at bounding box center [437, 188] width 241 height 32
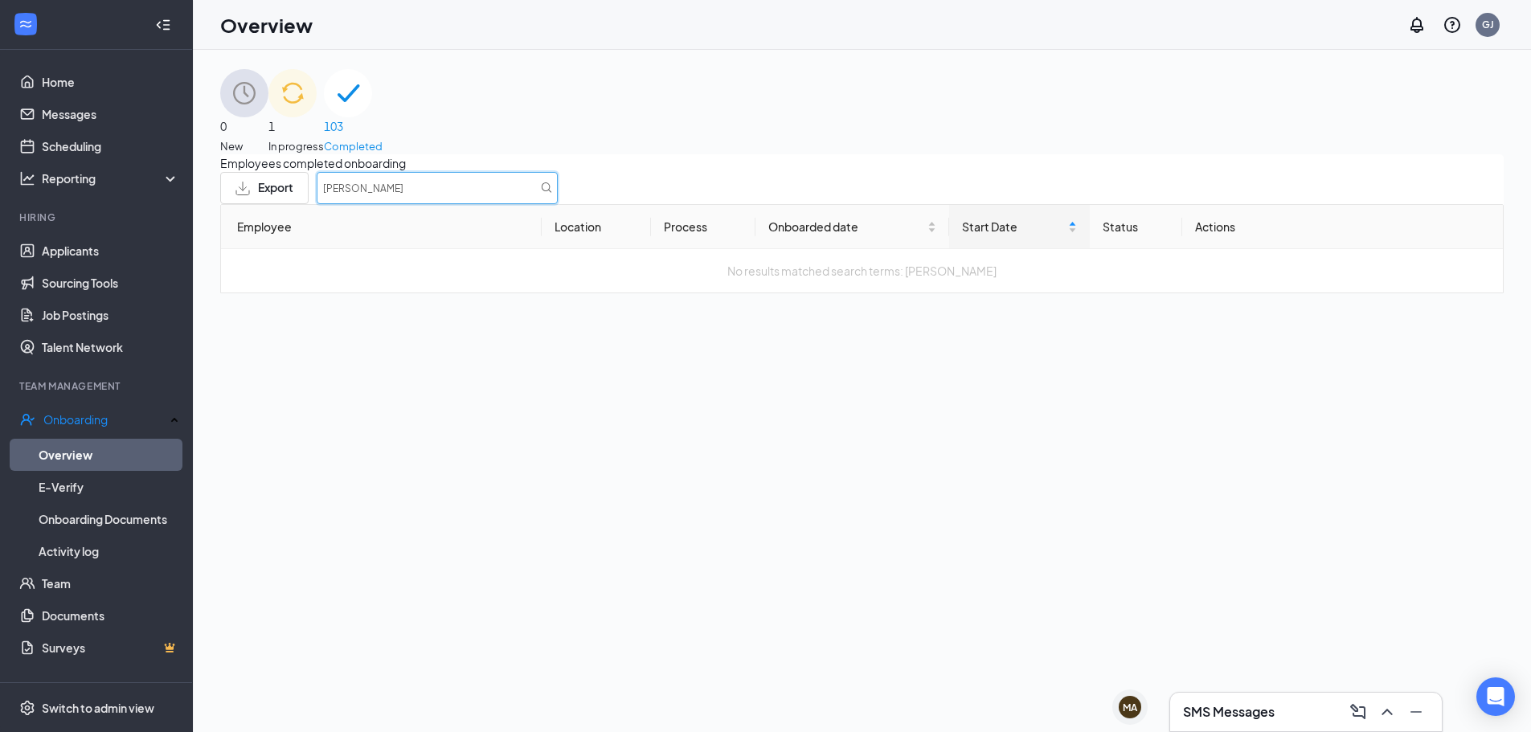
type input "[PERSON_NAME]"
click at [76, 252] on link "Applicants" at bounding box center [110, 251] width 137 height 32
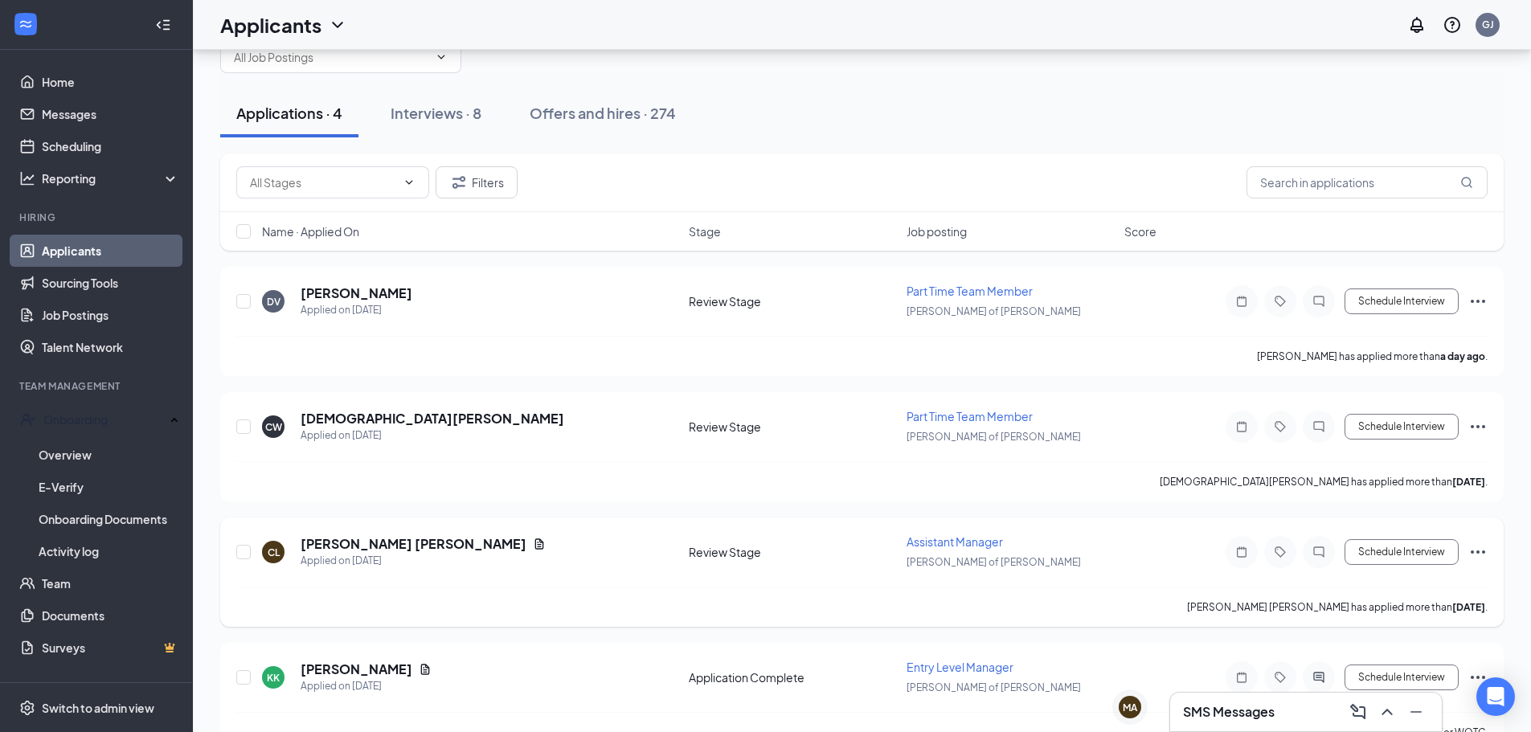
scroll to position [84, 0]
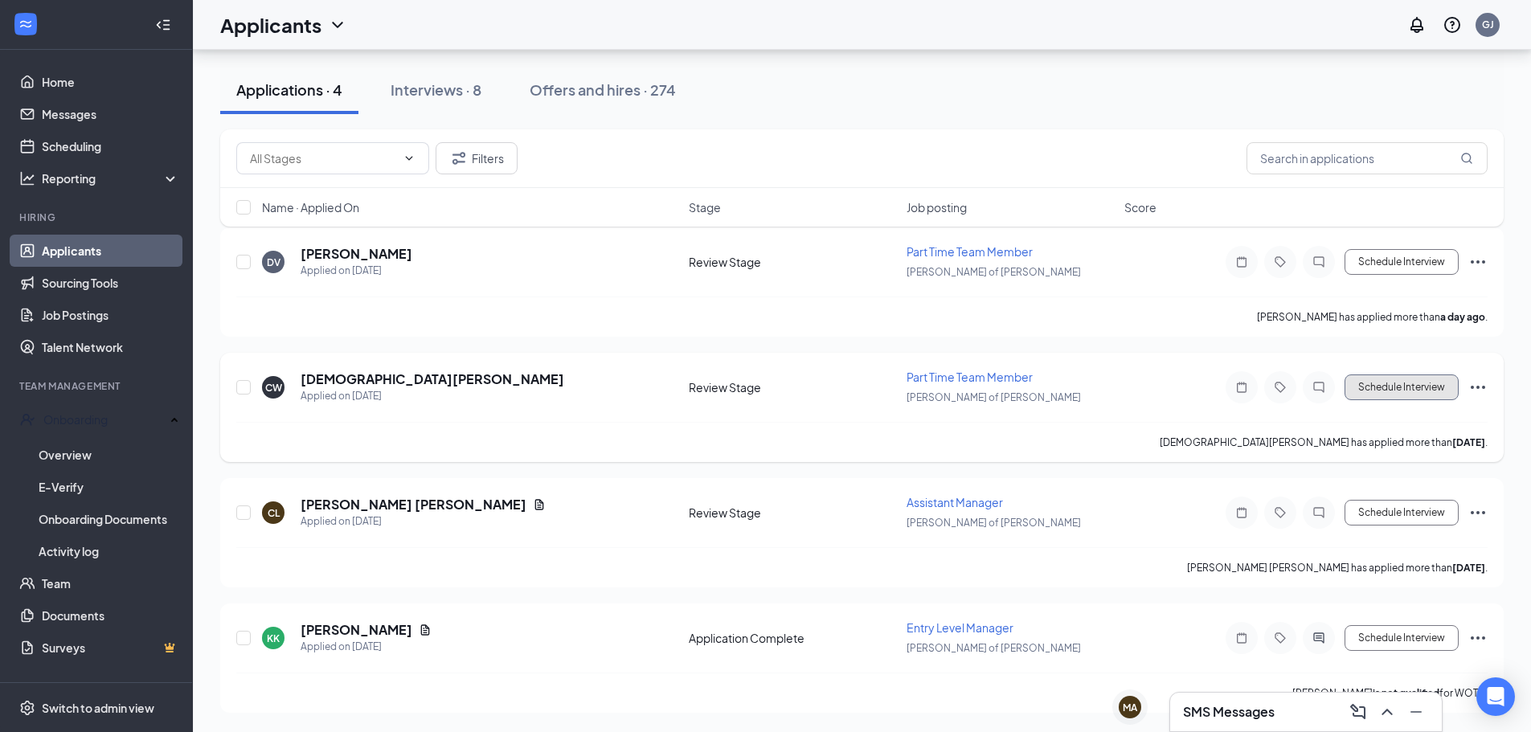
click at [1434, 389] on button "Schedule Interview" at bounding box center [1402, 388] width 114 height 26
type input "Onsite Interview (next stage)"
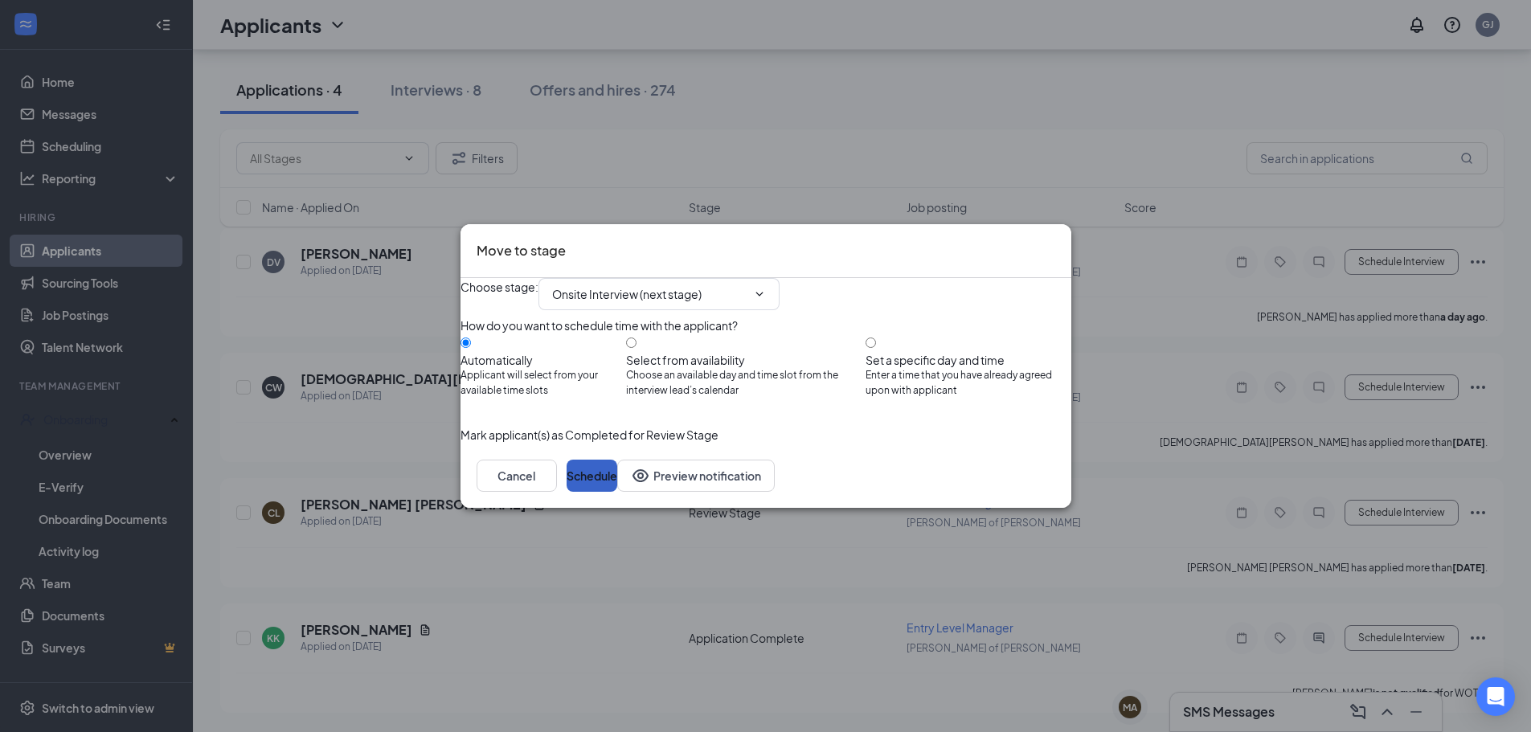
click at [617, 492] on button "Schedule" at bounding box center [592, 476] width 51 height 32
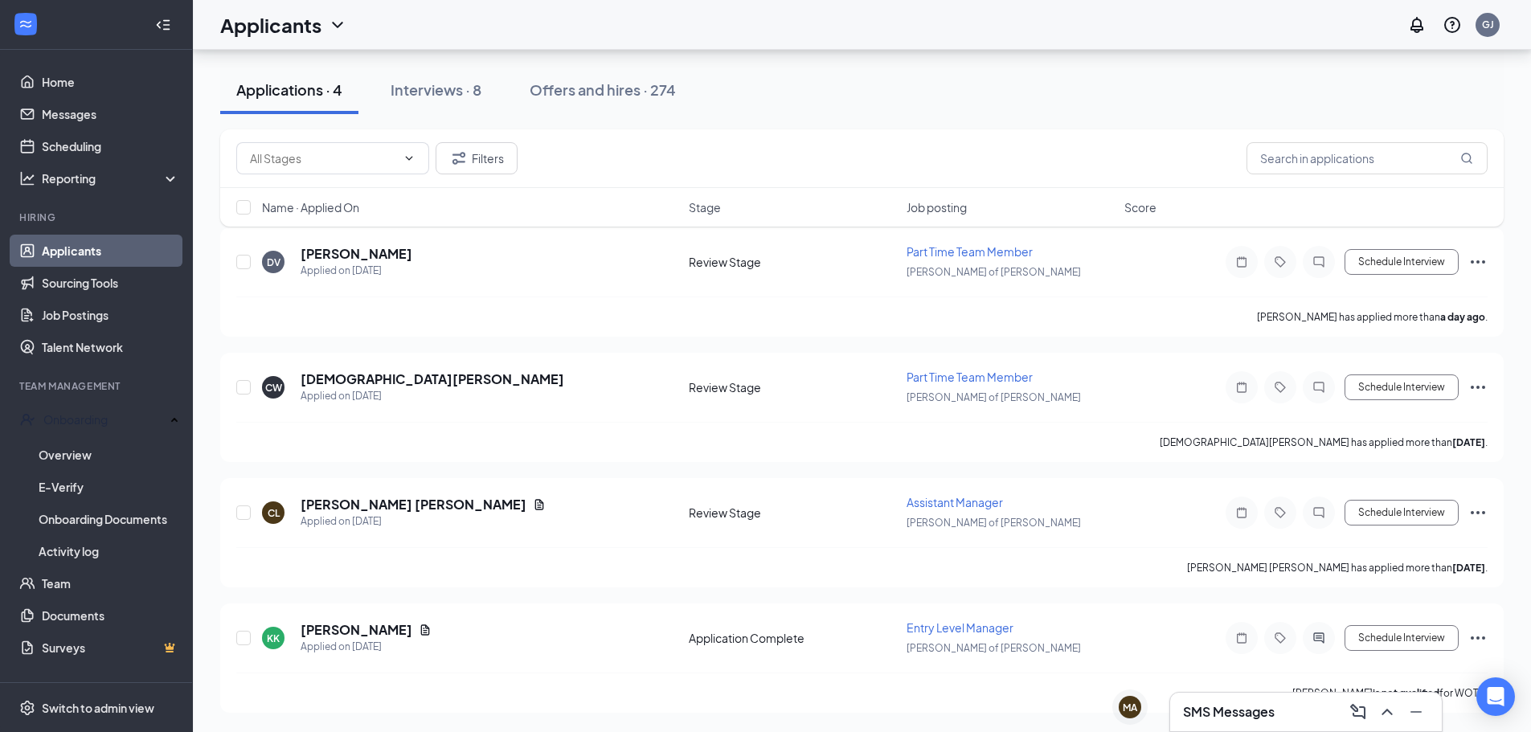
scroll to position [0, 0]
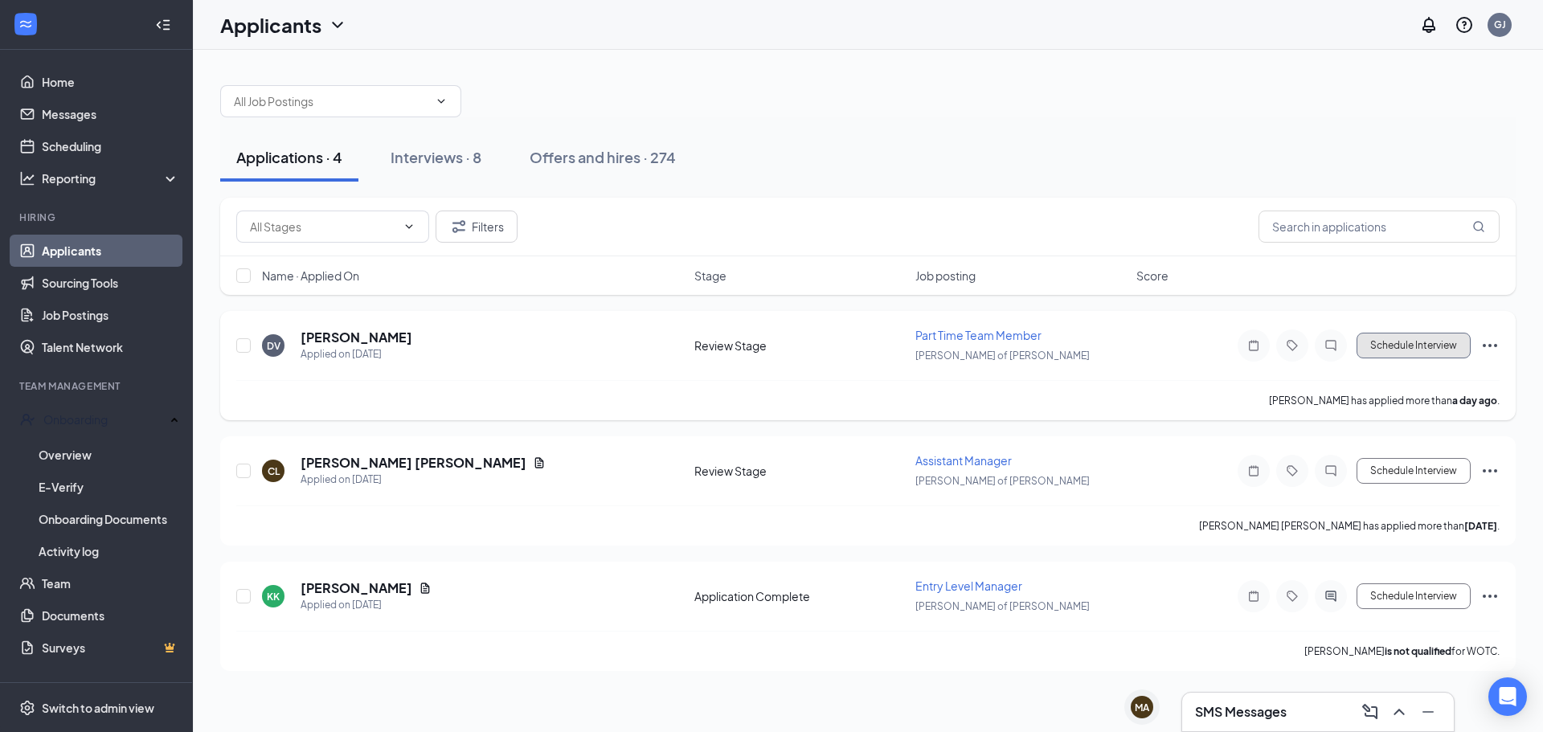
click at [1381, 341] on button "Schedule Interview" at bounding box center [1414, 346] width 114 height 26
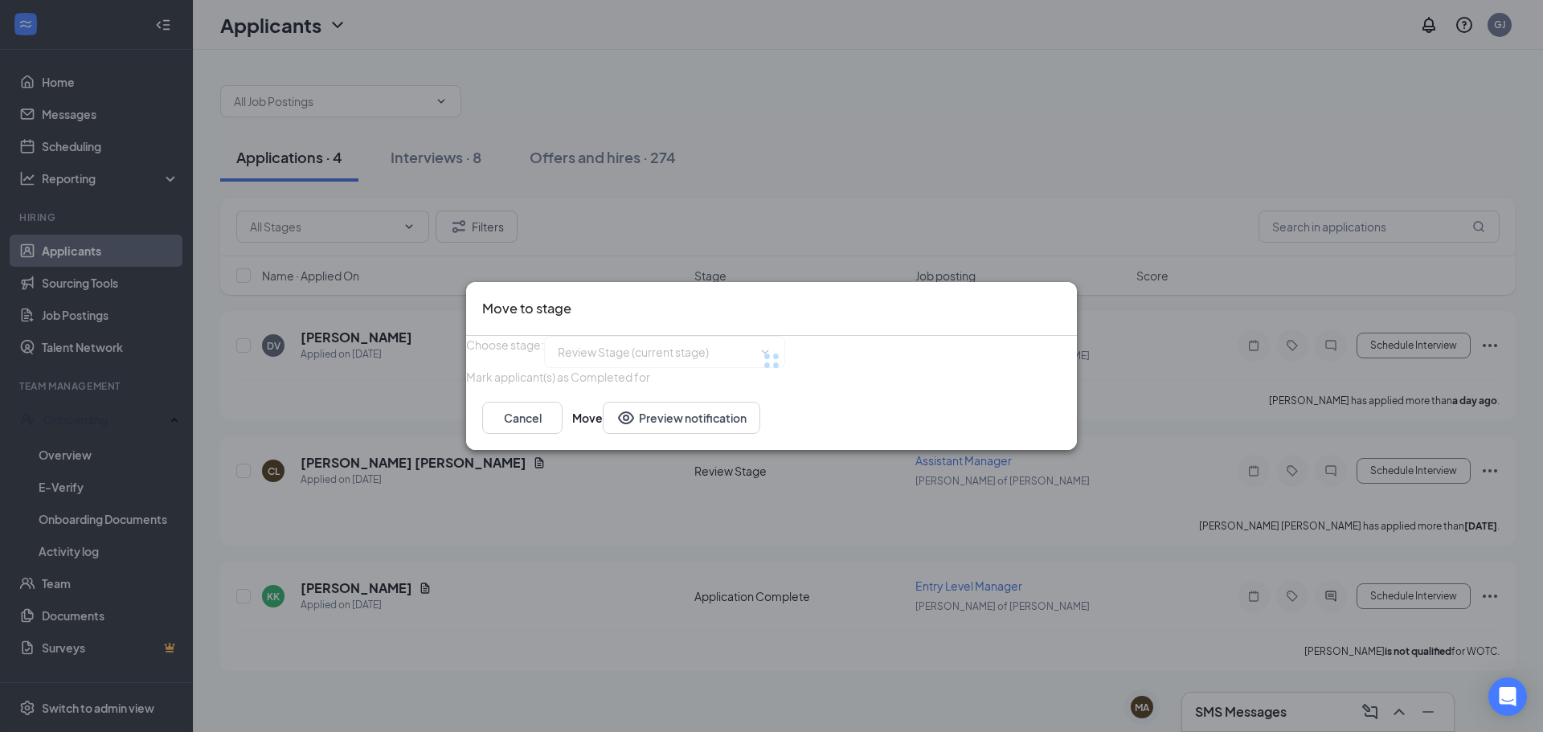
type input "Onsite Interview (next stage)"
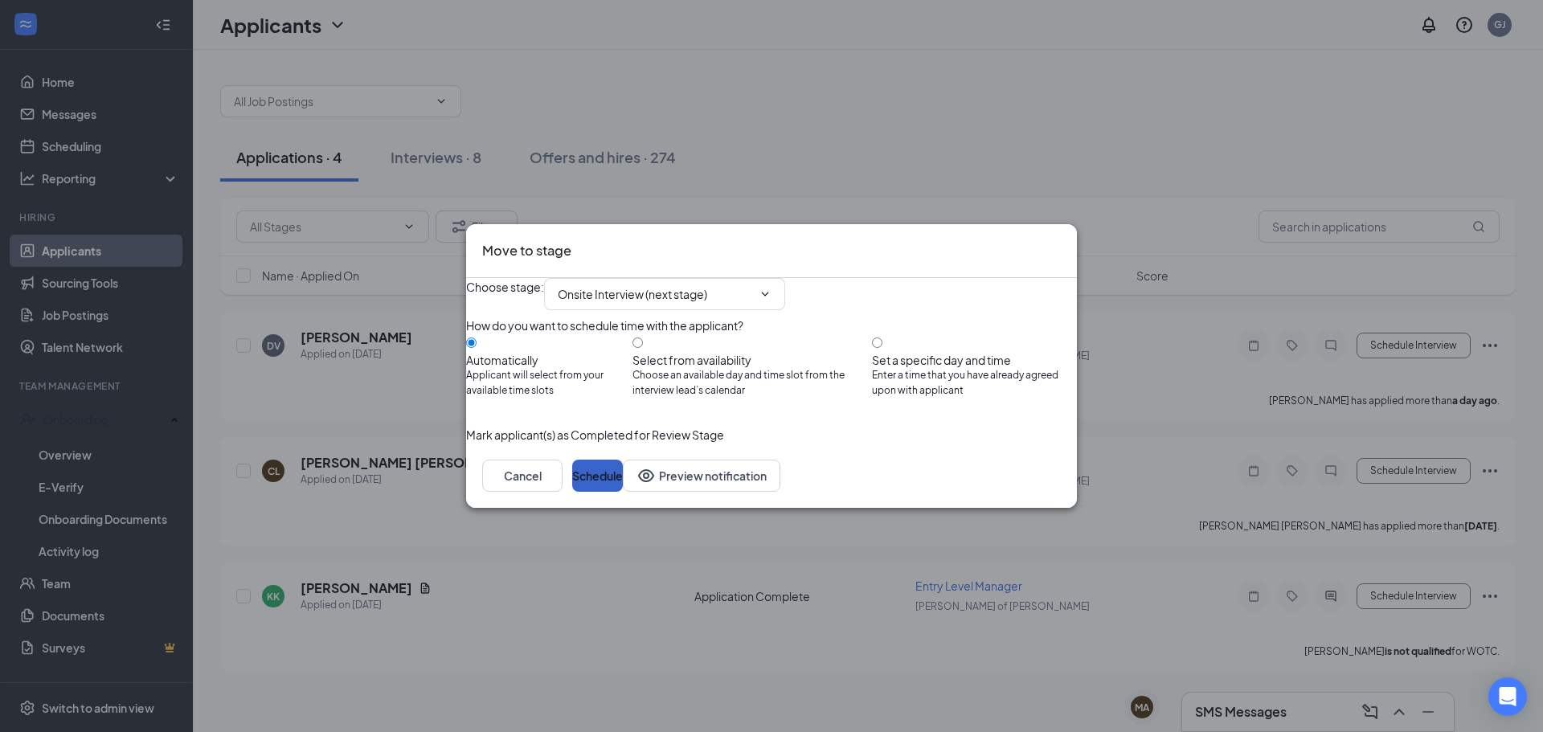
click at [623, 492] on button "Schedule" at bounding box center [597, 476] width 51 height 32
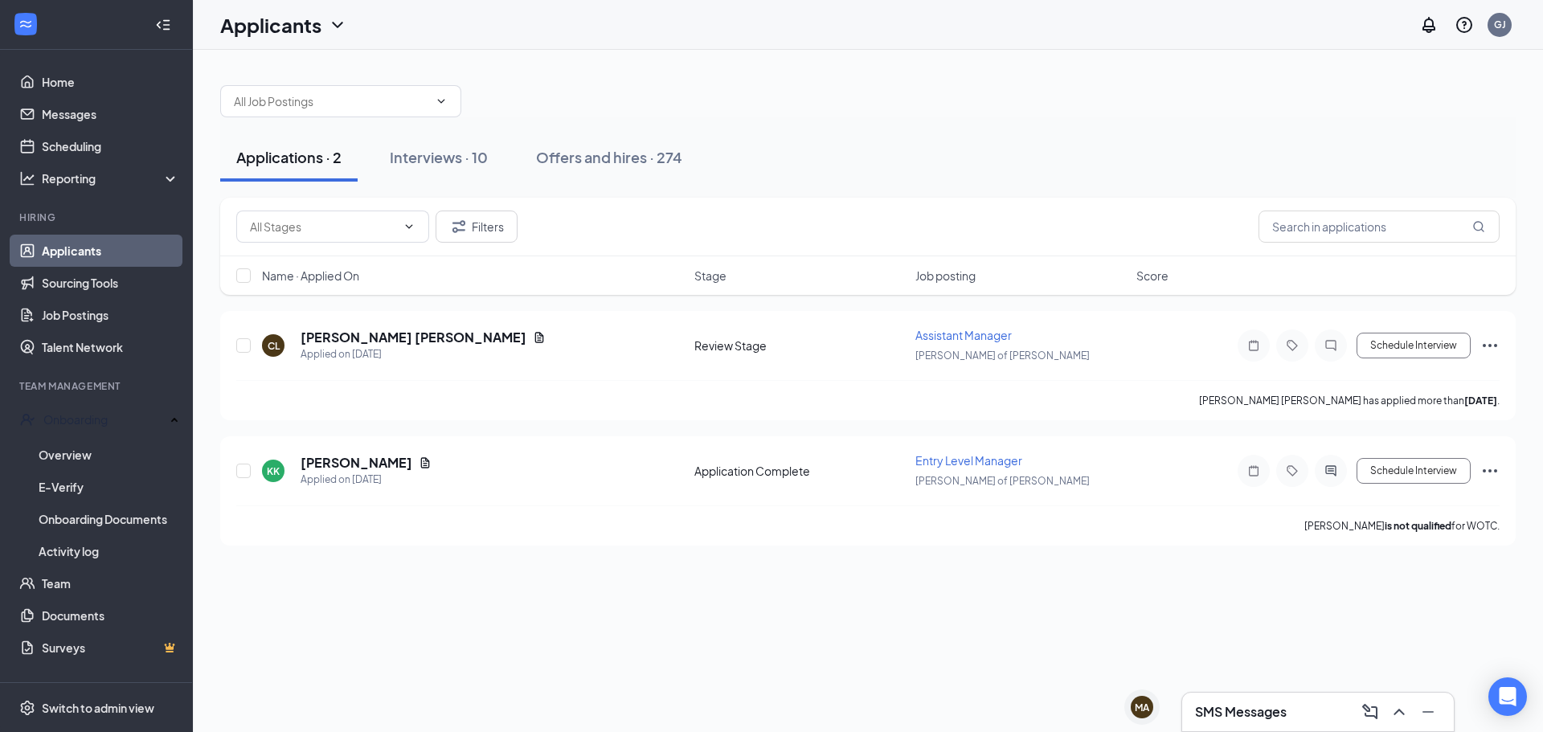
click at [428, 152] on div "Interviews · 10" at bounding box center [439, 157] width 98 height 20
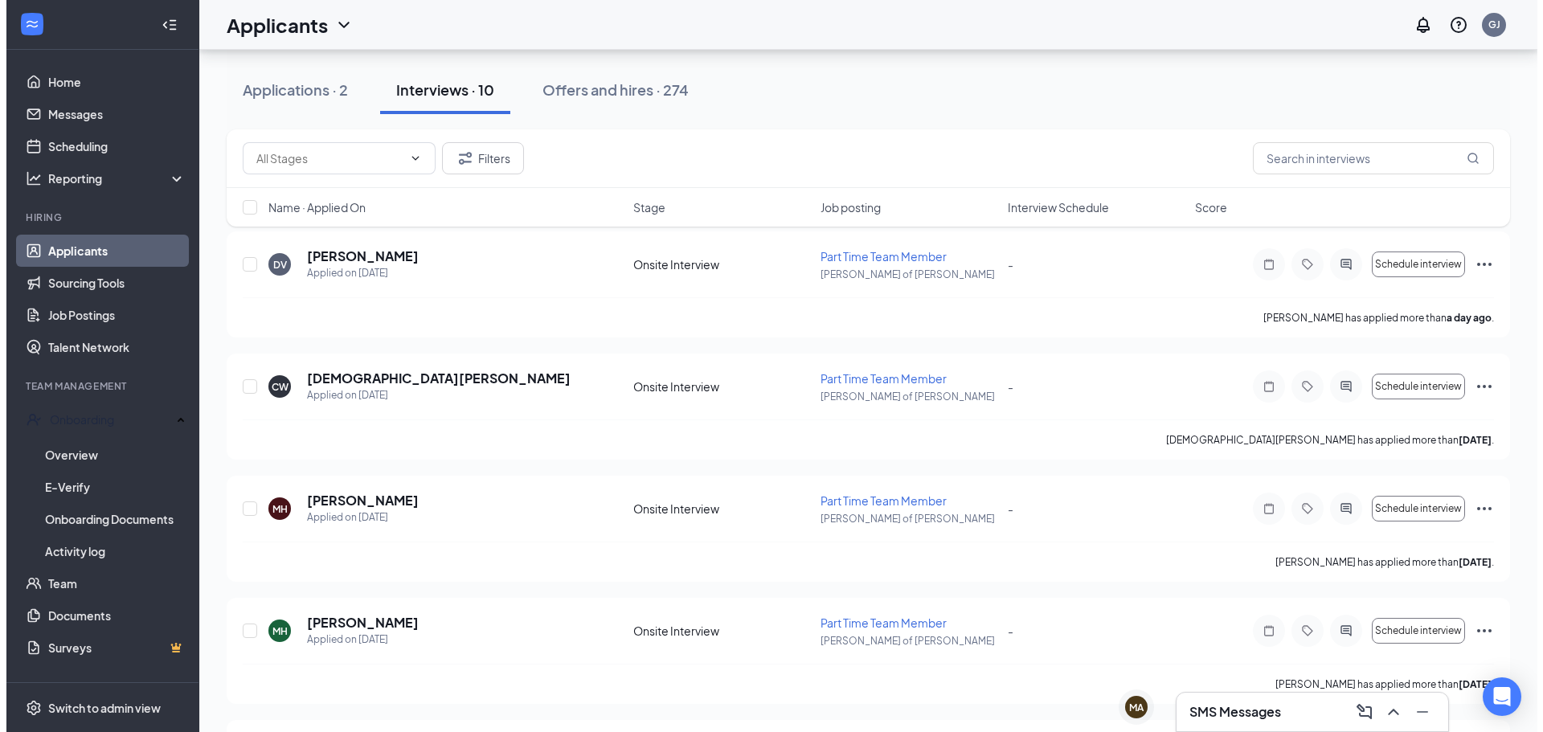
scroll to position [80, 0]
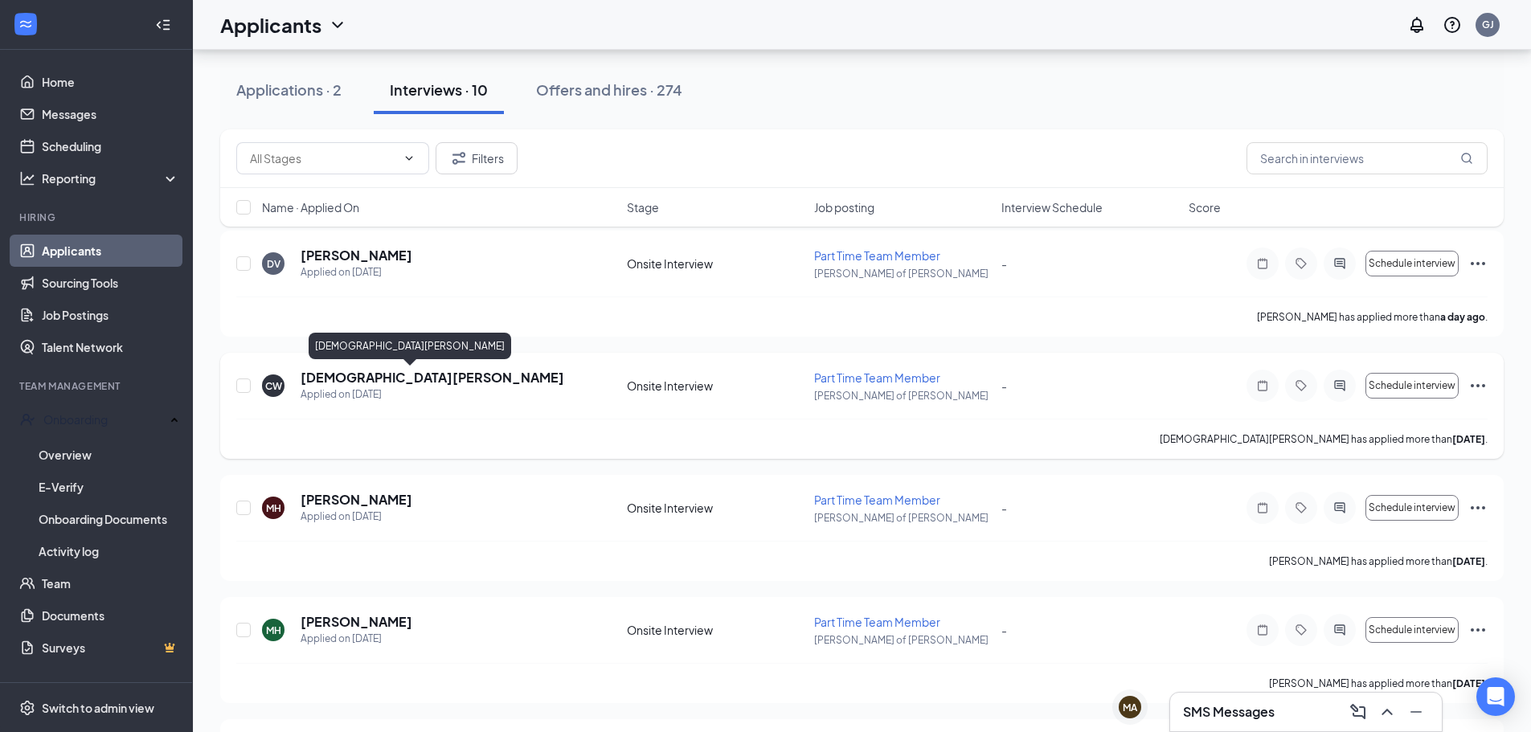
click at [368, 387] on div "Applied on [DATE]" at bounding box center [433, 395] width 264 height 16
click at [376, 371] on h5 "[DEMOGRAPHIC_DATA][PERSON_NAME]" at bounding box center [433, 378] width 264 height 18
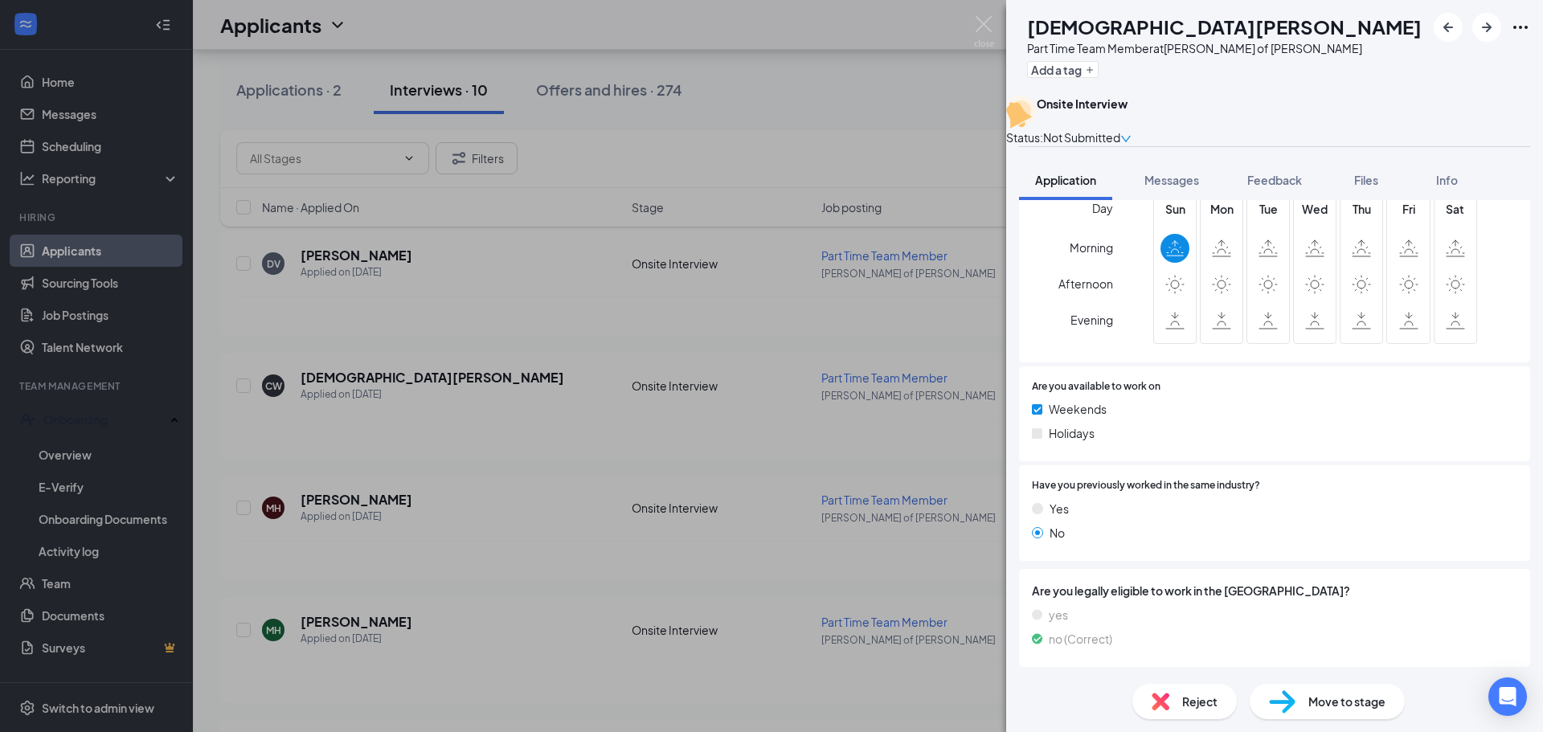
scroll to position [614, 0]
click at [751, 378] on div "CW [DEMOGRAPHIC_DATA][PERSON_NAME] Part Time Team Member at [PERSON_NAME] of [P…" at bounding box center [771, 366] width 1543 height 732
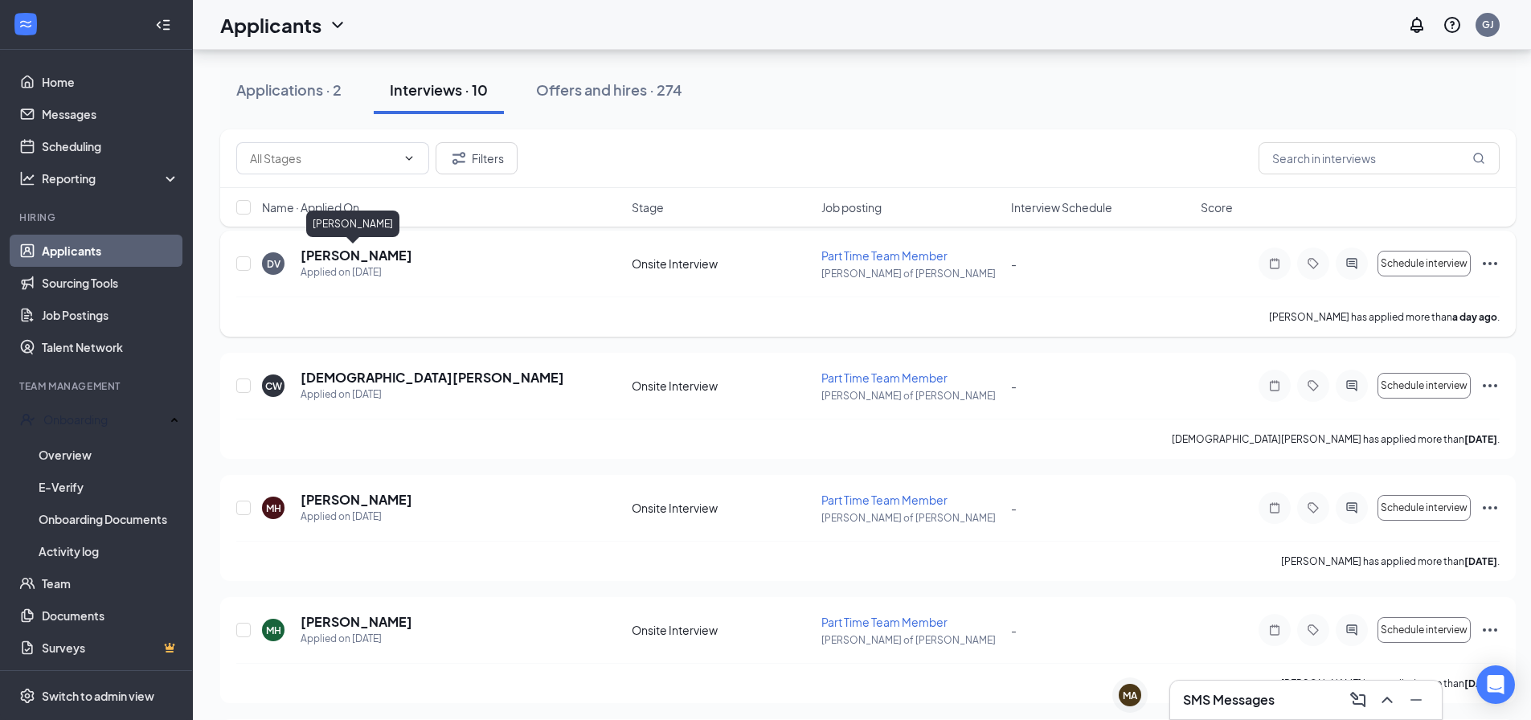
click at [367, 253] on h5 "[PERSON_NAME]" at bounding box center [357, 256] width 112 height 18
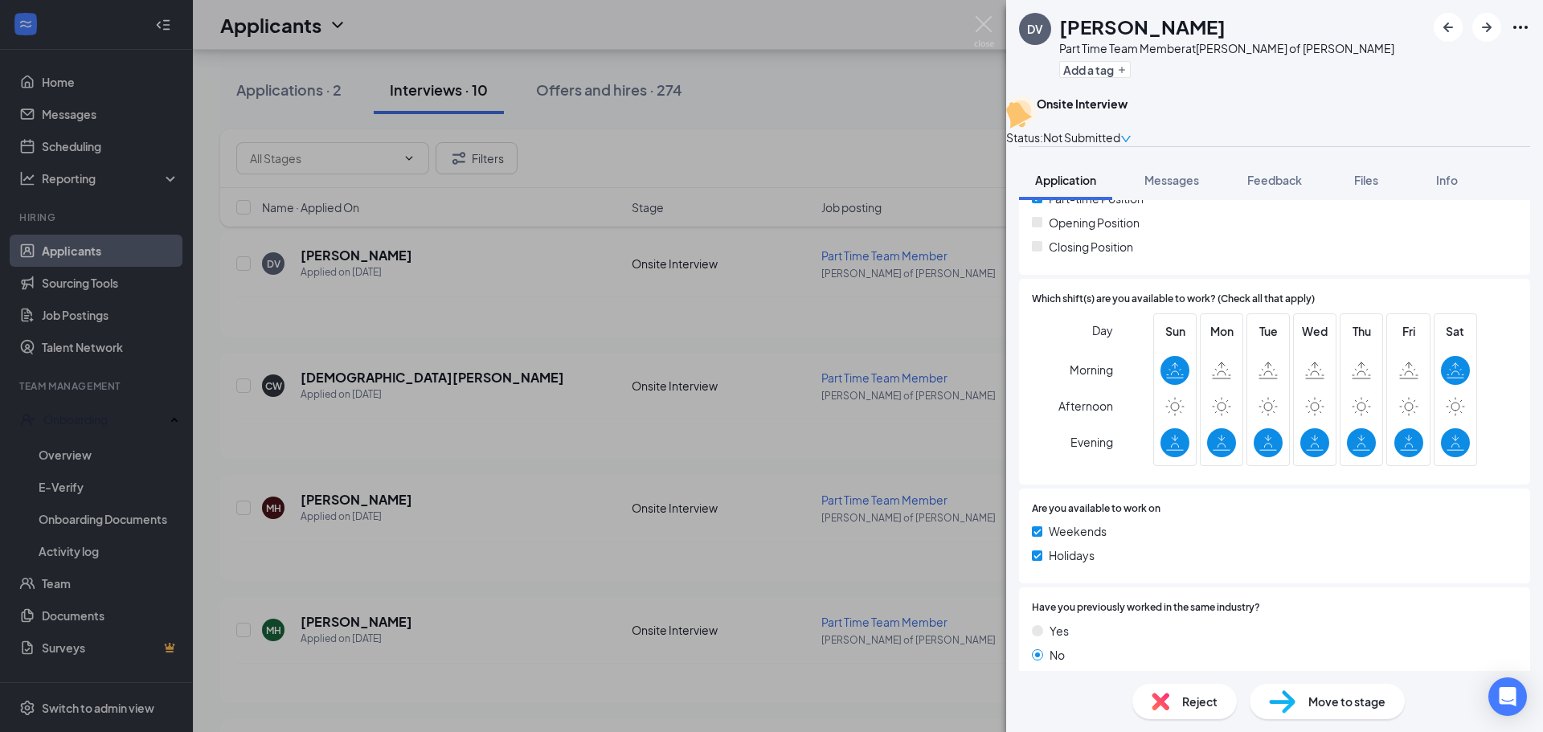
scroll to position [665, 0]
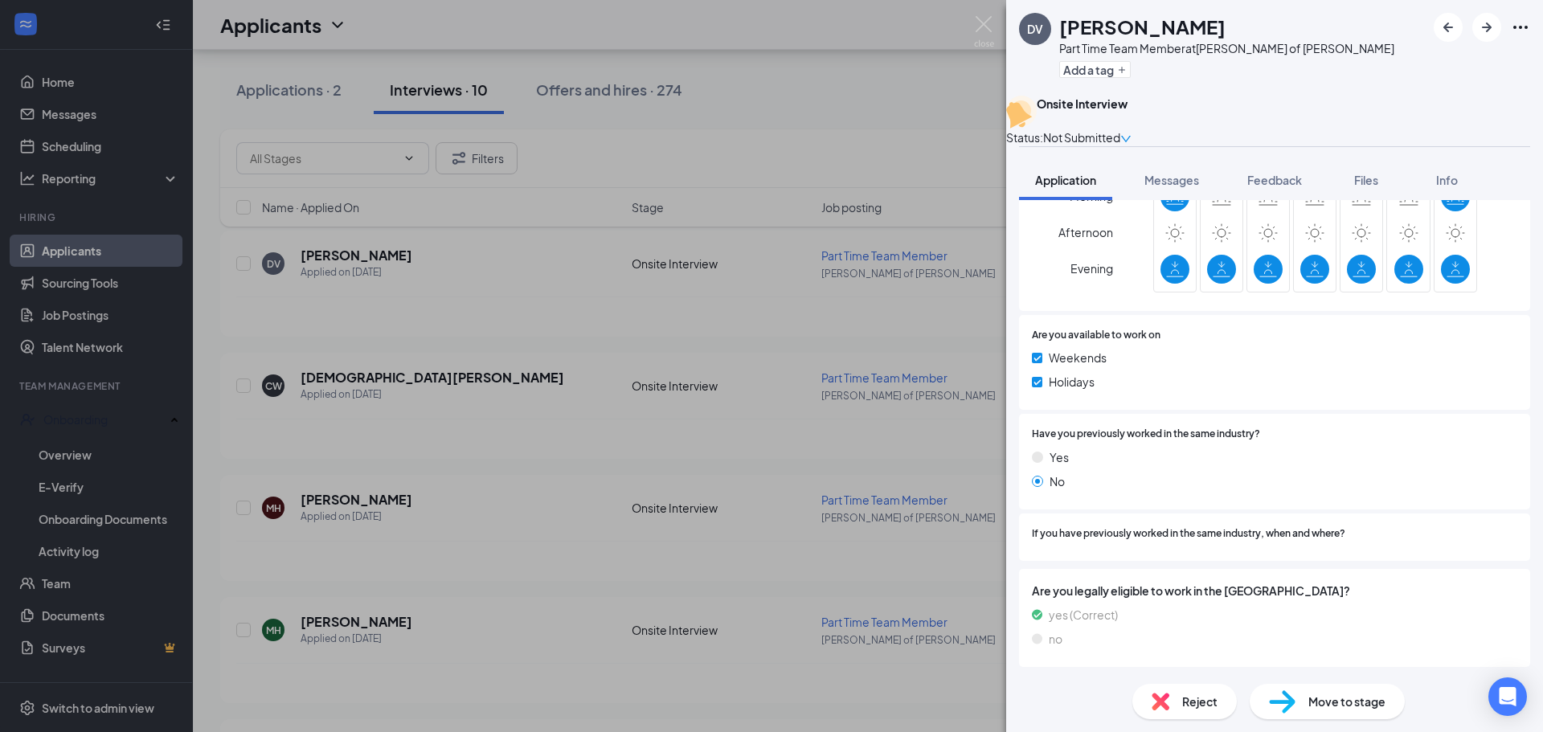
click at [778, 342] on div "DV [PERSON_NAME] Part Time Team Member at [PERSON_NAME] of [PERSON_NAME] Add a …" at bounding box center [771, 366] width 1543 height 732
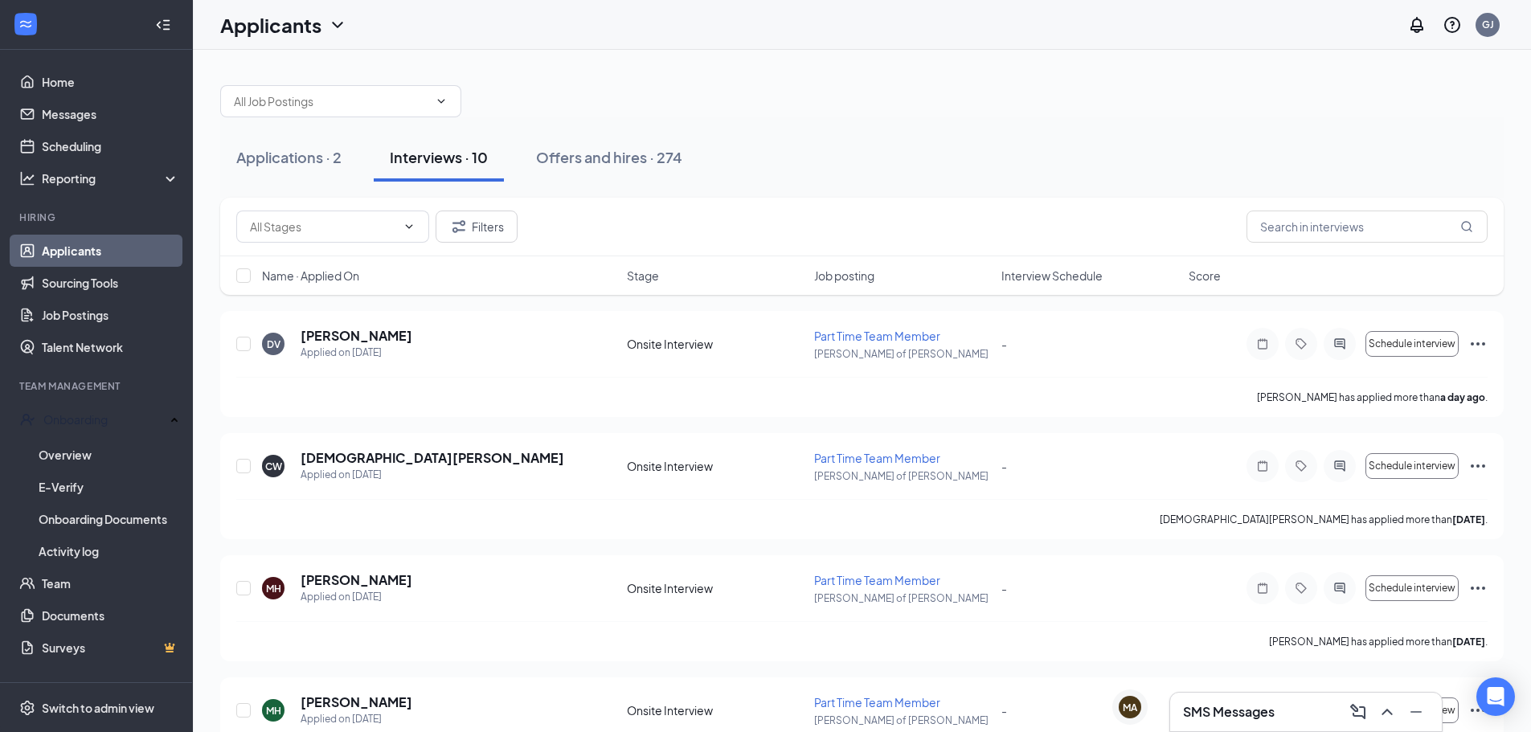
scroll to position [80, 0]
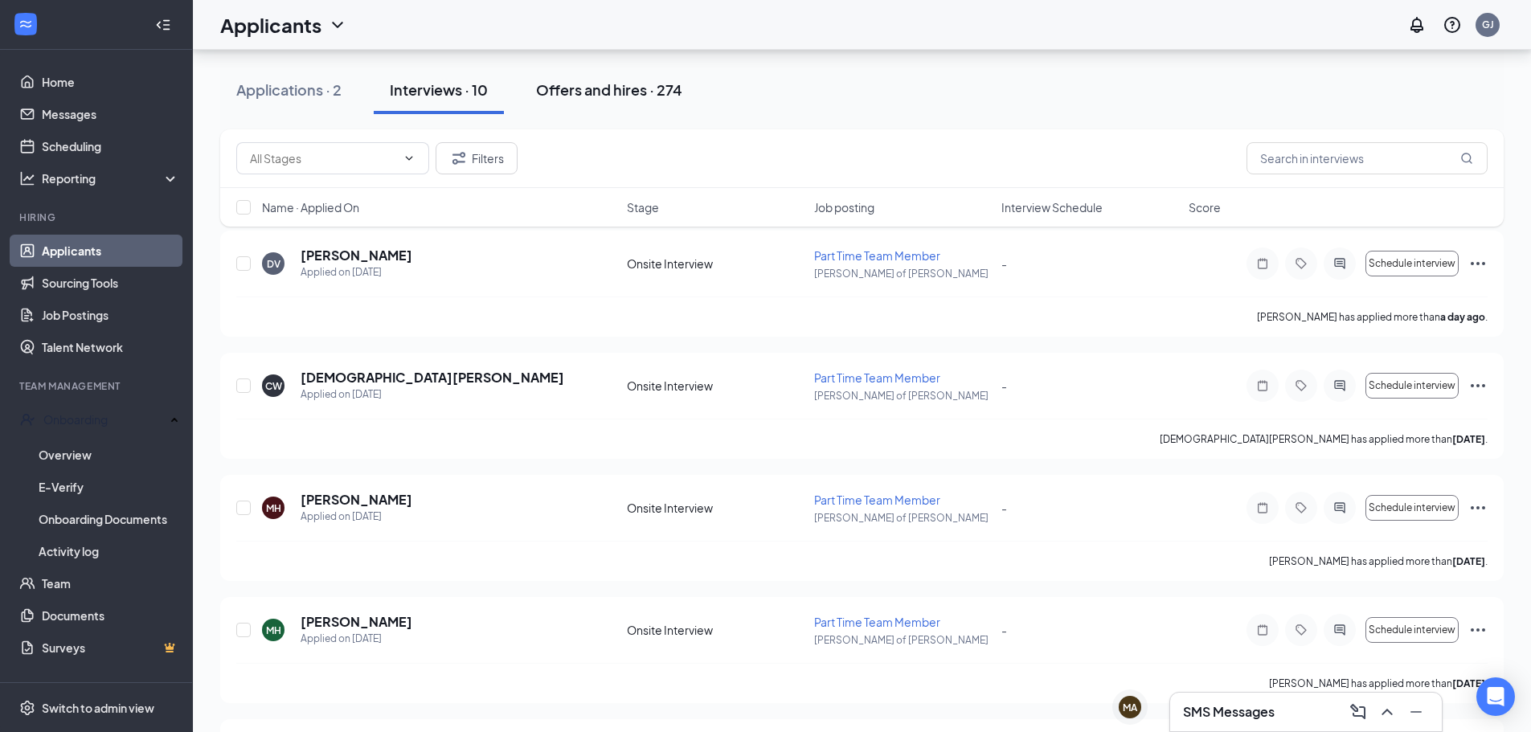
click at [596, 106] on button "Offers and hires · 274" at bounding box center [609, 90] width 178 height 48
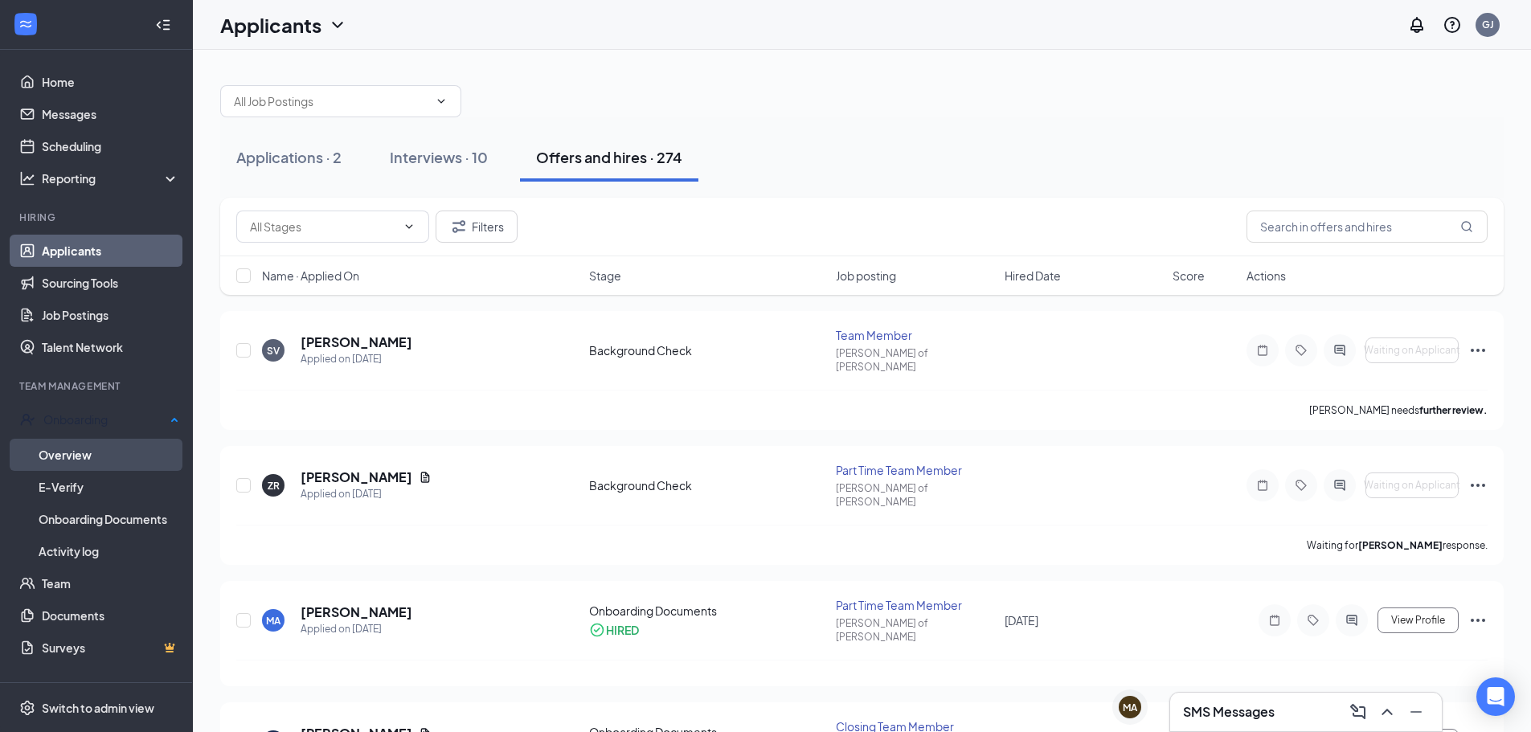
click at [95, 444] on link "Overview" at bounding box center [109, 455] width 141 height 32
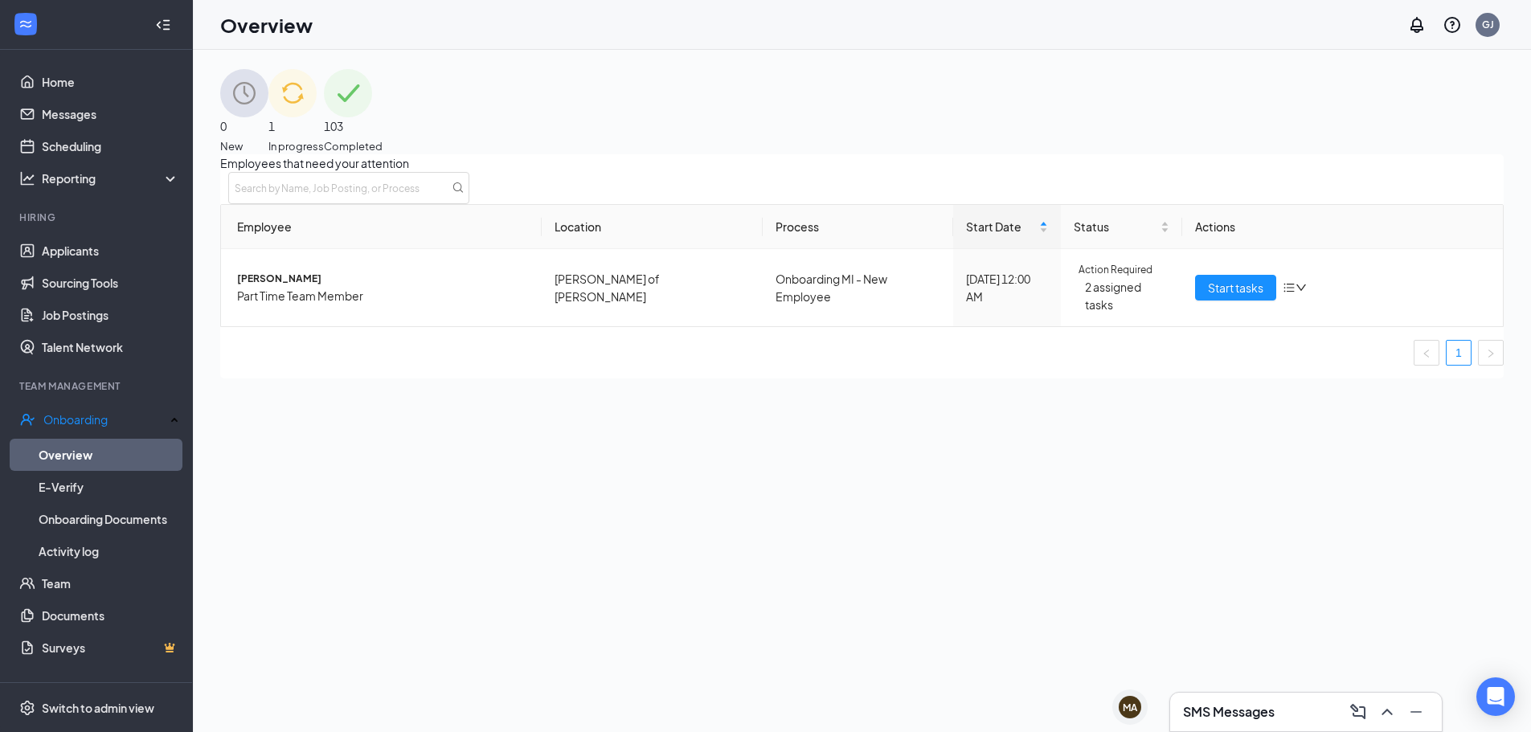
click at [324, 115] on div "1 In progress" at bounding box center [295, 111] width 55 height 85
click at [289, 287] on span "[PERSON_NAME]" at bounding box center [383, 279] width 292 height 16
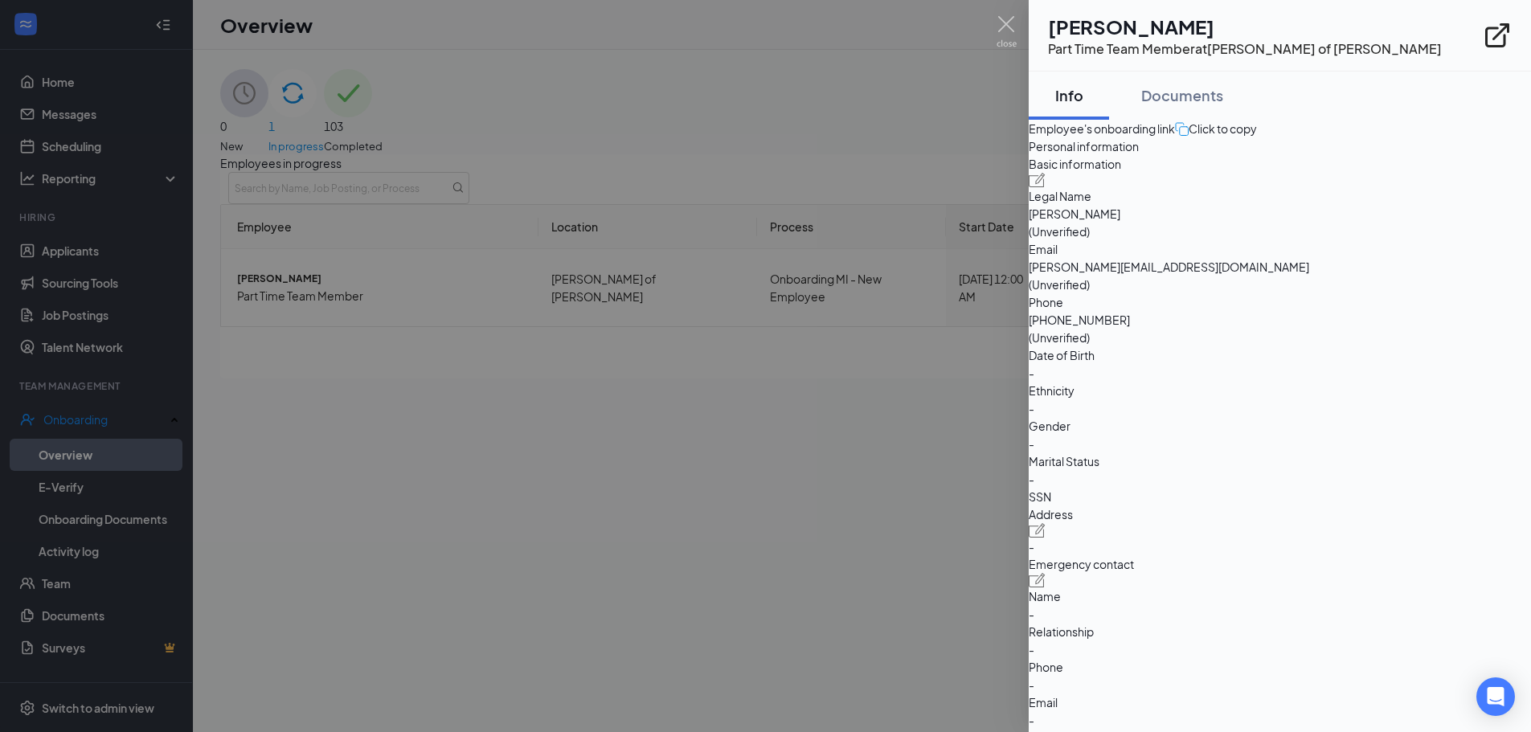
click at [915, 407] on div at bounding box center [765, 366] width 1531 height 732
